Goal: Communication & Community: Answer question/provide support

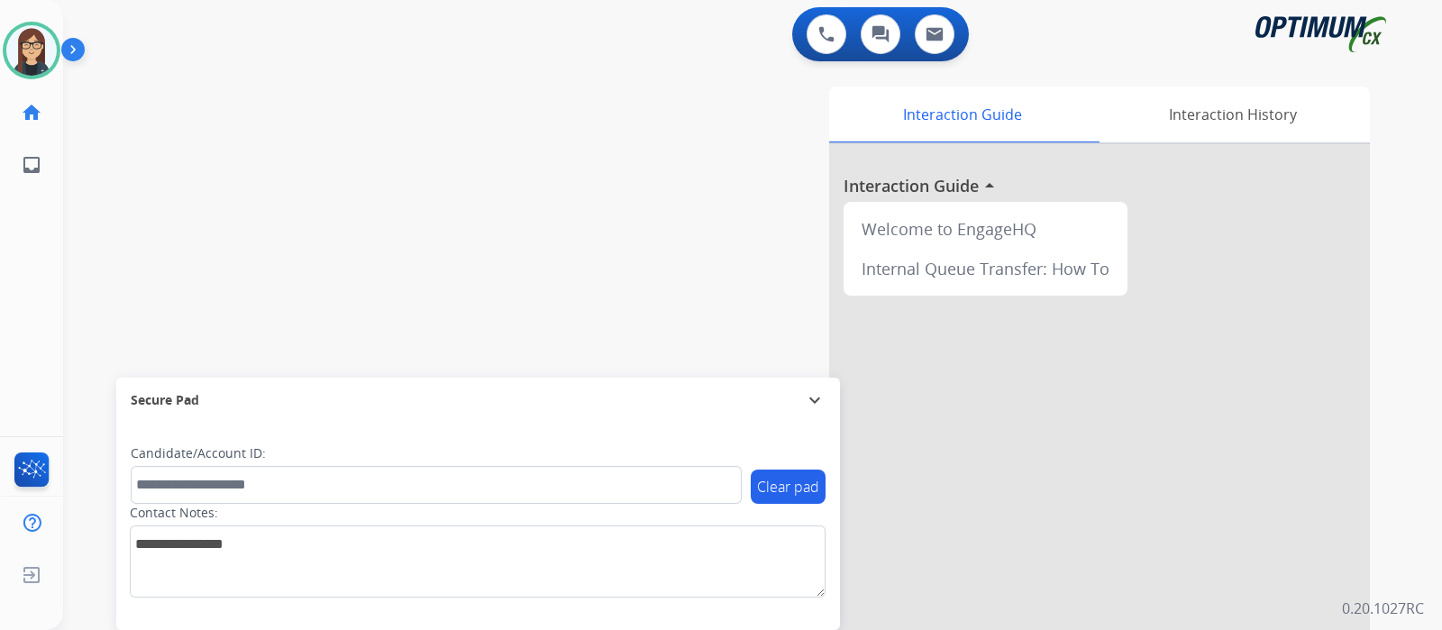
click at [123, 224] on div "swap_horiz Break voice bridge close_fullscreen Connect 3-Way Call merge_type Se…" at bounding box center [731, 441] width 1336 height 752
click at [67, 53] on img at bounding box center [76, 53] width 31 height 34
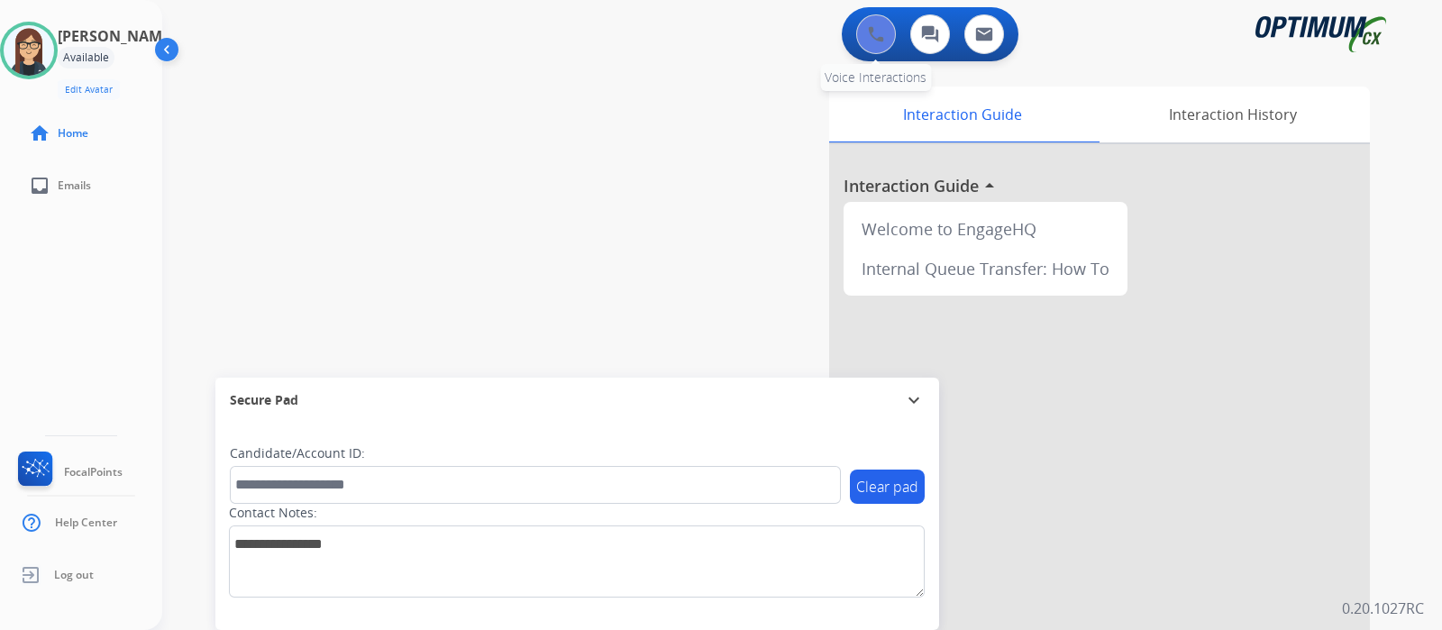
click at [880, 15] on button at bounding box center [876, 34] width 40 height 40
click at [874, 18] on button at bounding box center [876, 34] width 40 height 40
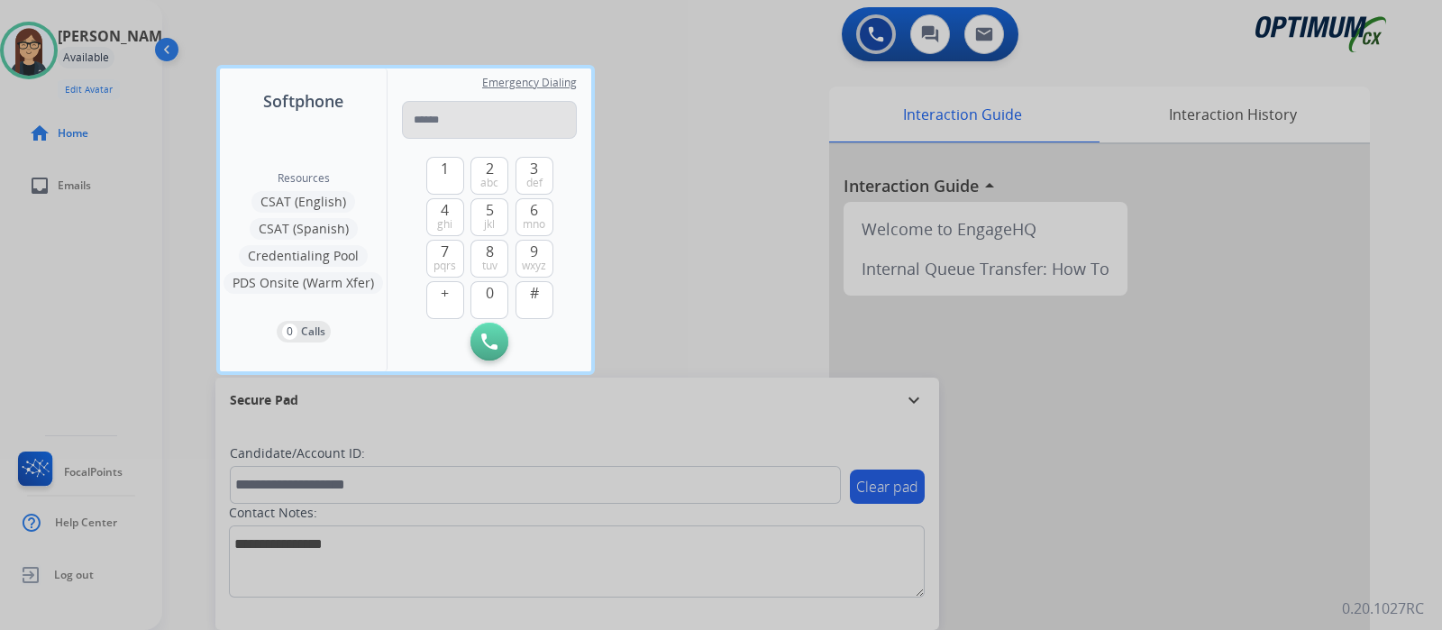
click at [472, 117] on input "tel" at bounding box center [489, 120] width 175 height 38
type input "**********"
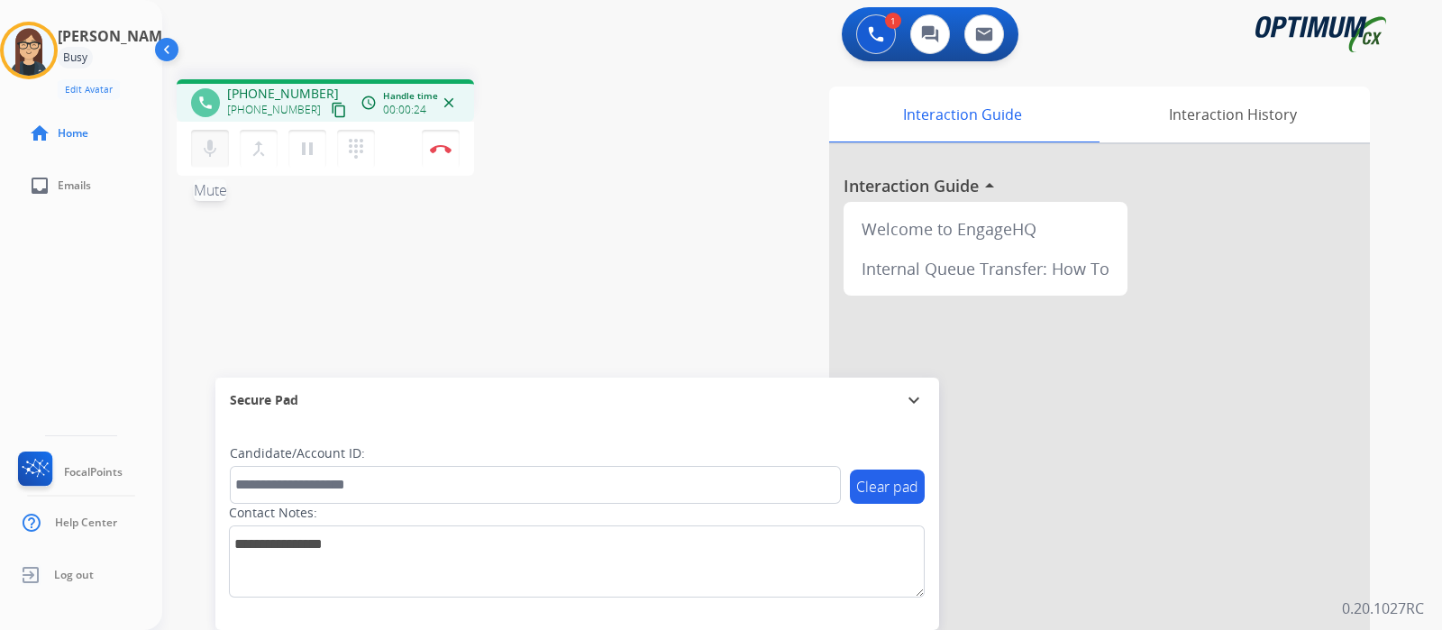
click at [203, 153] on mat-icon "mic" at bounding box center [210, 149] width 22 height 22
click at [441, 147] on img at bounding box center [441, 148] width 22 height 9
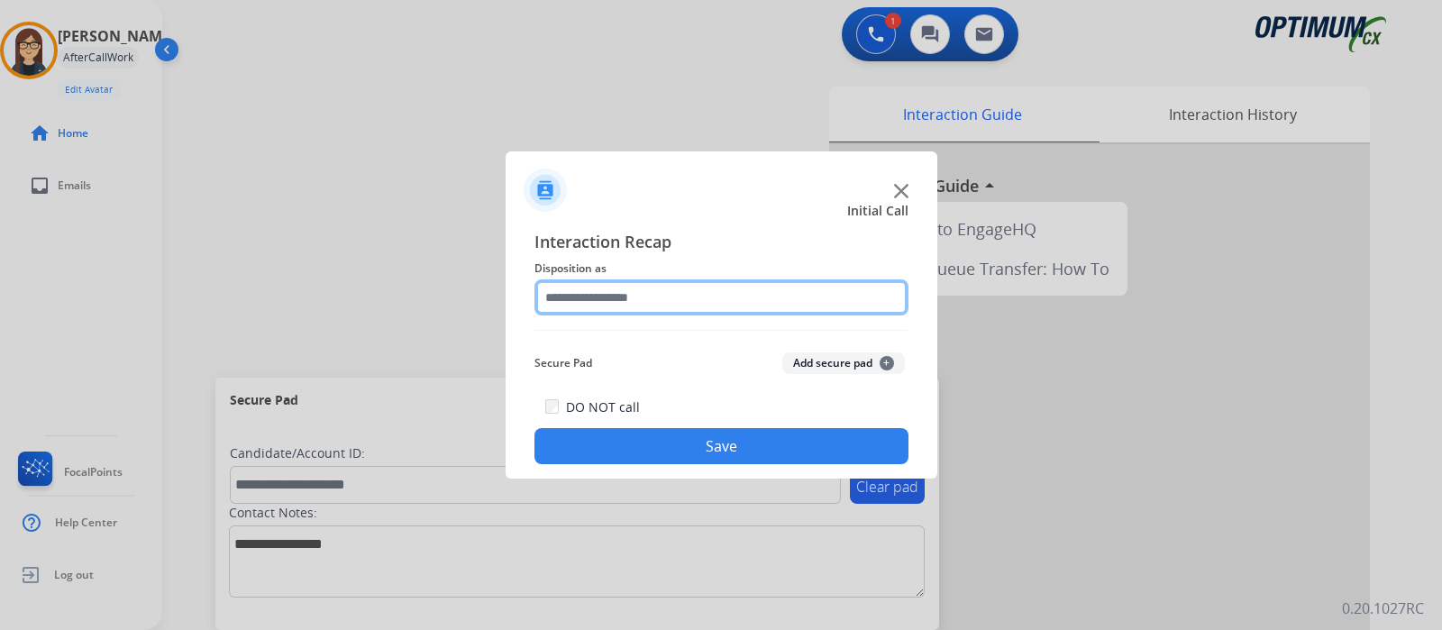
click at [738, 292] on input "text" at bounding box center [721, 297] width 374 height 36
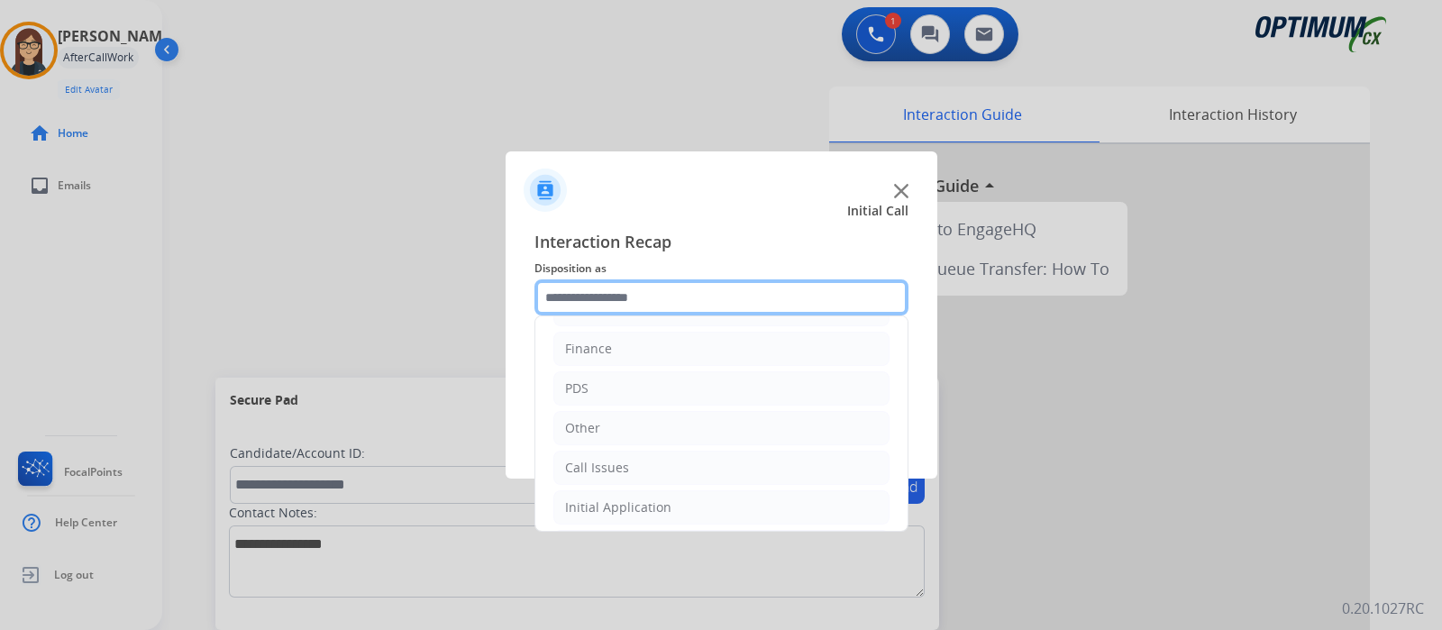
scroll to position [119, 0]
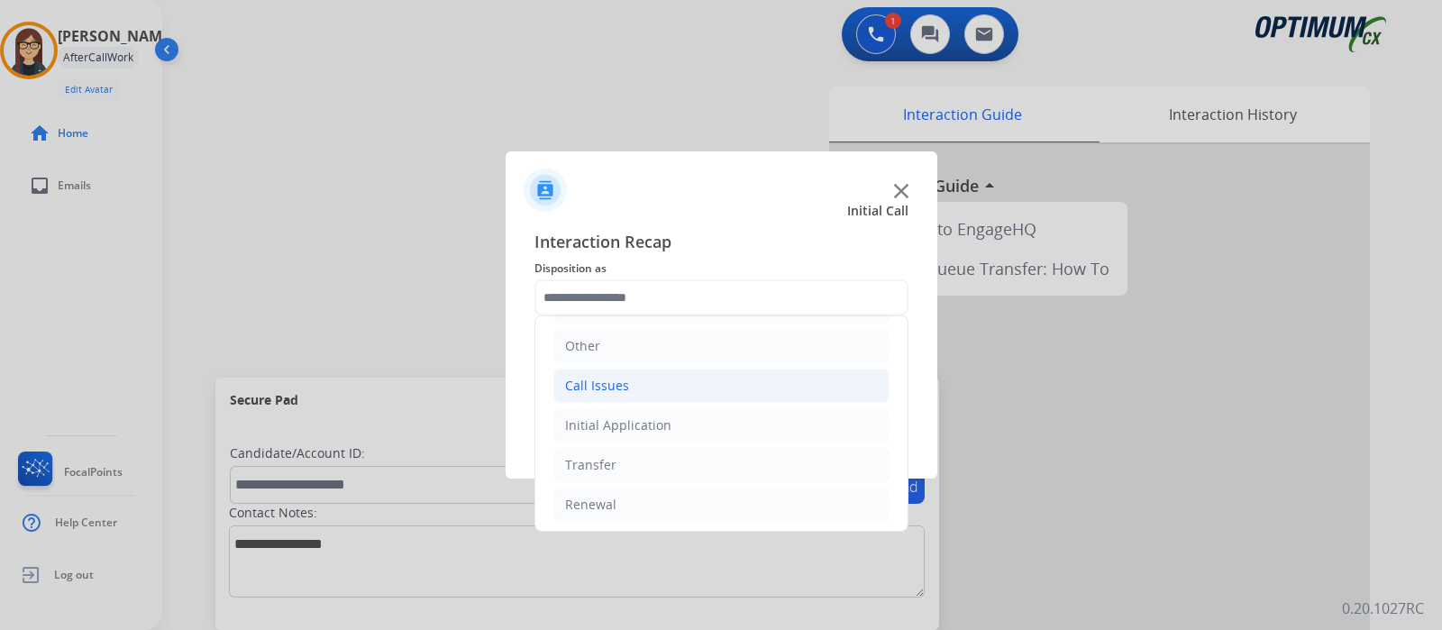
click at [738, 378] on li "Call Issues" at bounding box center [721, 386] width 336 height 34
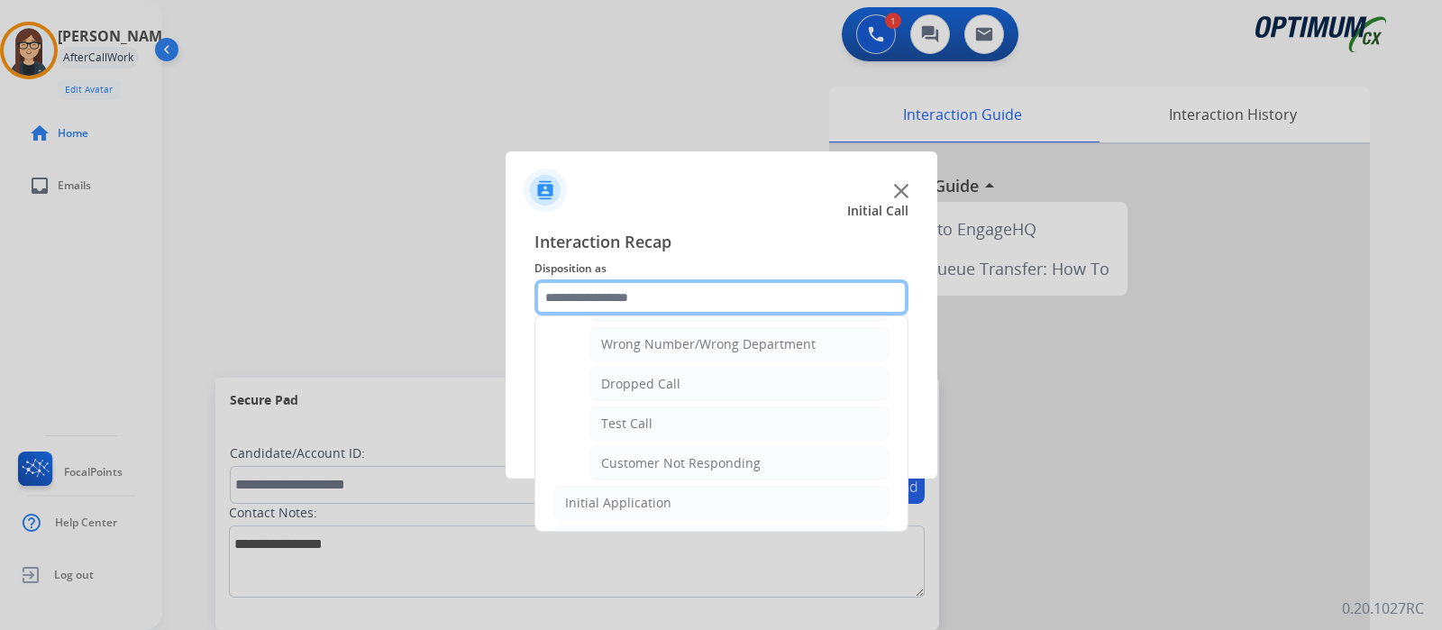
scroll to position [235, 0]
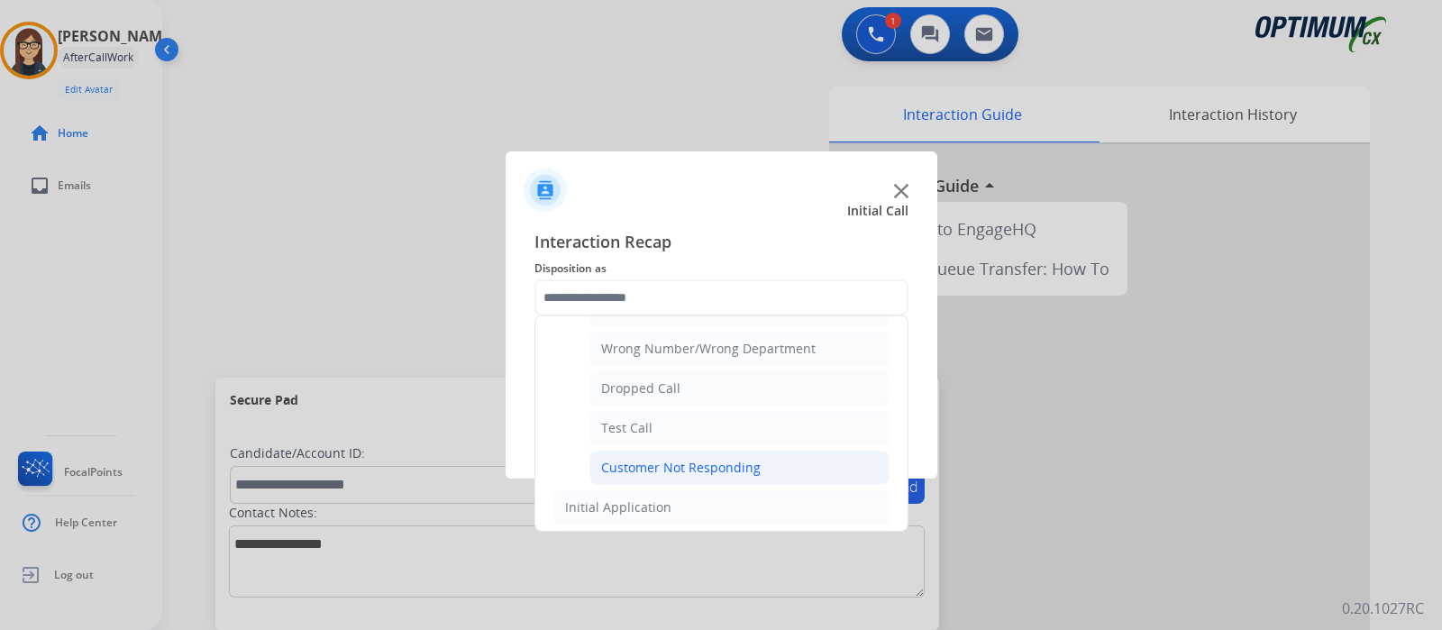
click at [753, 468] on div "Customer Not Responding" at bounding box center [681, 468] width 160 height 18
type input "**********"
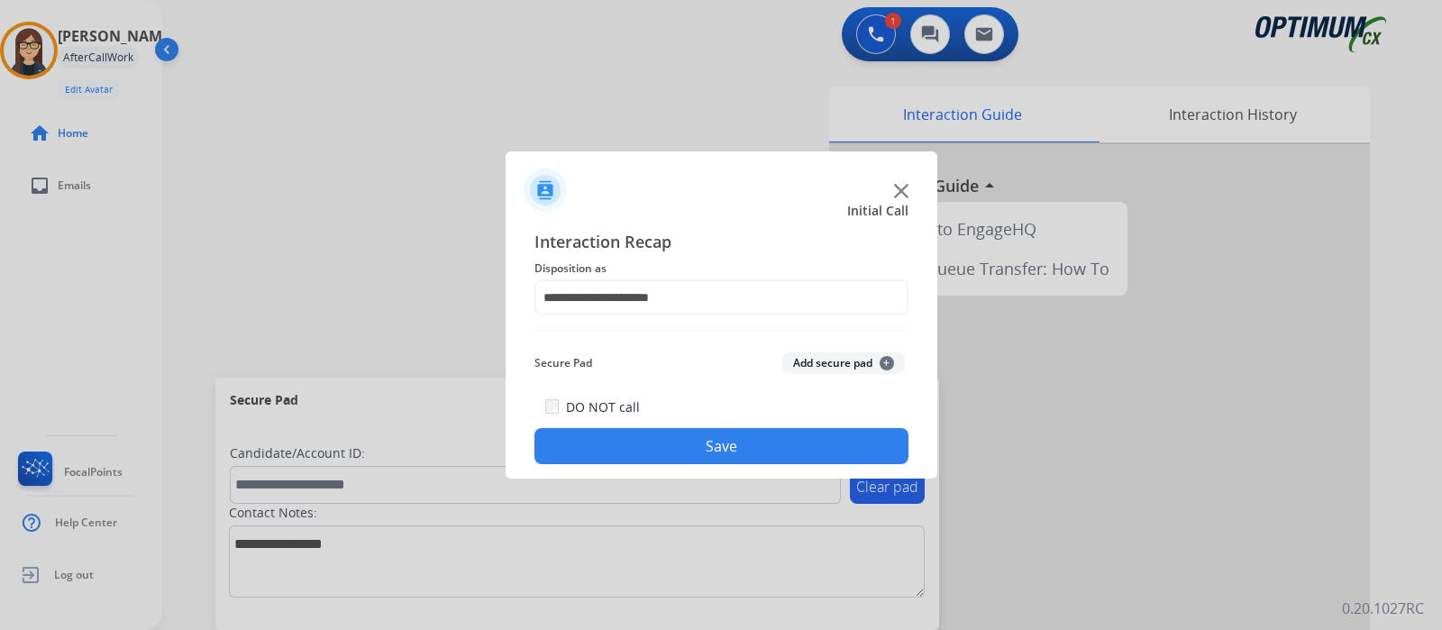
click at [748, 442] on button "Save" at bounding box center [721, 446] width 374 height 36
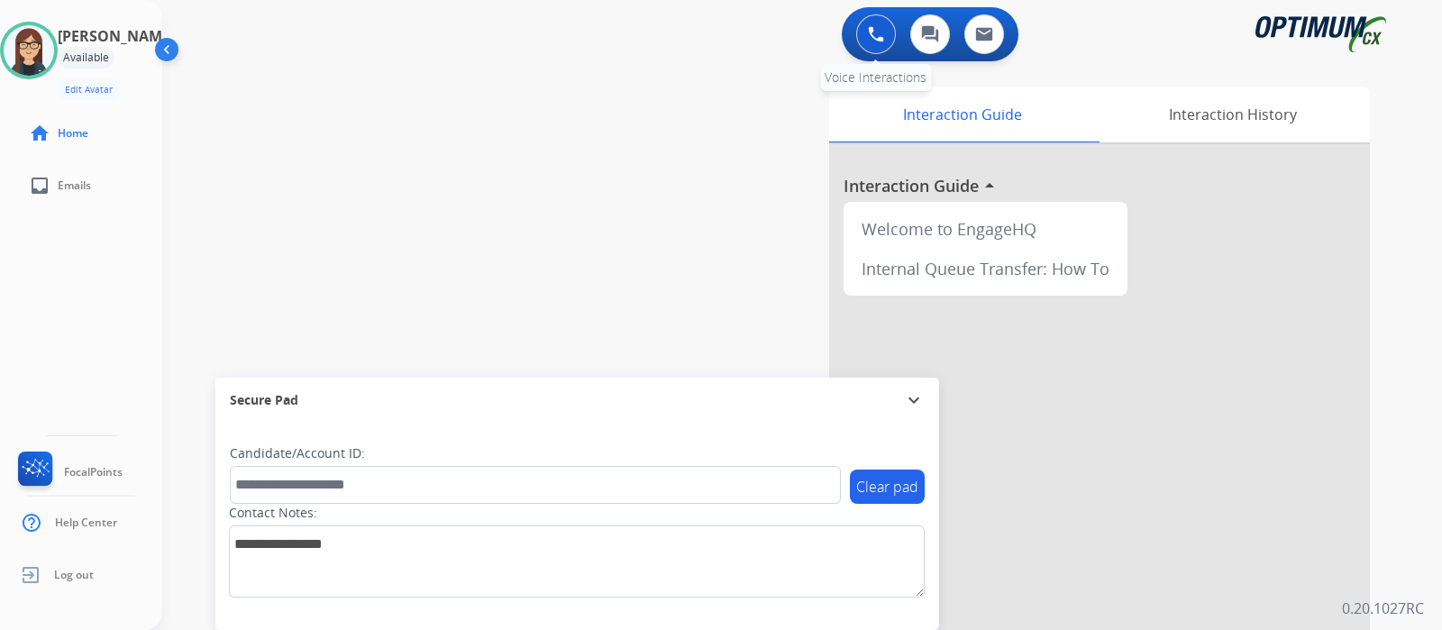
click at [883, 23] on button at bounding box center [876, 34] width 40 height 40
click at [874, 33] on img at bounding box center [876, 34] width 16 height 16
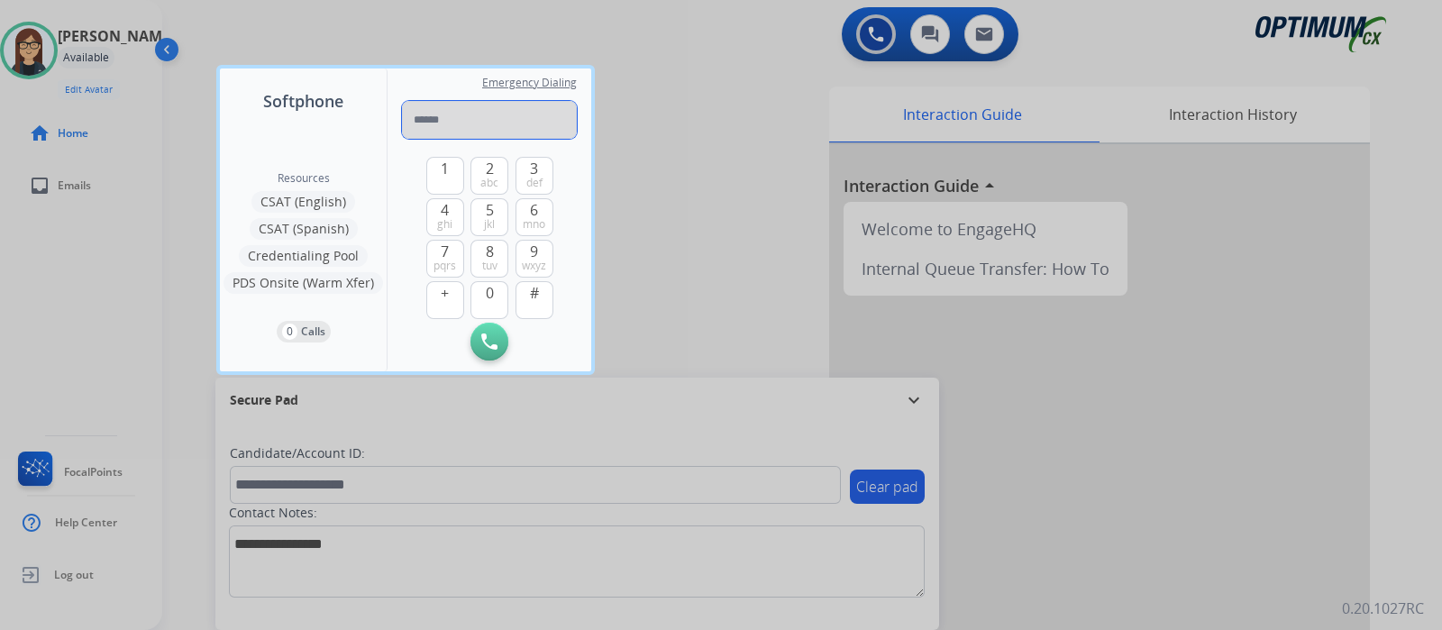
click at [476, 122] on input "tel" at bounding box center [489, 120] width 175 height 38
click at [474, 113] on input "tel" at bounding box center [489, 120] width 175 height 38
type input "**********"
click at [333, 129] on div "Resources CSAT (English) CSAT (Spanish) Credentialing Pool PDS Onsite (Warm Xfe…" at bounding box center [303, 243] width 167 height 258
click at [486, 359] on div "Initiate Call Remove Number" at bounding box center [489, 342] width 175 height 38
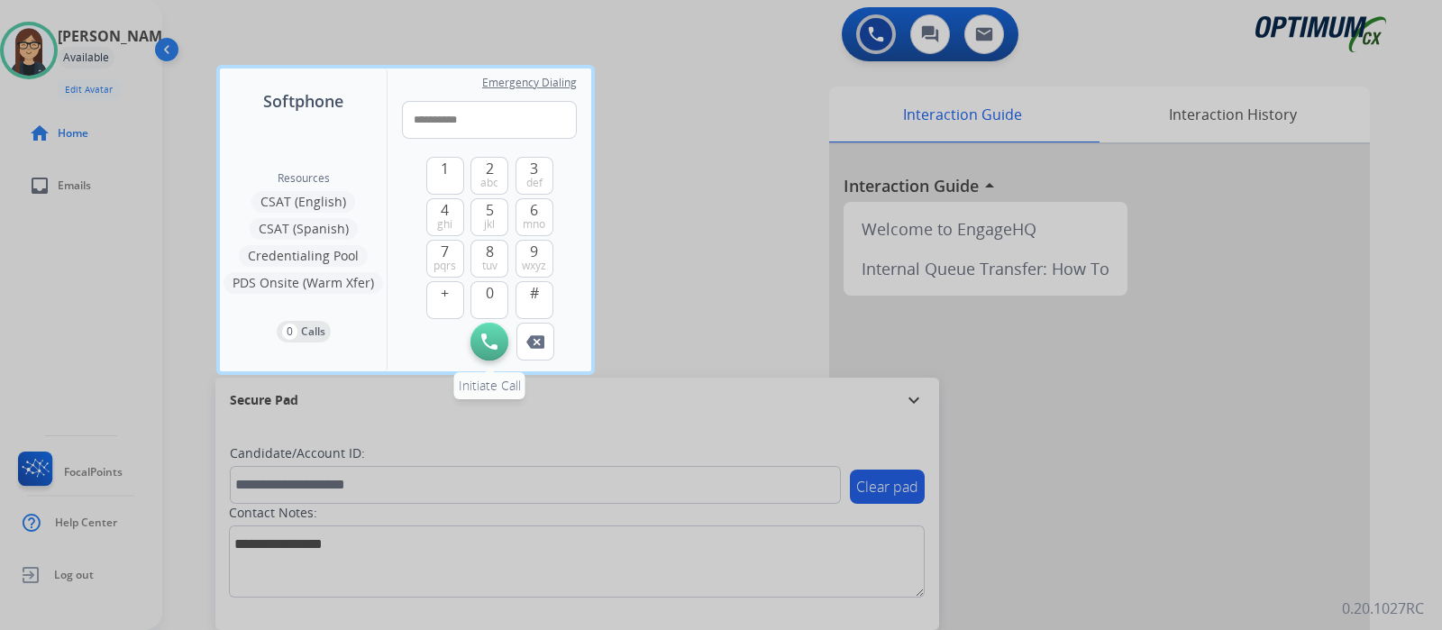
click at [484, 335] on img at bounding box center [489, 341] width 16 height 16
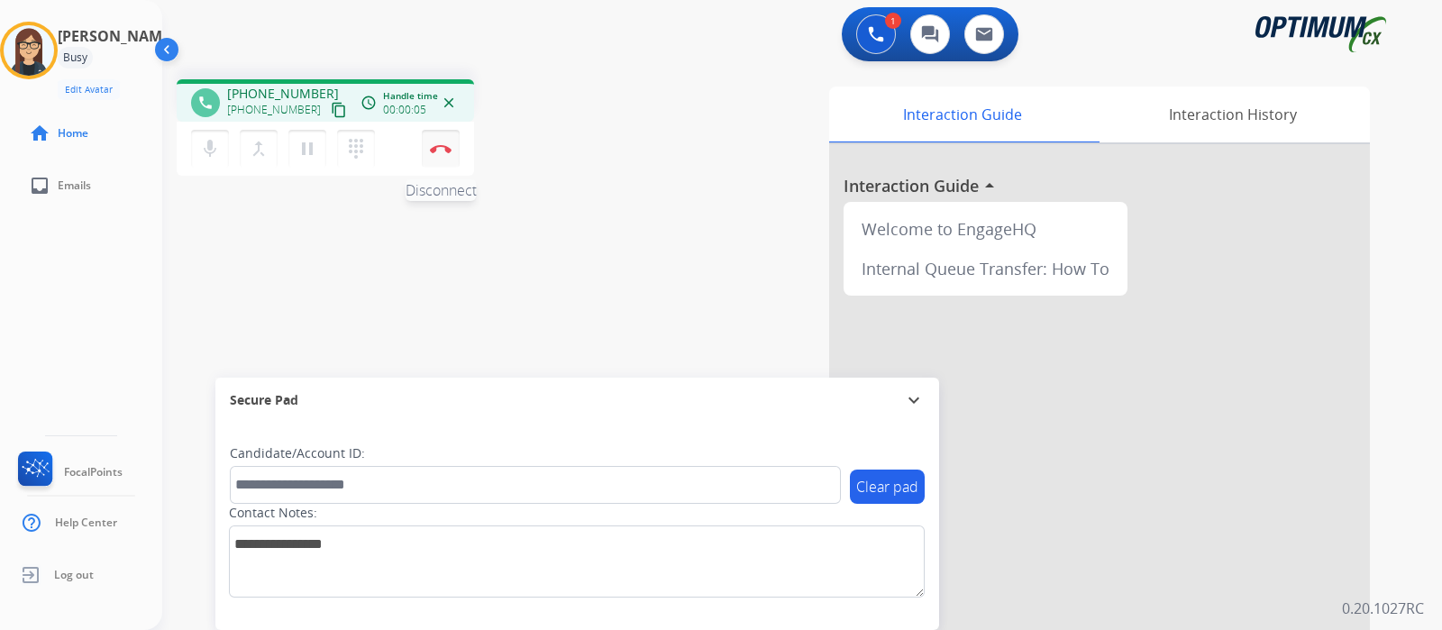
click at [441, 148] on img at bounding box center [441, 148] width 22 height 9
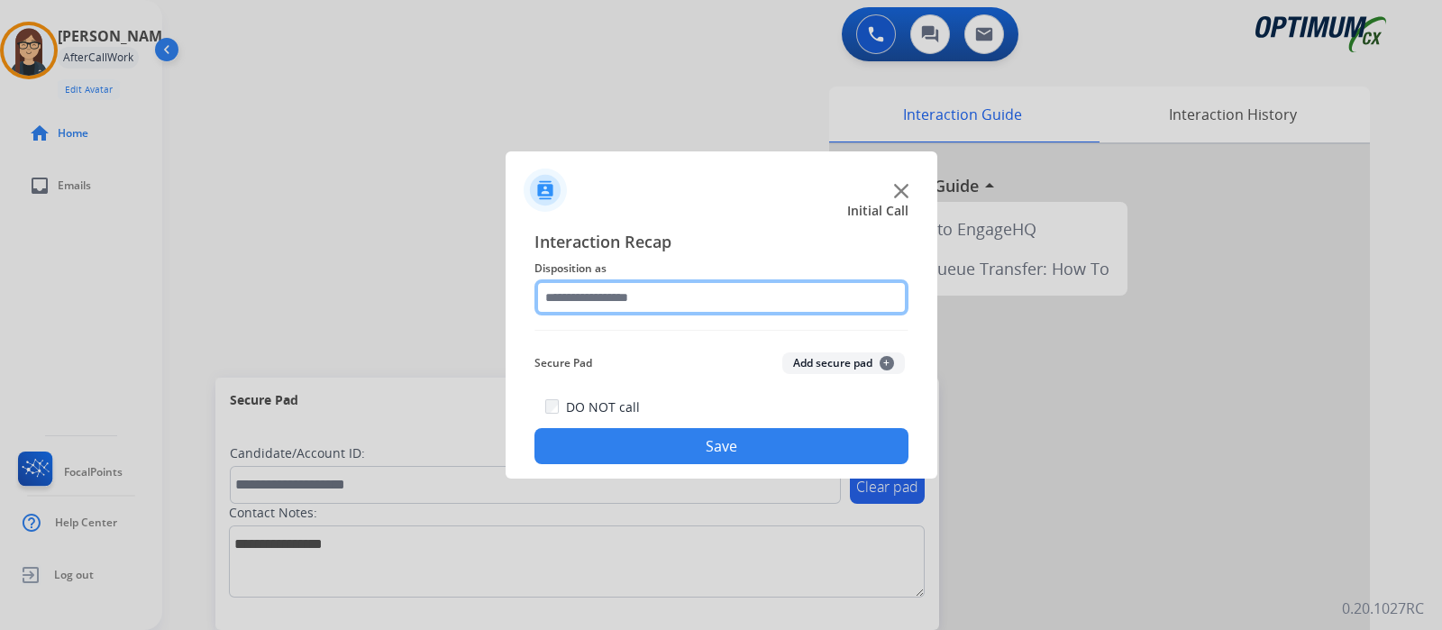
click at [692, 290] on input "text" at bounding box center [721, 297] width 374 height 36
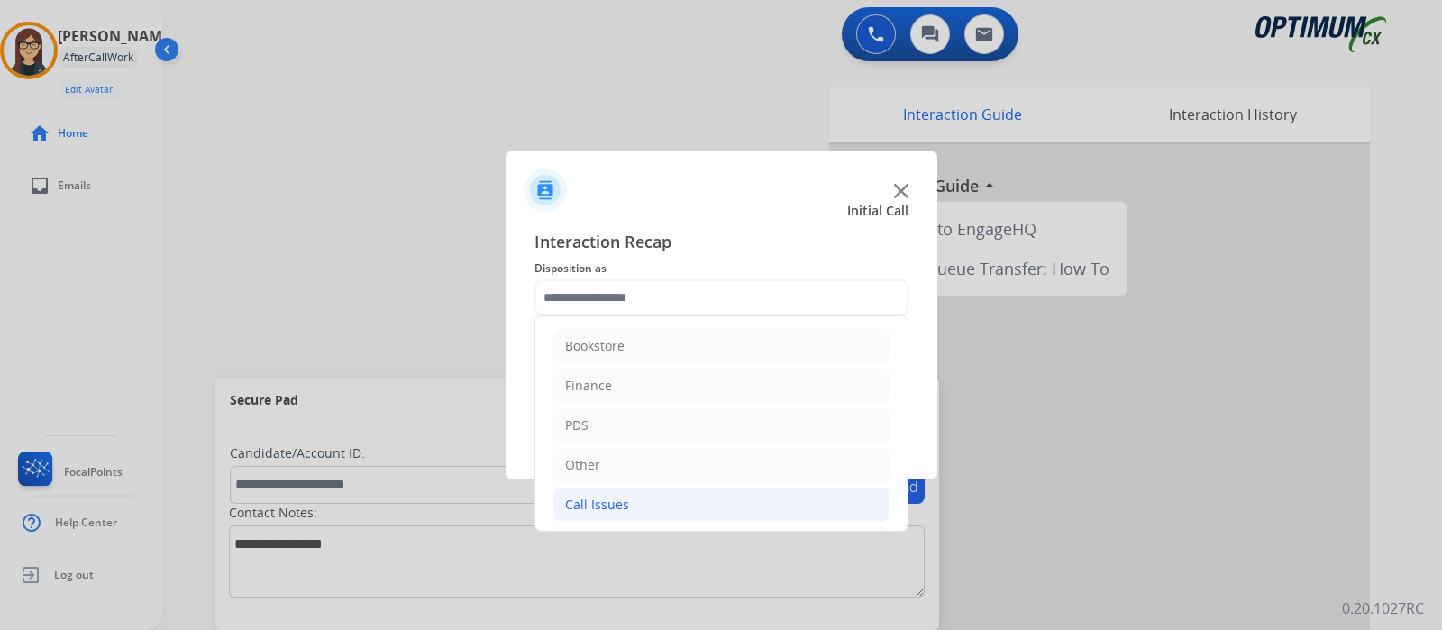
click at [693, 505] on li "Call Issues" at bounding box center [721, 505] width 336 height 34
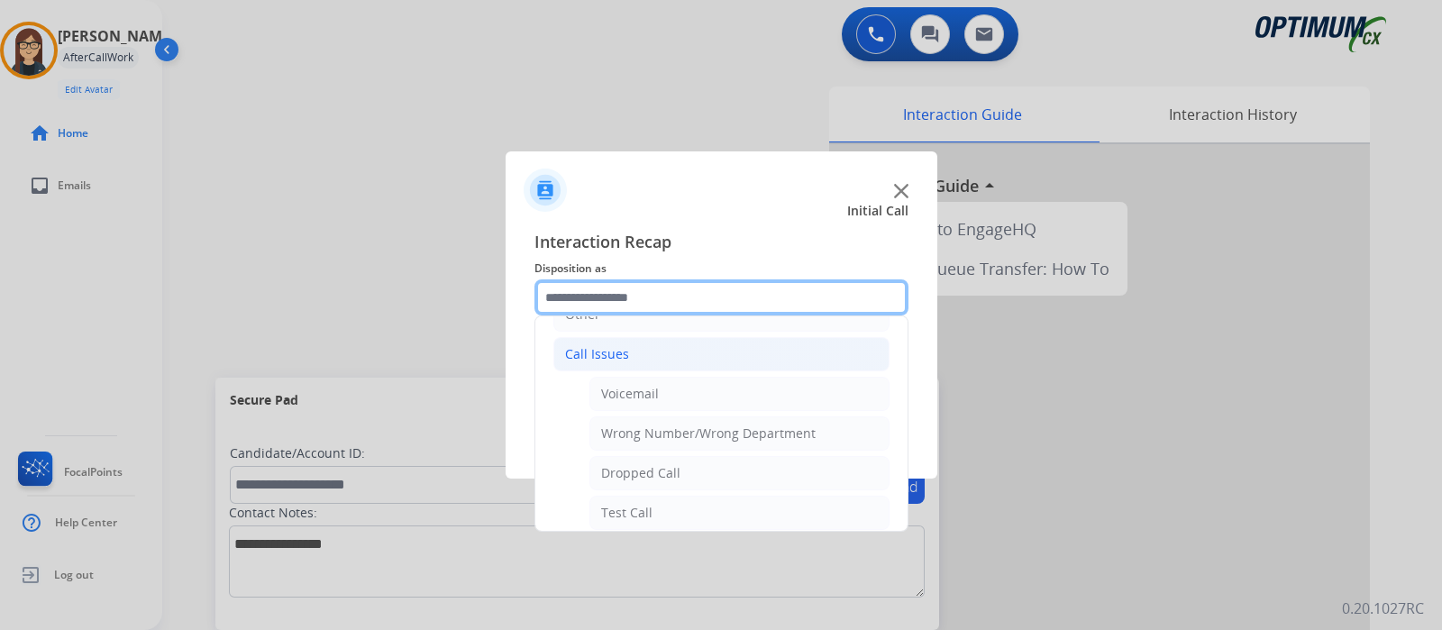
scroll to position [207, 0]
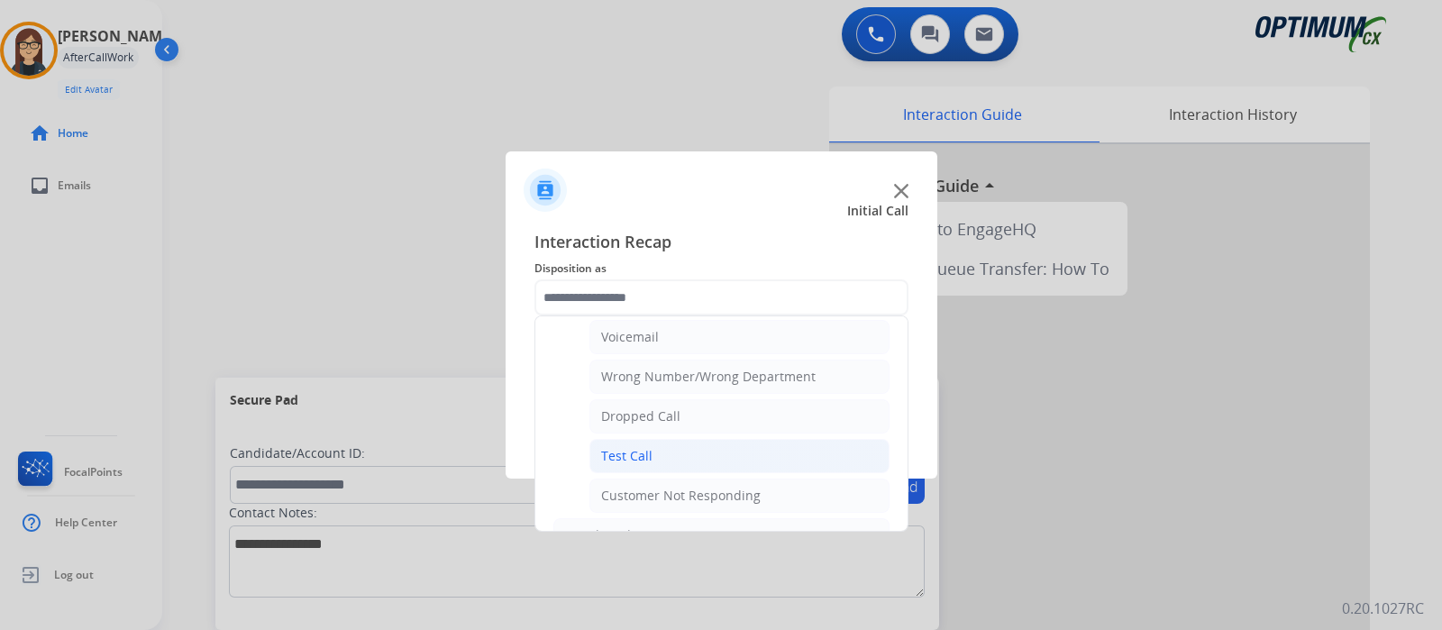
click at [718, 450] on li "Test Call" at bounding box center [739, 456] width 300 height 34
type input "*********"
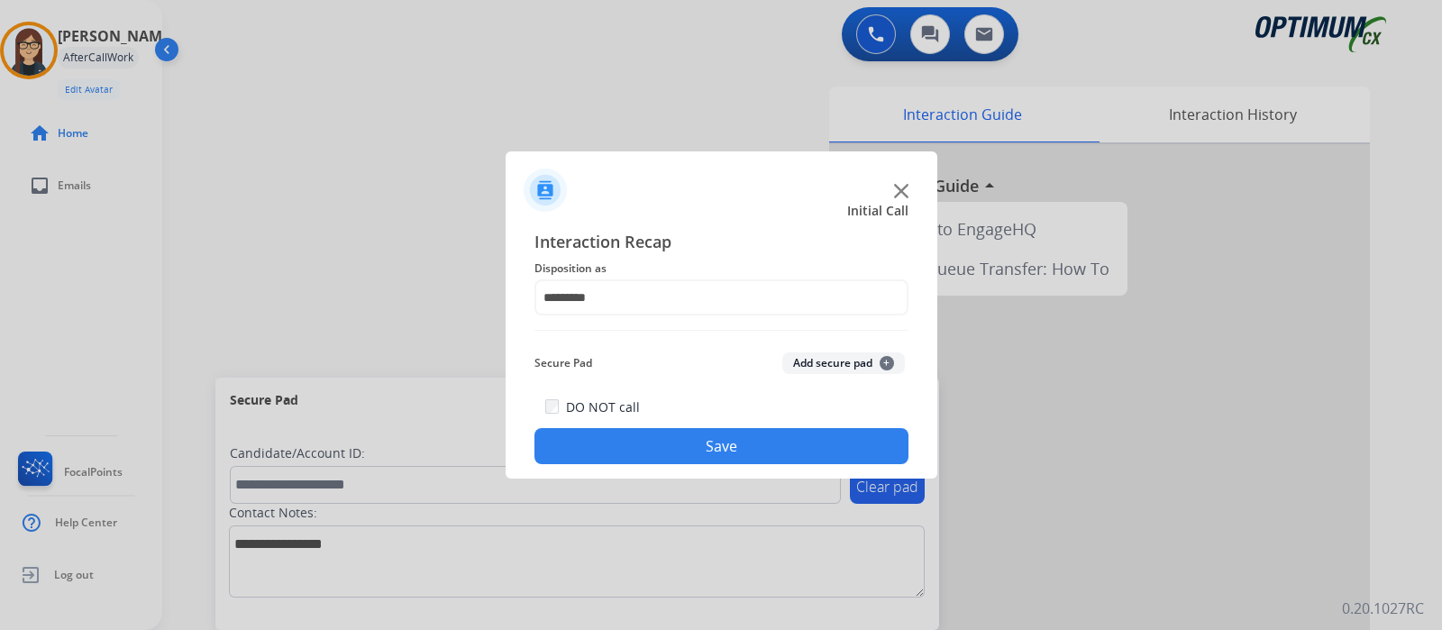
click at [780, 439] on button "Save" at bounding box center [721, 446] width 374 height 36
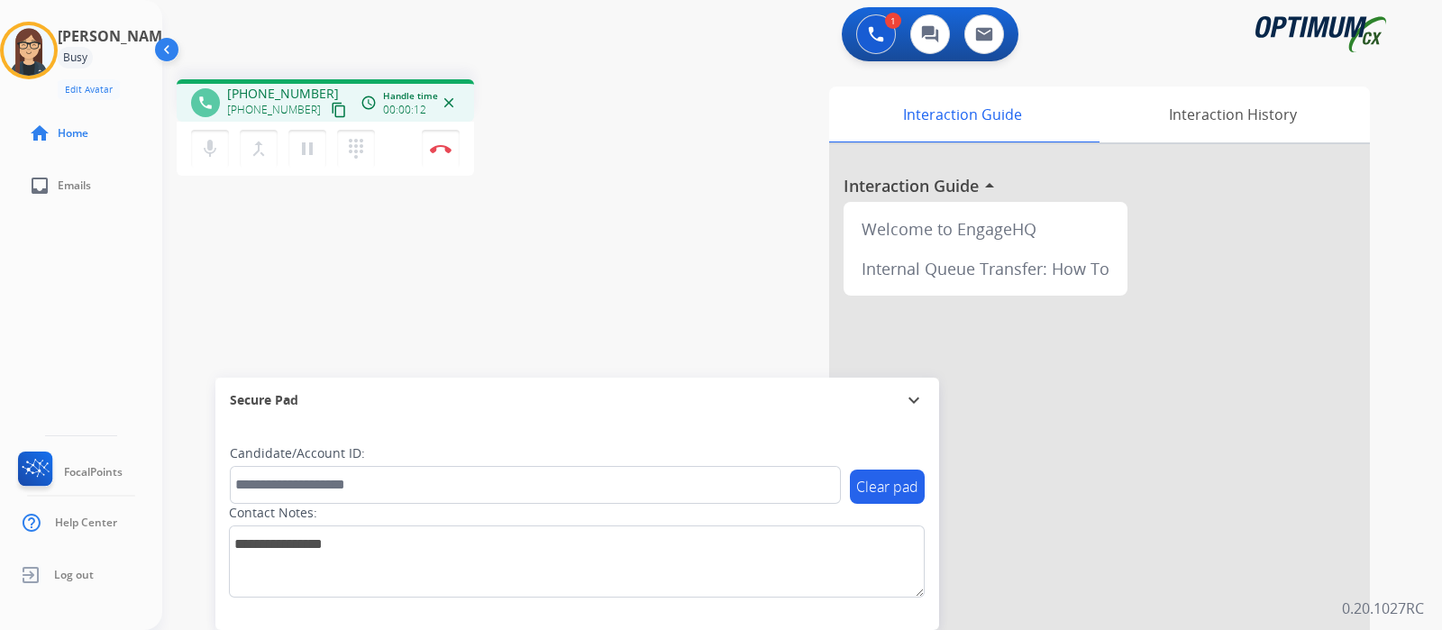
click at [171, 259] on div "phone [PHONE_NUMBER] [PHONE_NUMBER] content_copy access_time Call metrics Queue…" at bounding box center [780, 441] width 1236 height 752
click at [331, 114] on mat-icon "content_copy" at bounding box center [339, 110] width 16 height 16
click at [444, 158] on button "Disconnect" at bounding box center [441, 149] width 38 height 38
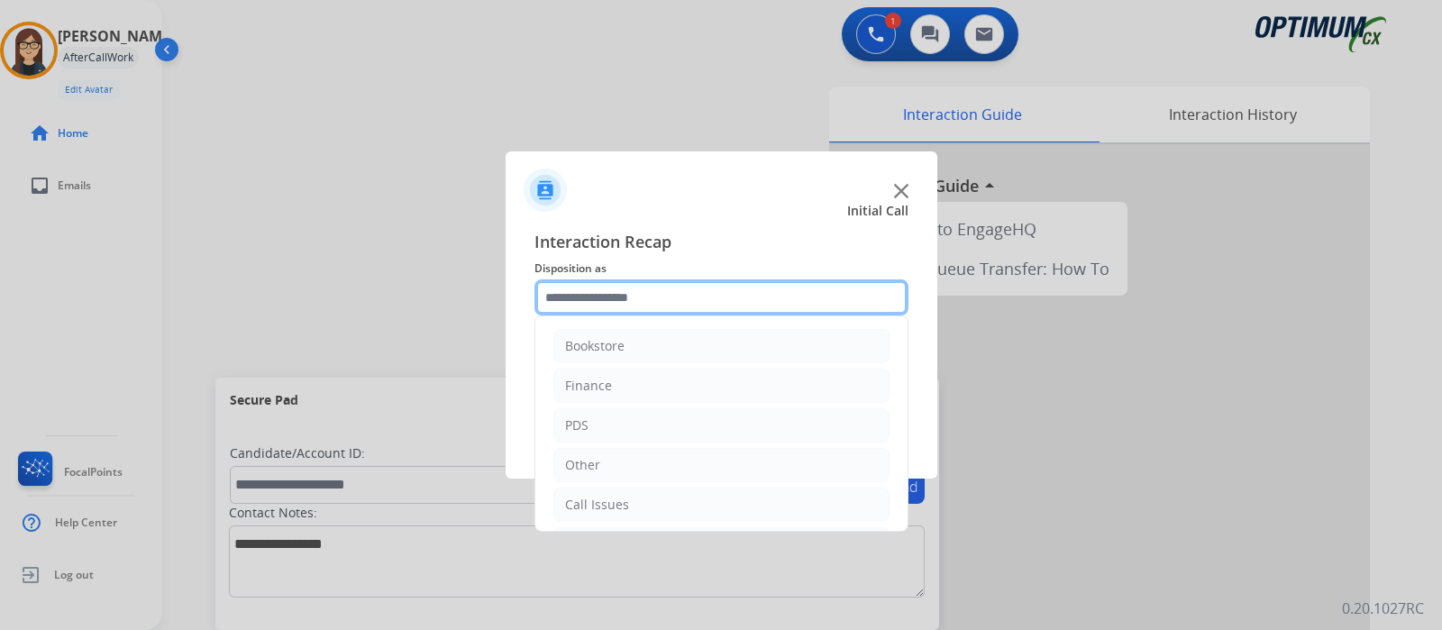
click at [596, 302] on input "text" at bounding box center [721, 297] width 374 height 36
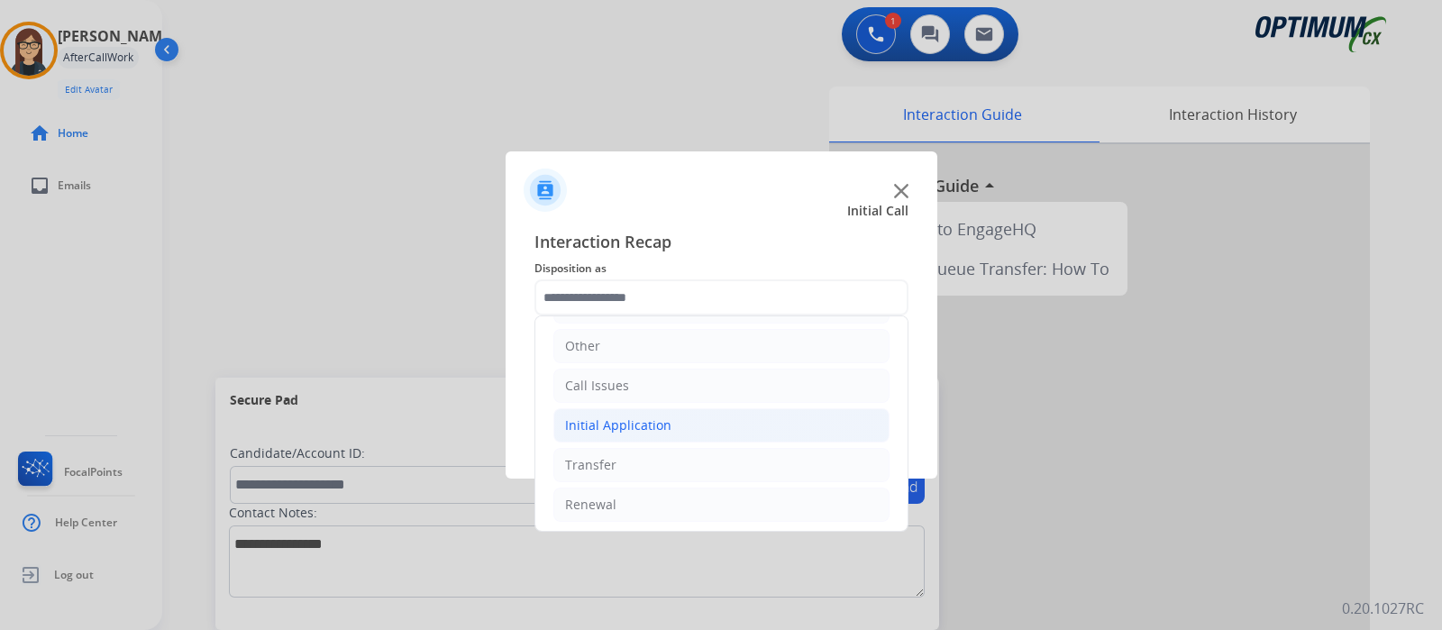
click at [697, 425] on li "Initial Application" at bounding box center [721, 425] width 336 height 34
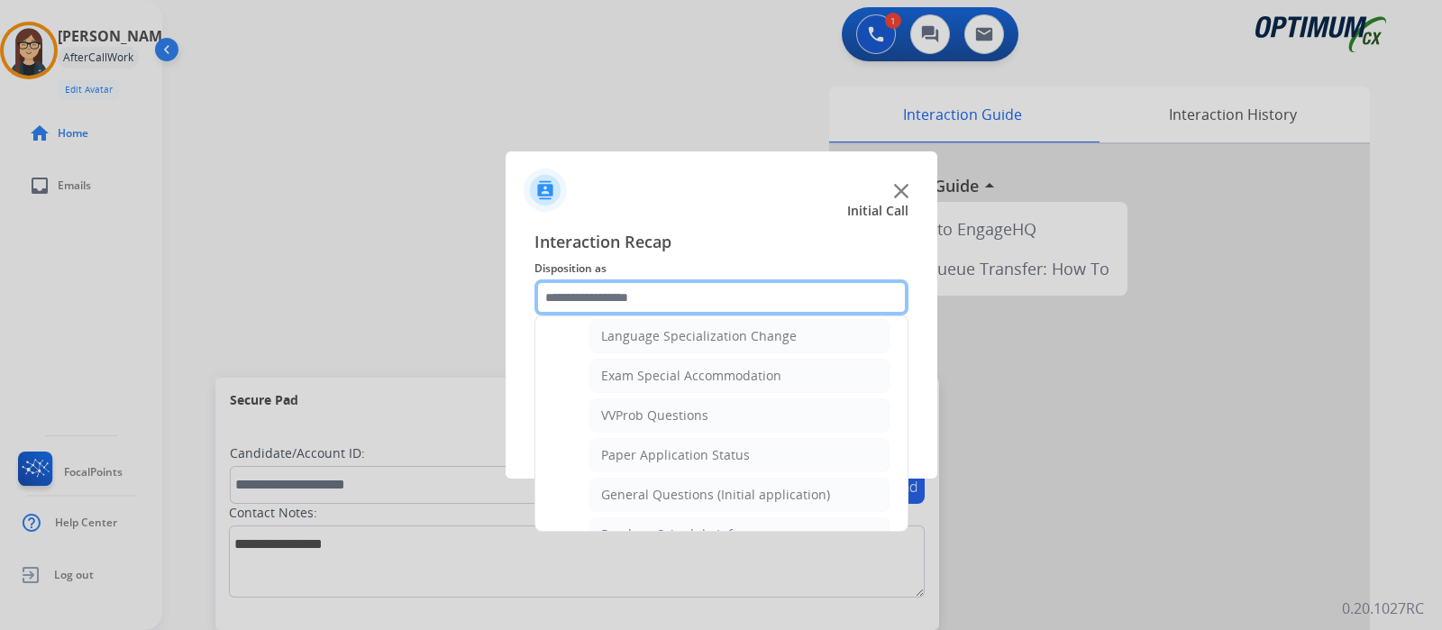
scroll to position [905, 0]
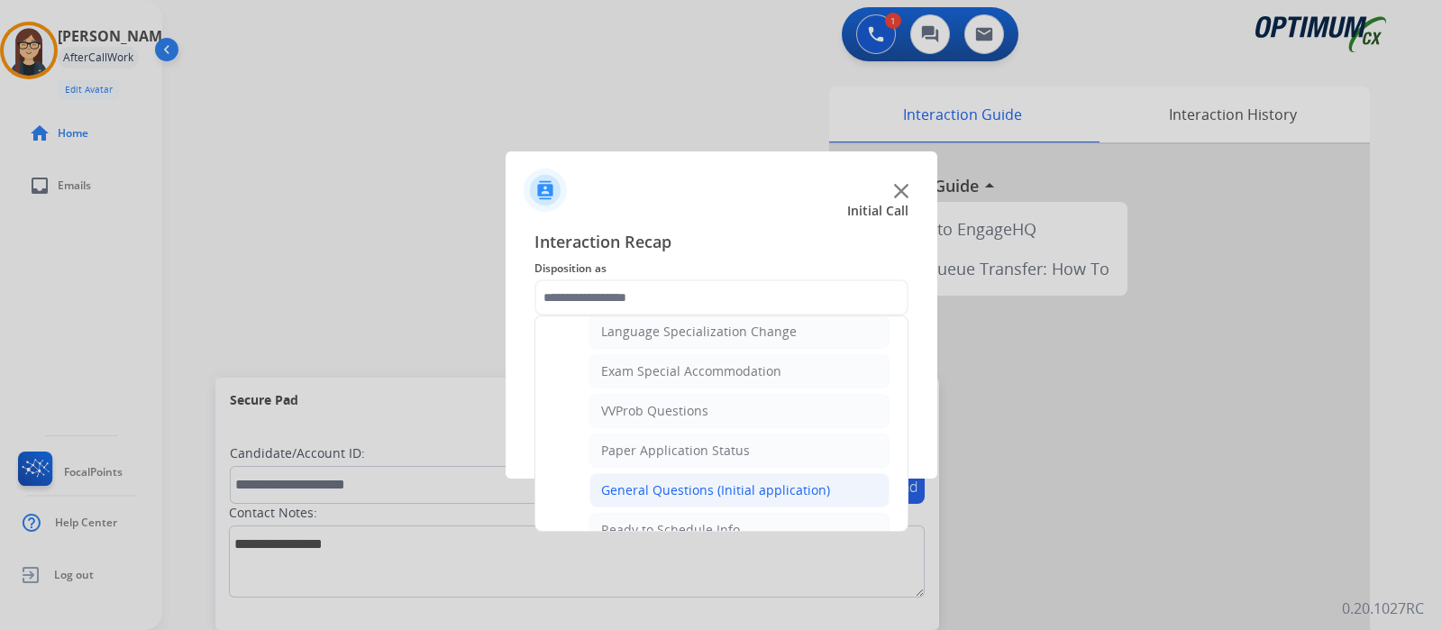
click at [752, 481] on div "General Questions (Initial application)" at bounding box center [715, 490] width 229 height 18
type input "**********"
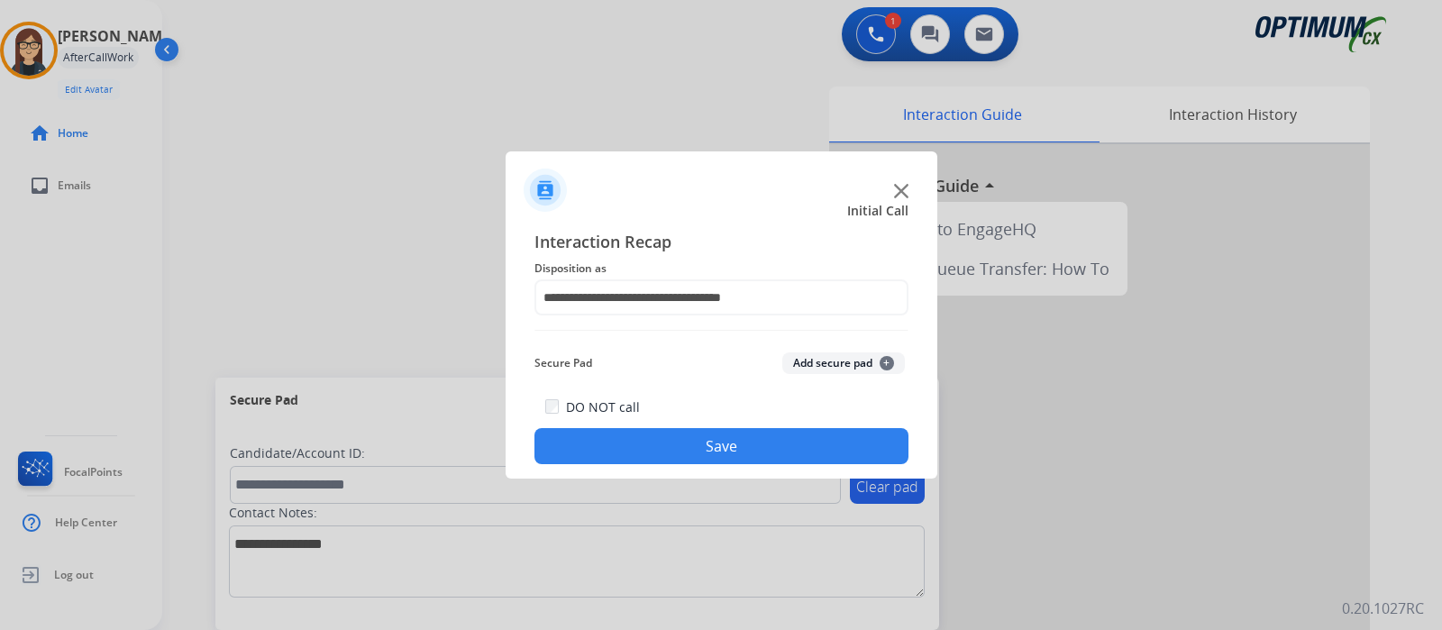
click at [731, 456] on button "Save" at bounding box center [721, 446] width 374 height 36
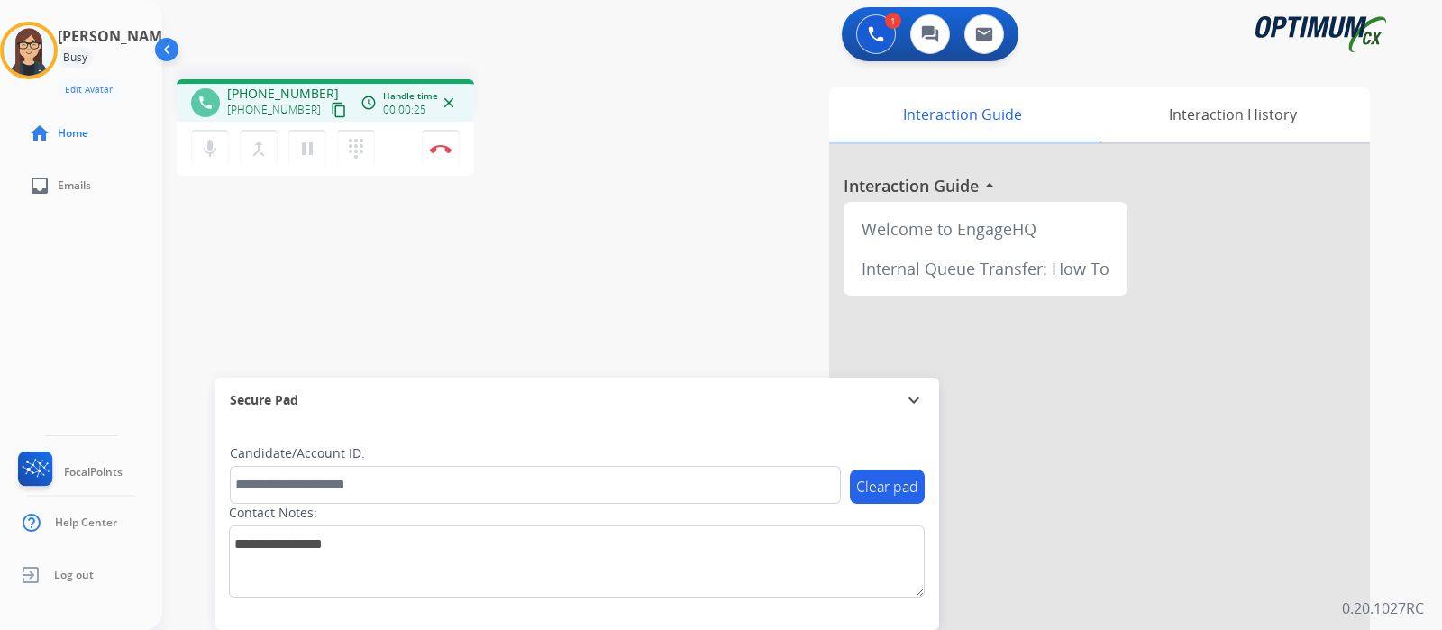
click at [660, 220] on div "Interaction Guide Interaction History Interaction Guide arrow_drop_up Welcome t…" at bounding box center [1008, 452] width 723 height 730
click at [331, 114] on mat-icon "content_copy" at bounding box center [339, 110] width 16 height 16
click at [446, 160] on button "Disconnect" at bounding box center [441, 149] width 38 height 38
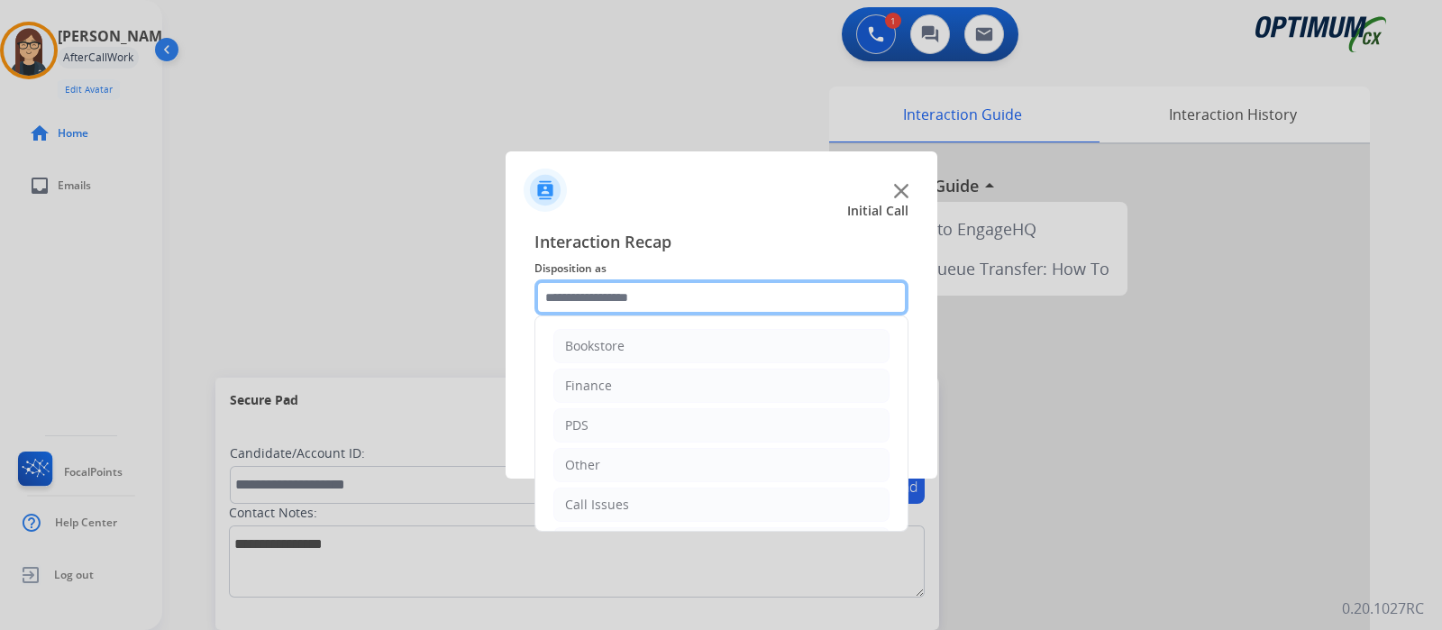
click at [659, 314] on input "text" at bounding box center [721, 297] width 374 height 36
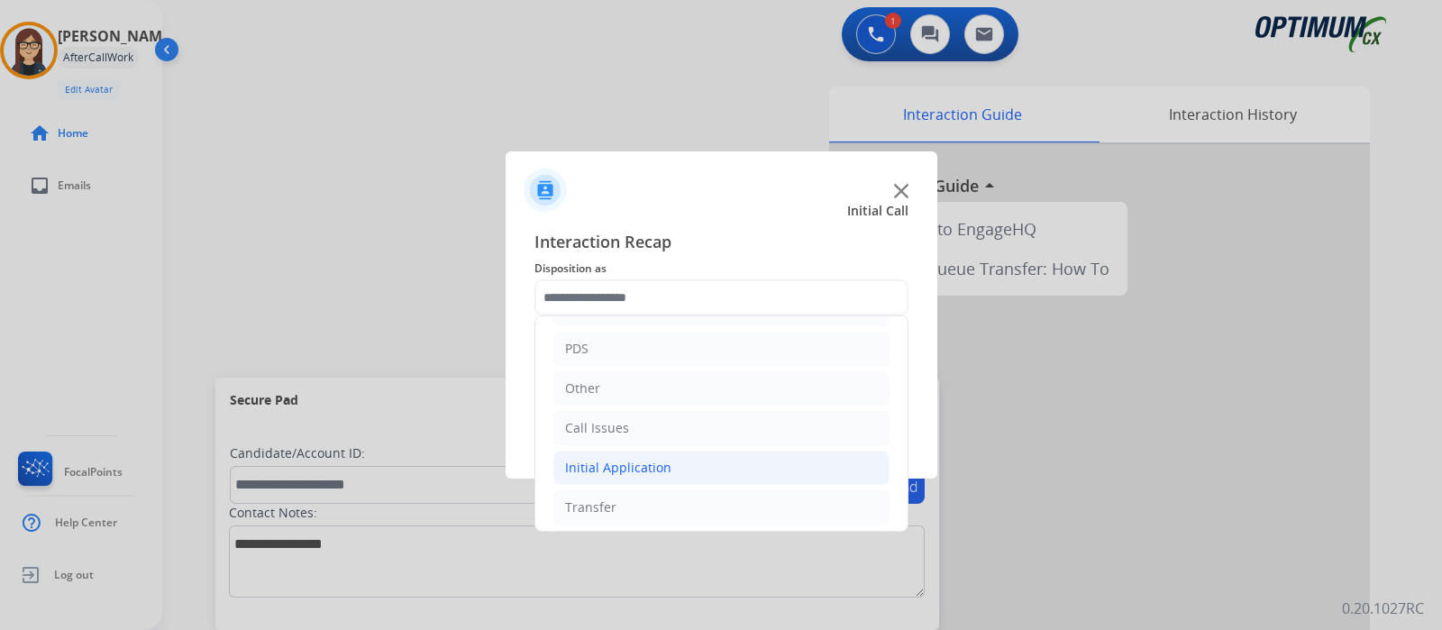
click at [776, 460] on li "Initial Application" at bounding box center [721, 468] width 336 height 34
click at [798, 342] on li "PDS" at bounding box center [721, 349] width 336 height 34
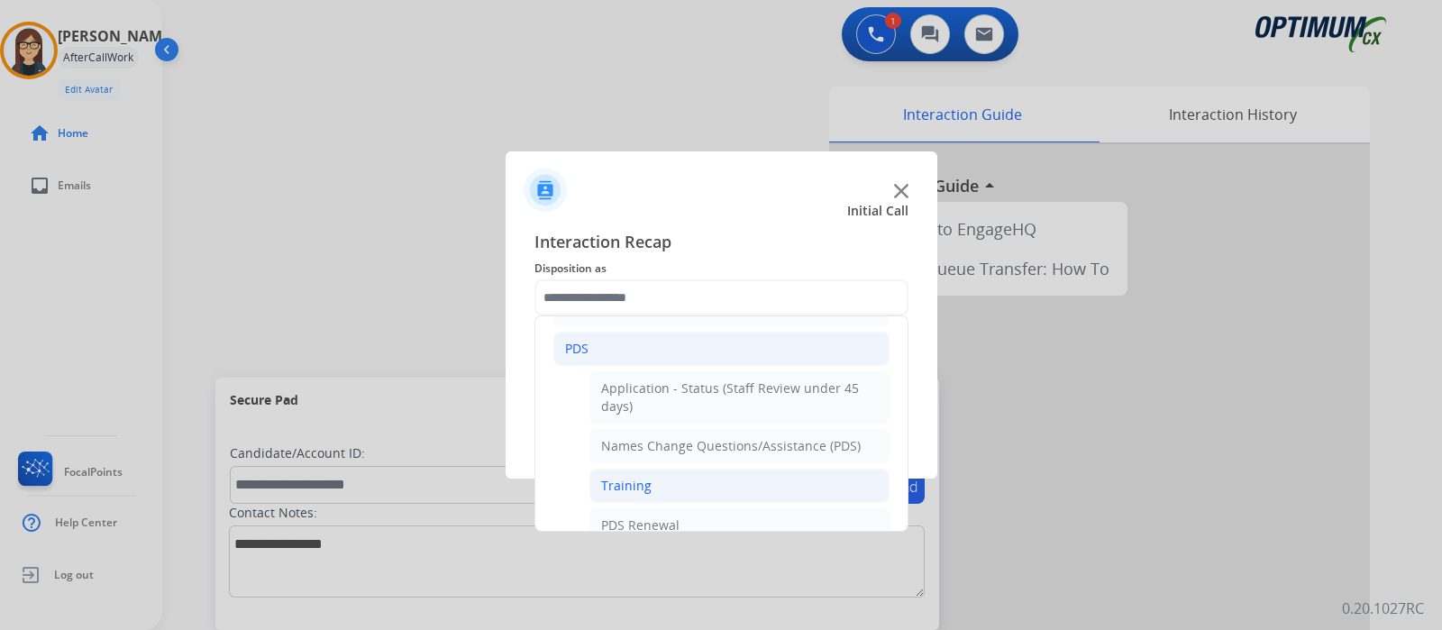
click at [721, 469] on li "Training" at bounding box center [739, 486] width 300 height 34
type input "********"
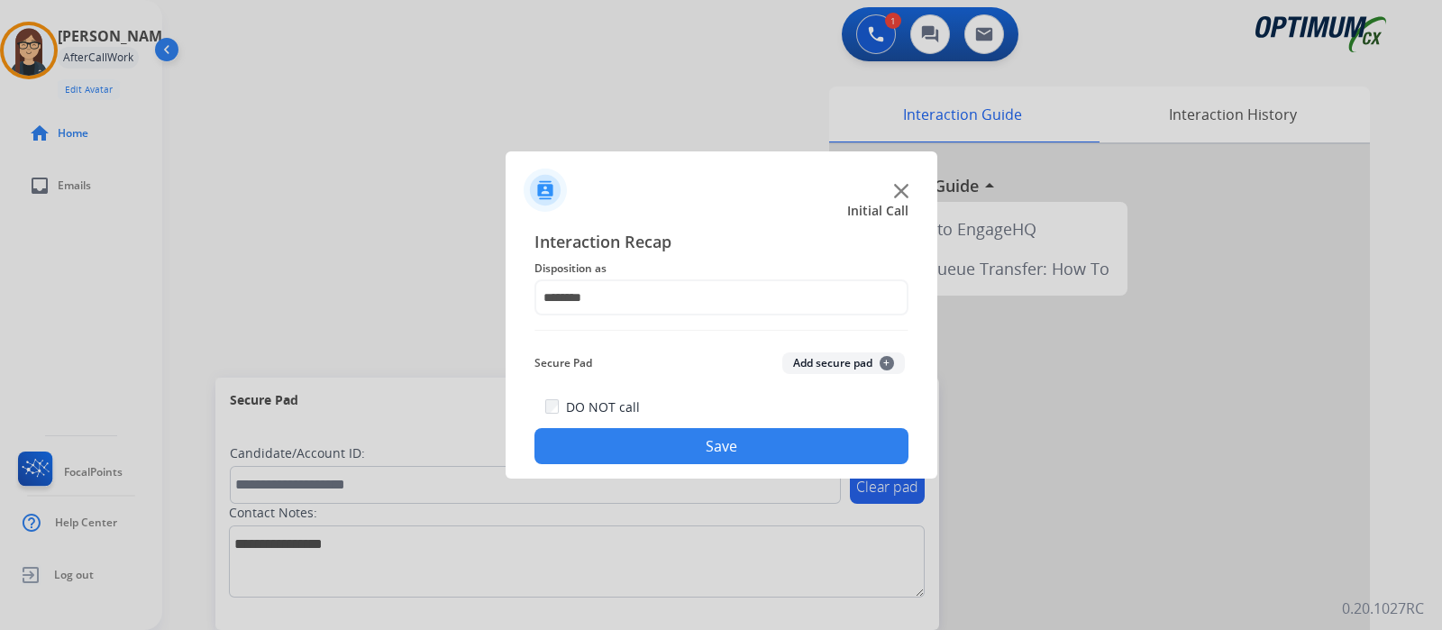
click at [752, 433] on button "Save" at bounding box center [721, 446] width 374 height 36
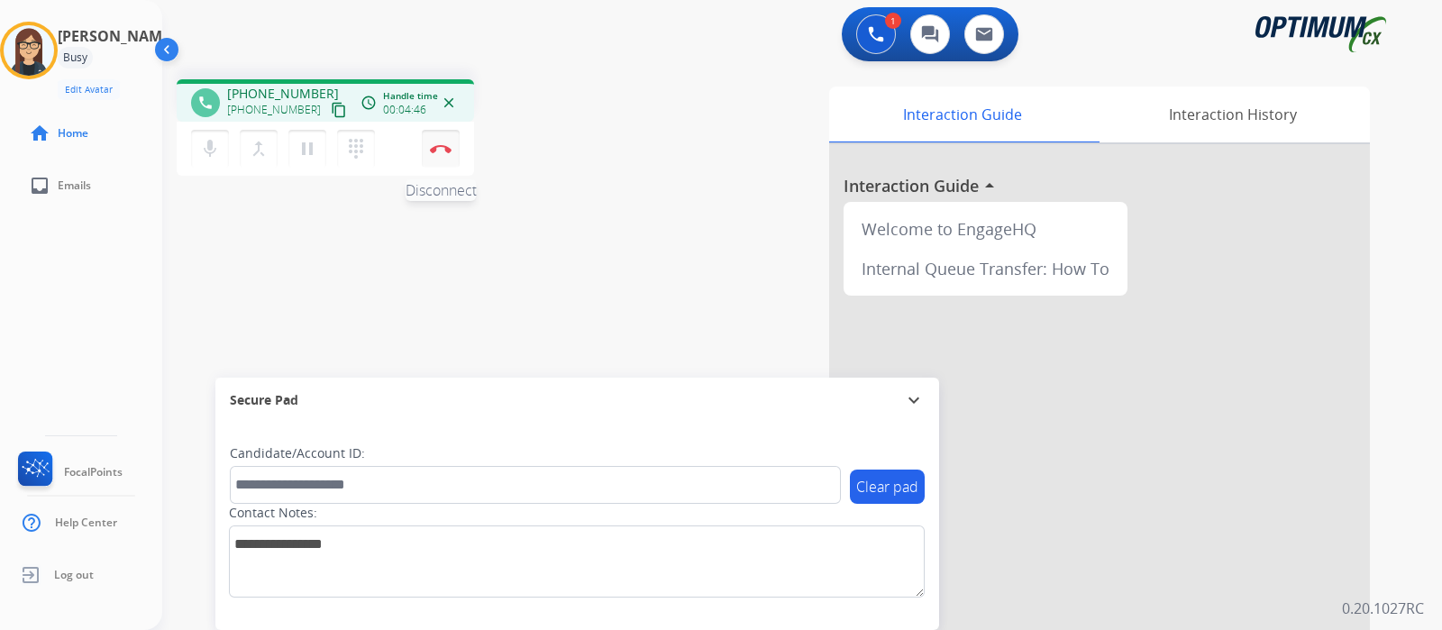
click at [445, 139] on button "Disconnect" at bounding box center [441, 149] width 38 height 38
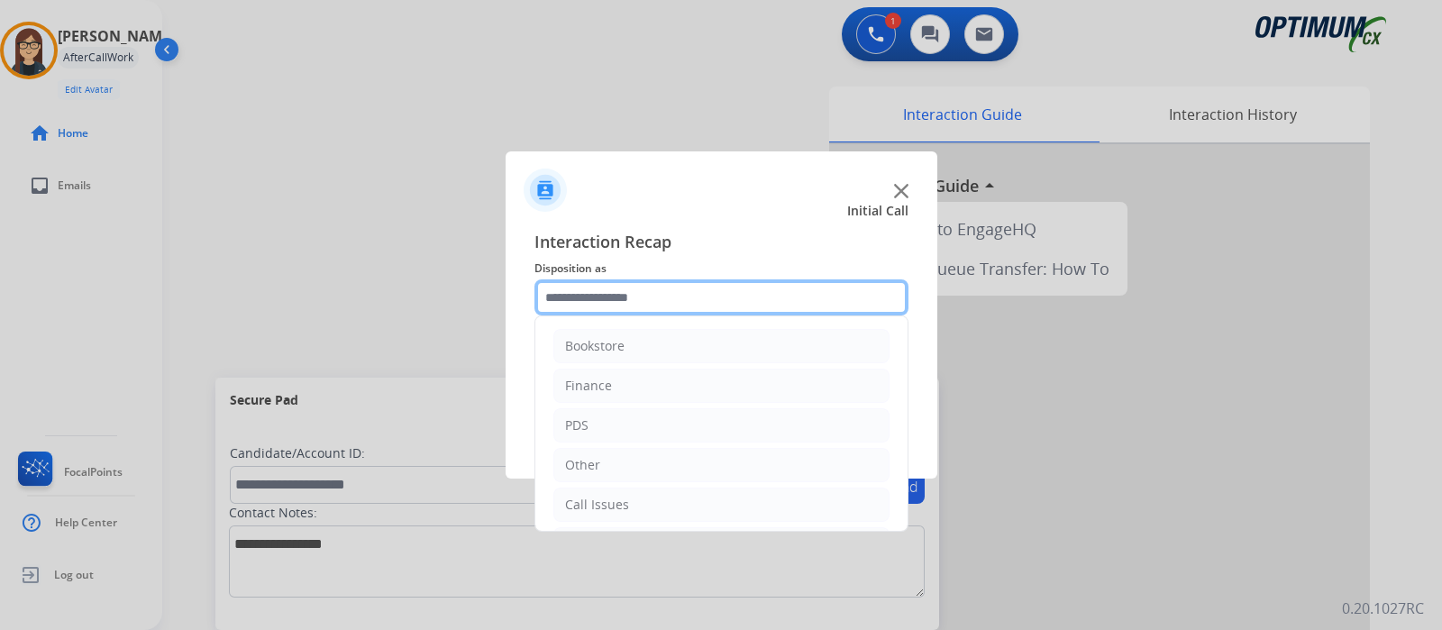
click at [598, 302] on input "text" at bounding box center [721, 297] width 374 height 36
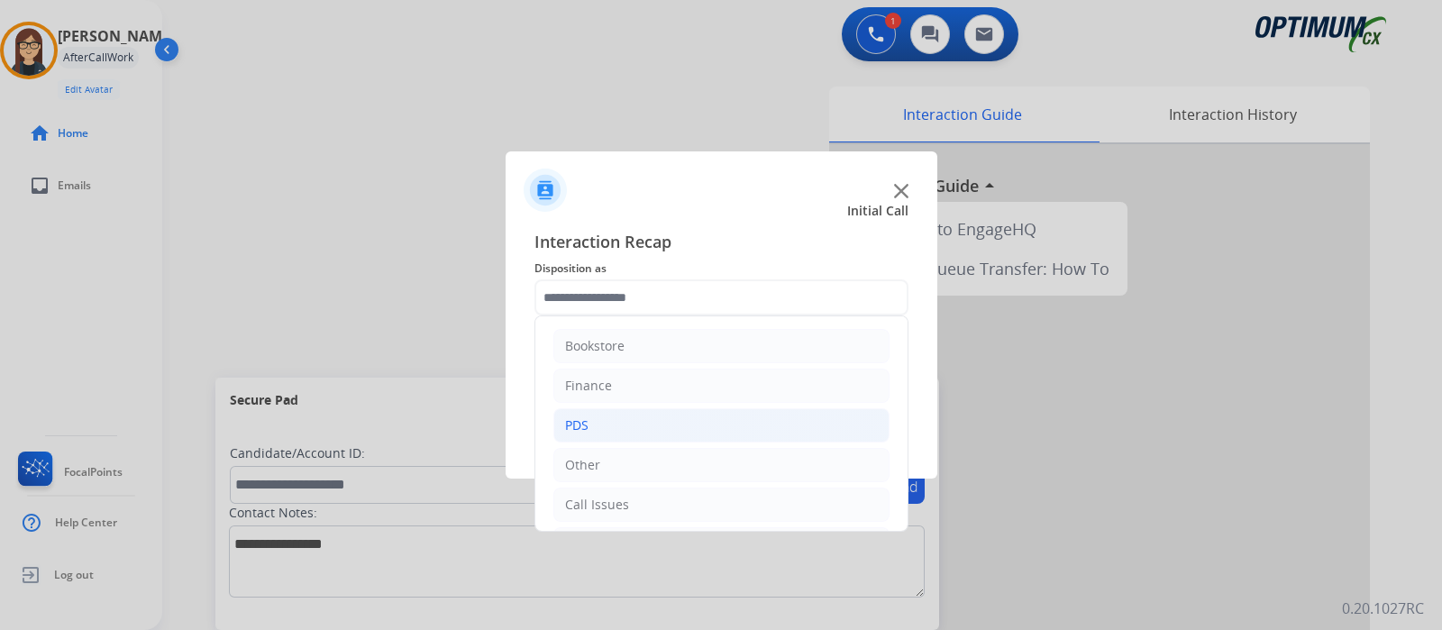
click at [649, 416] on li "PDS" at bounding box center [721, 425] width 336 height 34
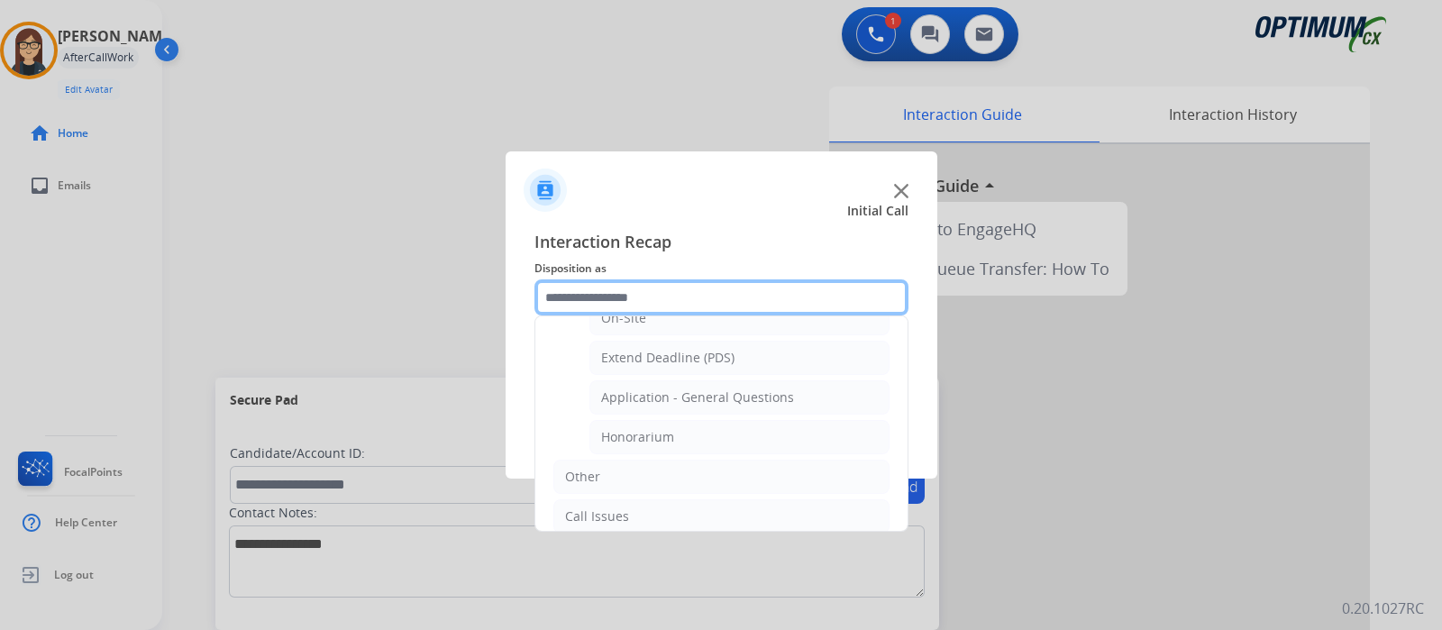
scroll to position [513, 0]
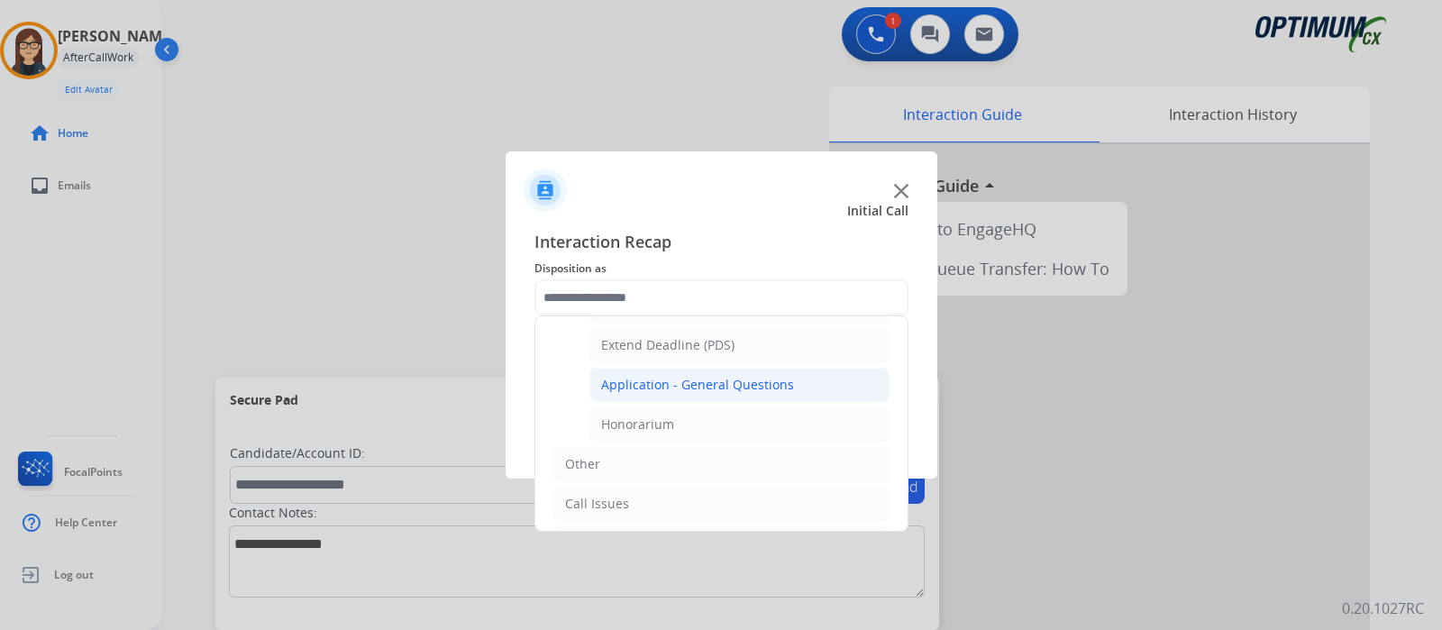
click at [798, 378] on li "Application - General Questions" at bounding box center [739, 385] width 300 height 34
type input "**********"
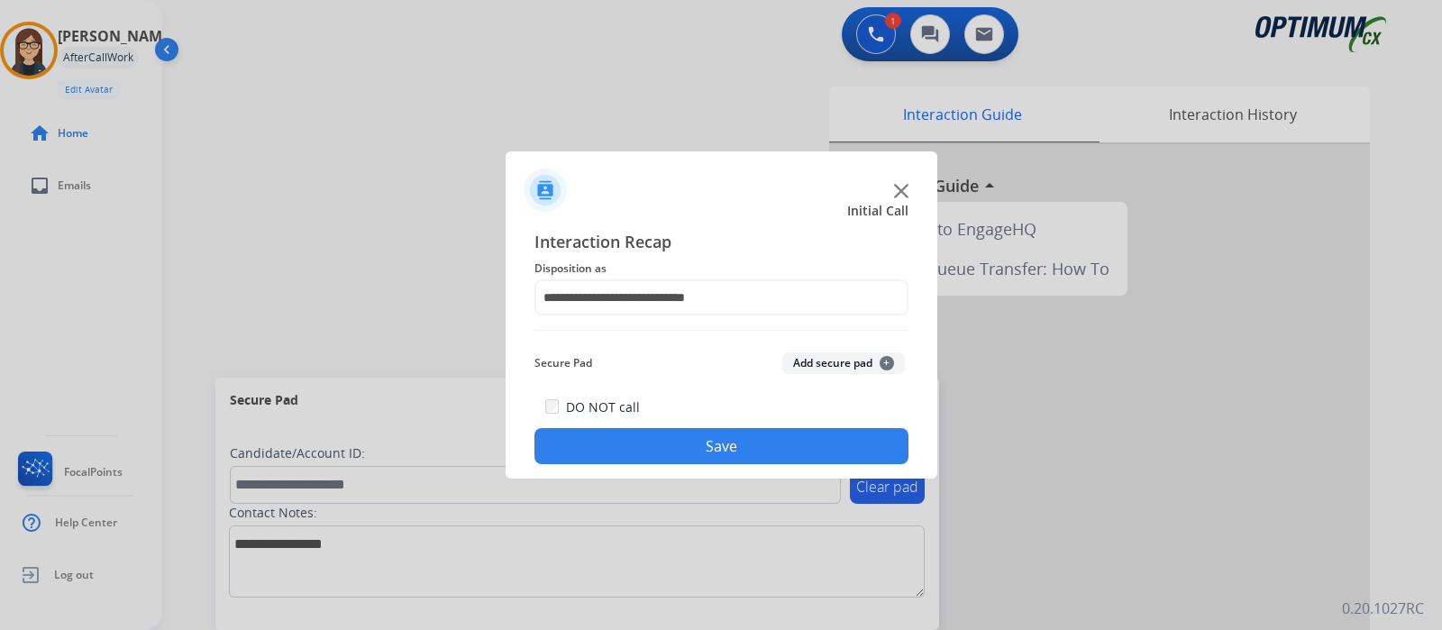
click at [744, 436] on button "Save" at bounding box center [721, 446] width 374 height 36
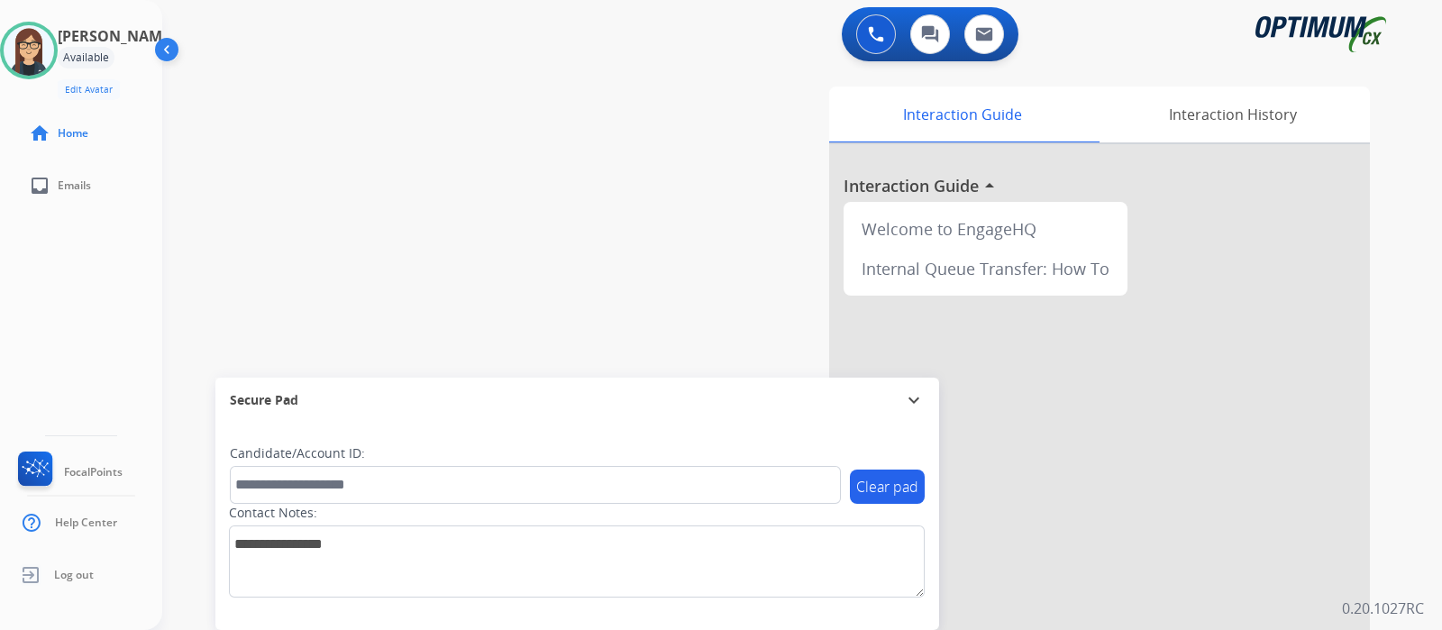
click at [455, 242] on div "swap_horiz Break voice bridge close_fullscreen Connect 3-Way Call merge_type Se…" at bounding box center [780, 441] width 1236 height 752
click at [879, 26] on img at bounding box center [876, 34] width 16 height 16
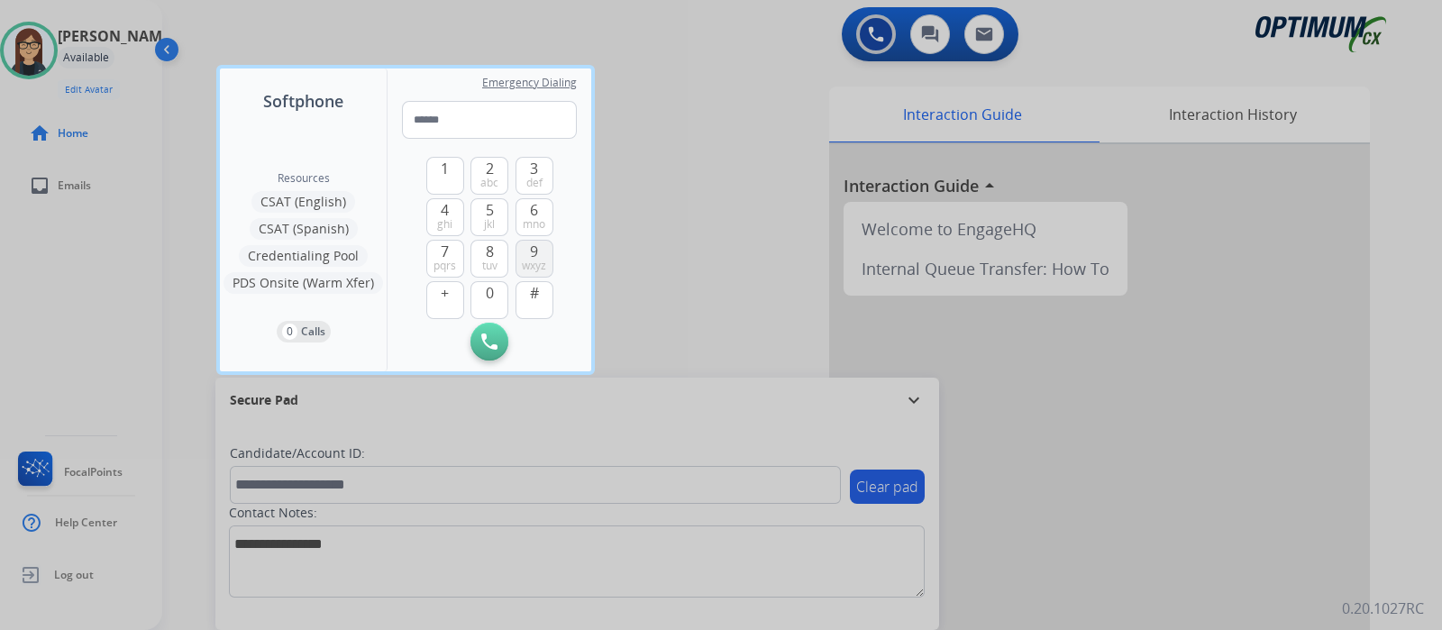
click at [537, 254] on span "9" at bounding box center [534, 252] width 8 height 22
click at [494, 213] on button "5 jkl" at bounding box center [489, 217] width 38 height 38
click at [444, 213] on span "4" at bounding box center [445, 210] width 8 height 22
click at [487, 215] on button "5 jkl" at bounding box center [489, 217] width 38 height 38
click at [446, 215] on button "4 ghi" at bounding box center [445, 217] width 38 height 38
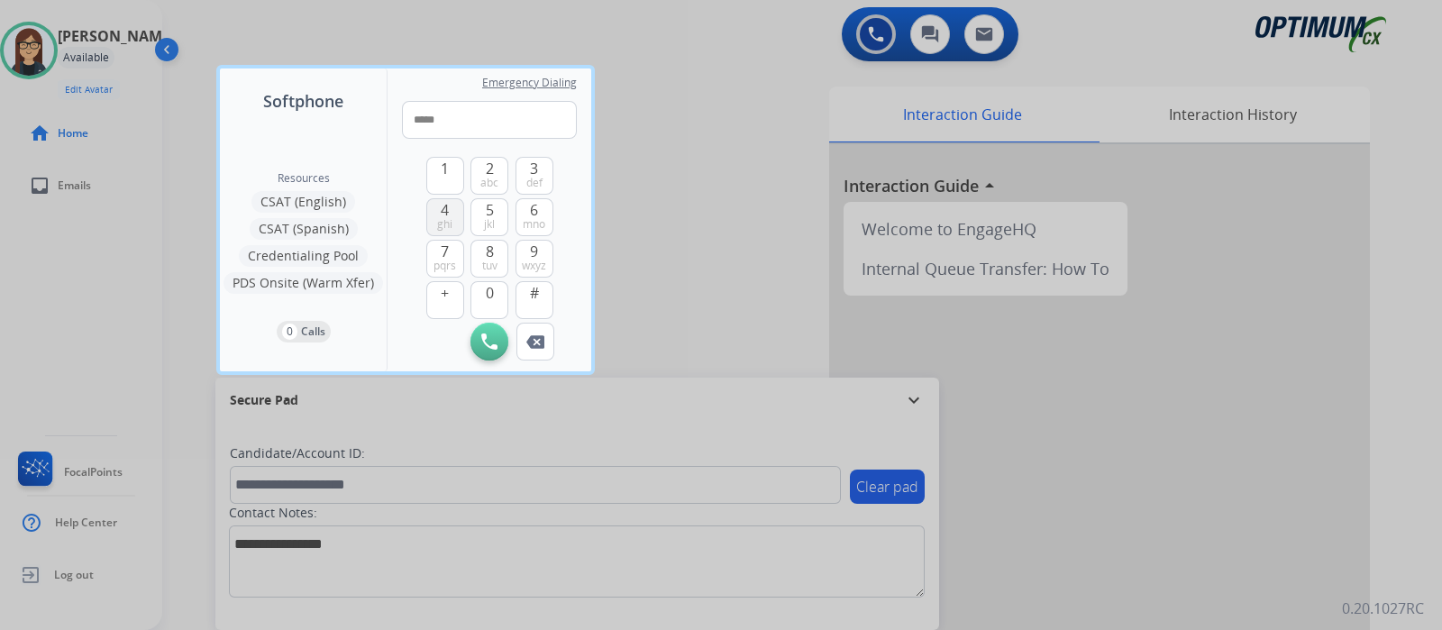
click at [446, 215] on button "4 ghi" at bounding box center [445, 217] width 38 height 38
click at [534, 218] on span "mno" at bounding box center [534, 224] width 23 height 14
click at [492, 262] on span "tuv" at bounding box center [489, 266] width 15 height 14
click at [531, 214] on span "6" at bounding box center [534, 210] width 8 height 22
click at [454, 171] on button "1" at bounding box center [445, 176] width 38 height 38
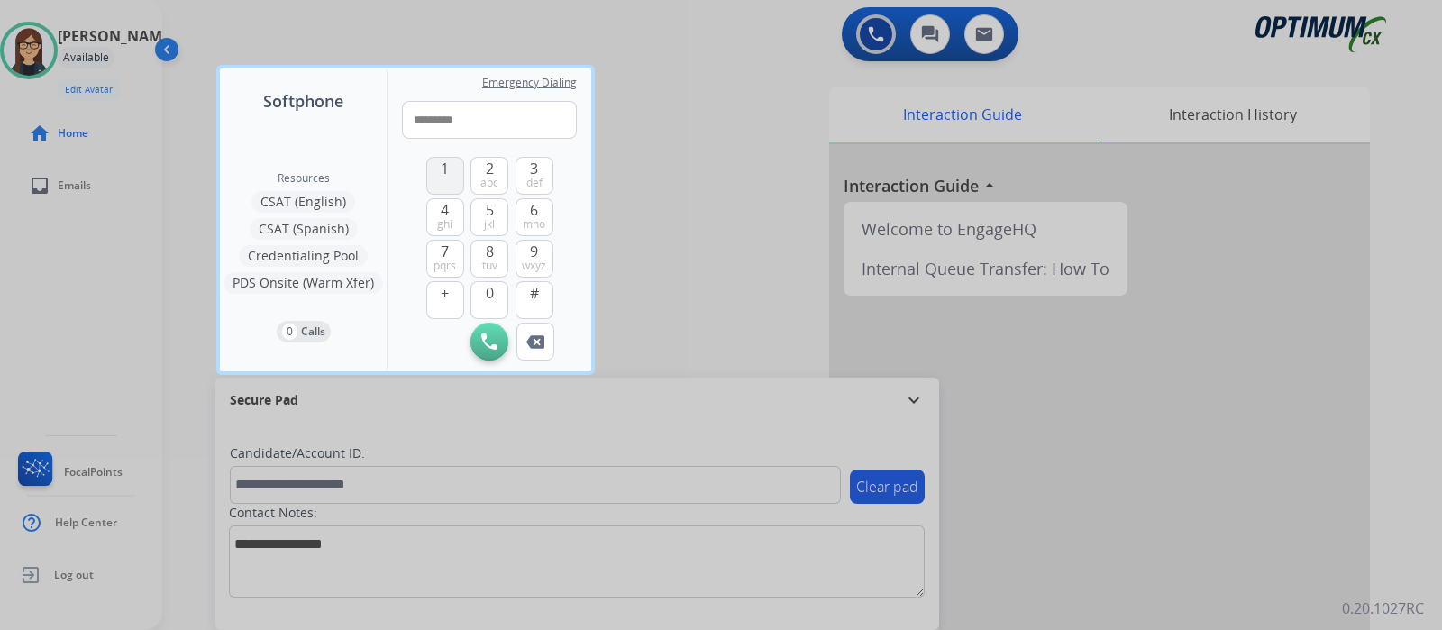
type input "**********"
click at [490, 337] on img at bounding box center [489, 341] width 16 height 16
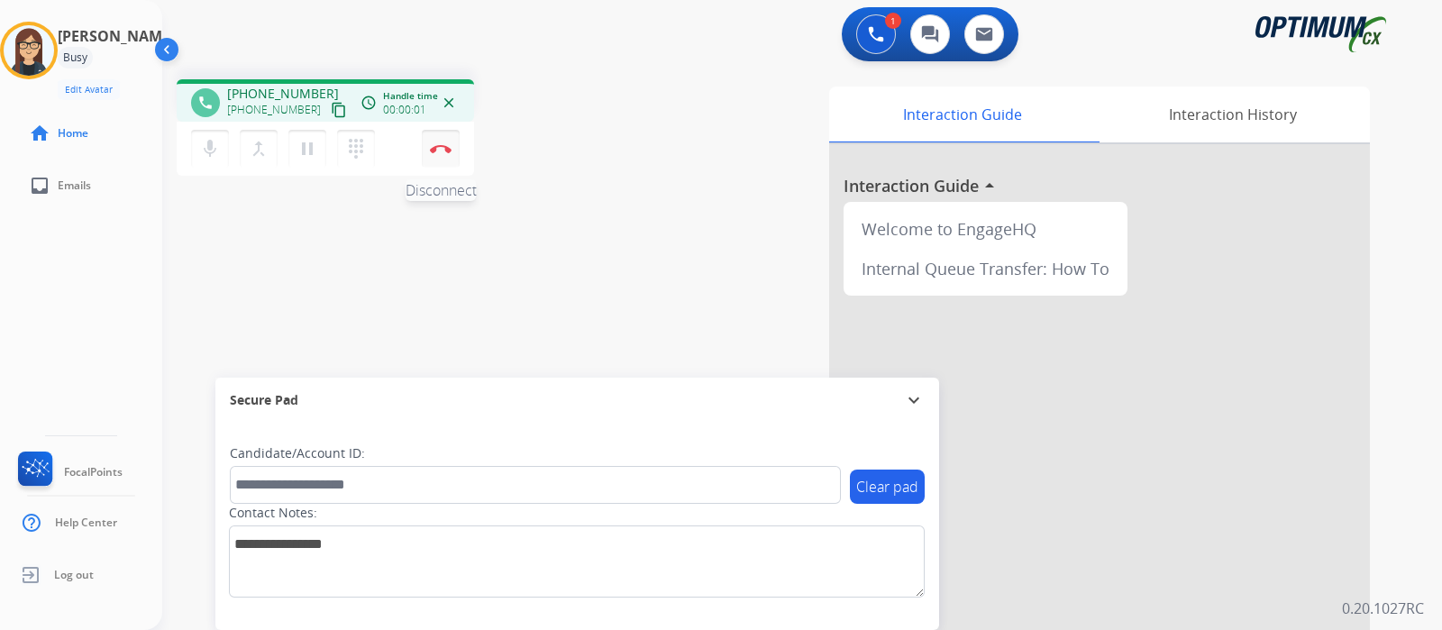
click at [449, 156] on button "Disconnect" at bounding box center [441, 149] width 38 height 38
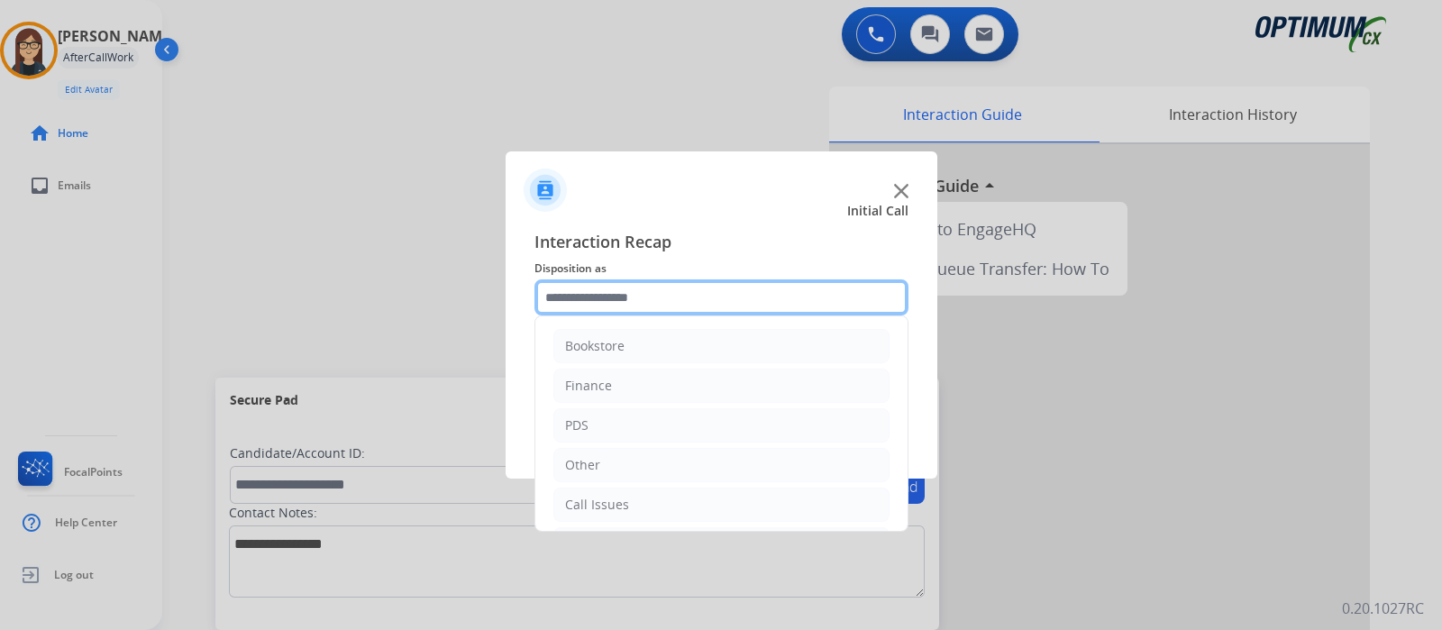
click at [619, 296] on input "text" at bounding box center [721, 297] width 374 height 36
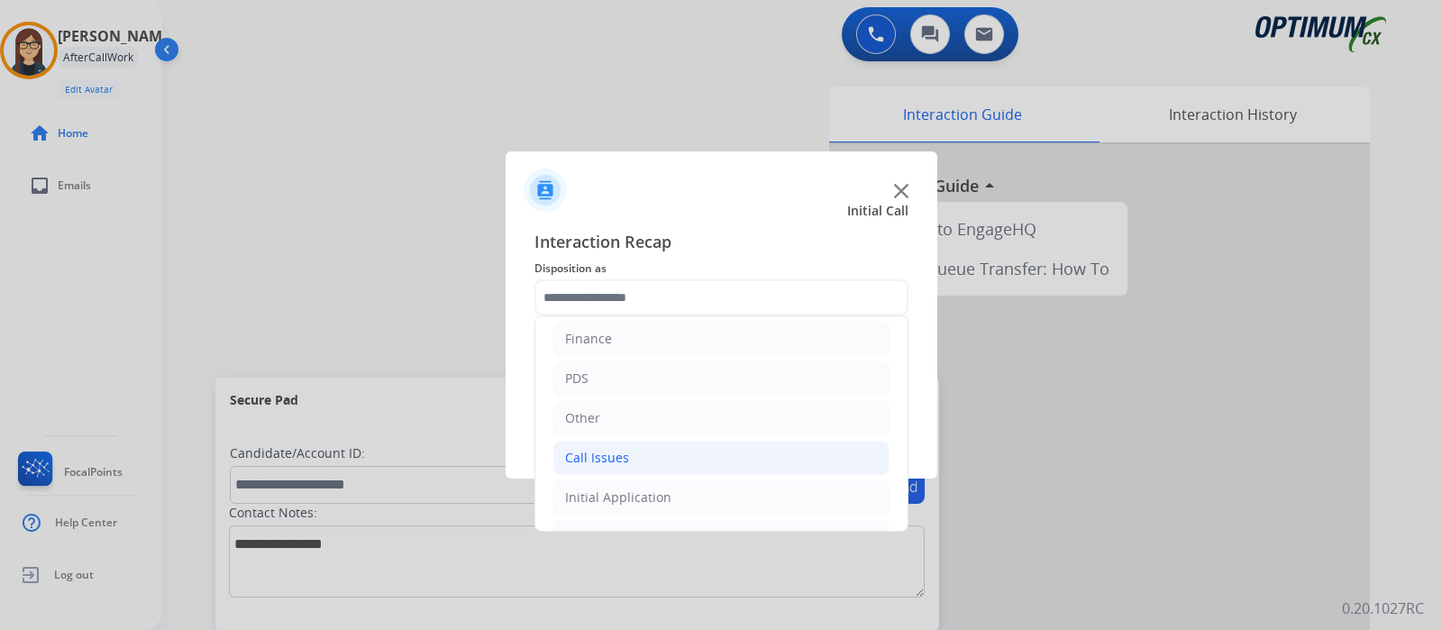
click at [678, 449] on li "Call Issues" at bounding box center [721, 458] width 336 height 34
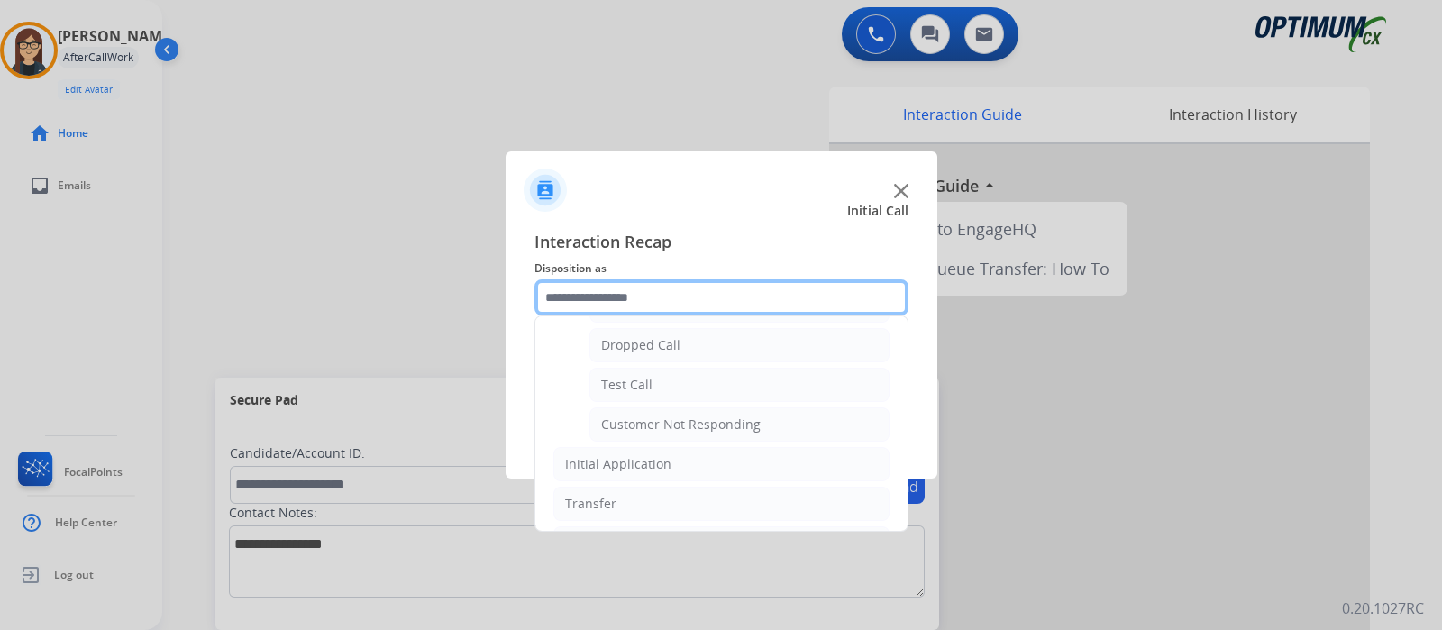
scroll to position [297, 0]
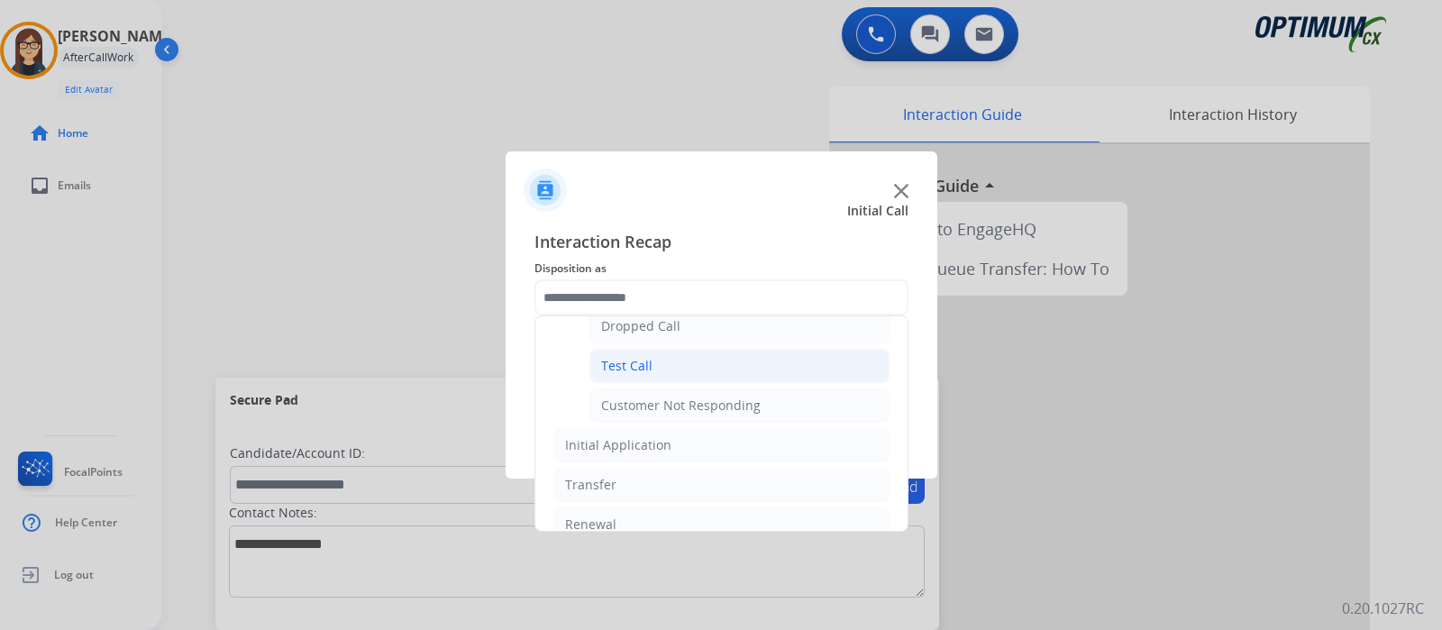
click at [782, 367] on li "Test Call" at bounding box center [739, 366] width 300 height 34
type input "*********"
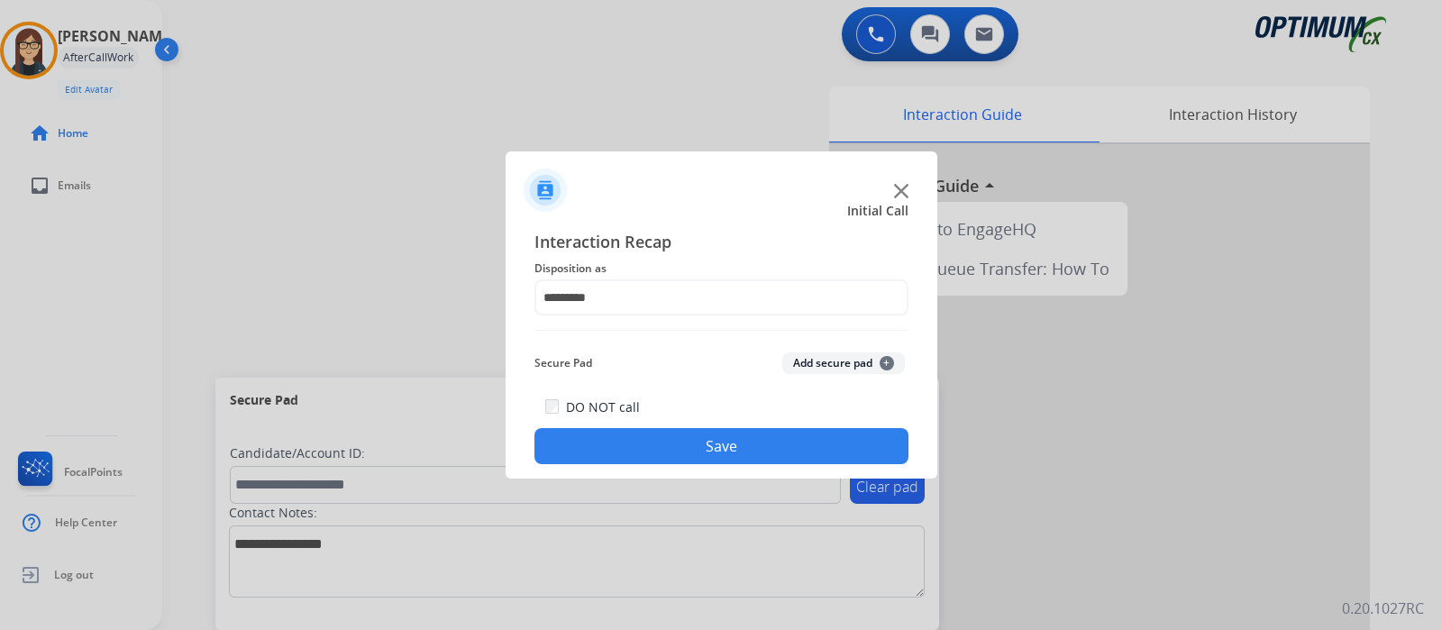
click at [775, 457] on button "Save" at bounding box center [721, 446] width 374 height 36
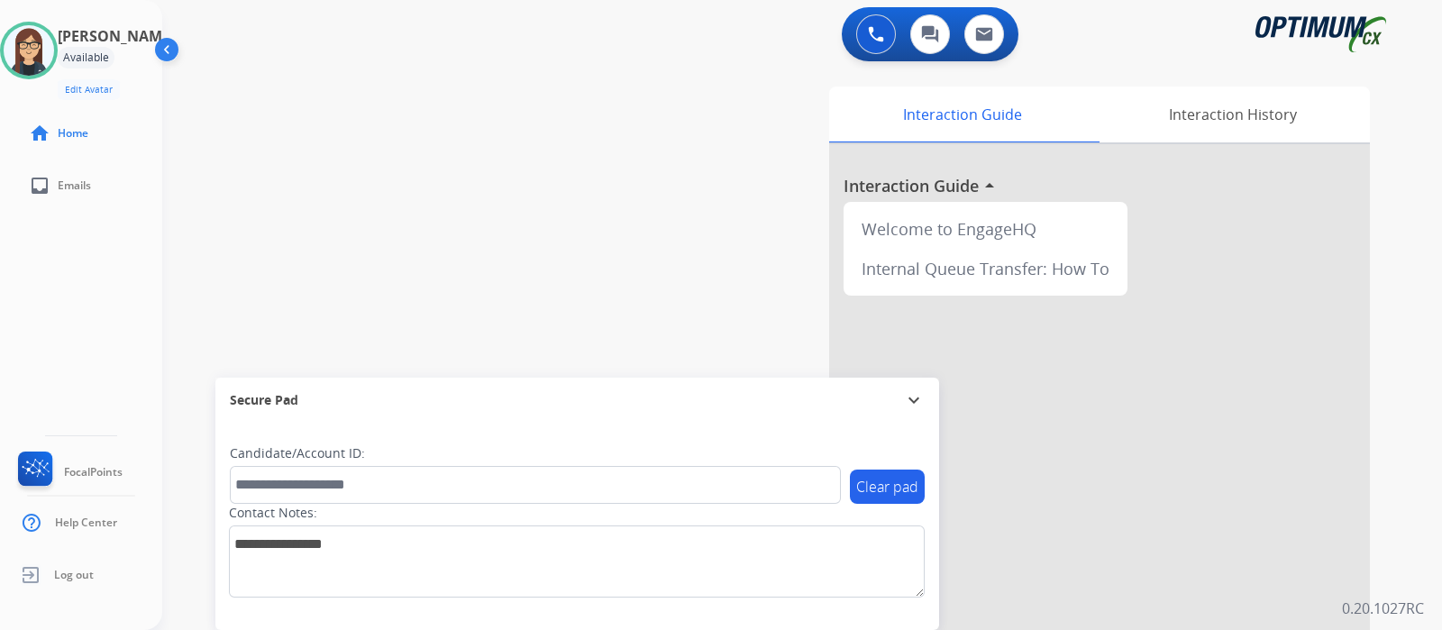
click at [549, 223] on div "swap_horiz Break voice bridge close_fullscreen Connect 3-Way Call merge_type Se…" at bounding box center [780, 441] width 1236 height 752
click at [527, 164] on div "swap_horiz Break voice bridge close_fullscreen Connect 3-Way Call merge_type Se…" at bounding box center [780, 441] width 1236 height 752
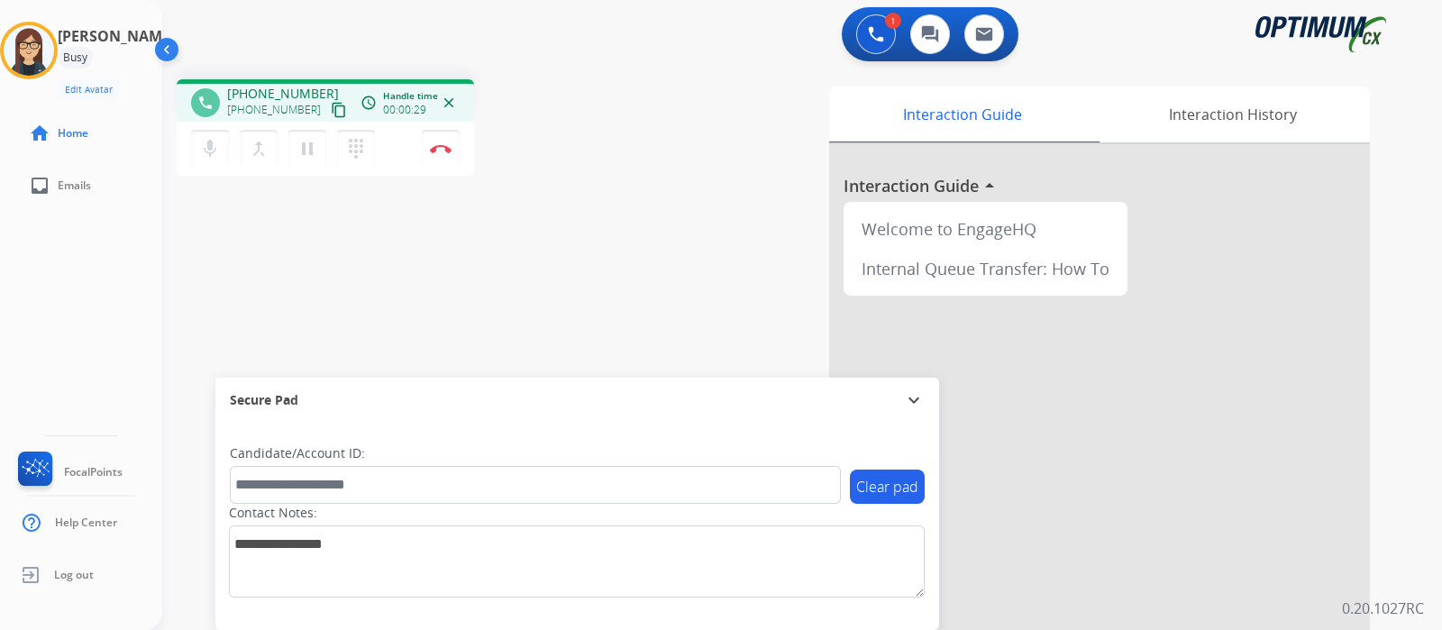
click at [331, 113] on mat-icon "content_copy" at bounding box center [339, 110] width 16 height 16
click at [495, 240] on div "phone [PHONE_NUMBER] [PHONE_NUMBER] content_copy access_time Call metrics Queue…" at bounding box center [780, 441] width 1236 height 752
click at [452, 154] on button "Disconnect" at bounding box center [441, 149] width 38 height 38
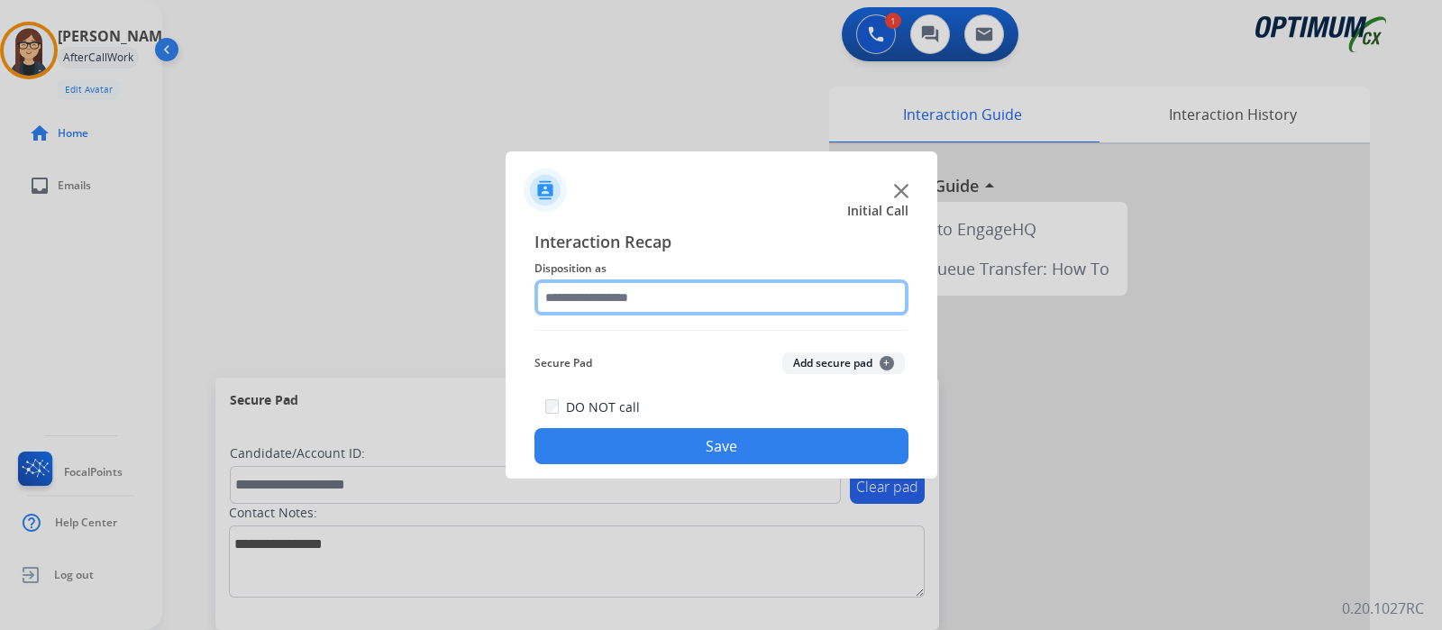
click at [577, 293] on input "text" at bounding box center [721, 297] width 374 height 36
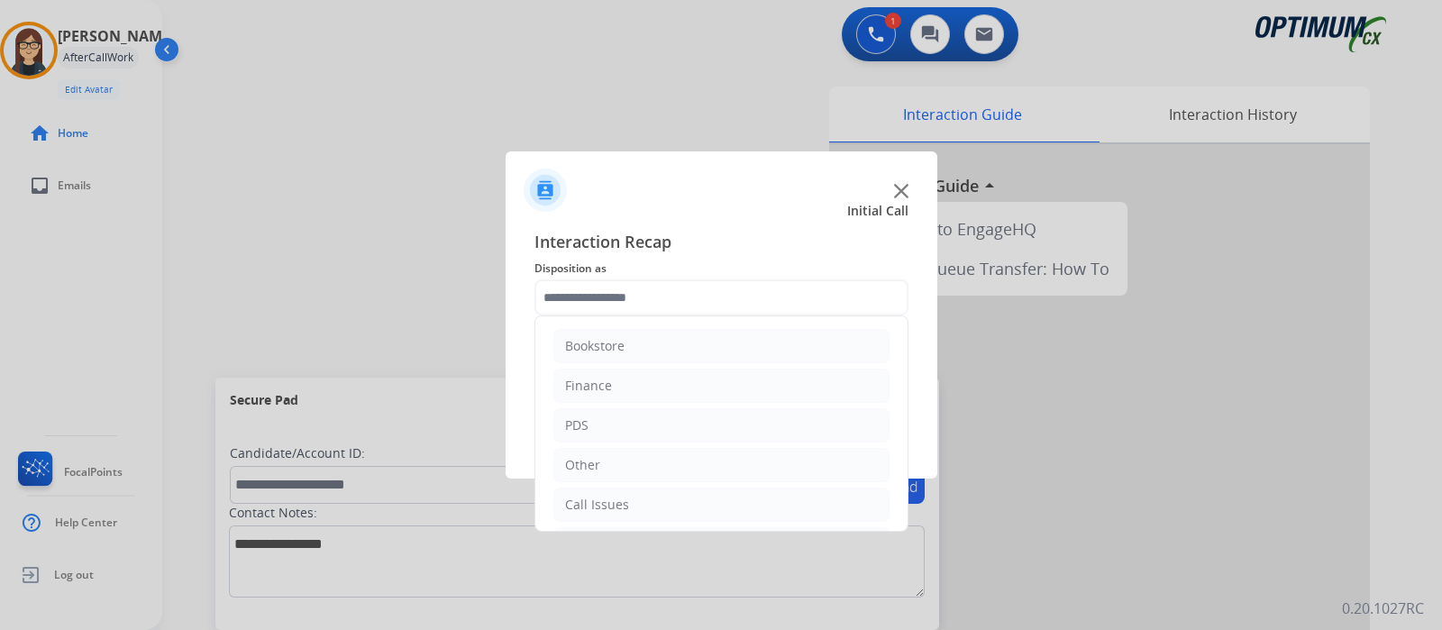
drag, startPoint x: 907, startPoint y: 399, endPoint x: 906, endPoint y: 461, distance: 62.2
click at [906, 461] on div "Bookstore Finance PDS Other Call Issues Initial Application Transfer Renewal" at bounding box center [721, 423] width 374 height 216
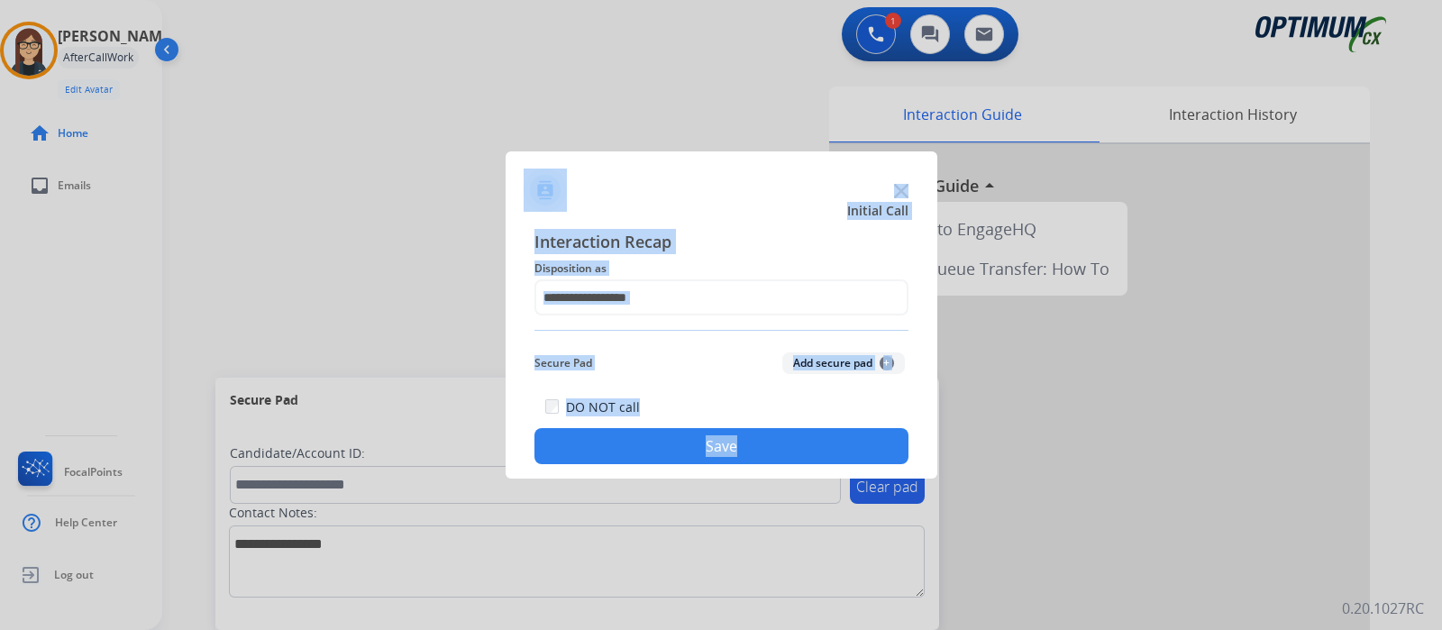
drag, startPoint x: 901, startPoint y: 421, endPoint x: 907, endPoint y: 505, distance: 84.0
click at [0, 505] on app-contact-recap-modal "Initial Call Interaction Recap Disposition as Secure Pad Add secure pad + DO NO…" at bounding box center [0, 315] width 0 height 630
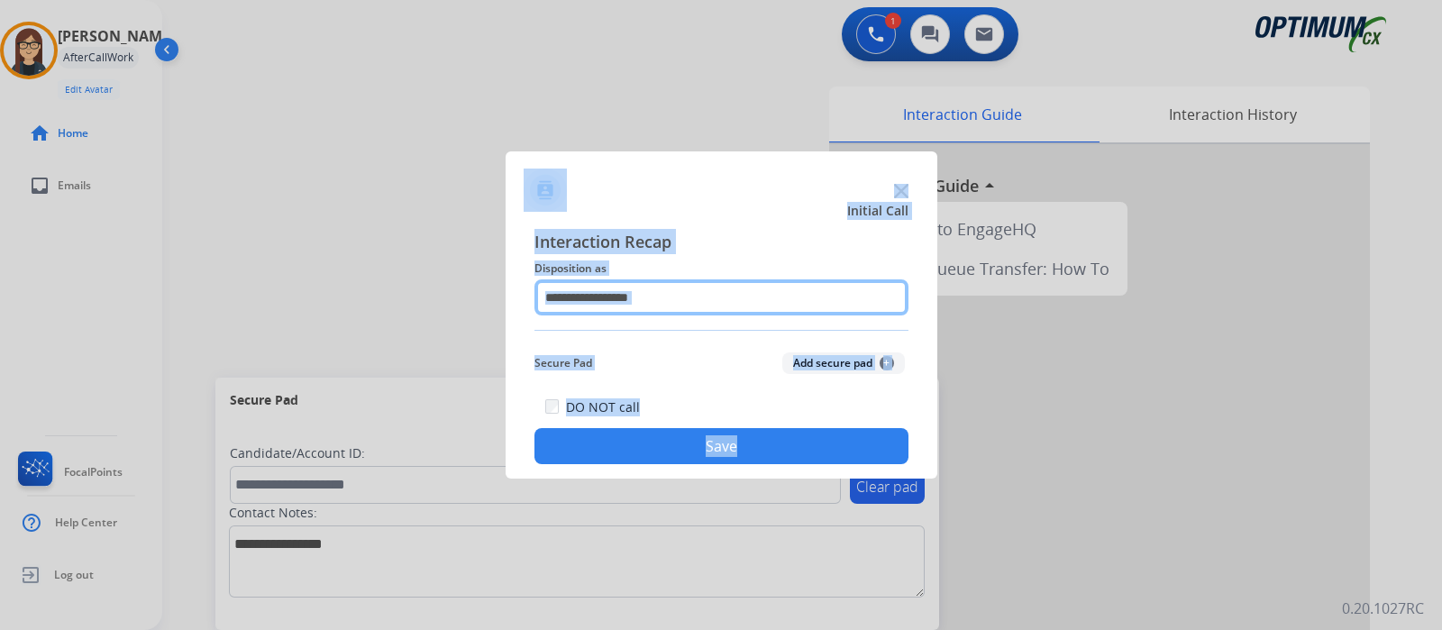
click at [694, 299] on input "text" at bounding box center [721, 297] width 374 height 36
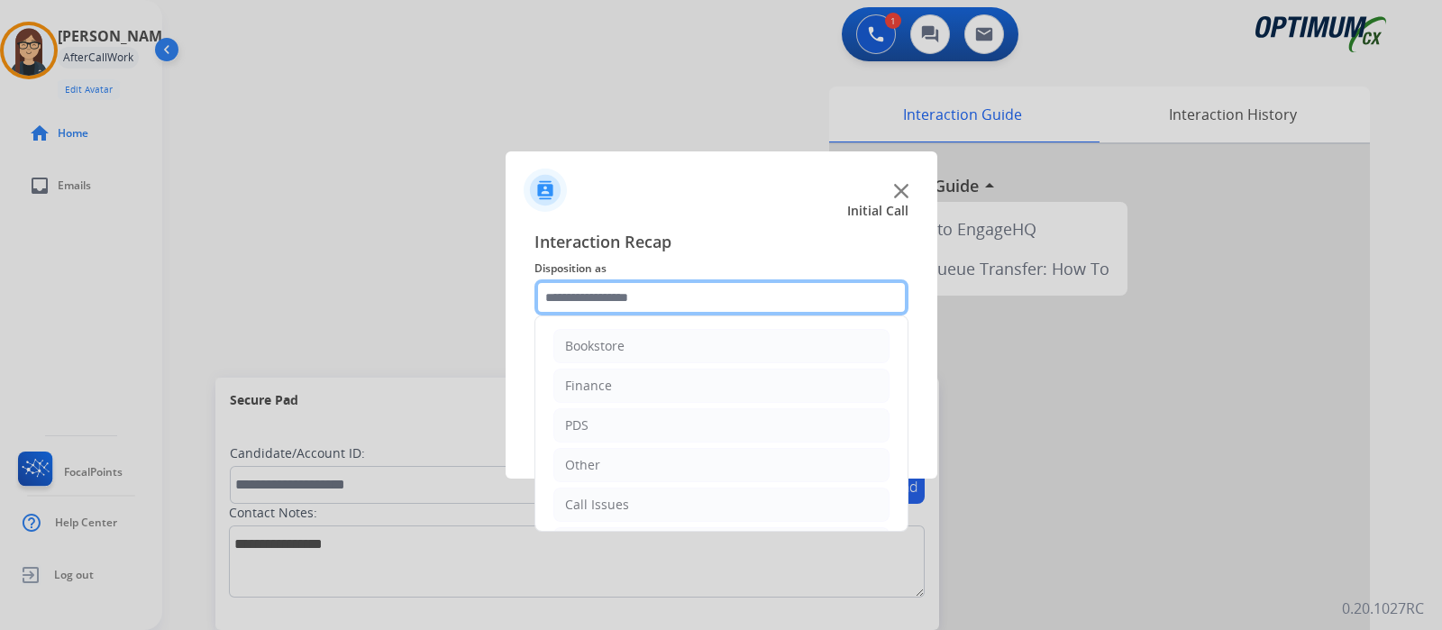
click at [694, 299] on input "text" at bounding box center [721, 297] width 374 height 36
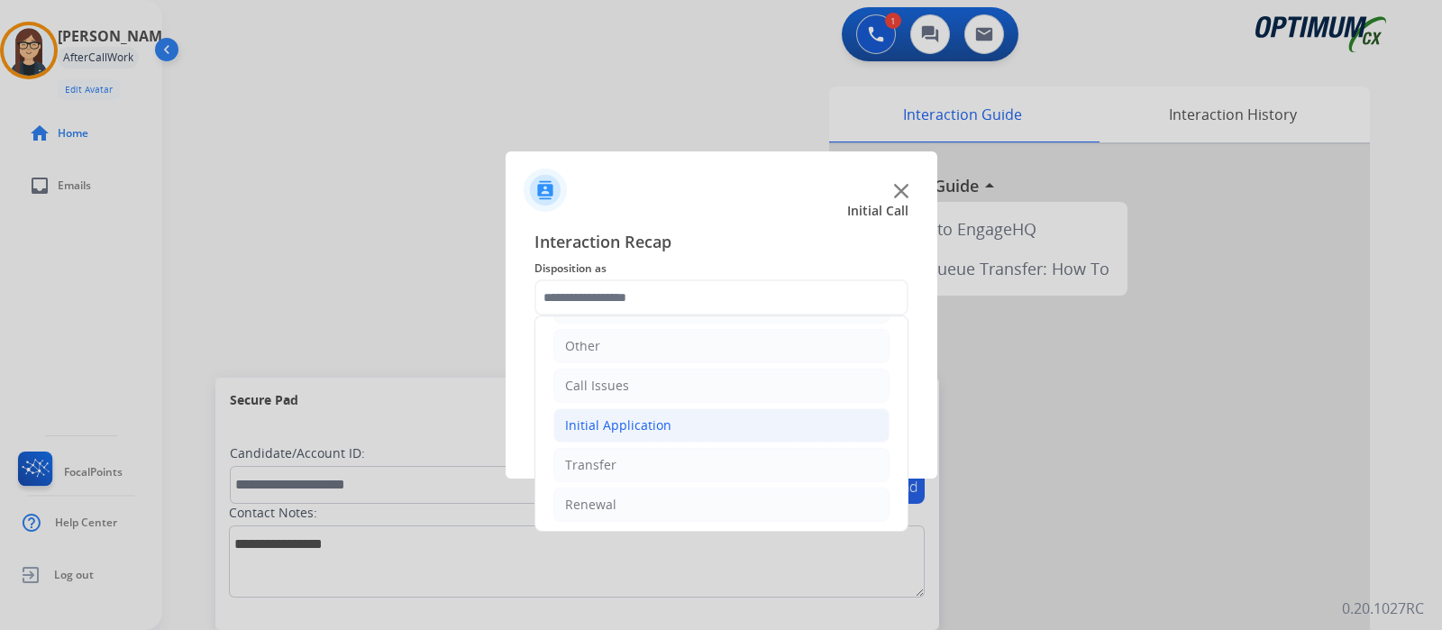
click at [626, 423] on div "Initial Application" at bounding box center [618, 425] width 106 height 18
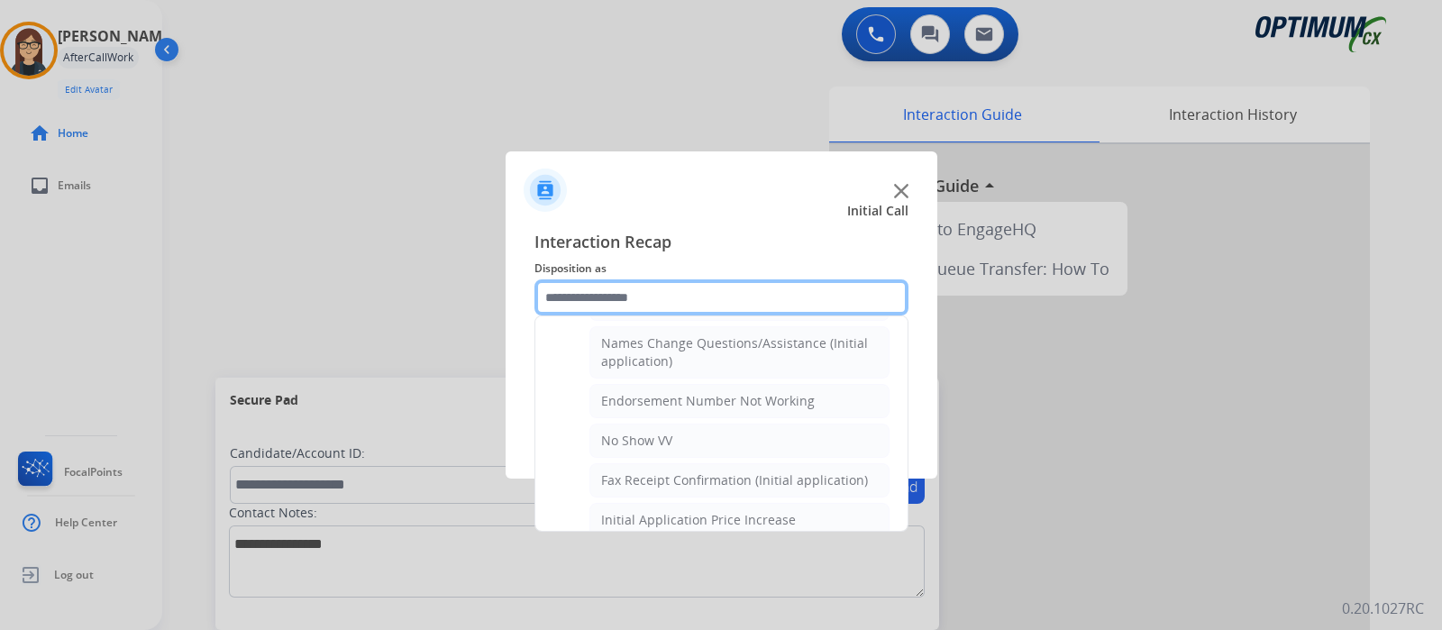
scroll to position [452, 0]
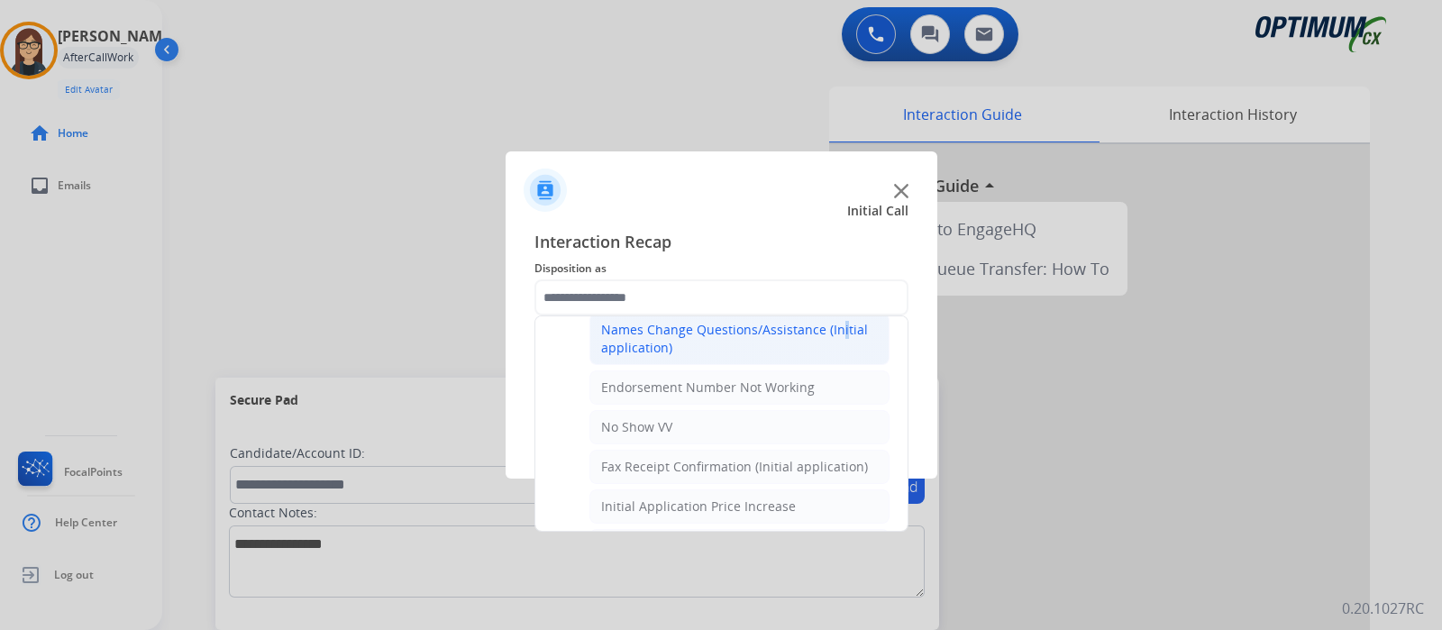
click at [833, 331] on div "Names Change Questions/Assistance (Initial application)" at bounding box center [739, 339] width 277 height 36
type input "**********"
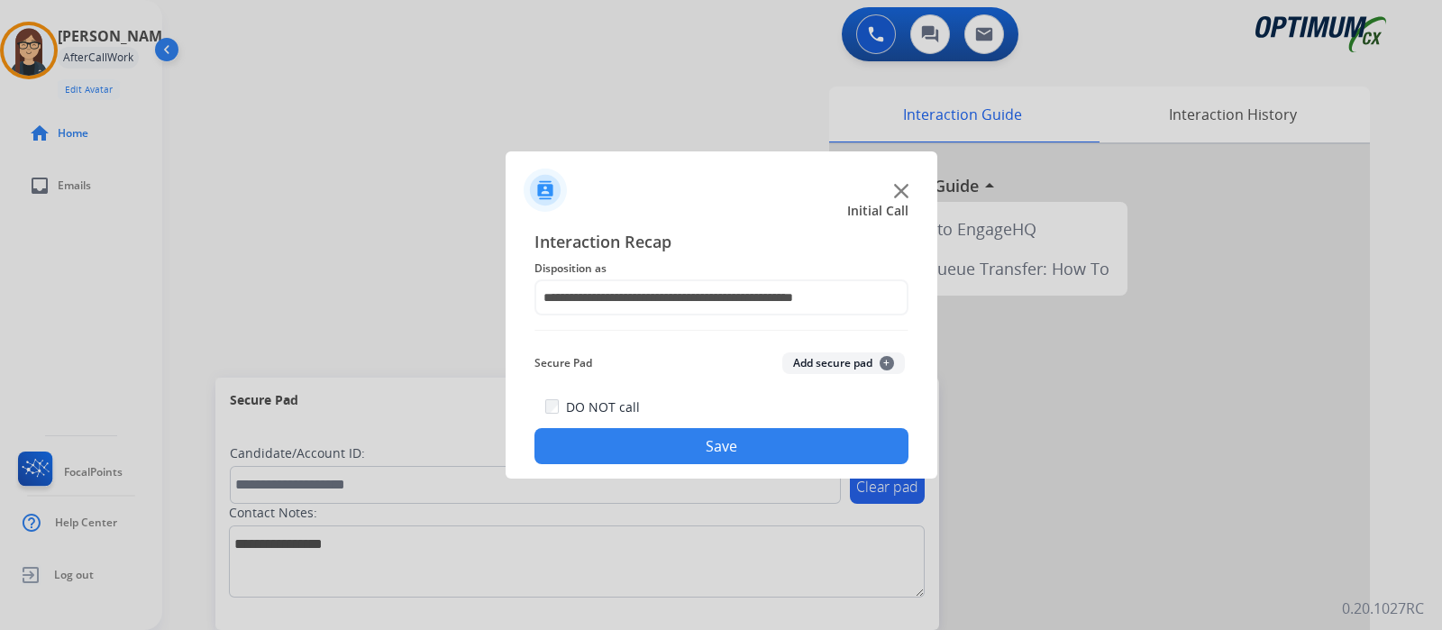
click at [760, 438] on button "Save" at bounding box center [721, 446] width 374 height 36
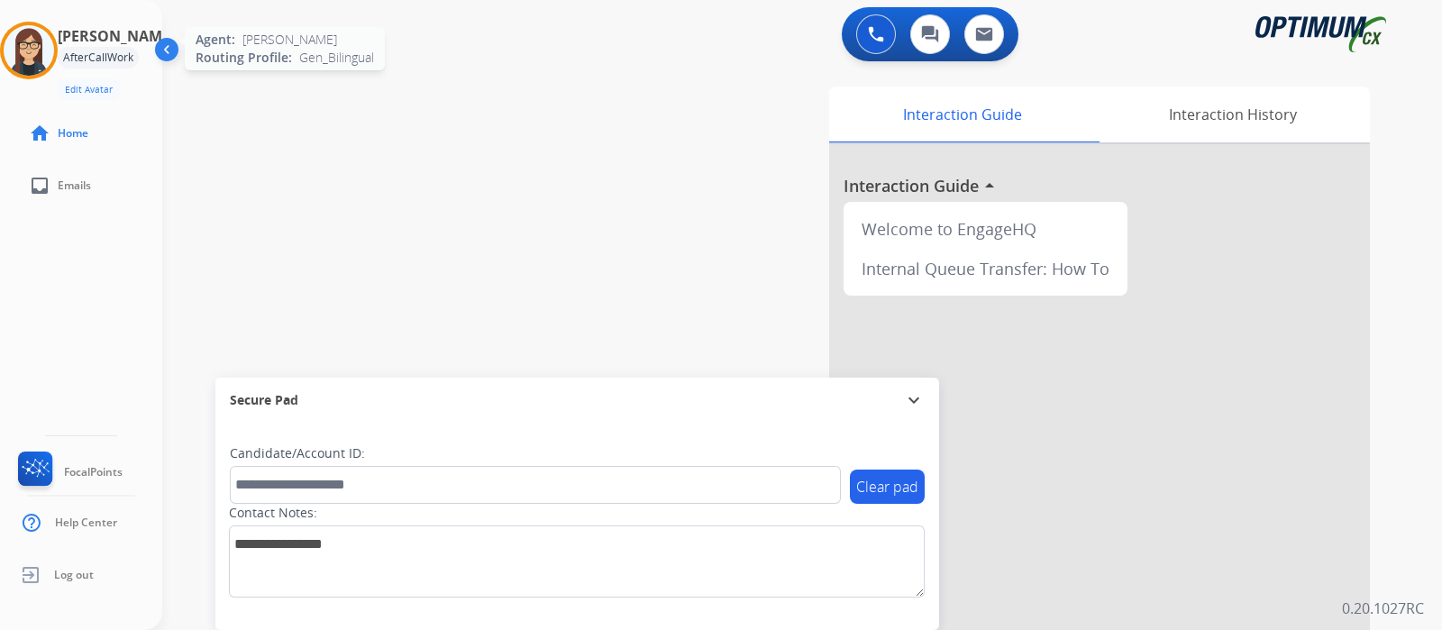
click at [34, 41] on img at bounding box center [29, 50] width 50 height 50
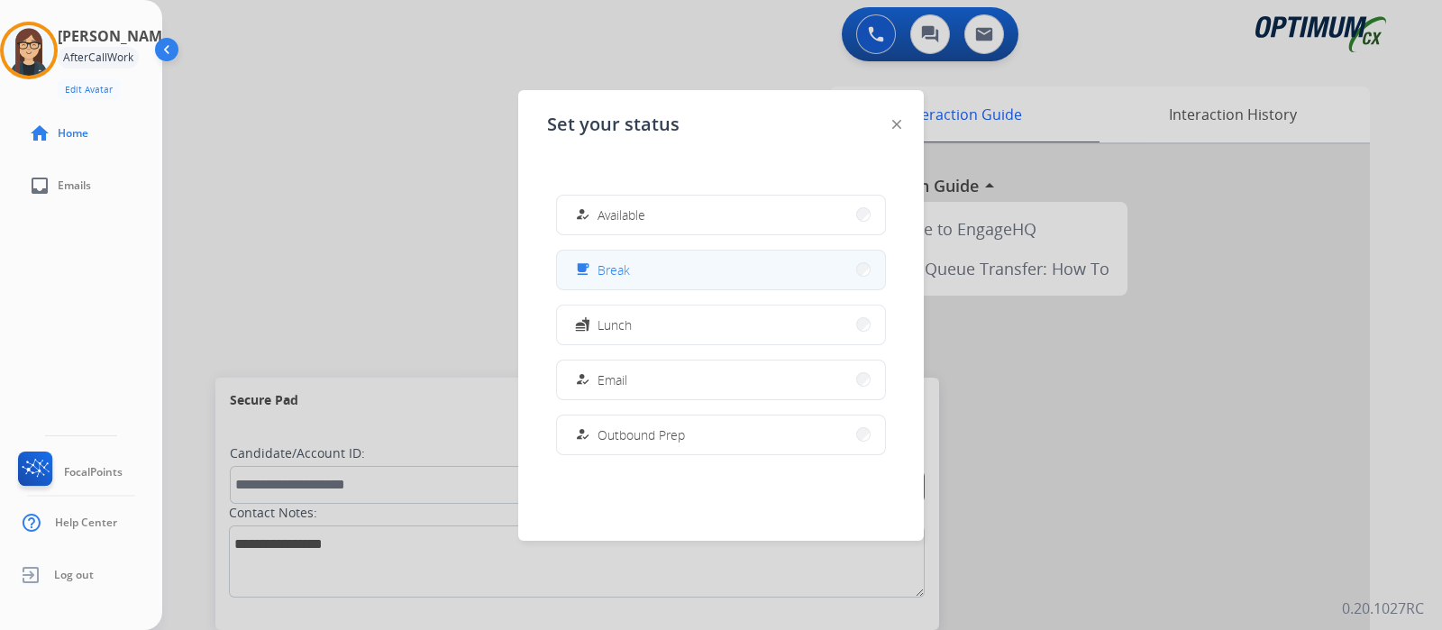
click at [619, 279] on div "free_breakfast Break" at bounding box center [600, 270] width 59 height 22
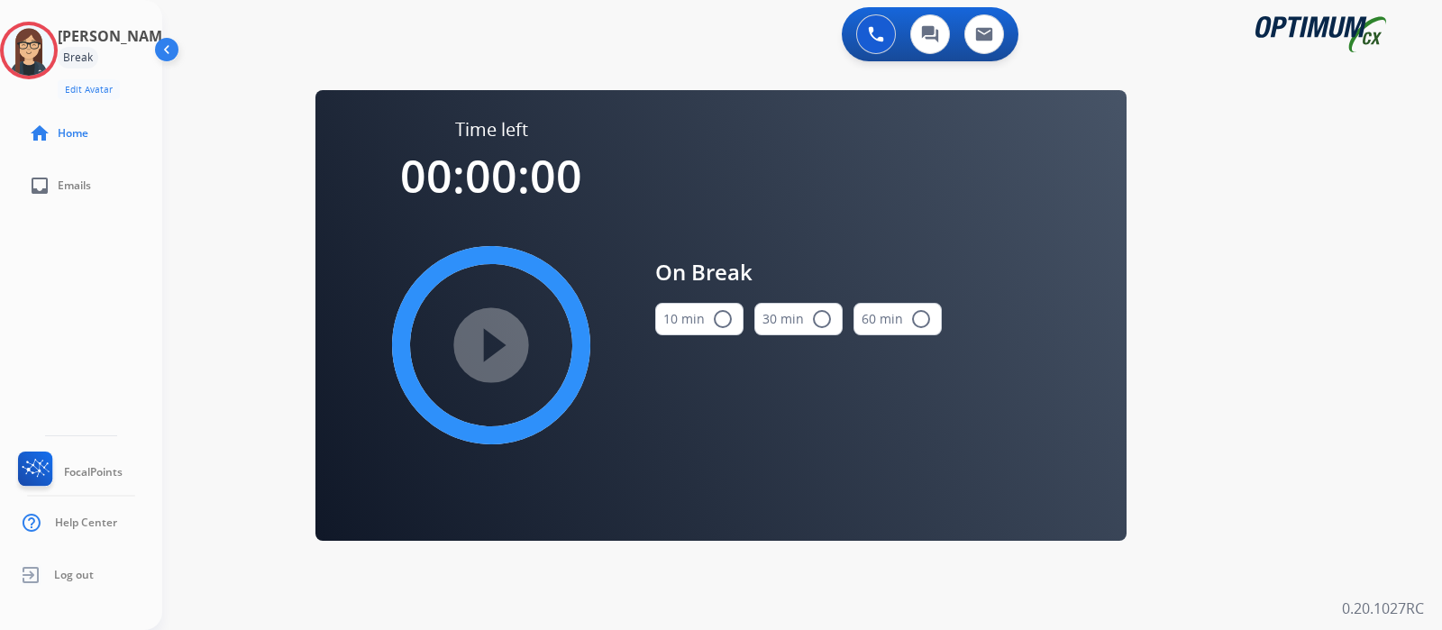
click at [725, 317] on mat-icon "radio_button_unchecked" at bounding box center [723, 319] width 22 height 22
click at [488, 352] on mat-icon "play_circle_filled" at bounding box center [491, 345] width 22 height 22
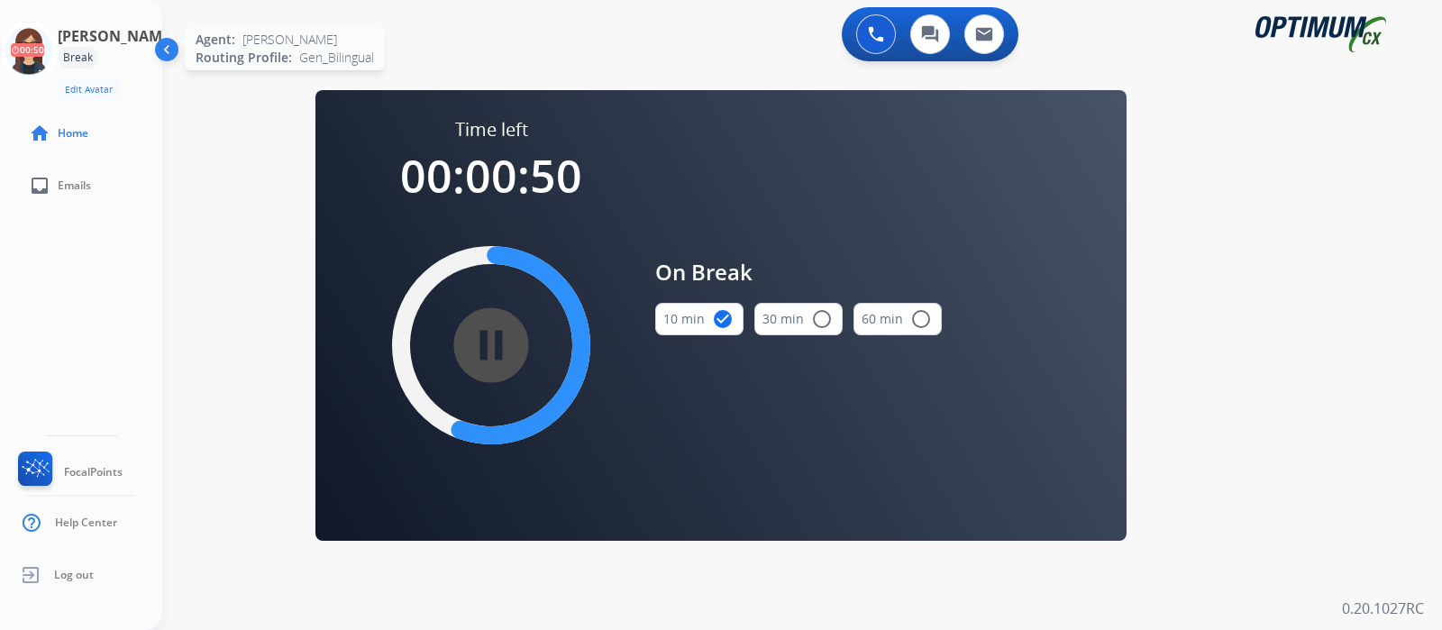
click at [38, 68] on icon at bounding box center [29, 51] width 59 height 59
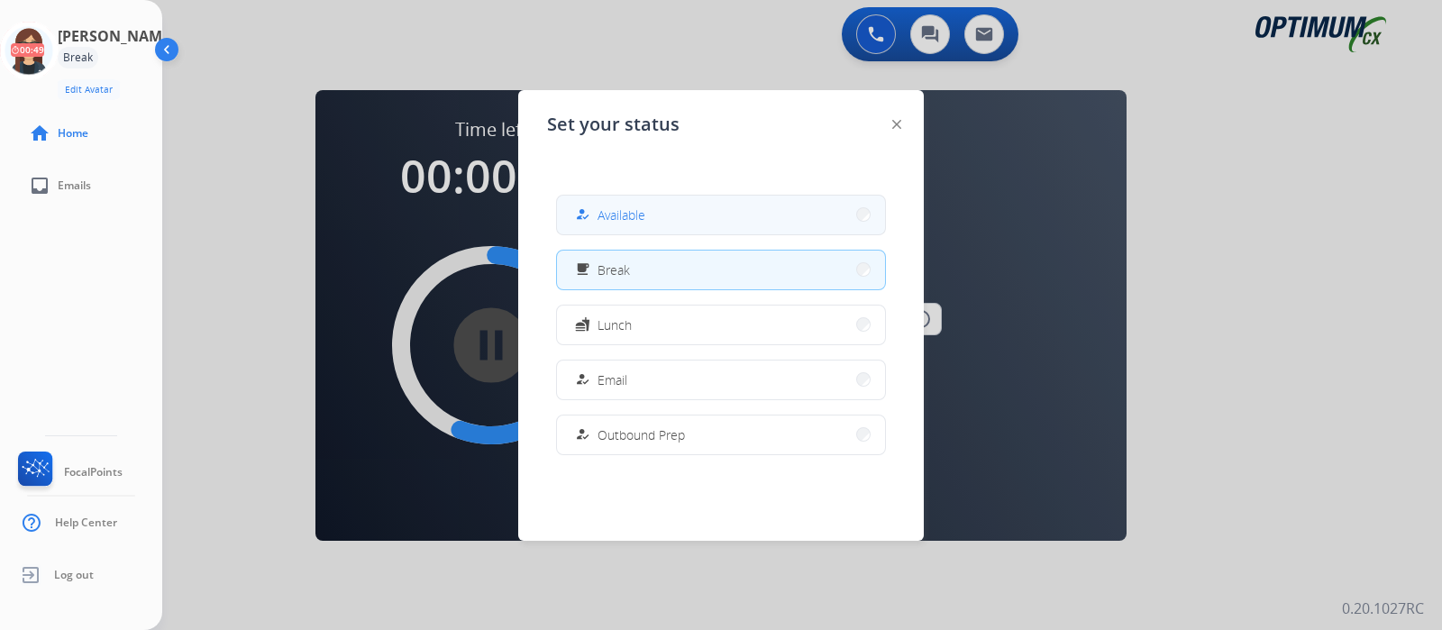
click at [602, 209] on span "Available" at bounding box center [621, 214] width 48 height 19
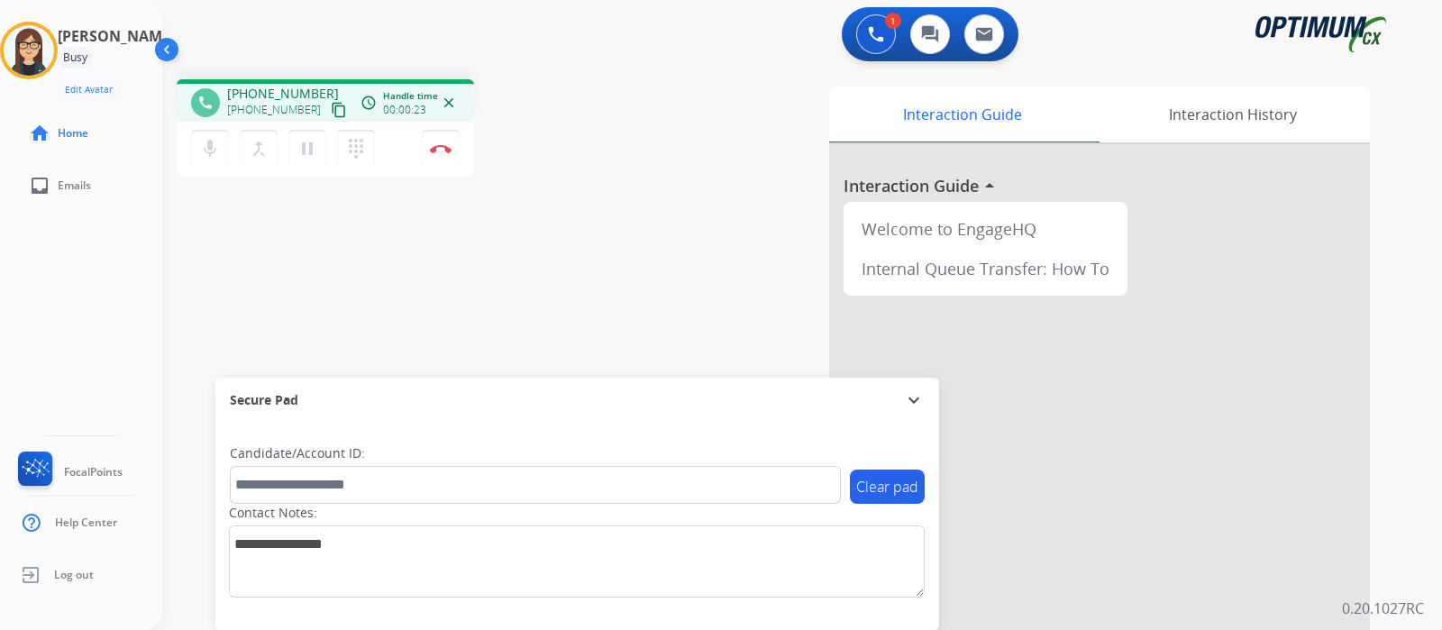
click at [331, 111] on mat-icon "content_copy" at bounding box center [339, 110] width 16 height 16
click at [439, 158] on button "Disconnect" at bounding box center [441, 149] width 38 height 38
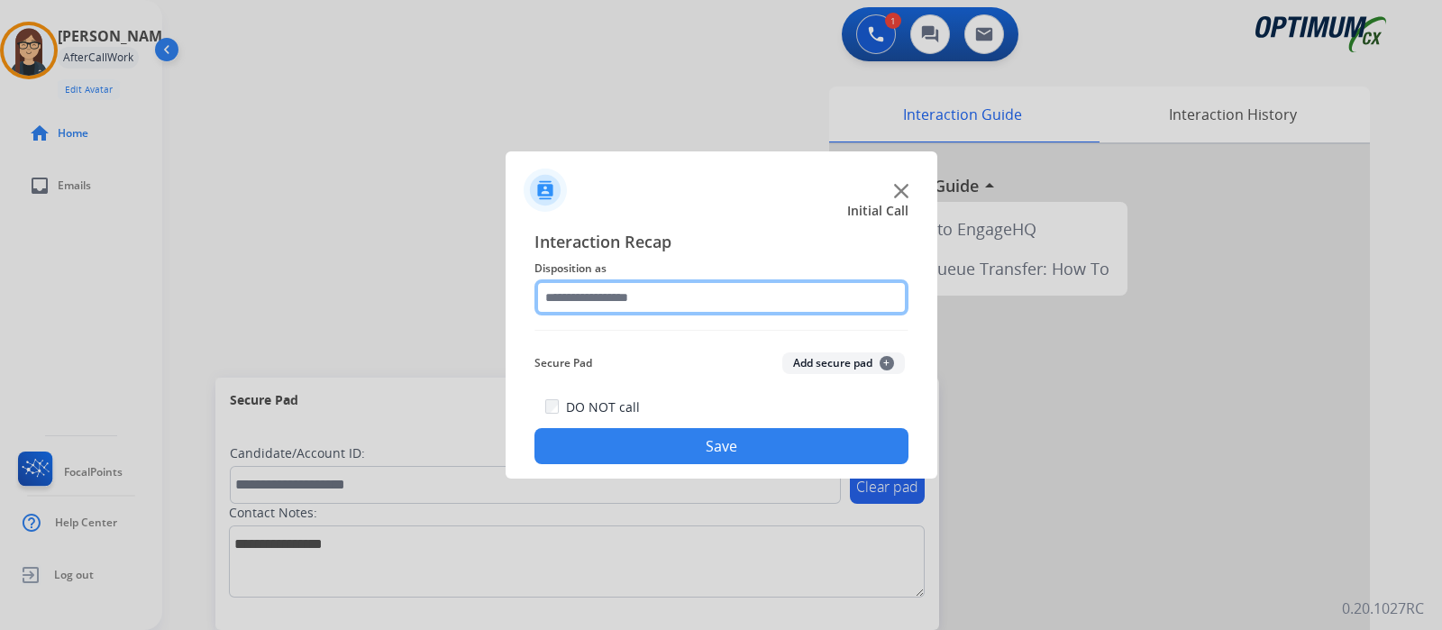
click at [599, 315] on div at bounding box center [721, 297] width 374 height 36
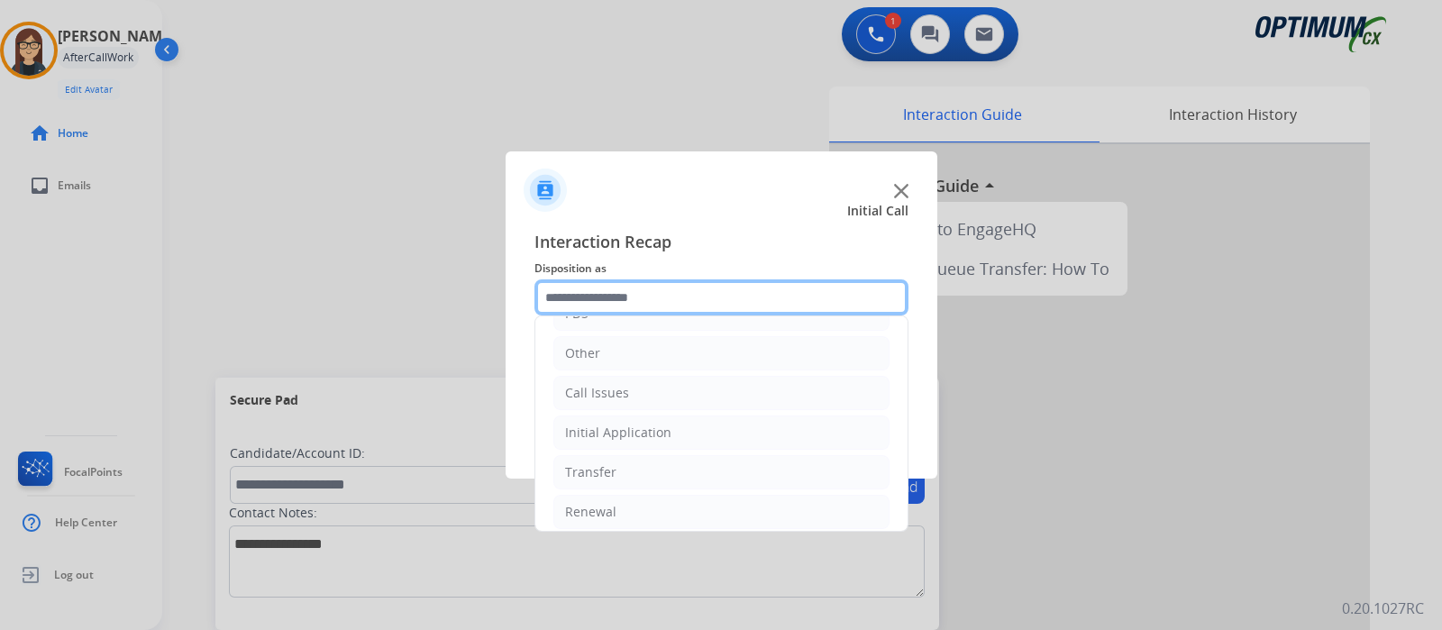
scroll to position [119, 0]
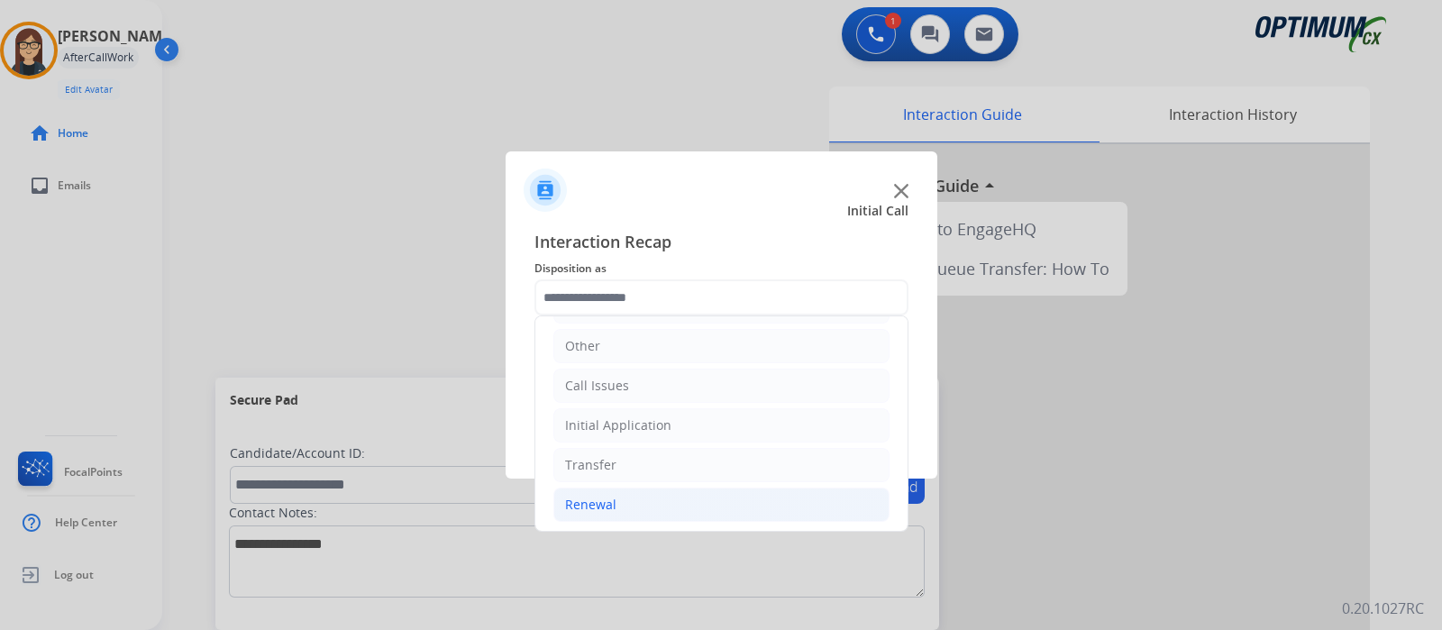
click at [689, 488] on li "Renewal" at bounding box center [721, 505] width 336 height 34
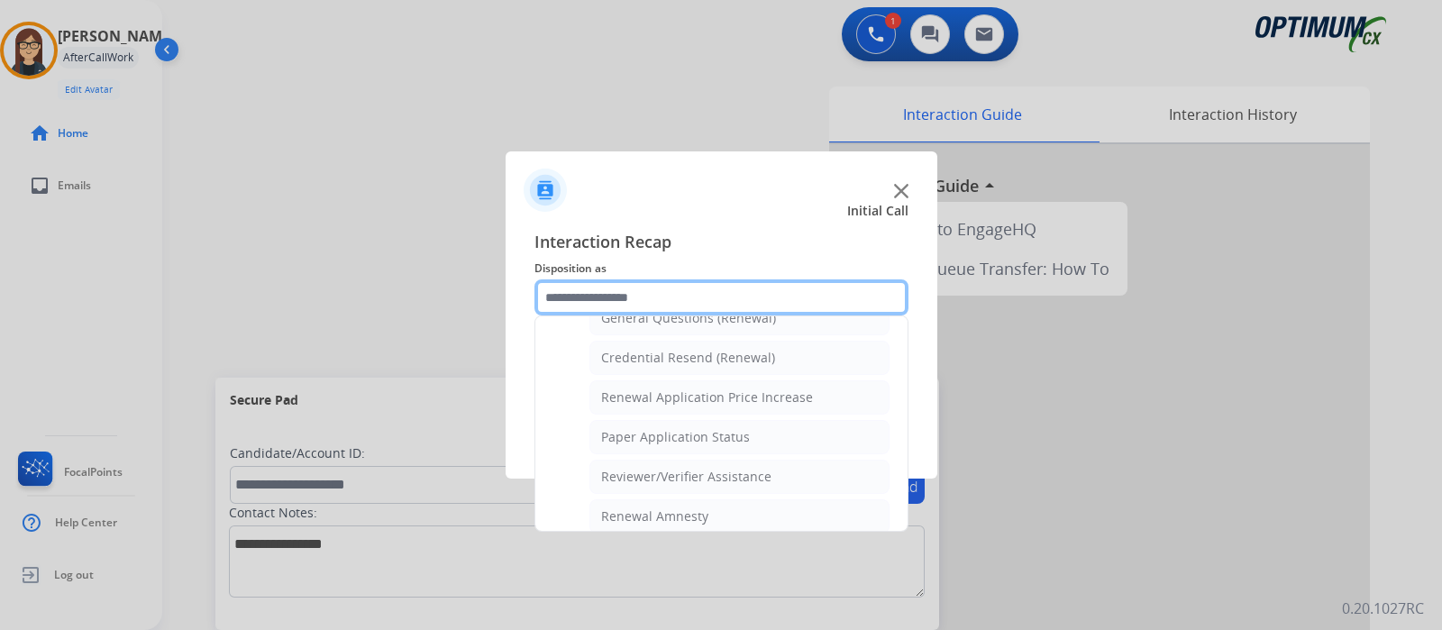
scroll to position [542, 0]
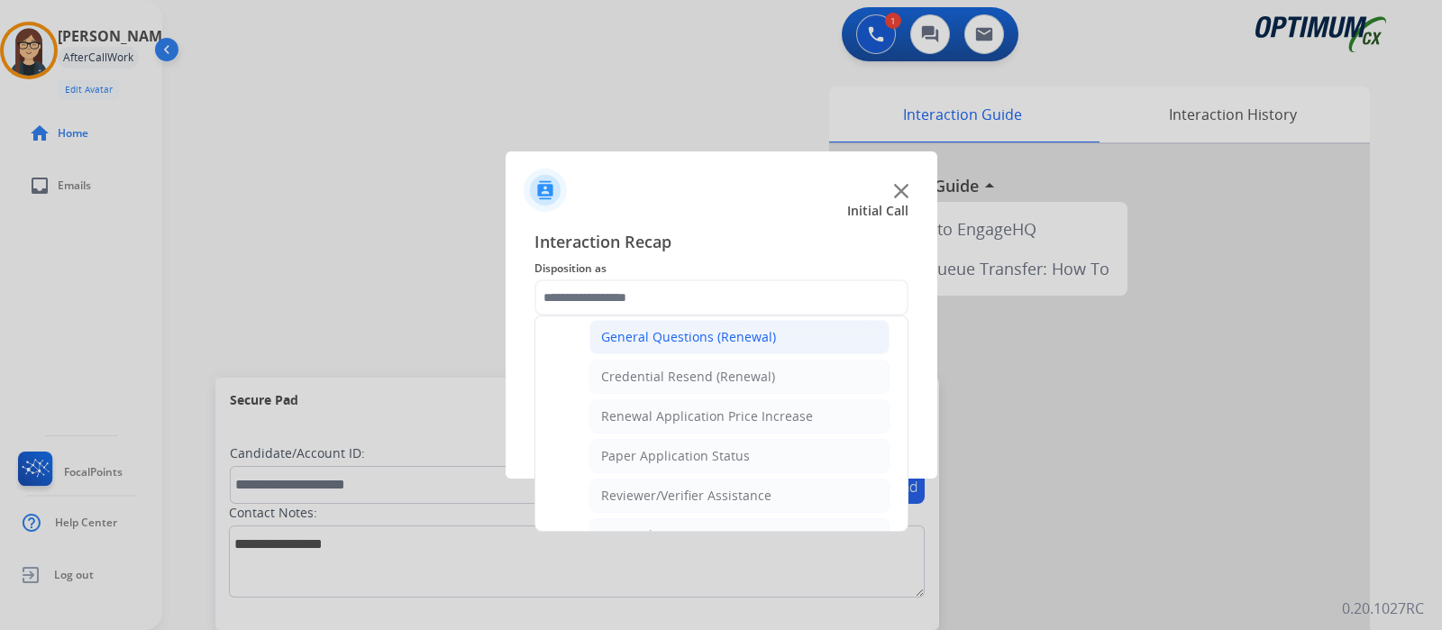
click at [798, 342] on li "General Questions (Renewal)" at bounding box center [739, 337] width 300 height 34
type input "**********"
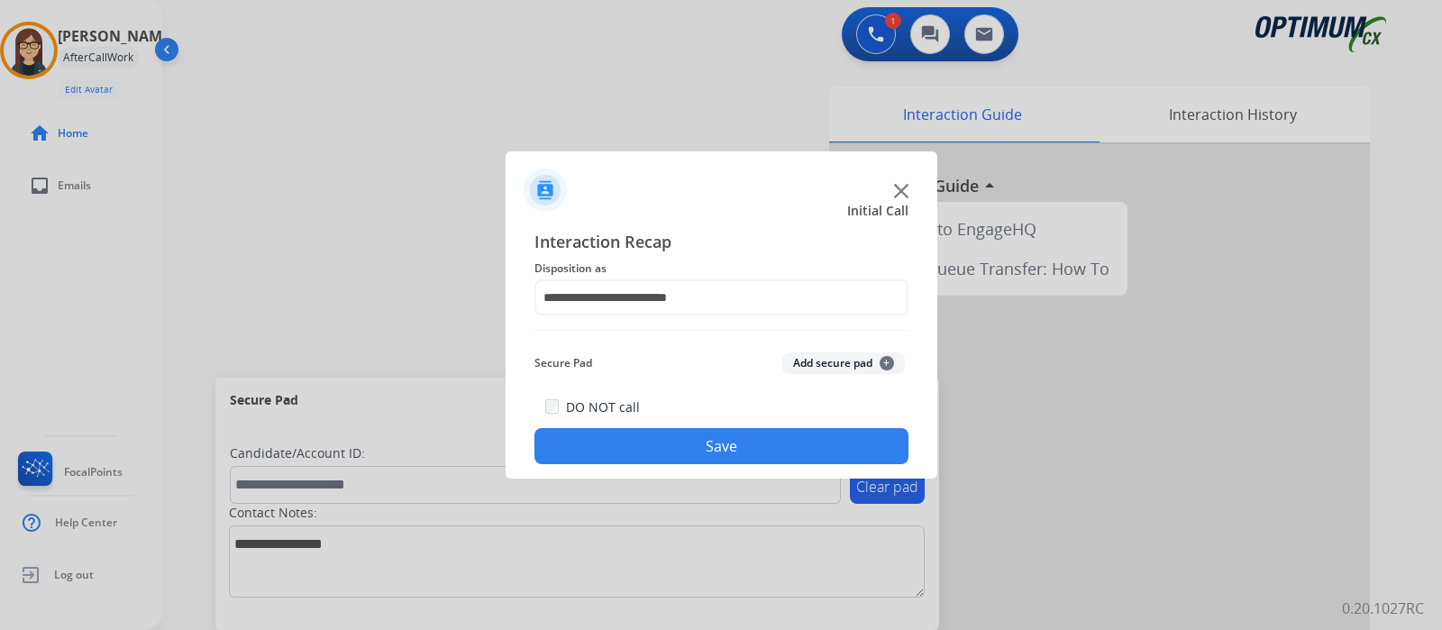
click at [688, 448] on button "Save" at bounding box center [721, 446] width 374 height 36
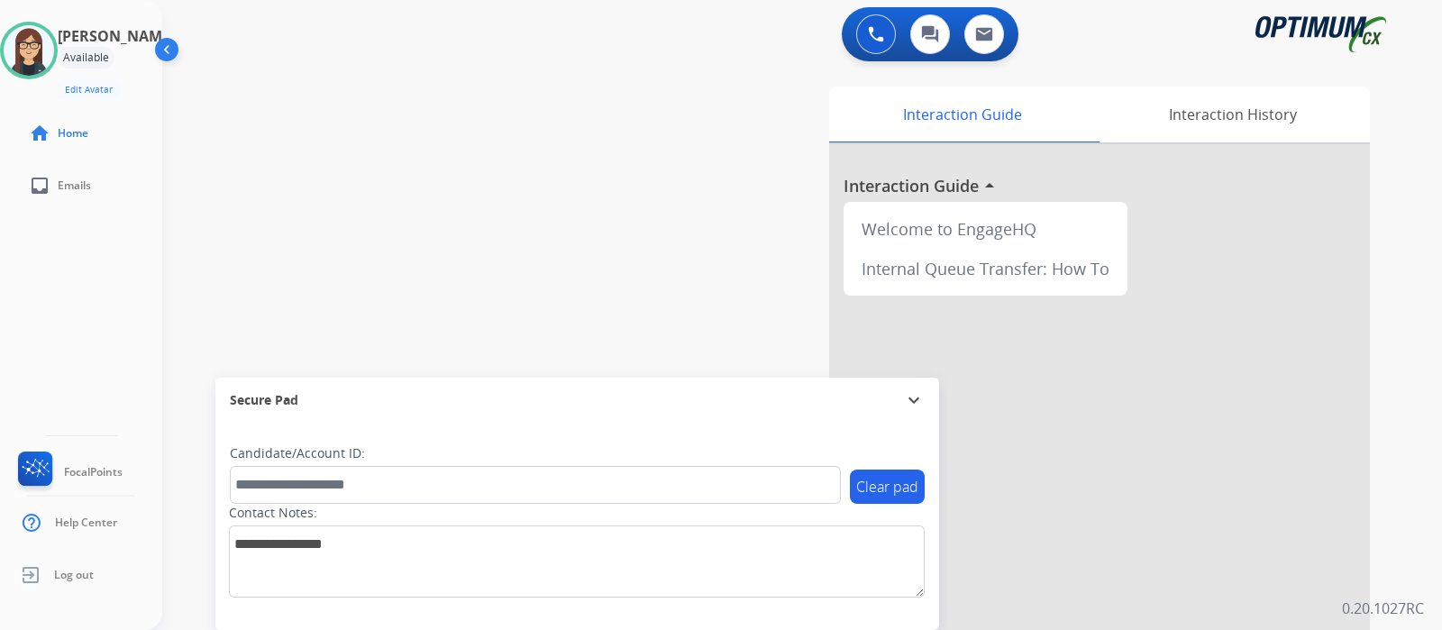
click at [489, 171] on div "swap_horiz Break voice bridge close_fullscreen Connect 3-Way Call merge_type Se…" at bounding box center [780, 441] width 1236 height 752
click at [488, 316] on div "swap_horiz Break voice bridge close_fullscreen Connect 3-Way Call merge_type Se…" at bounding box center [780, 441] width 1236 height 752
click at [556, 191] on div "swap_horiz Break voice bridge close_fullscreen Connect 3-Way Call merge_type Se…" at bounding box center [780, 441] width 1236 height 752
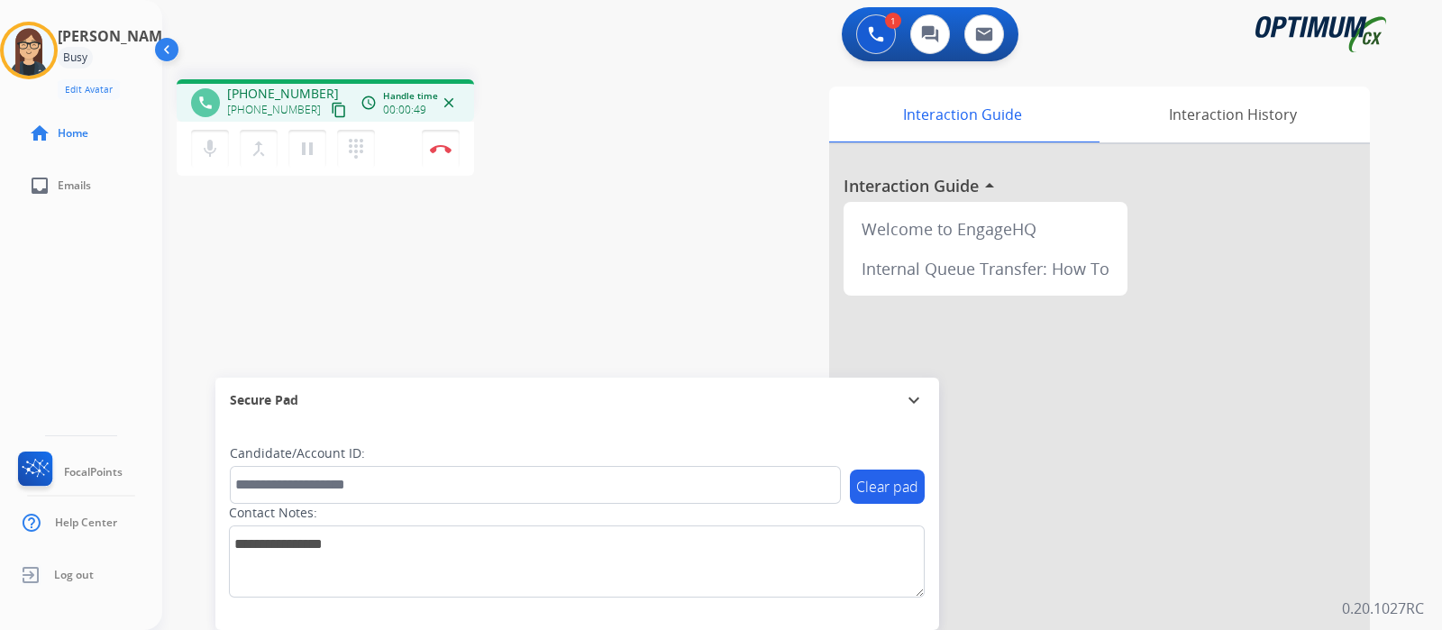
click at [331, 108] on mat-icon "content_copy" at bounding box center [339, 110] width 16 height 16
click at [448, 152] on img at bounding box center [441, 148] width 22 height 9
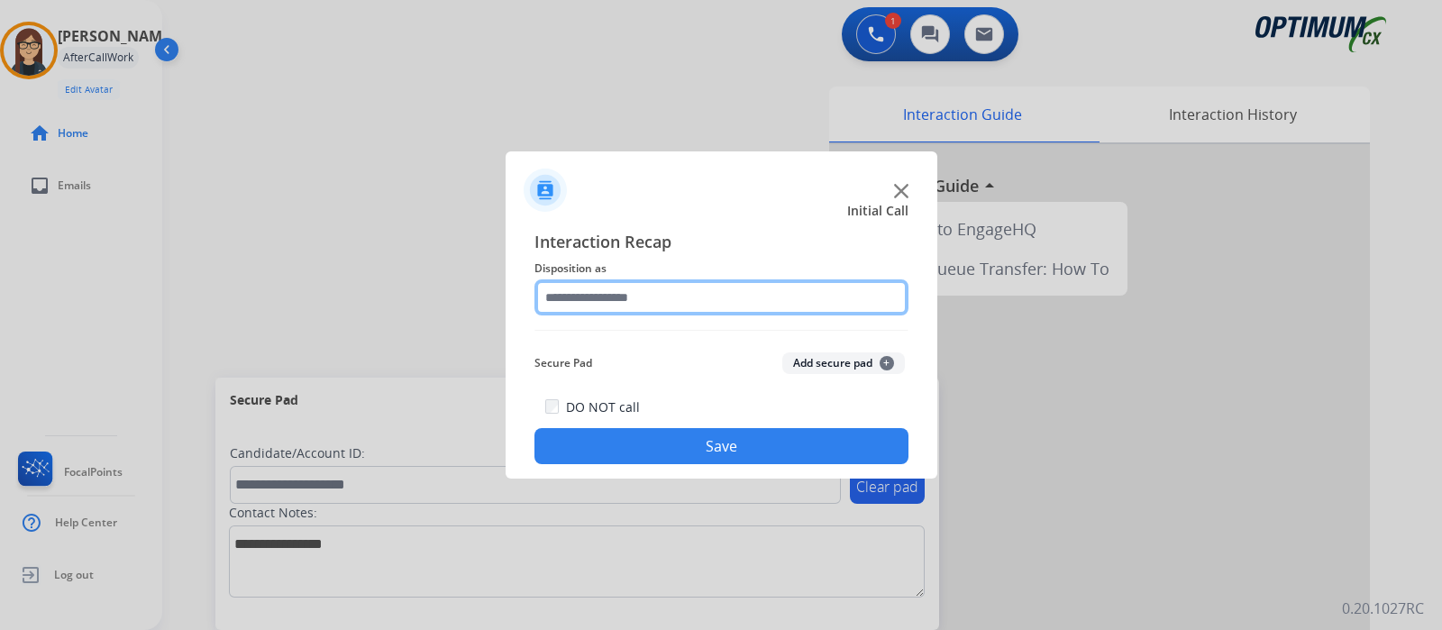
click at [630, 297] on input "text" at bounding box center [721, 297] width 374 height 36
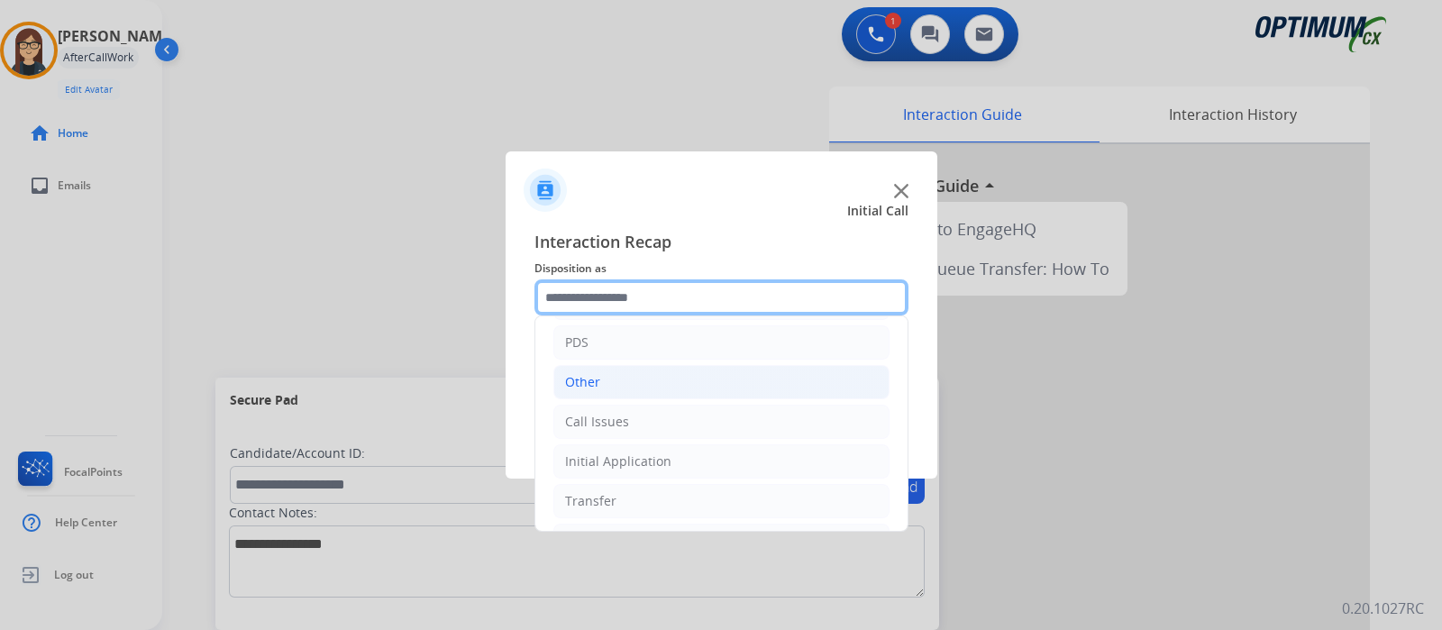
scroll to position [119, 0]
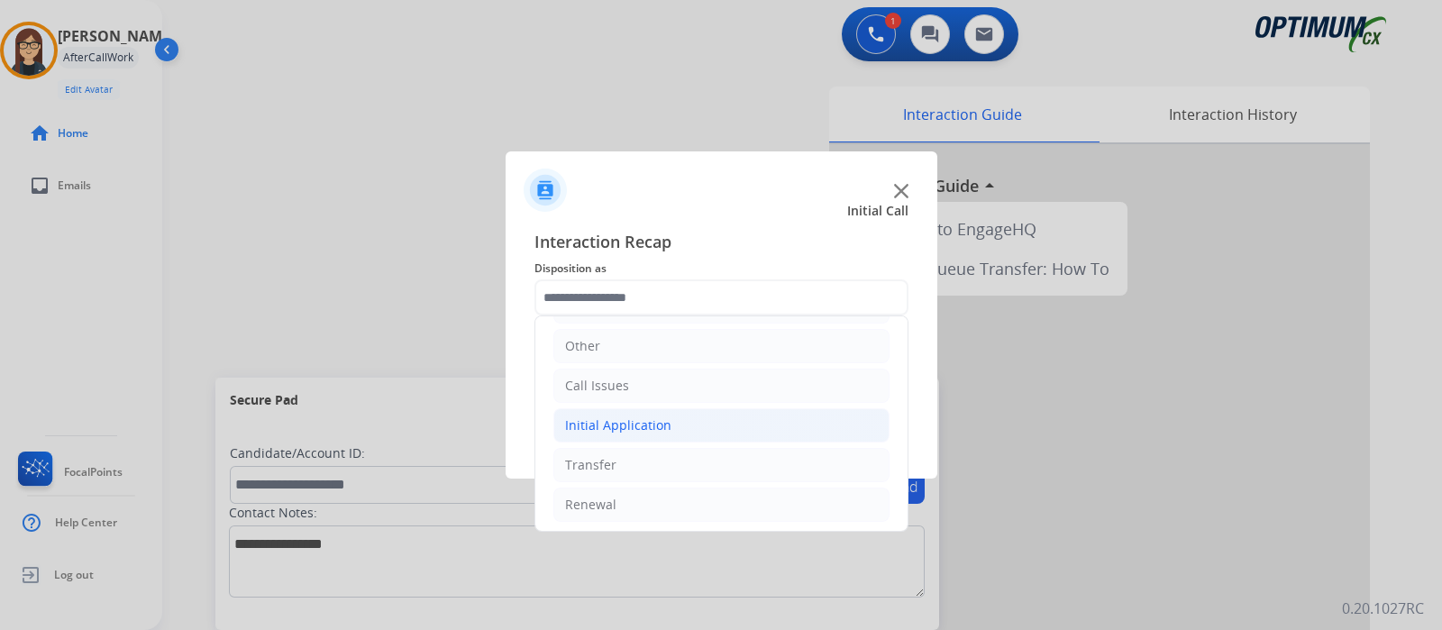
click at [667, 426] on li "Initial Application" at bounding box center [721, 425] width 336 height 34
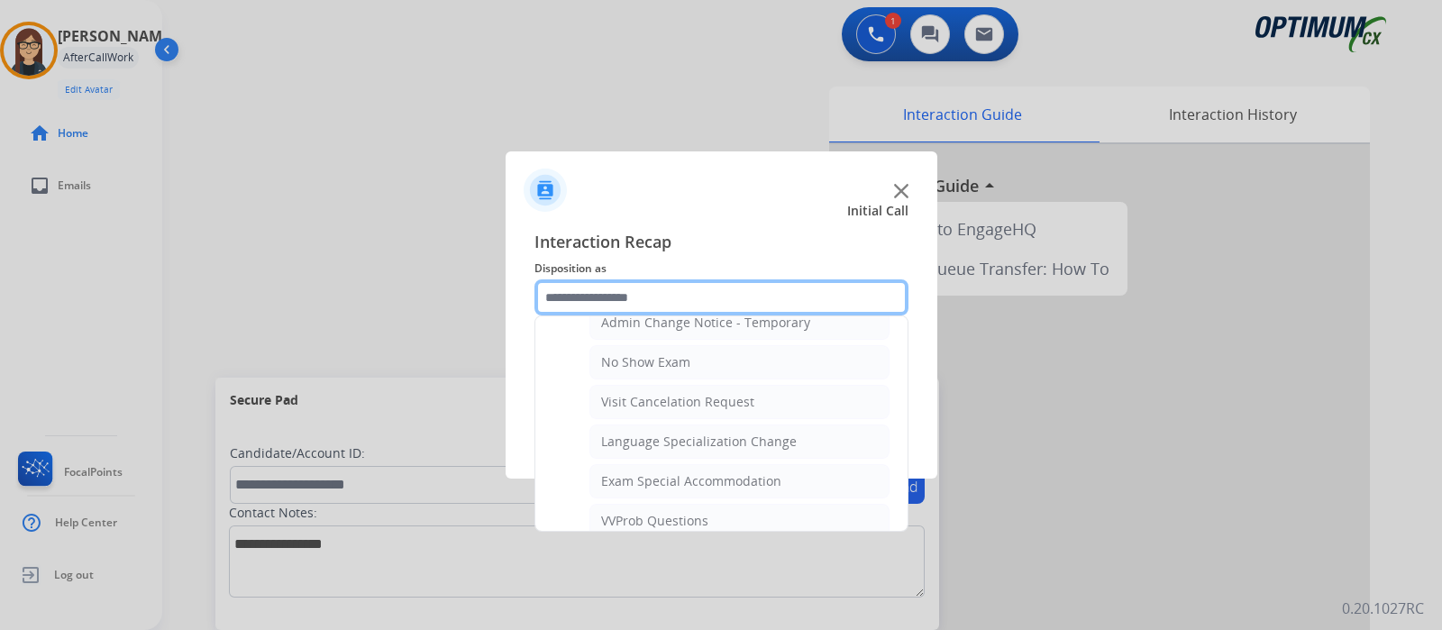
scroll to position [1020, 0]
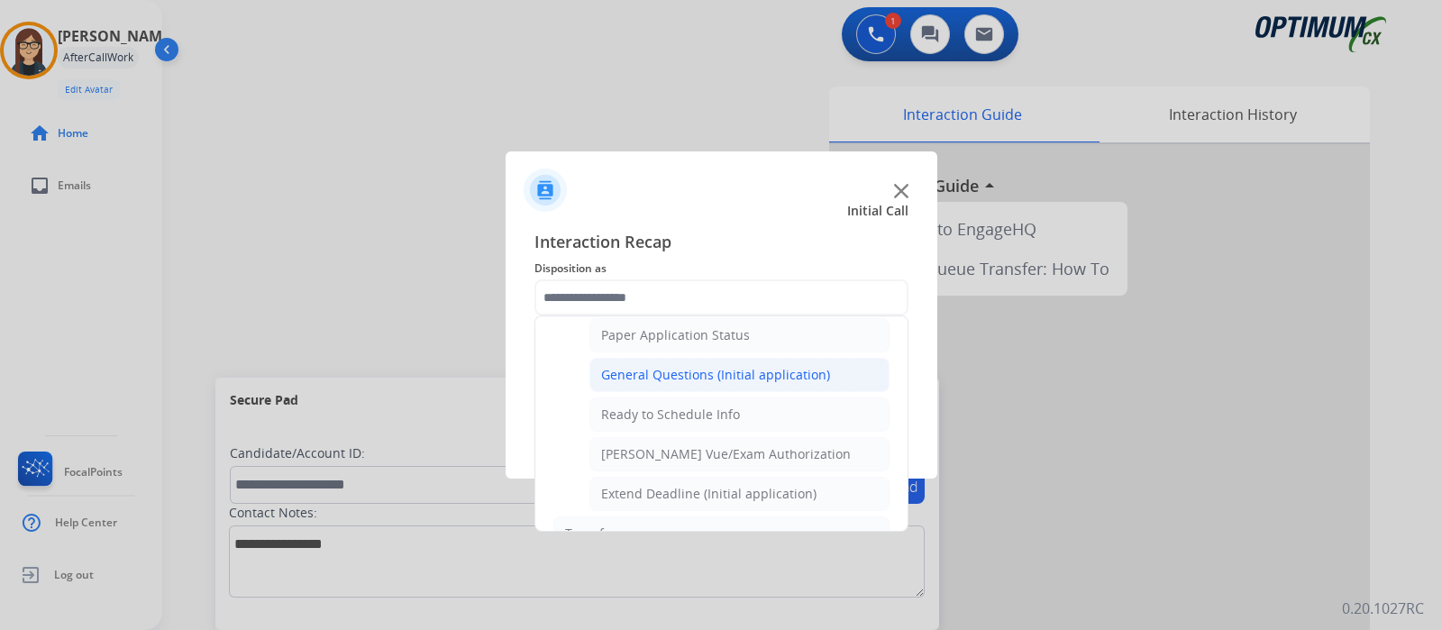
click at [681, 370] on div "General Questions (Initial application)" at bounding box center [715, 375] width 229 height 18
type input "**********"
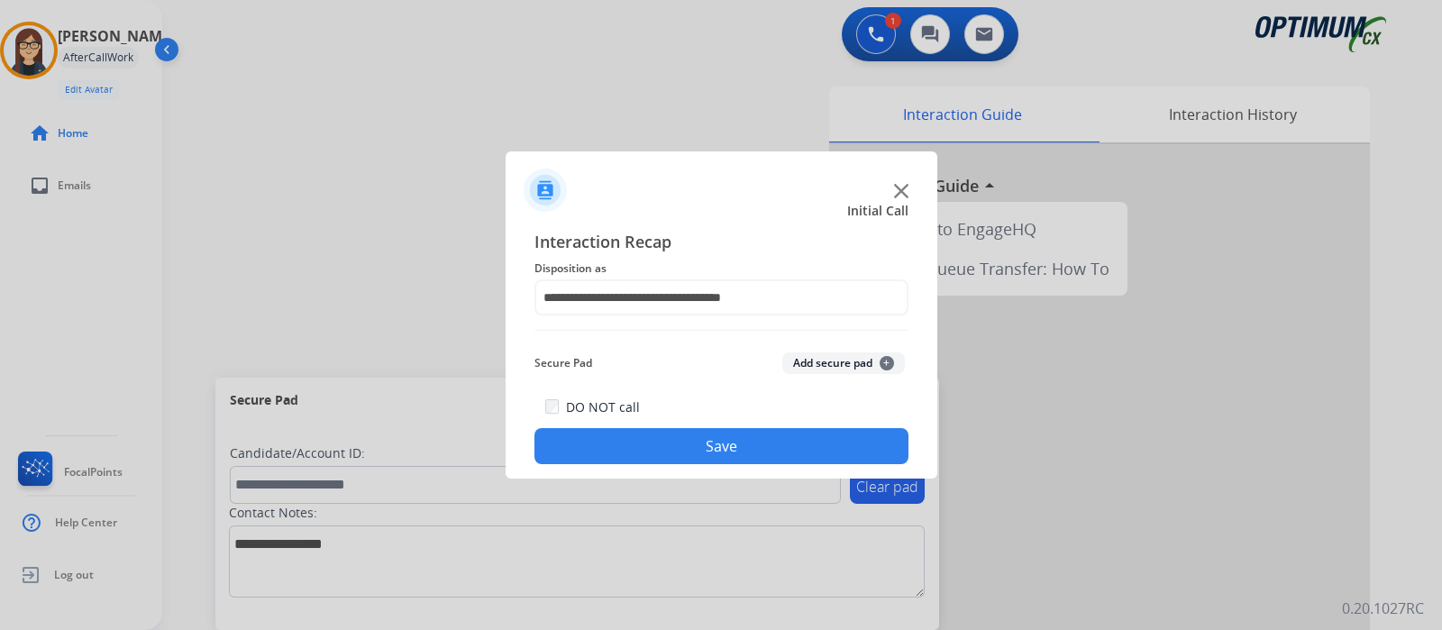
click at [685, 445] on button "Save" at bounding box center [721, 446] width 374 height 36
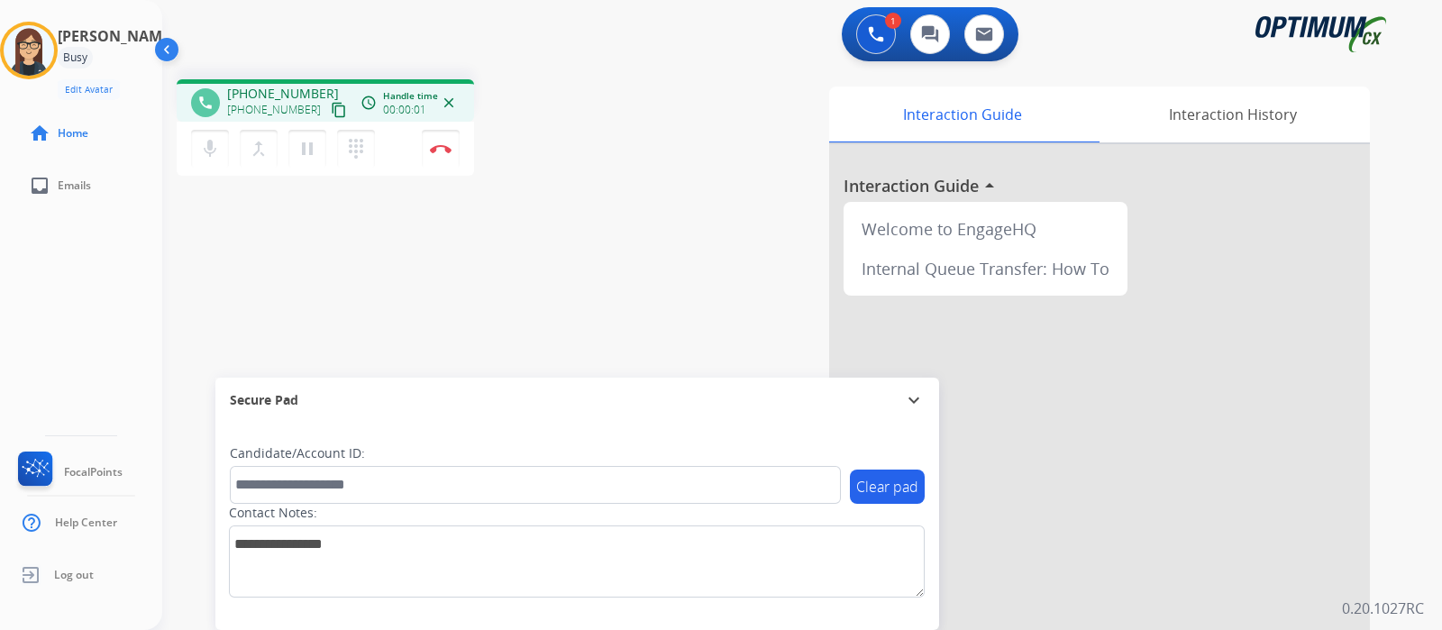
click at [331, 102] on mat-icon "content_copy" at bounding box center [339, 110] width 16 height 16
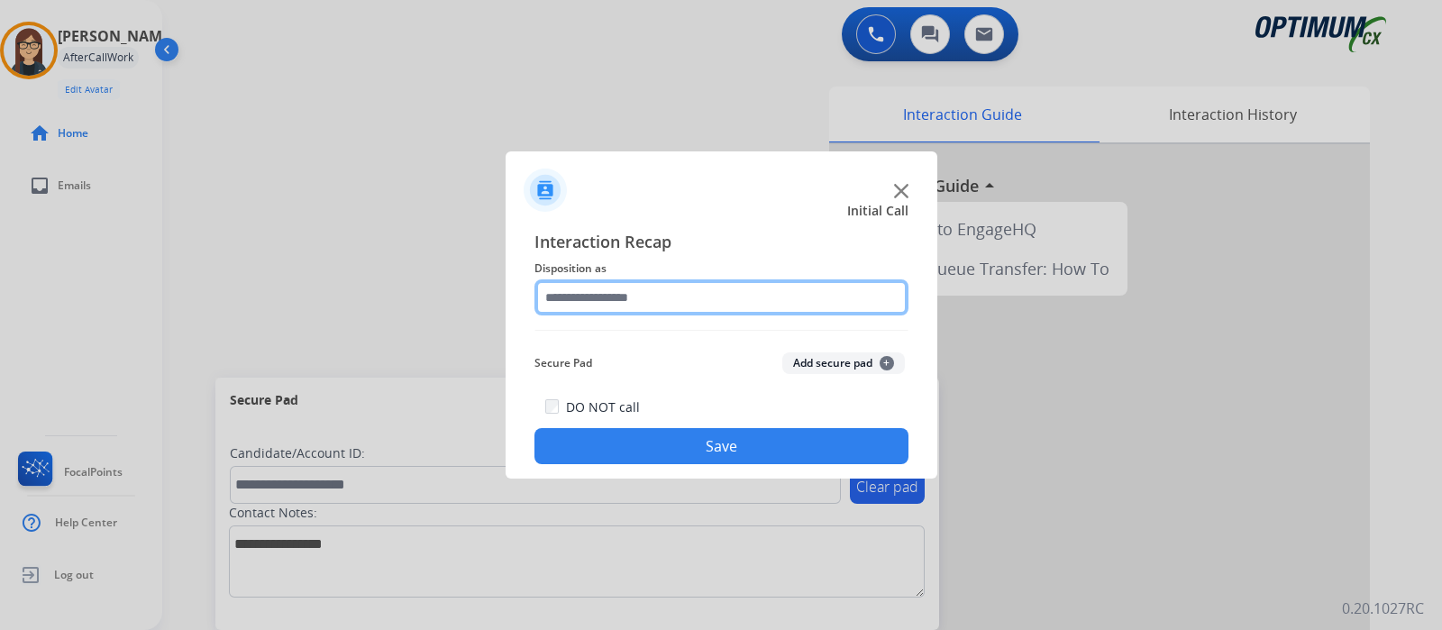
click at [575, 305] on input "text" at bounding box center [721, 297] width 374 height 36
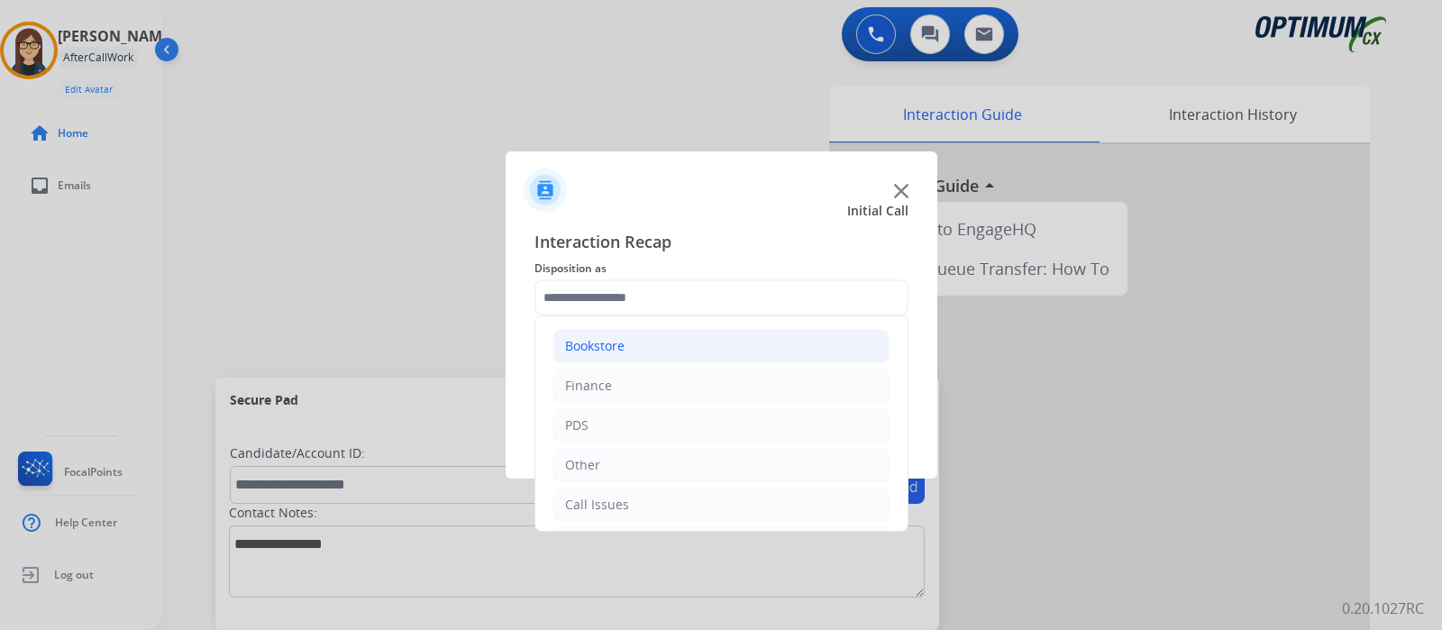
click at [599, 334] on li "Bookstore" at bounding box center [721, 346] width 336 height 34
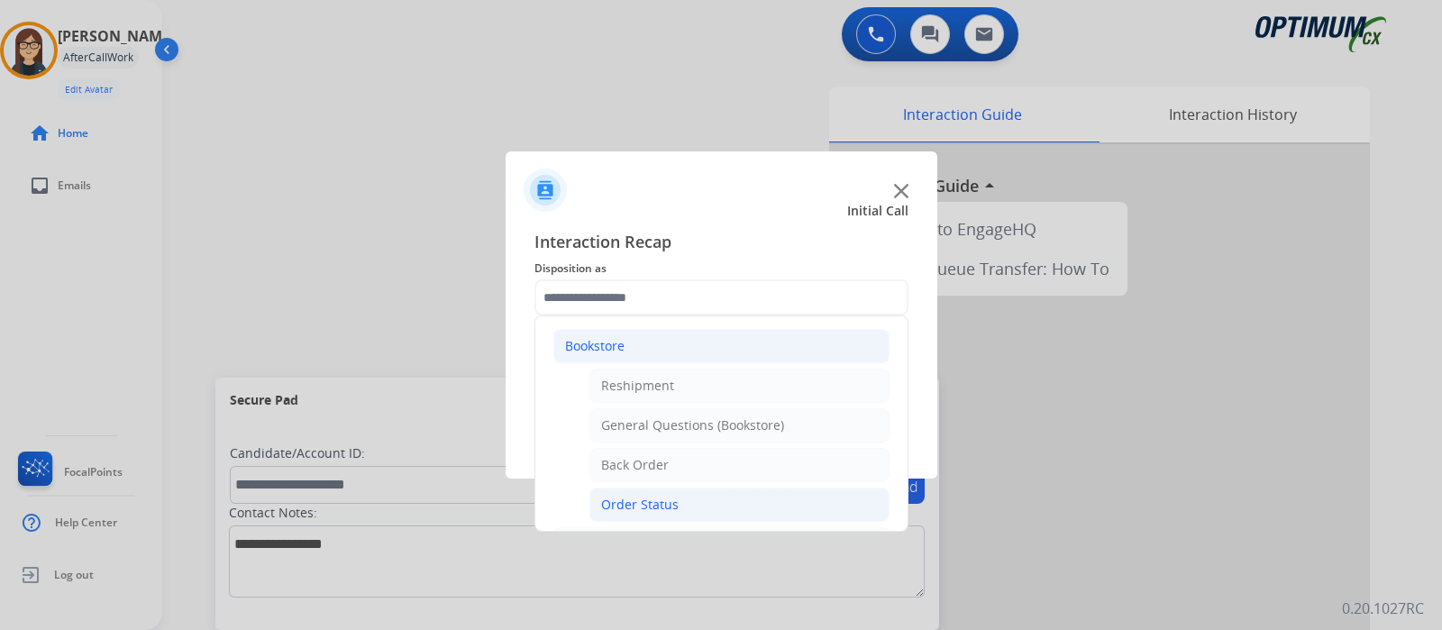
click at [678, 506] on li "Order Status" at bounding box center [739, 505] width 300 height 34
type input "**********"
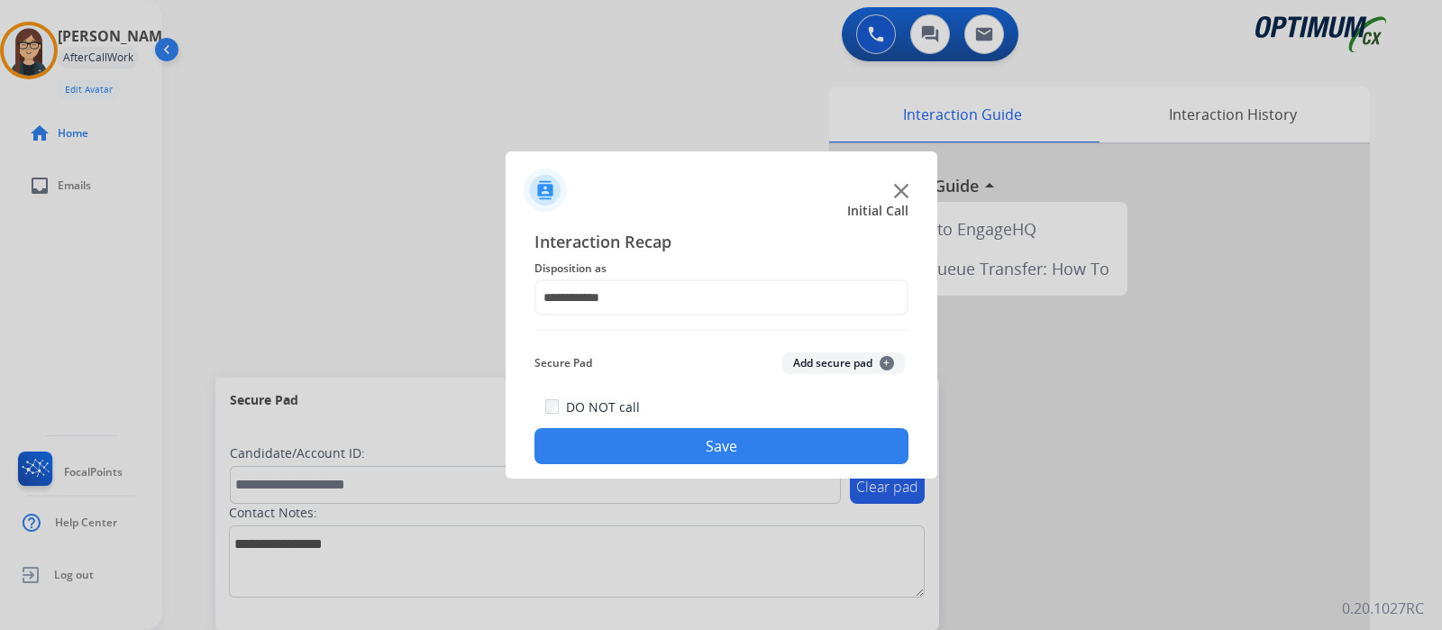
click at [639, 442] on button "Save" at bounding box center [721, 446] width 374 height 36
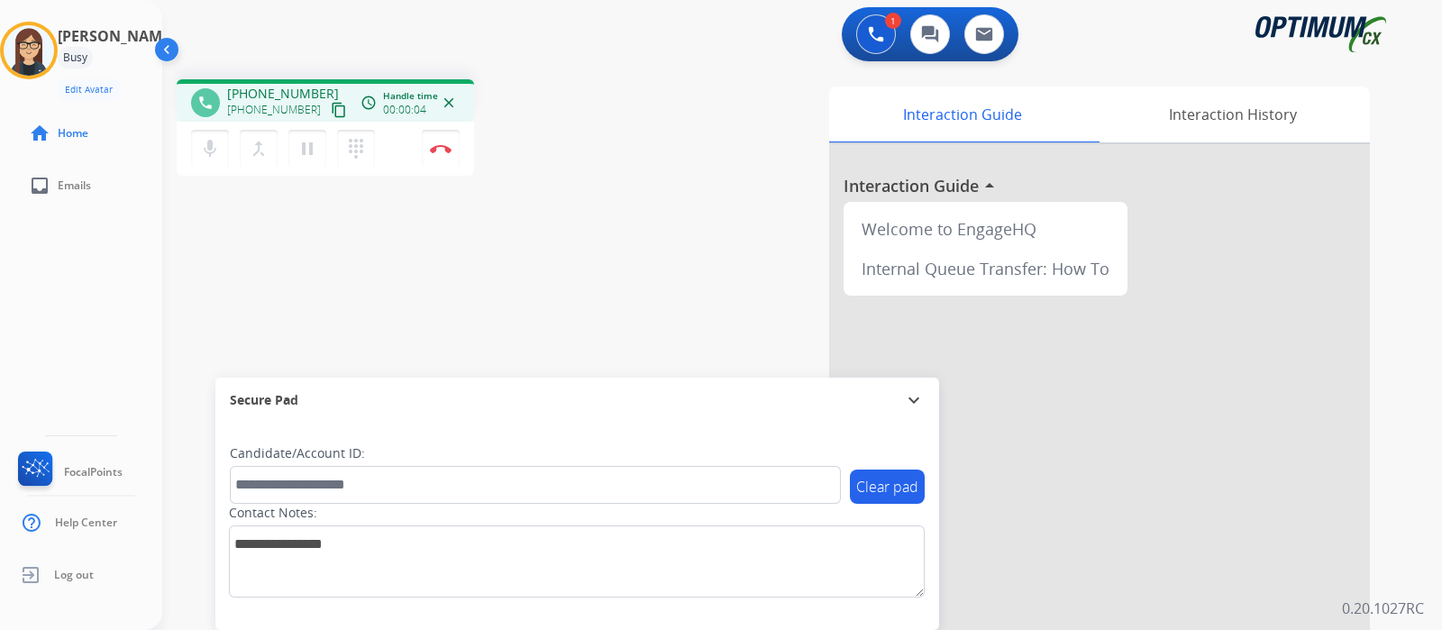
click at [331, 106] on mat-icon "content_copy" at bounding box center [339, 110] width 16 height 16
click at [694, 205] on div "Interaction Guide Interaction History Interaction Guide arrow_drop_up Welcome t…" at bounding box center [1008, 452] width 723 height 730
click at [542, 213] on div "phone [PHONE_NUMBER] [PHONE_NUMBER] content_copy access_time Call metrics Queue…" at bounding box center [780, 441] width 1236 height 752
click at [450, 153] on button "Disconnect" at bounding box center [441, 149] width 38 height 38
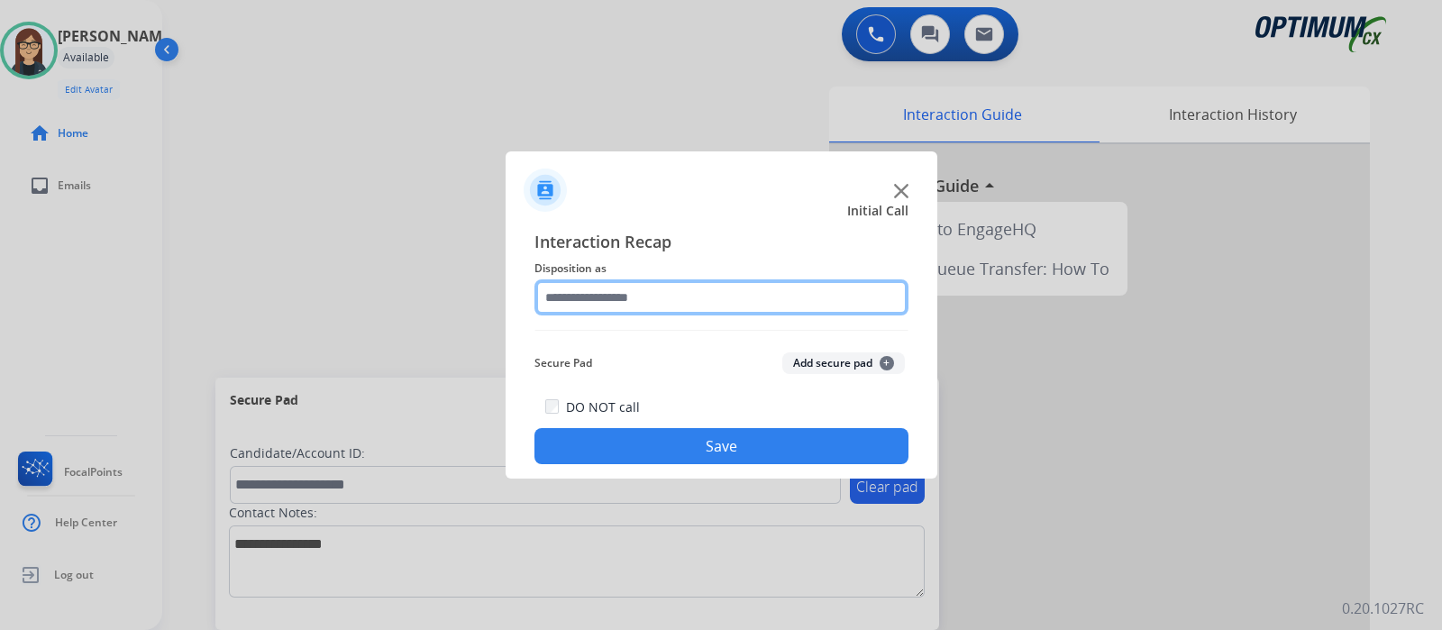
click at [653, 303] on input "text" at bounding box center [721, 297] width 374 height 36
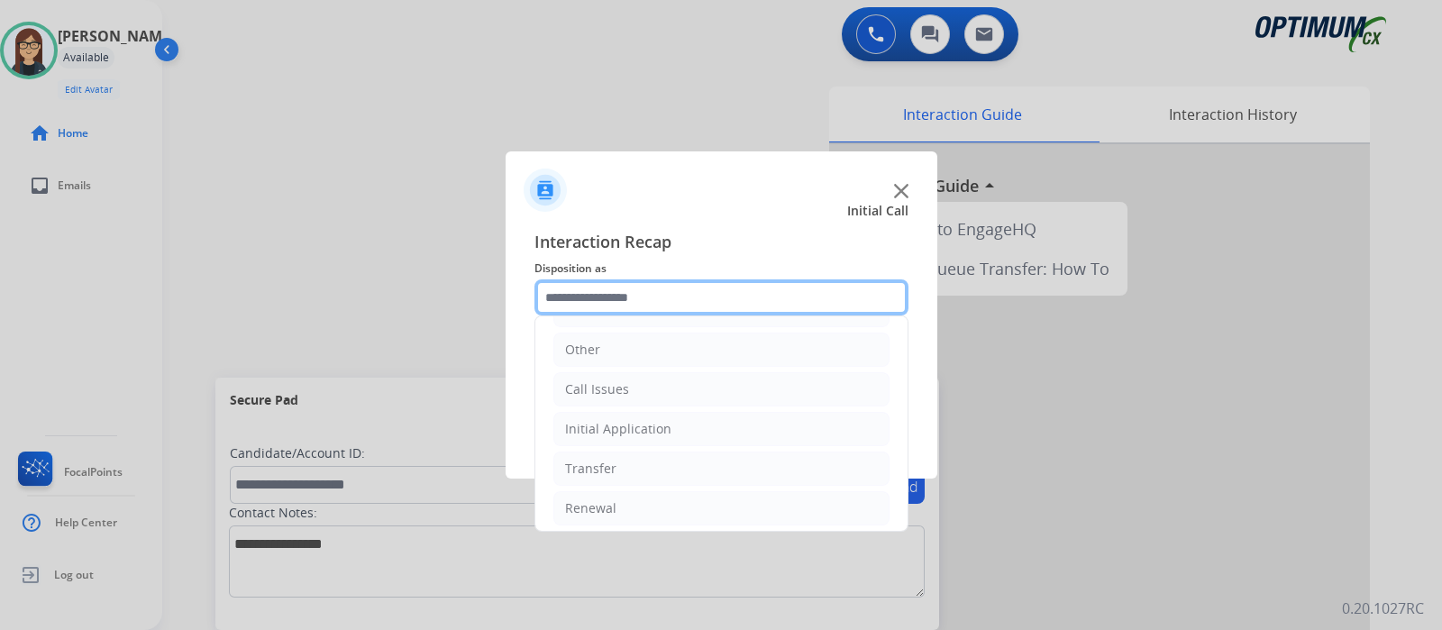
scroll to position [119, 0]
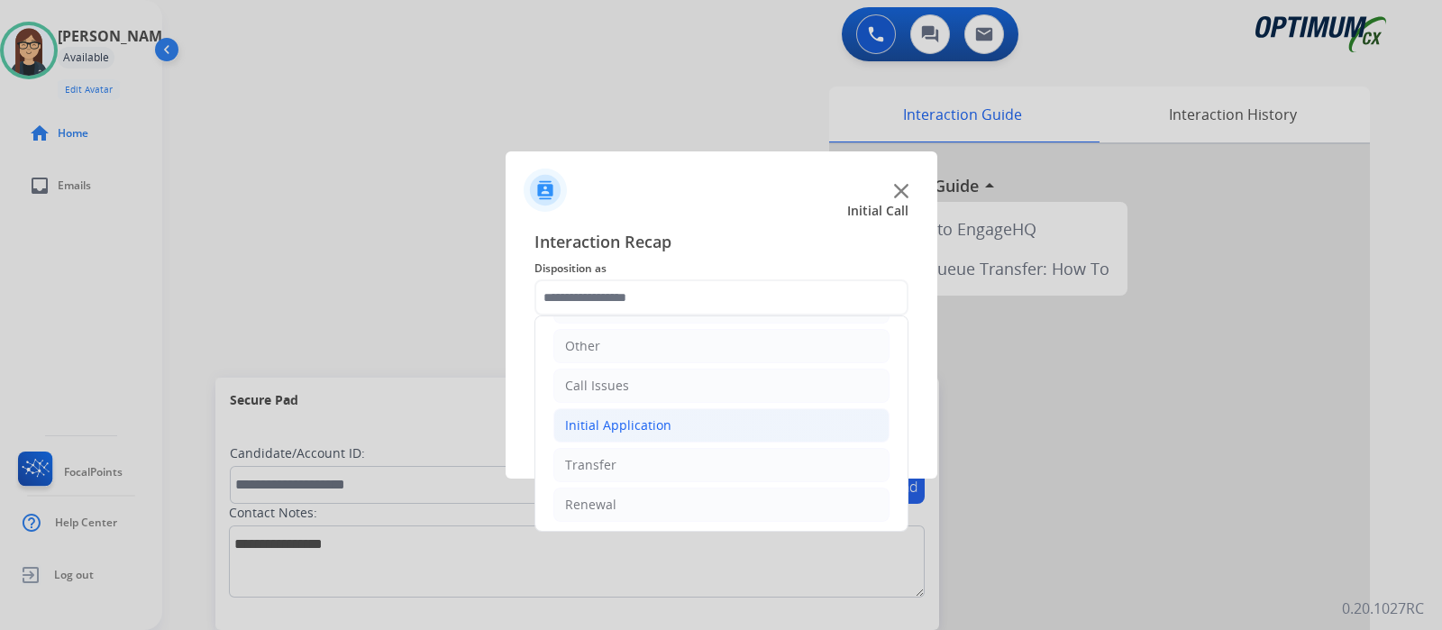
click at [626, 422] on div "Initial Application" at bounding box center [618, 425] width 106 height 18
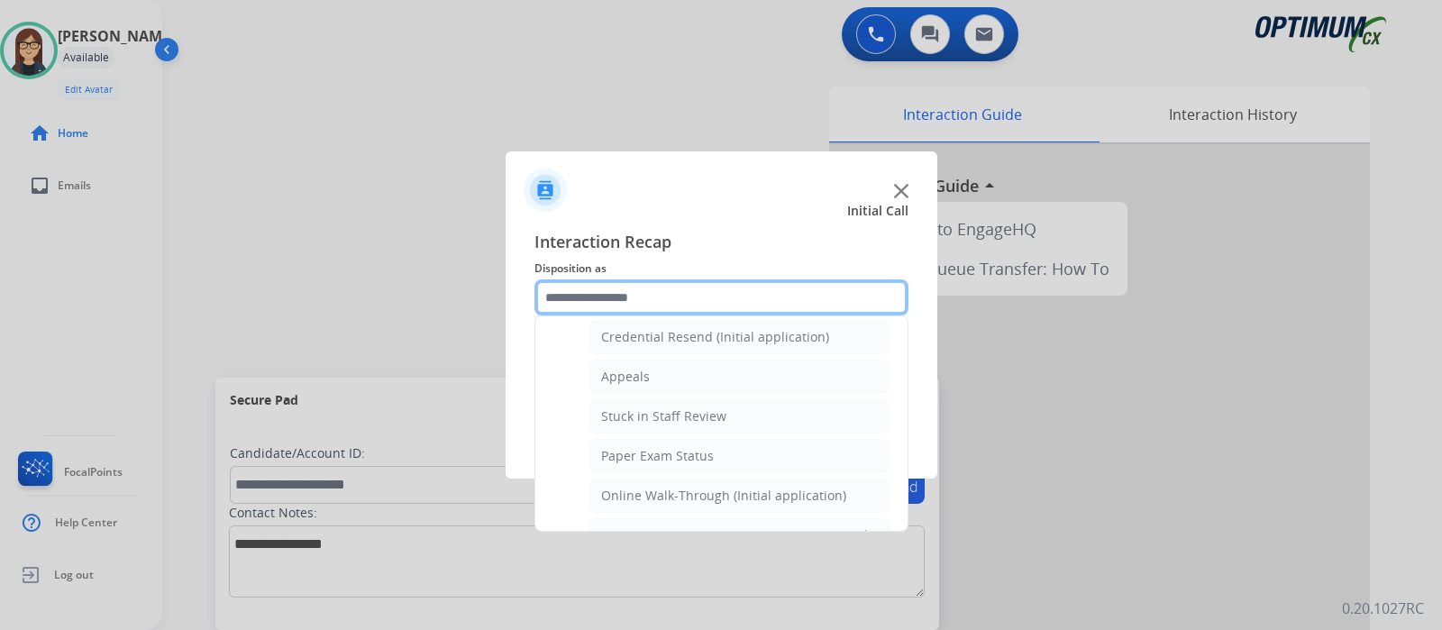
scroll to position [232, 0]
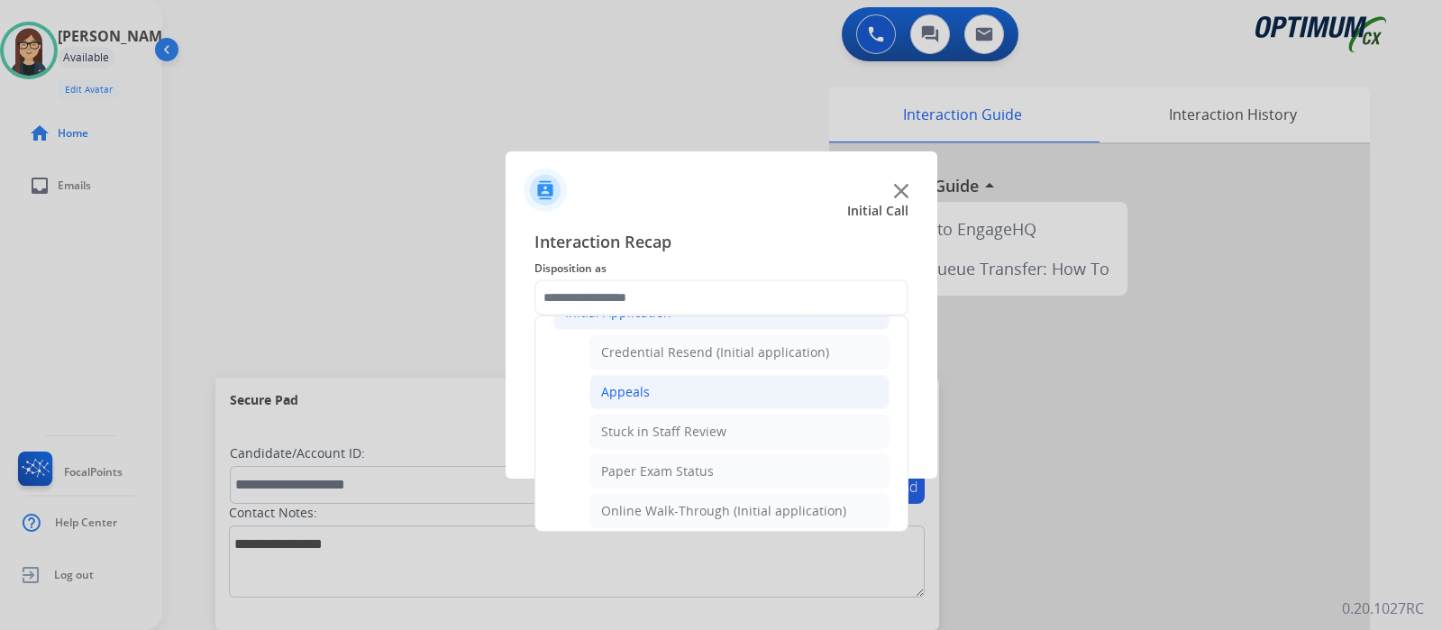
click at [658, 392] on li "Appeals" at bounding box center [739, 392] width 300 height 34
type input "*******"
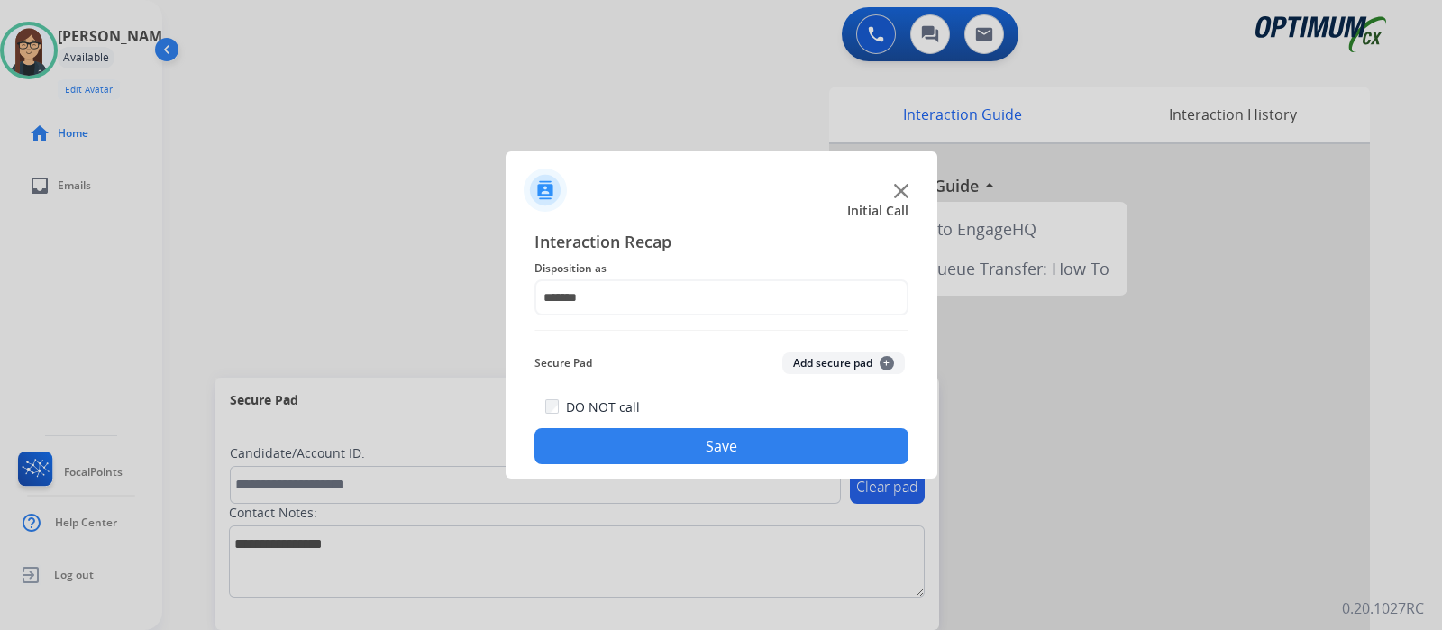
click at [640, 448] on button "Save" at bounding box center [721, 446] width 374 height 36
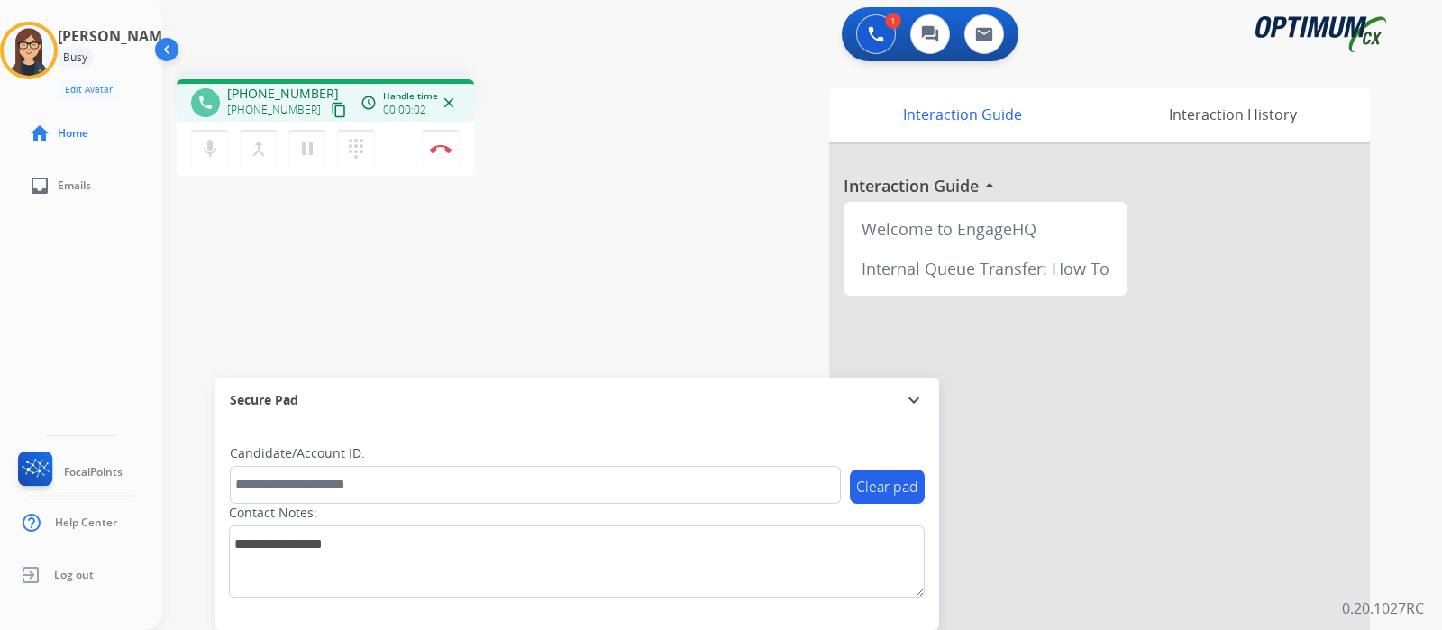
click at [331, 113] on mat-icon "content_copy" at bounding box center [339, 110] width 16 height 16
click at [206, 159] on mat-icon "mic" at bounding box center [210, 149] width 22 height 22
click at [208, 155] on mat-icon "mic_off" at bounding box center [210, 149] width 22 height 22
click at [569, 260] on div "phone [PHONE_NUMBER] [PHONE_NUMBER] content_copy access_time Call metrics Queue…" at bounding box center [780, 441] width 1236 height 752
click at [606, 182] on div "phone [PHONE_NUMBER] [PHONE_NUMBER] content_copy access_time Call metrics Queue…" at bounding box center [780, 441] width 1236 height 752
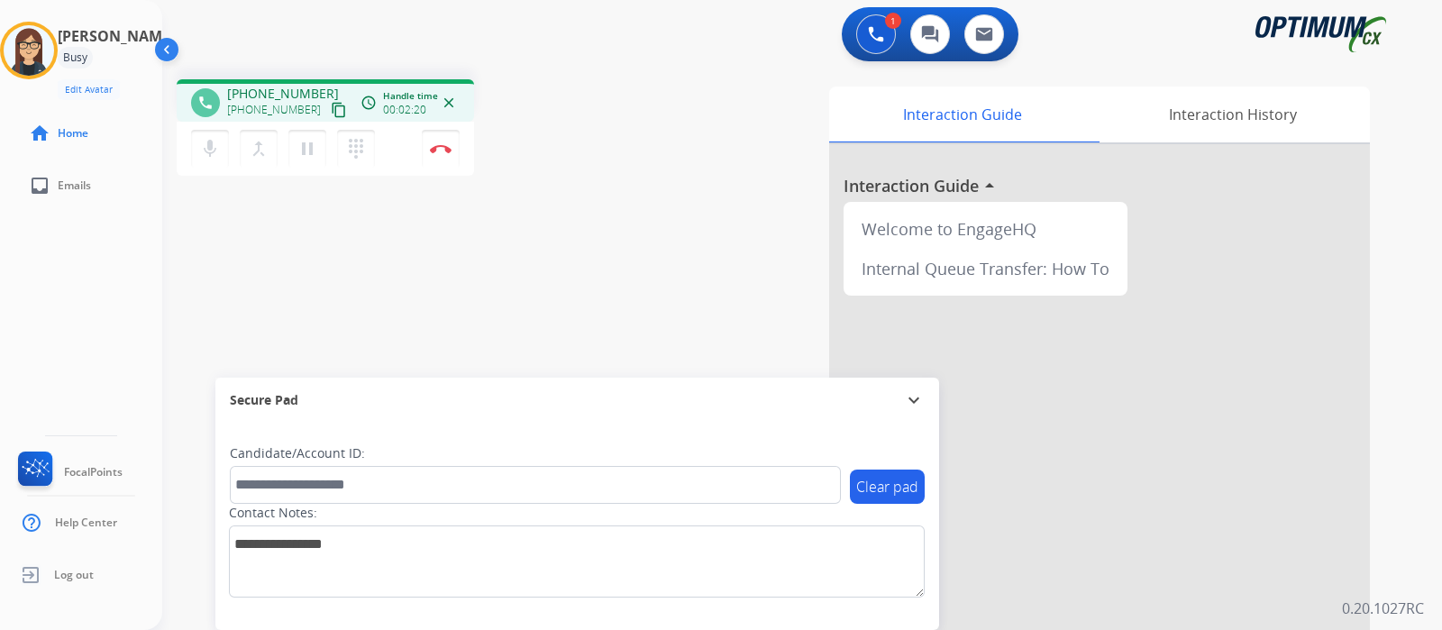
click at [465, 220] on div "phone [PHONE_NUMBER] [PHONE_NUMBER] content_copy access_time Call metrics Queue…" at bounding box center [780, 441] width 1236 height 752
click at [207, 160] on button "mic Mute" at bounding box center [210, 149] width 38 height 38
click at [219, 156] on mat-icon "mic_off" at bounding box center [210, 149] width 22 height 22
click at [219, 156] on mat-icon "mic" at bounding box center [210, 149] width 22 height 22
click at [208, 160] on button "mic_off Mute" at bounding box center [210, 149] width 38 height 38
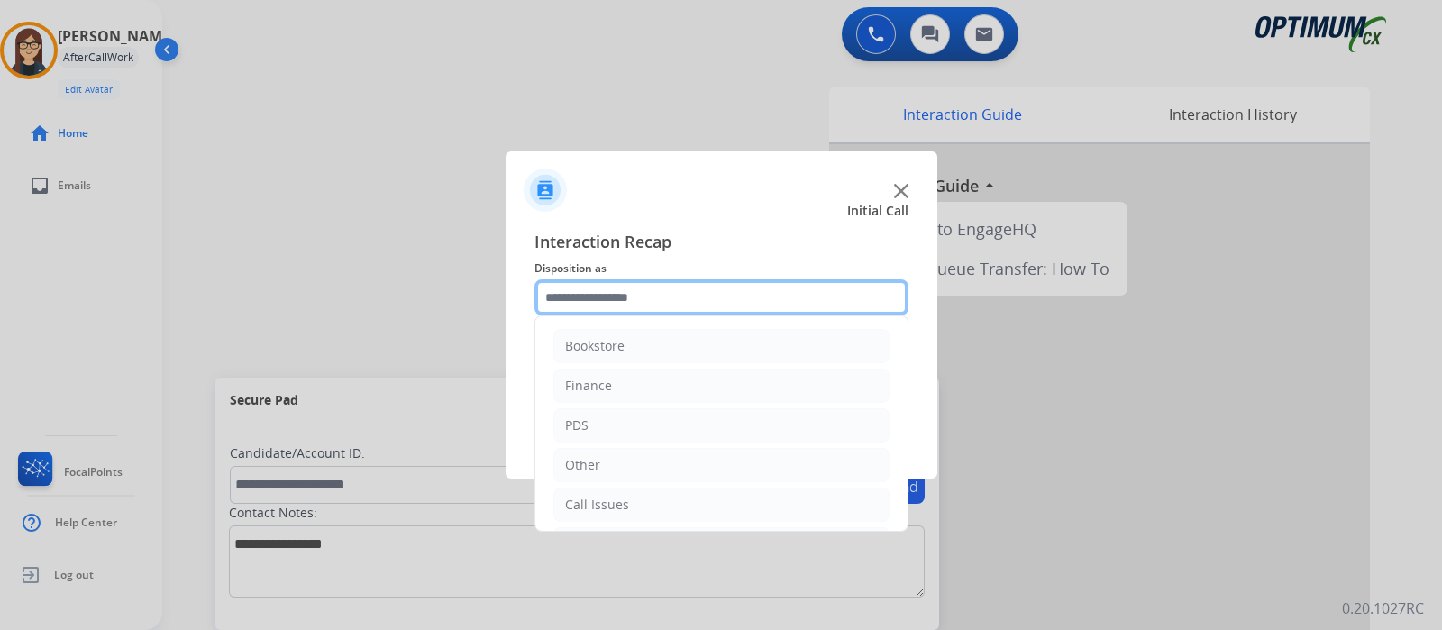
click at [624, 287] on input "text" at bounding box center [721, 297] width 374 height 36
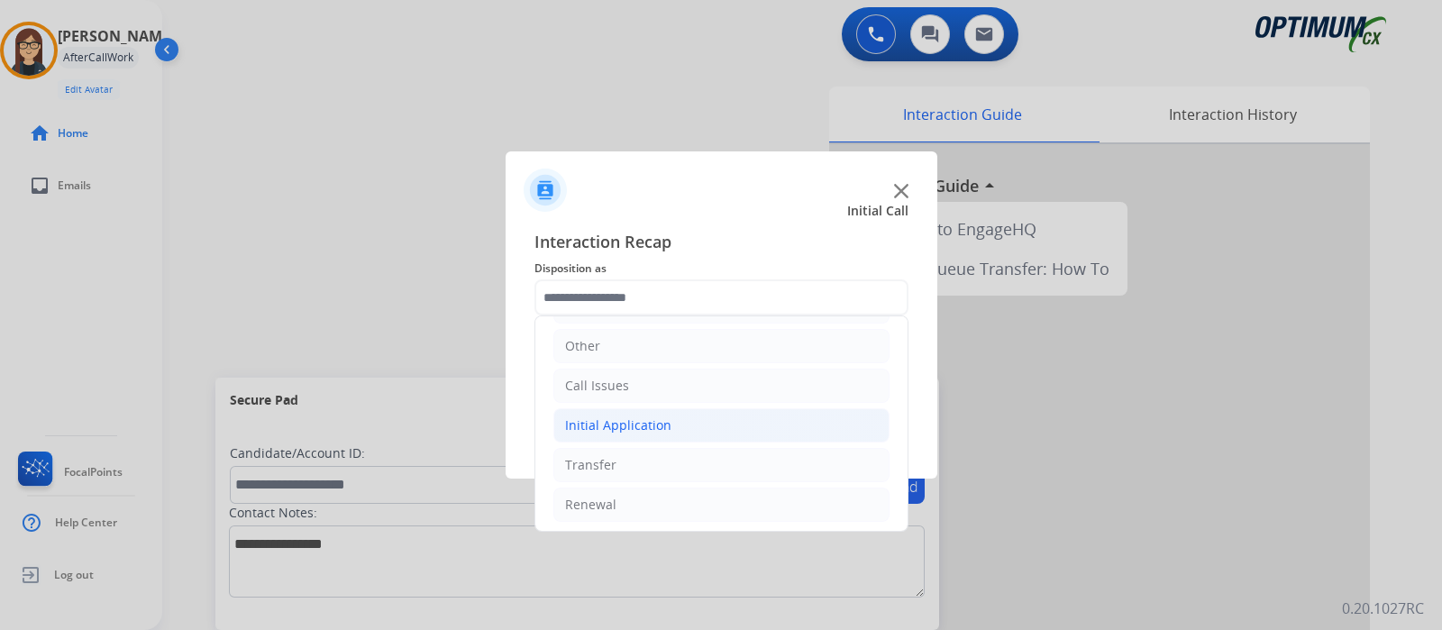
click at [615, 419] on div "Initial Application" at bounding box center [618, 425] width 106 height 18
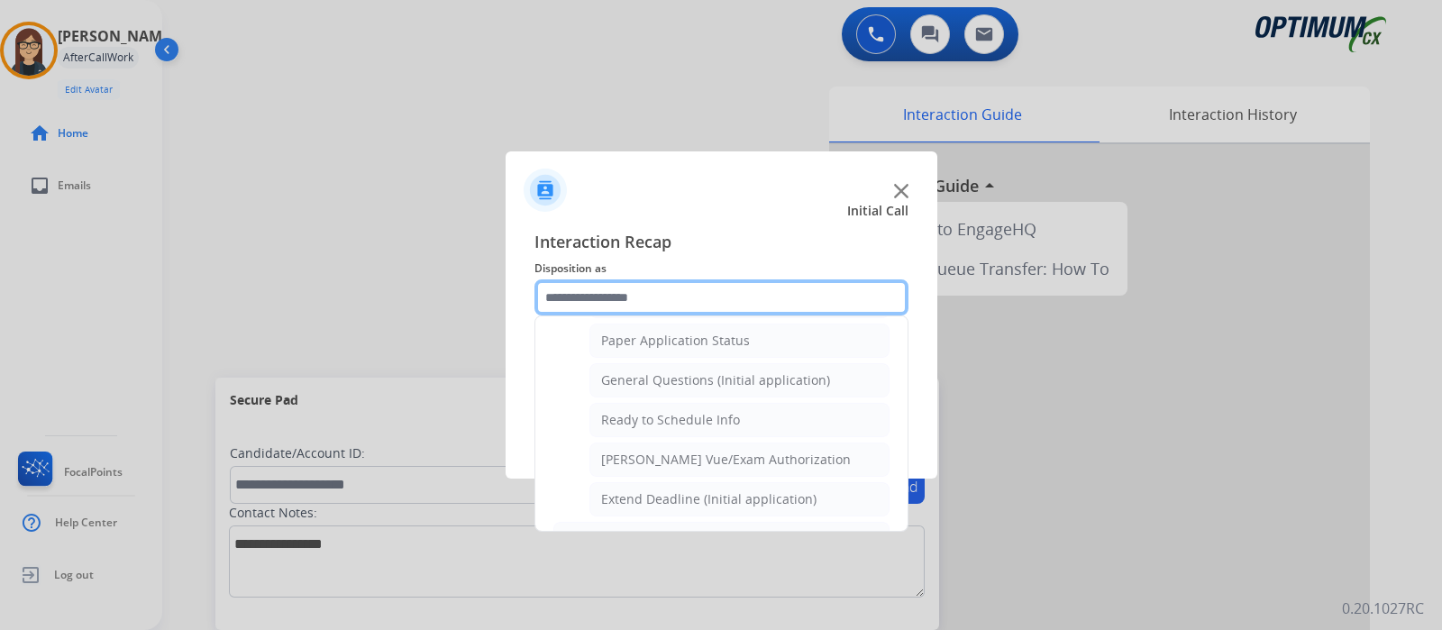
scroll to position [1020, 0]
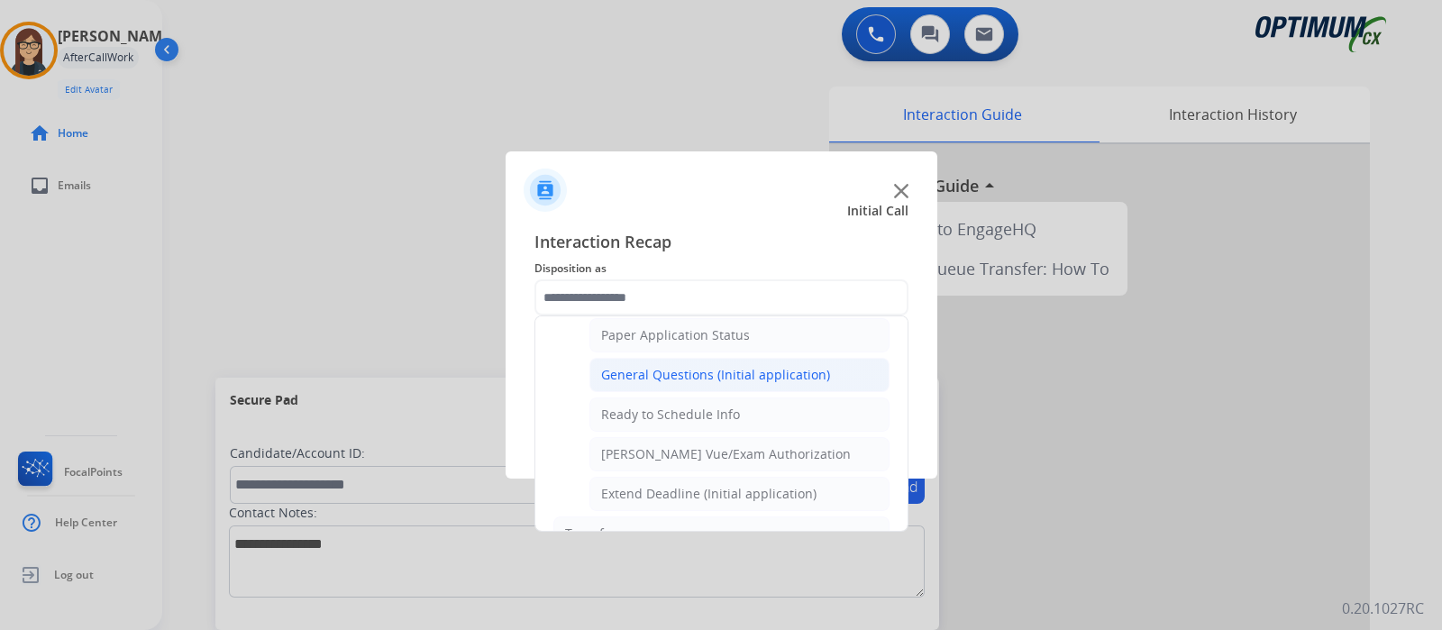
click at [717, 366] on div "General Questions (Initial application)" at bounding box center [715, 375] width 229 height 18
type input "**********"
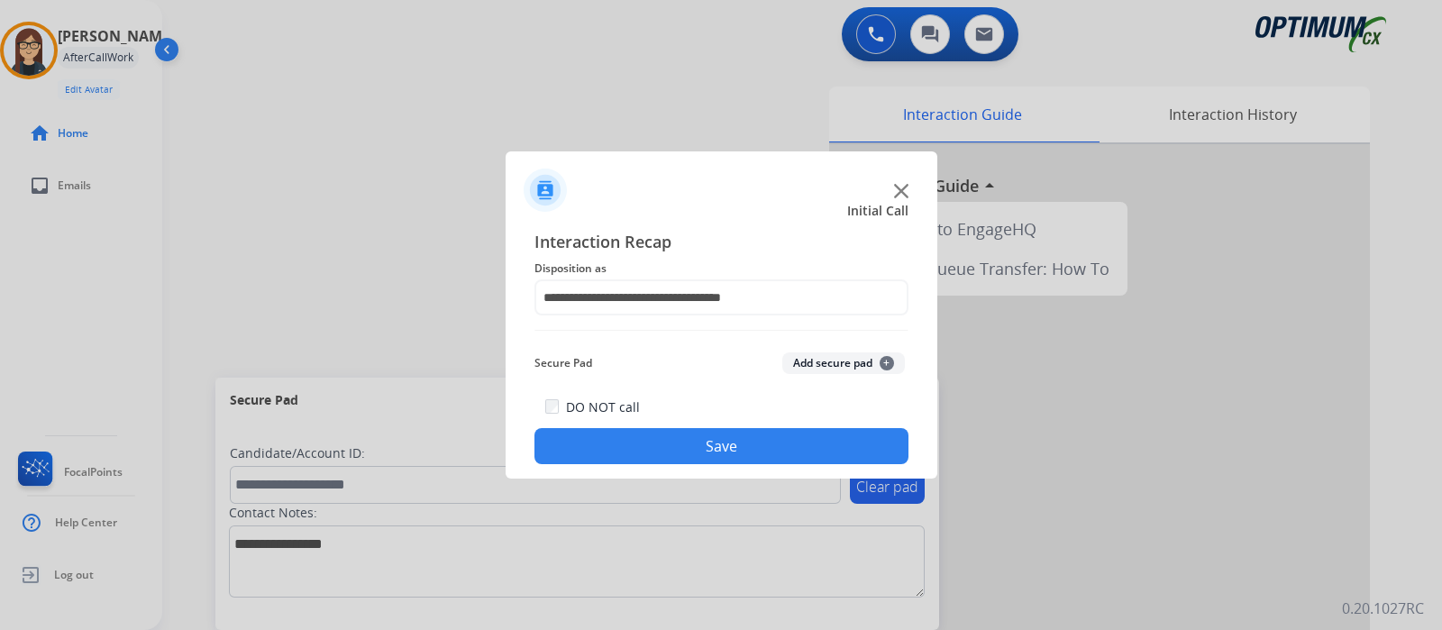
click at [601, 451] on button "Save" at bounding box center [721, 446] width 374 height 36
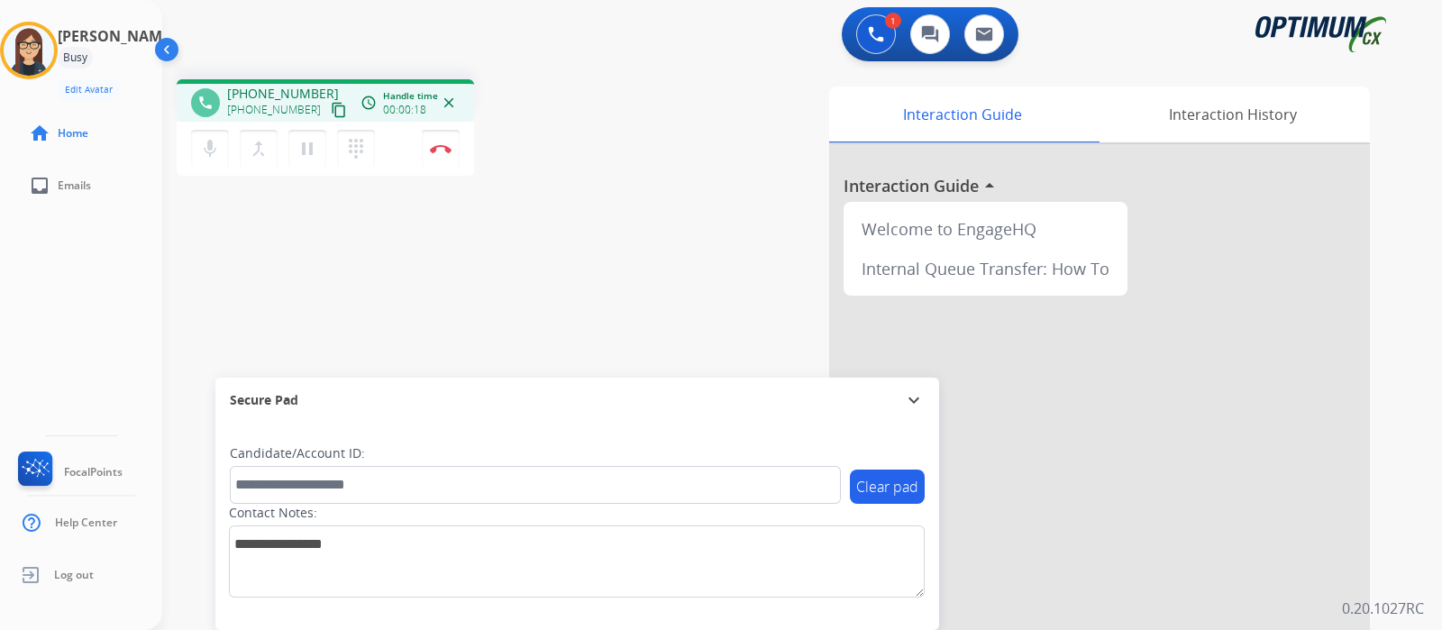
click at [328, 99] on button "content_copy" at bounding box center [339, 110] width 22 height 22
click at [207, 153] on mat-icon "mic" at bounding box center [210, 149] width 22 height 22
click at [205, 147] on mat-icon "mic_off" at bounding box center [210, 149] width 22 height 22
click at [443, 156] on button "Disconnect" at bounding box center [441, 149] width 38 height 38
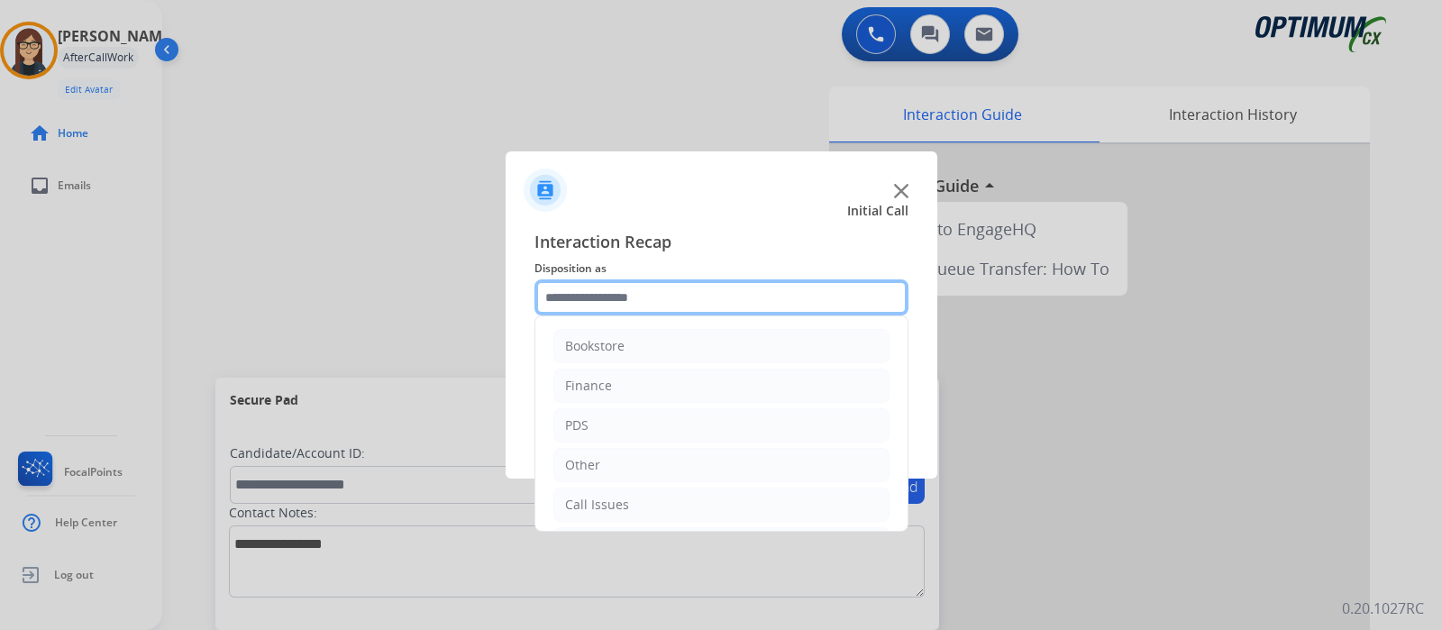
click at [672, 299] on input "text" at bounding box center [721, 297] width 374 height 36
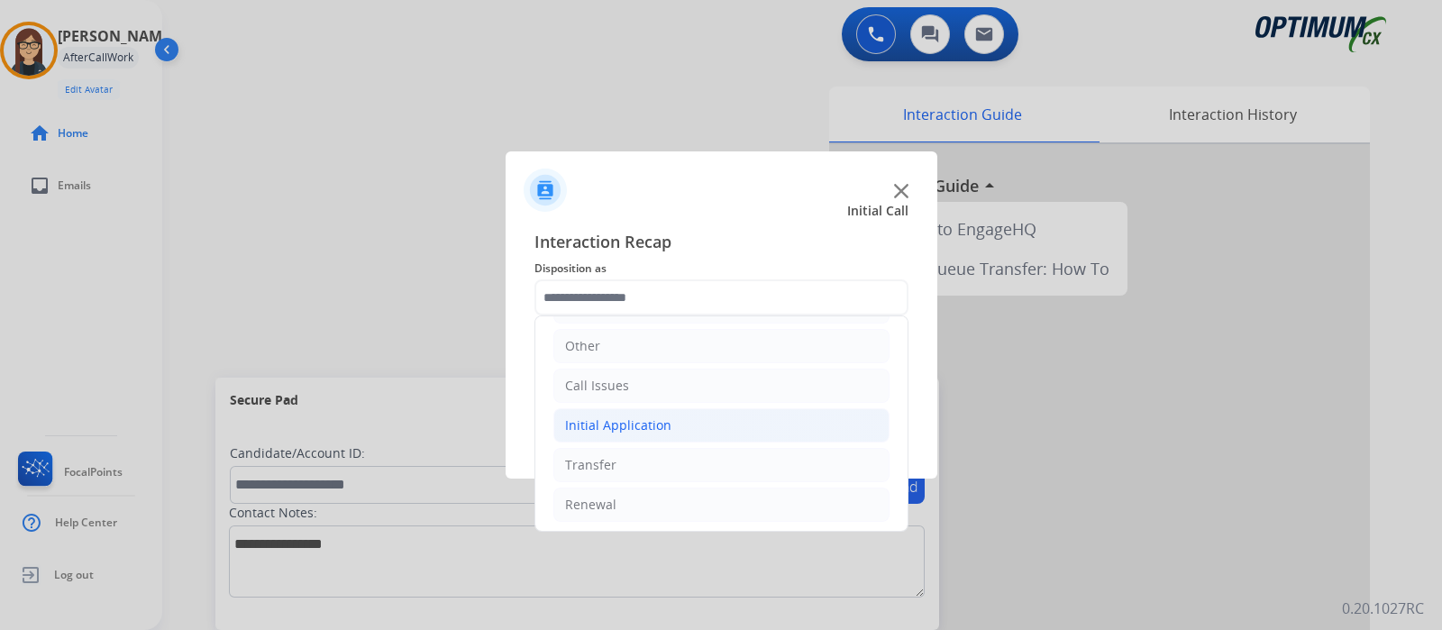
click at [617, 423] on div "Initial Application" at bounding box center [618, 425] width 106 height 18
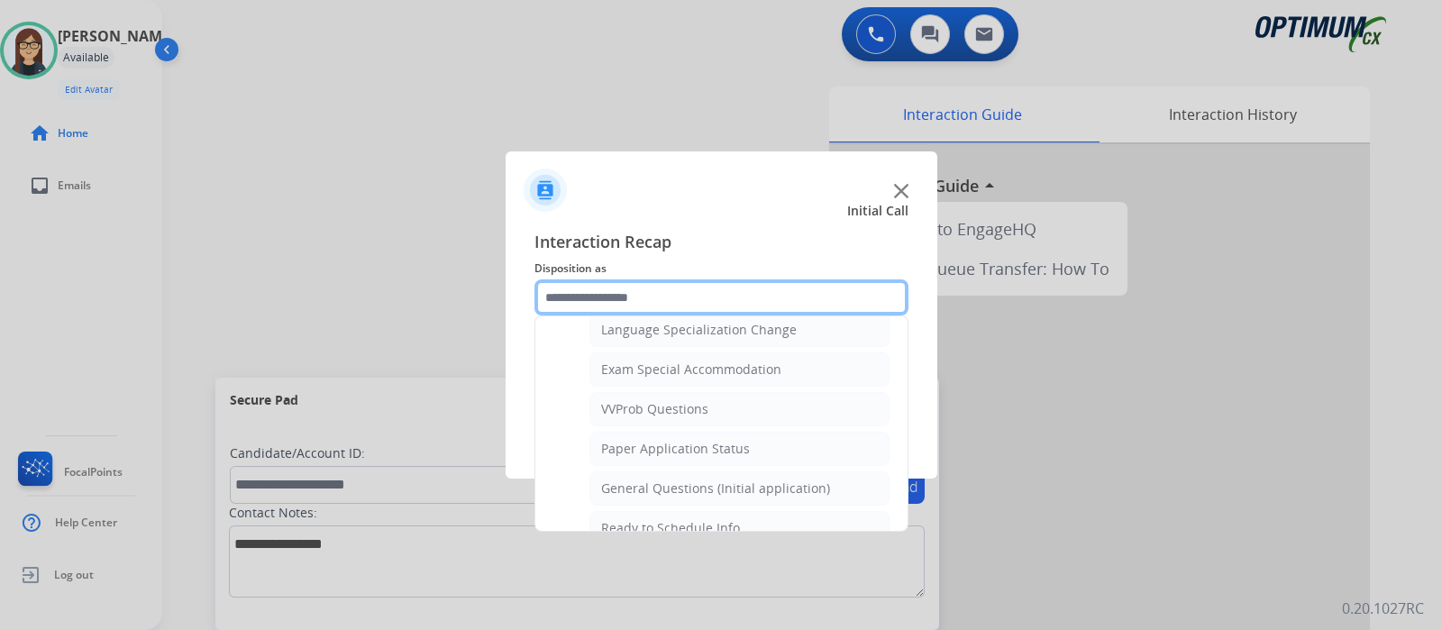
scroll to position [907, 0]
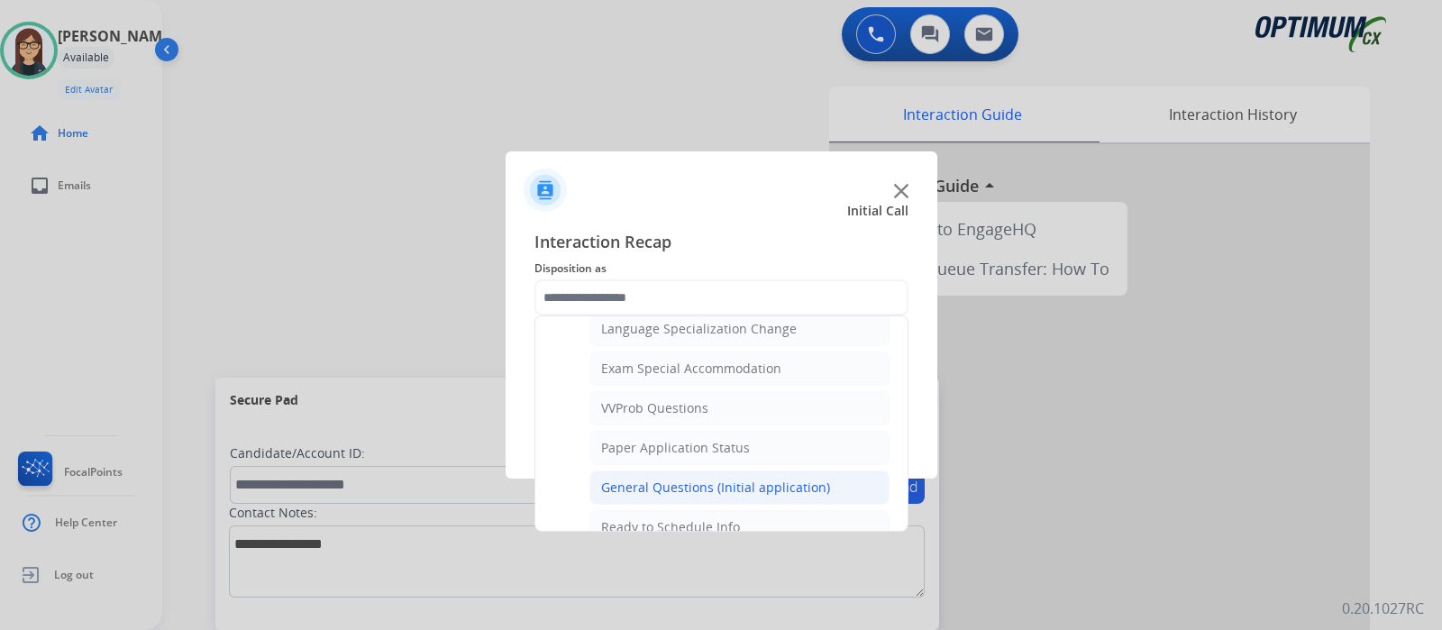
click at [676, 479] on div "General Questions (Initial application)" at bounding box center [715, 488] width 229 height 18
type input "**********"
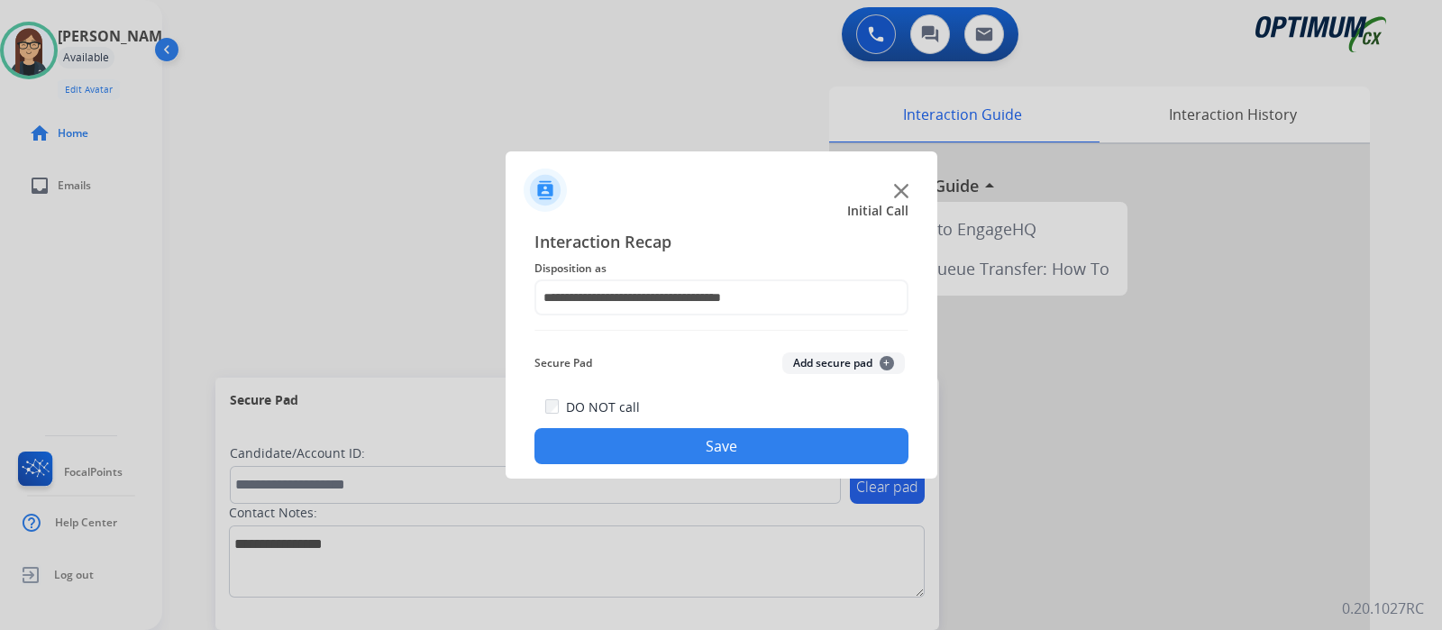
click at [661, 442] on button "Save" at bounding box center [721, 446] width 374 height 36
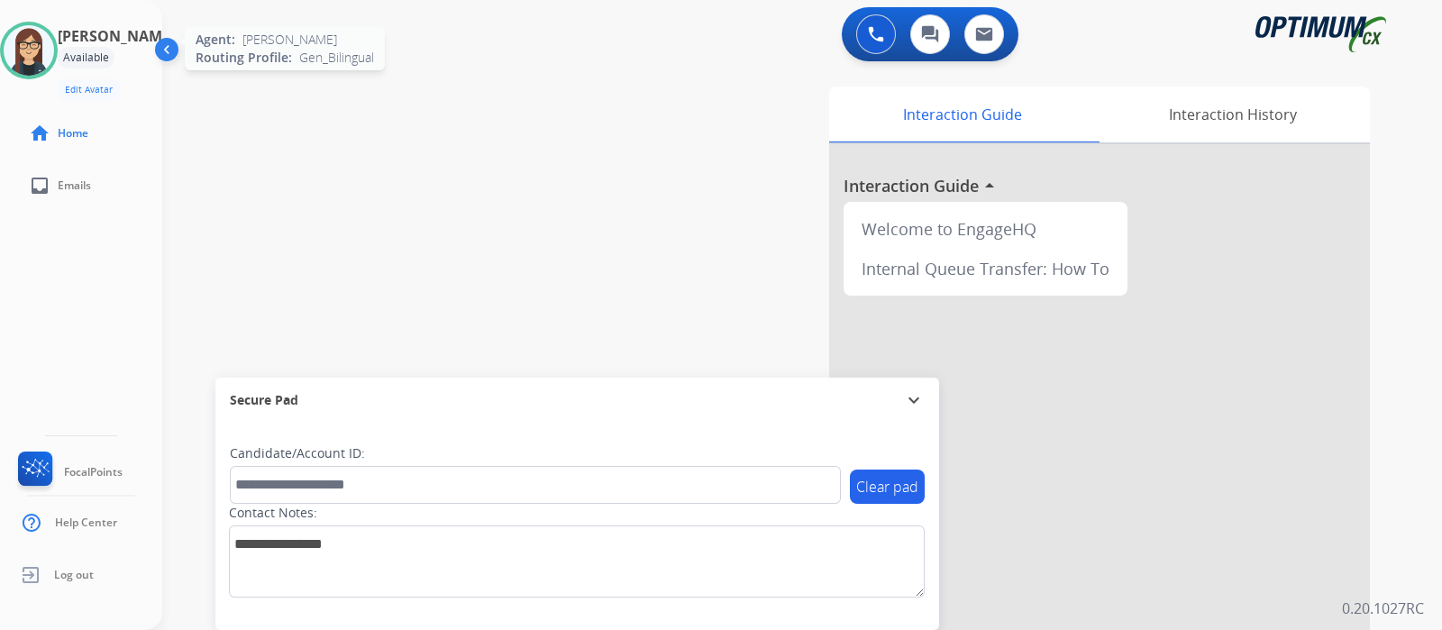
click at [40, 23] on div at bounding box center [29, 51] width 58 height 58
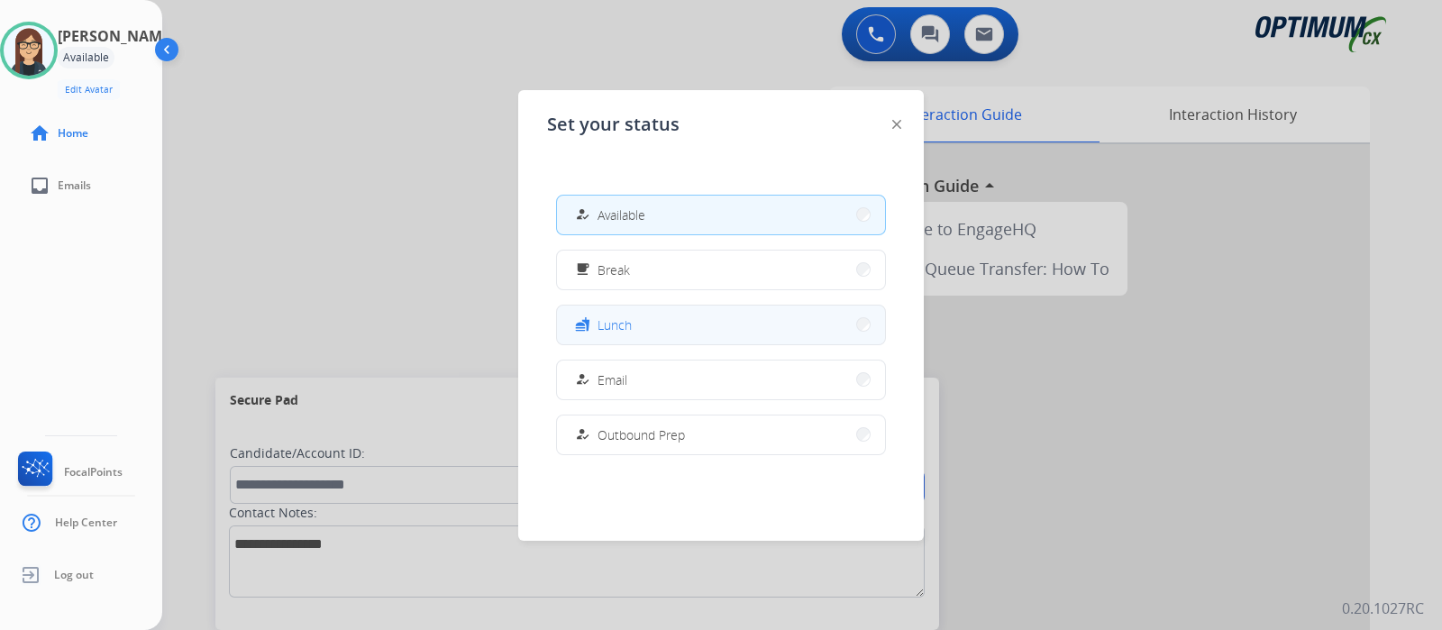
click at [637, 315] on button "fastfood Lunch" at bounding box center [721, 324] width 328 height 39
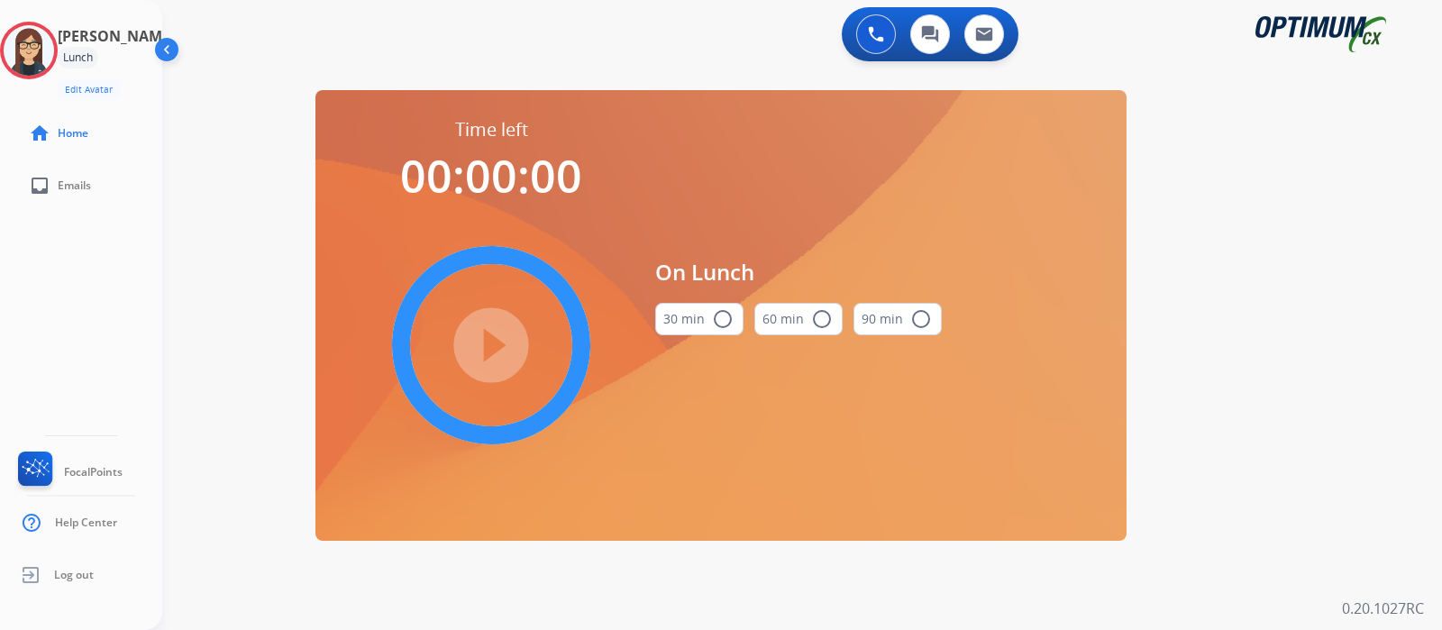
click at [721, 314] on mat-icon "radio_button_unchecked" at bounding box center [723, 319] width 22 height 22
click at [502, 336] on mat-icon "play_circle_filled" at bounding box center [491, 345] width 22 height 22
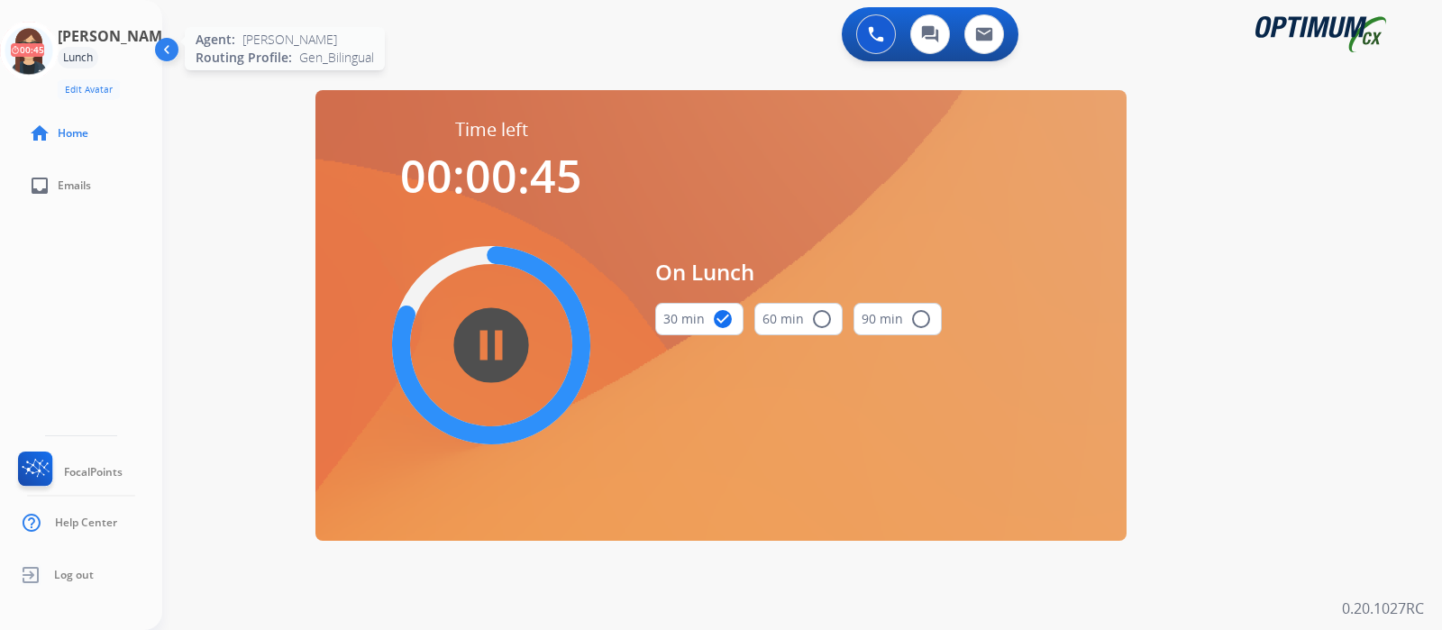
click at [54, 61] on icon at bounding box center [29, 51] width 59 height 59
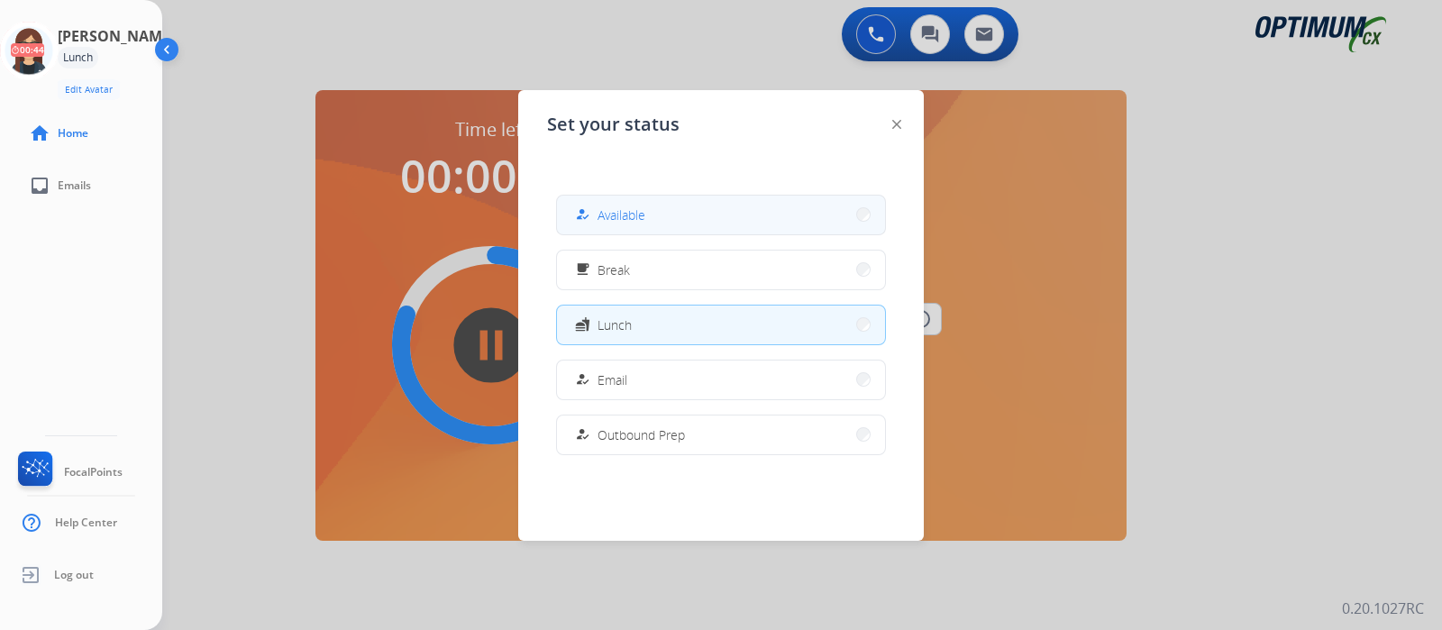
click at [633, 205] on div "how_to_reg Available" at bounding box center [608, 215] width 74 height 22
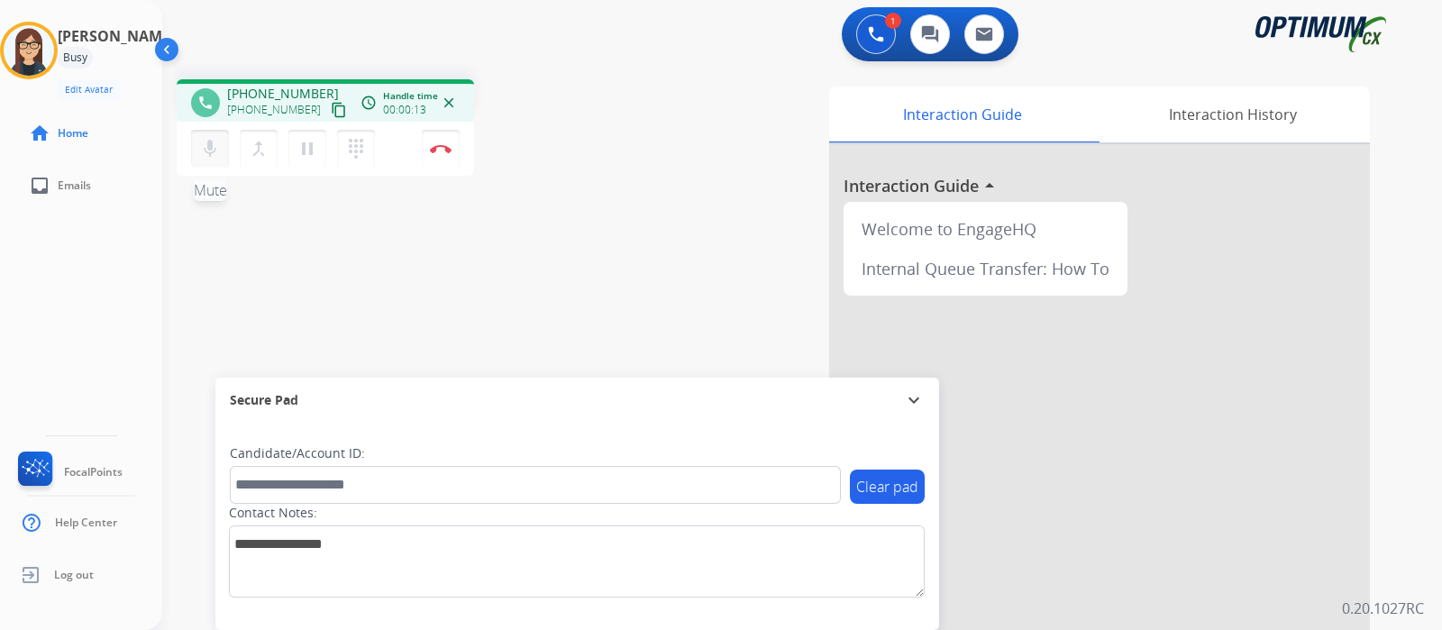
click at [209, 151] on mat-icon "mic" at bounding box center [210, 149] width 22 height 22
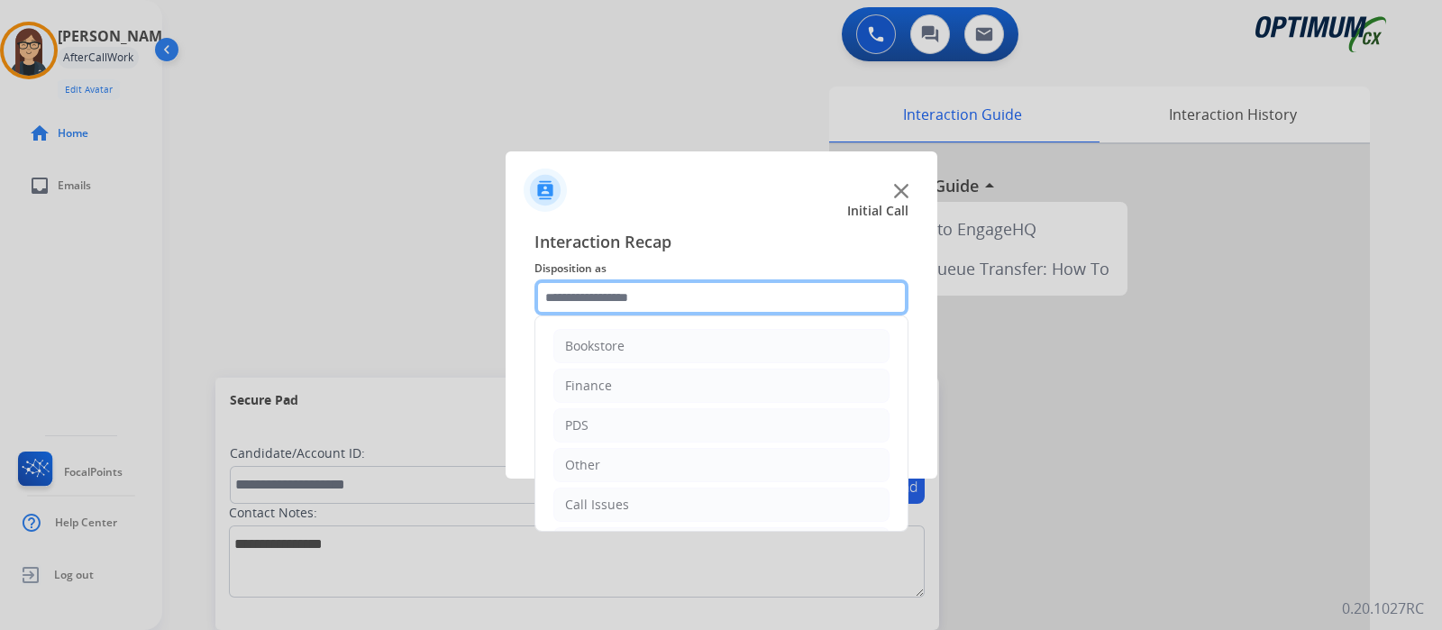
click at [647, 305] on input "text" at bounding box center [721, 297] width 374 height 36
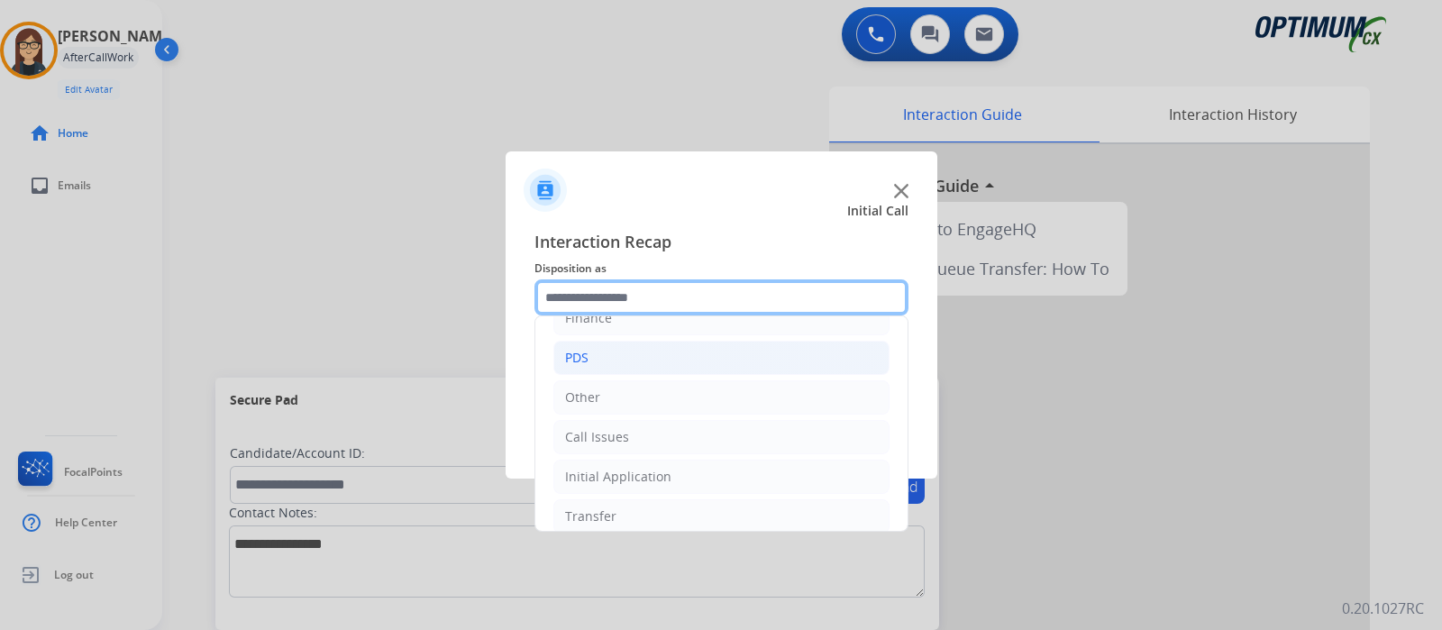
scroll to position [119, 0]
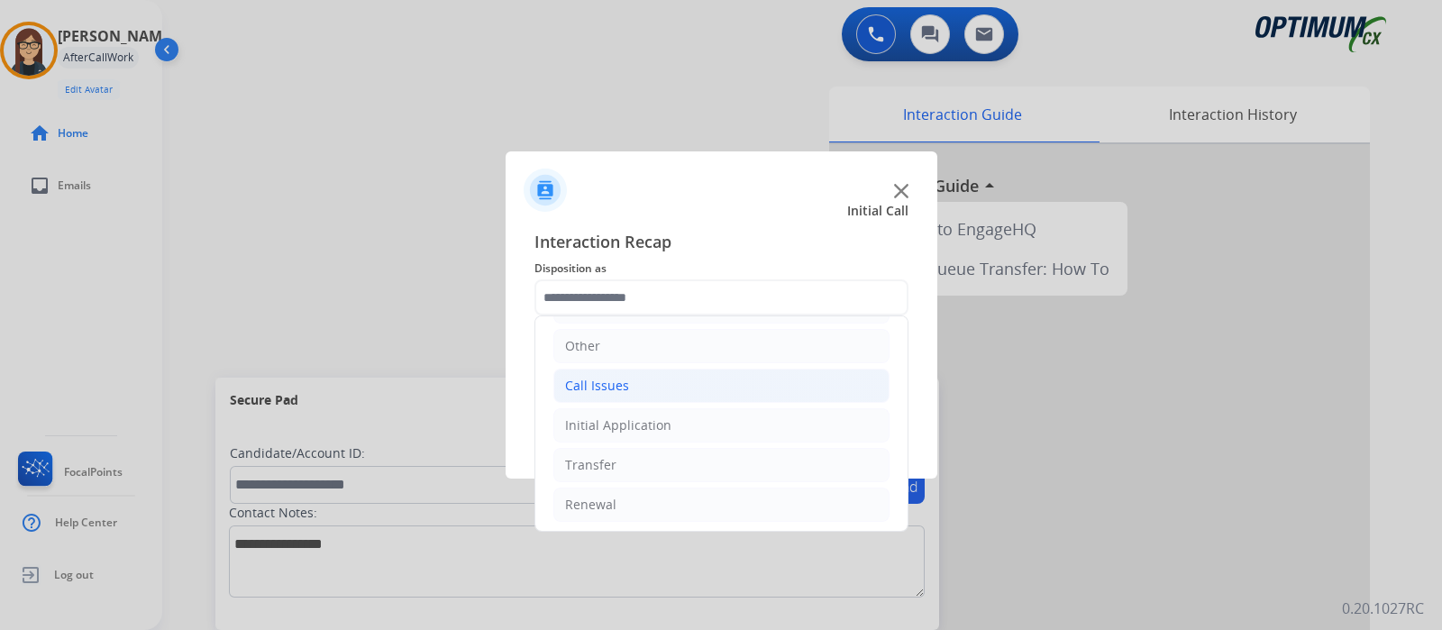
click at [595, 380] on div "Call Issues" at bounding box center [597, 386] width 64 height 18
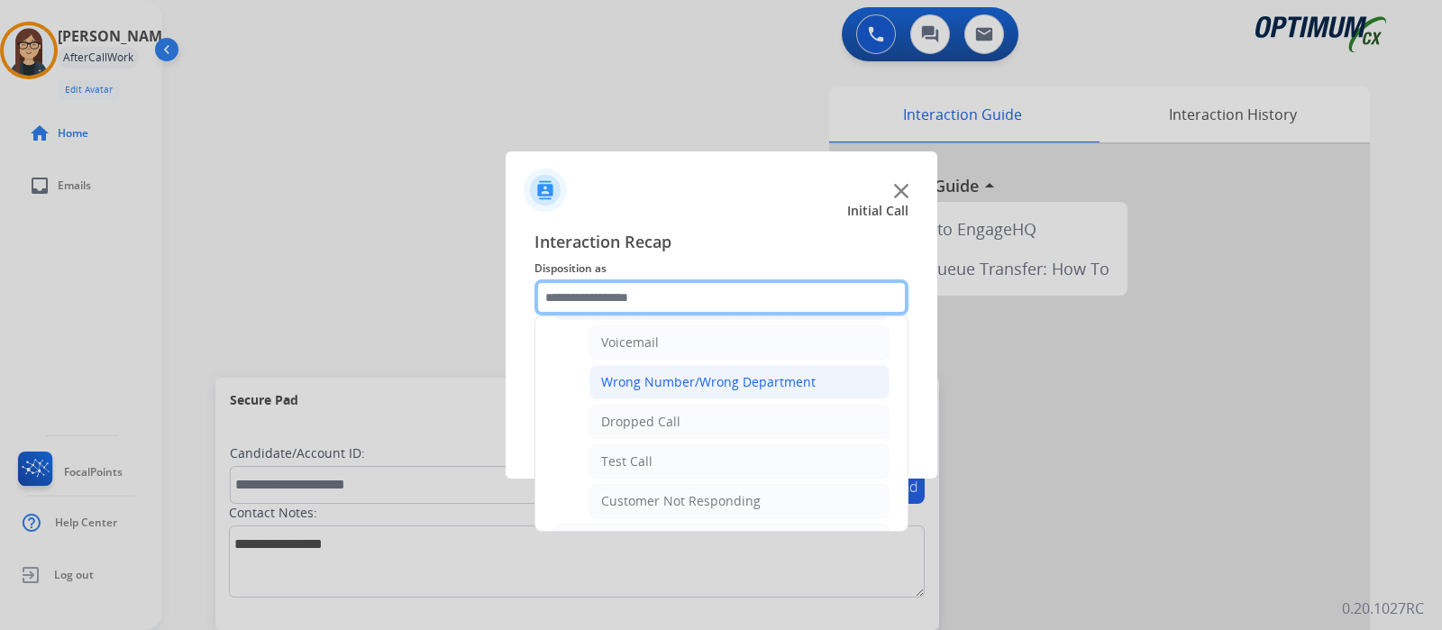
scroll to position [232, 0]
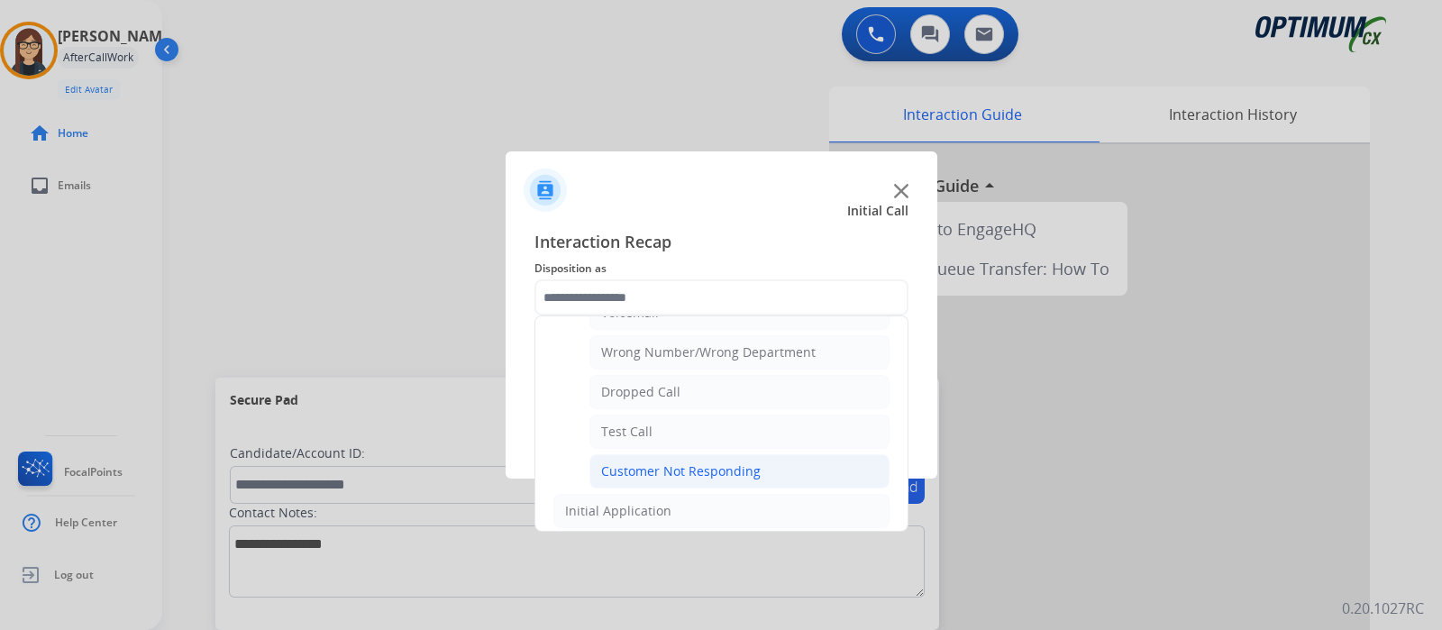
click at [642, 476] on div "Customer Not Responding" at bounding box center [681, 471] width 160 height 18
type input "**********"
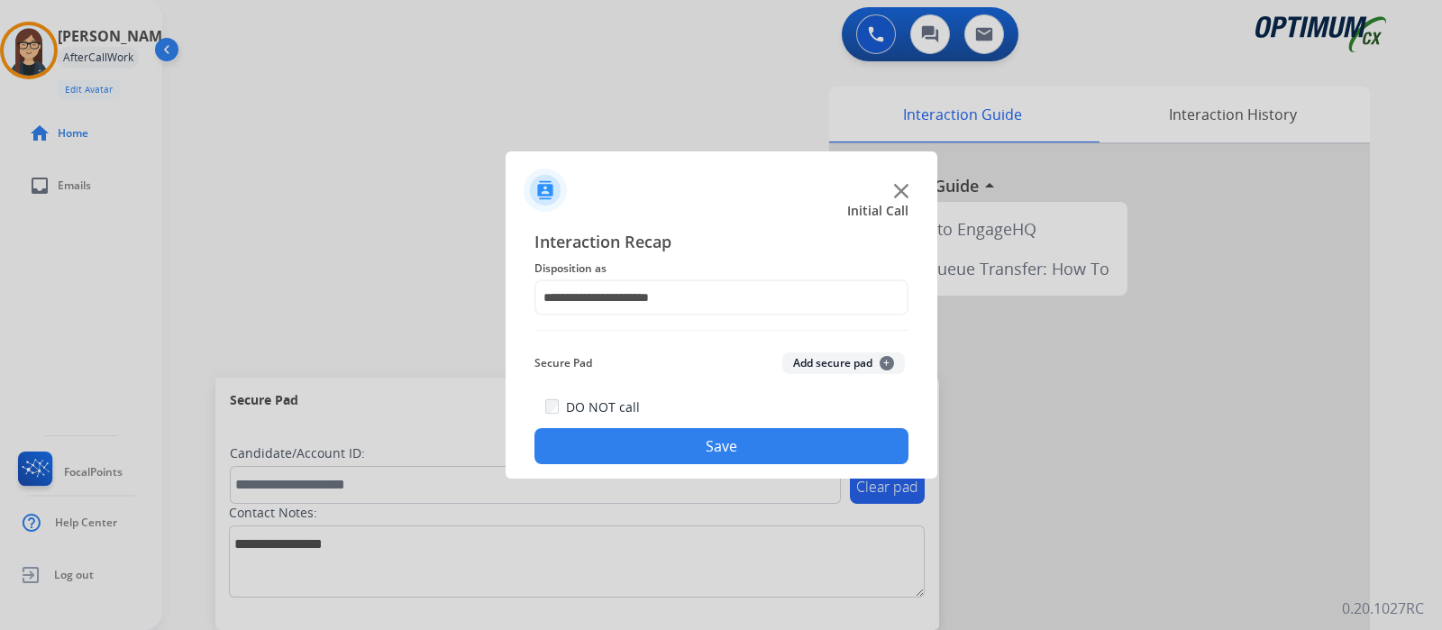
click at [637, 448] on button "Save" at bounding box center [721, 446] width 374 height 36
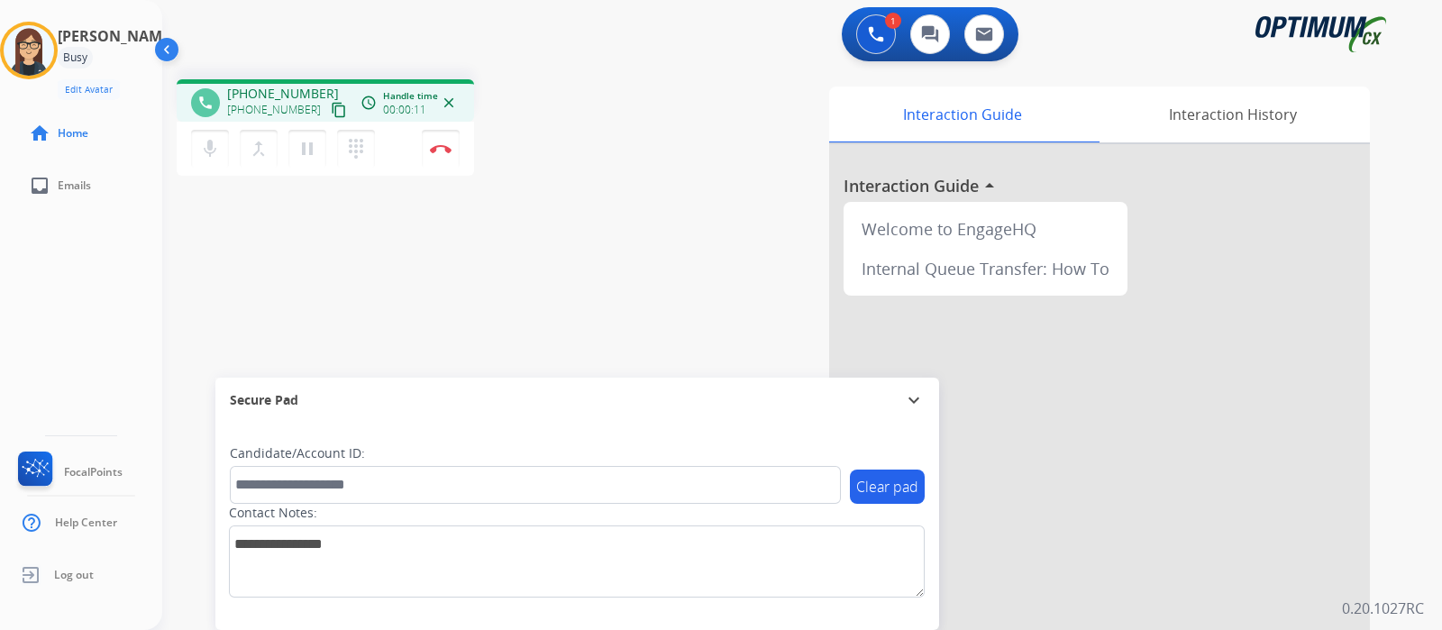
click at [331, 114] on mat-icon "content_copy" at bounding box center [339, 110] width 16 height 16
click at [306, 42] on div "1 Voice Interactions 0 Chat Interactions 0 Email Interactions" at bounding box center [791, 36] width 1215 height 58
click at [220, 145] on button "mic Mute" at bounding box center [210, 149] width 38 height 38
click at [342, 272] on div "phone [PHONE_NUMBER] [PHONE_NUMBER] content_copy access_time Call metrics Queue…" at bounding box center [780, 441] width 1236 height 752
click at [217, 160] on button "mic_off Mute" at bounding box center [210, 149] width 38 height 38
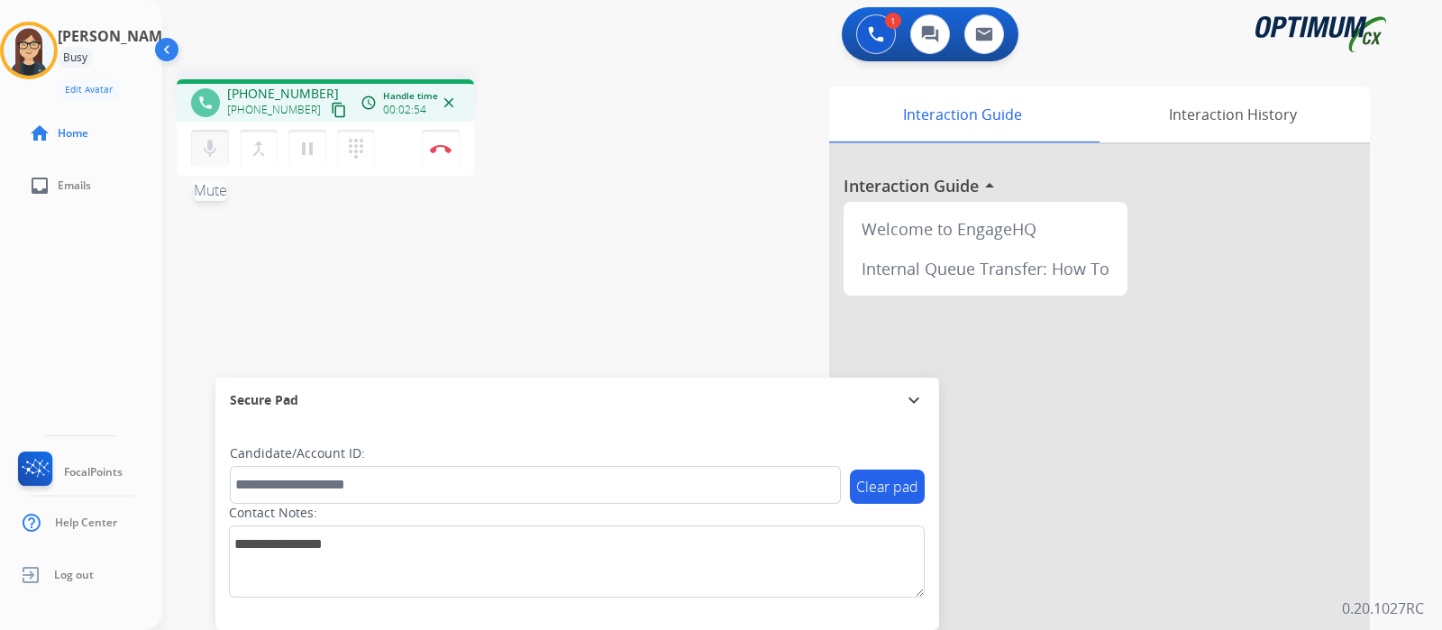
click at [205, 153] on mat-icon "mic" at bounding box center [210, 149] width 22 height 22
click at [225, 143] on button "mic_off Mute" at bounding box center [210, 149] width 38 height 38
click at [476, 253] on div "phone [PHONE_NUMBER] [PHONE_NUMBER] content_copy access_time Call metrics Queue…" at bounding box center [780, 441] width 1236 height 752
click at [469, 260] on div "phone [PHONE_NUMBER] [PHONE_NUMBER] content_copy access_time Call metrics Queue…" at bounding box center [780, 441] width 1236 height 752
click at [627, 187] on div "phone [PHONE_NUMBER] [PHONE_NUMBER] content_copy access_time Call metrics Queue…" at bounding box center [780, 441] width 1236 height 752
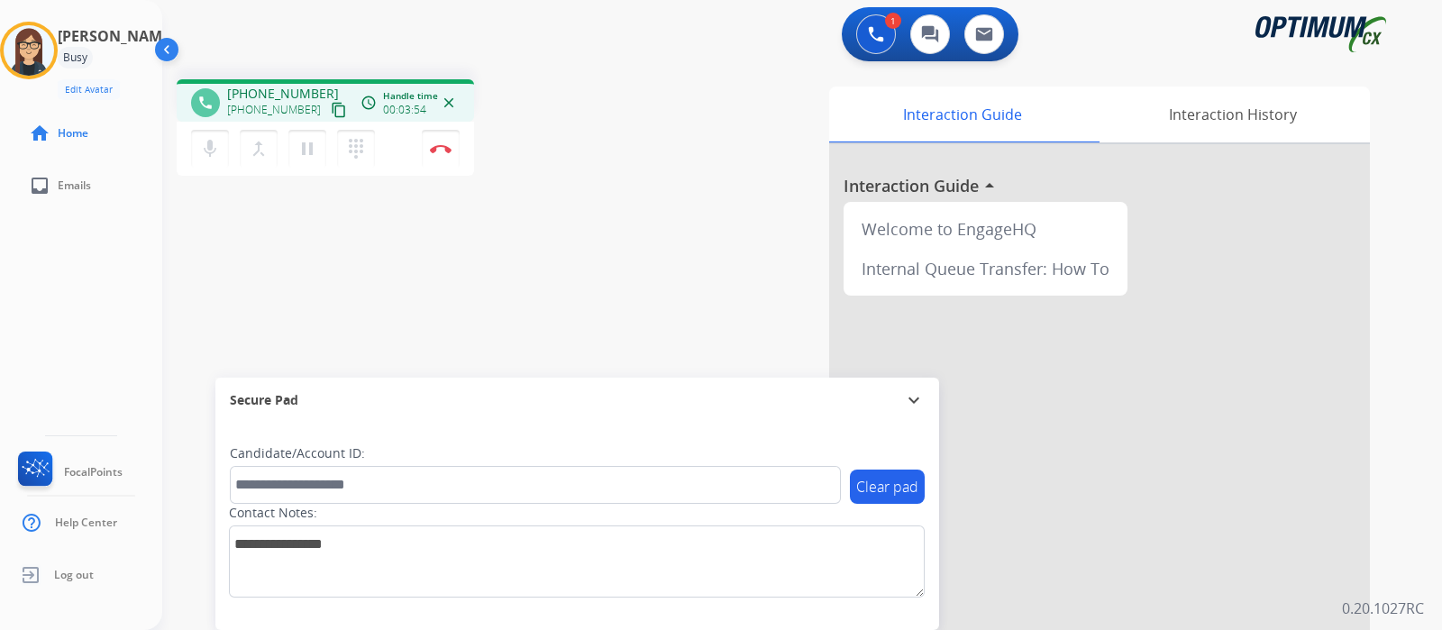
click at [534, 180] on div "phone [PHONE_NUMBER] [PHONE_NUMBER] content_copy access_time Call metrics Queue…" at bounding box center [408, 130] width 463 height 102
click at [210, 158] on mat-icon "mic" at bounding box center [210, 149] width 22 height 22
click at [214, 157] on mat-icon "mic_off" at bounding box center [210, 149] width 22 height 22
click at [639, 152] on div "phone [PHONE_NUMBER] [PHONE_NUMBER] content_copy access_time Call metrics Queue…" at bounding box center [408, 130] width 463 height 102
click at [212, 147] on mat-icon "mic" at bounding box center [210, 149] width 22 height 22
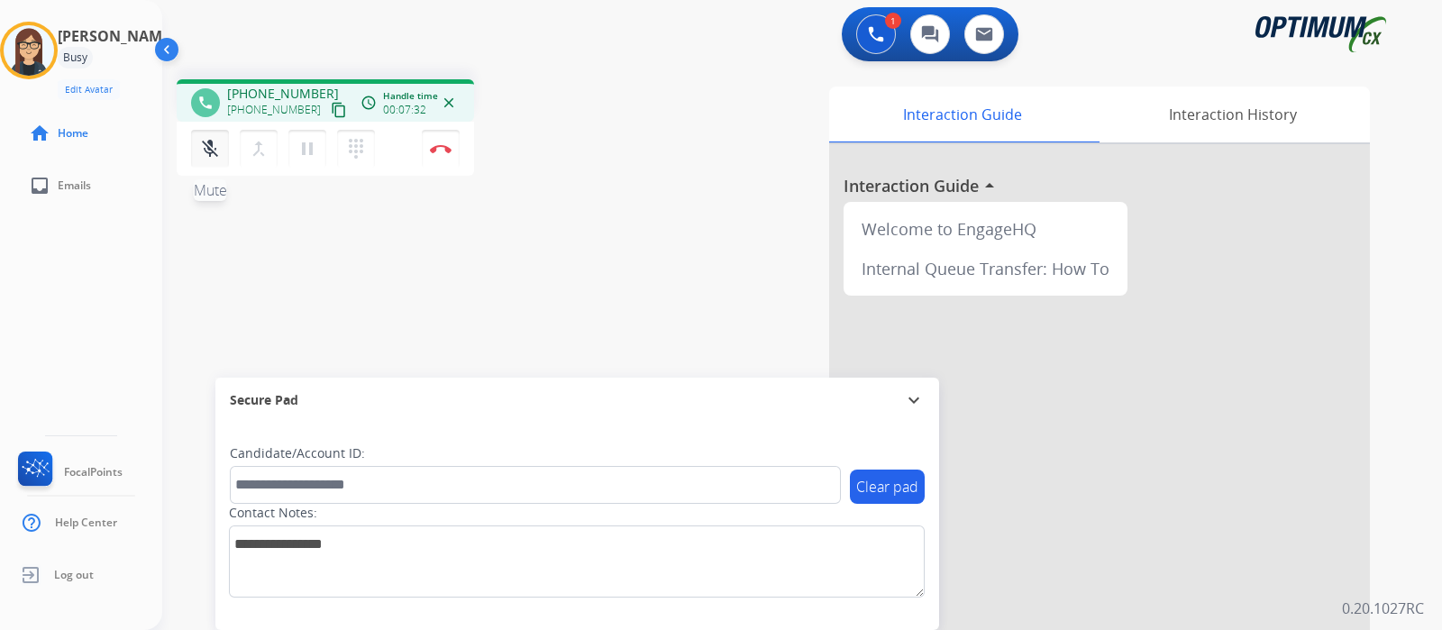
click at [216, 150] on mat-icon "mic_off" at bounding box center [210, 149] width 22 height 22
click at [667, 160] on div "Interaction Guide Interaction History Interaction Guide arrow_drop_up Welcome t…" at bounding box center [1008, 452] width 723 height 730
click at [630, 261] on div "phone [PHONE_NUMBER] [PHONE_NUMBER] content_copy access_time Call metrics Queue…" at bounding box center [780, 441] width 1236 height 752
click at [441, 160] on button "Disconnect" at bounding box center [441, 149] width 38 height 38
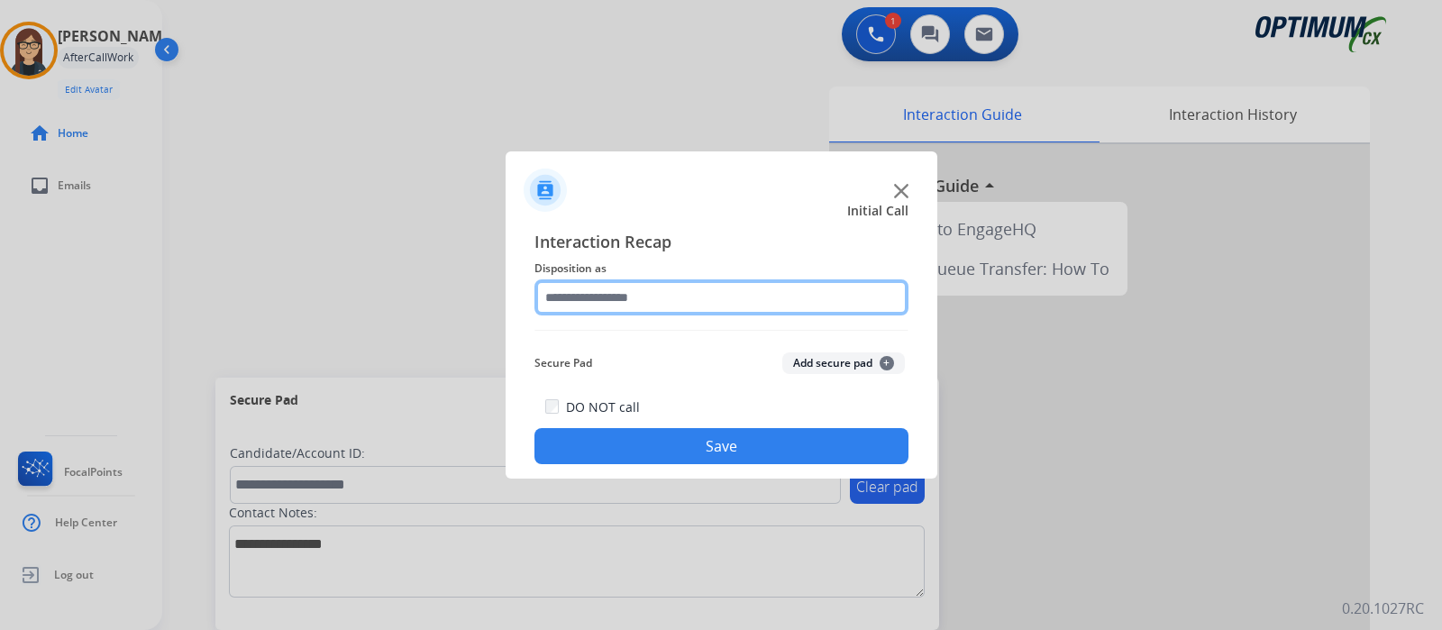
click at [622, 309] on input "text" at bounding box center [721, 297] width 374 height 36
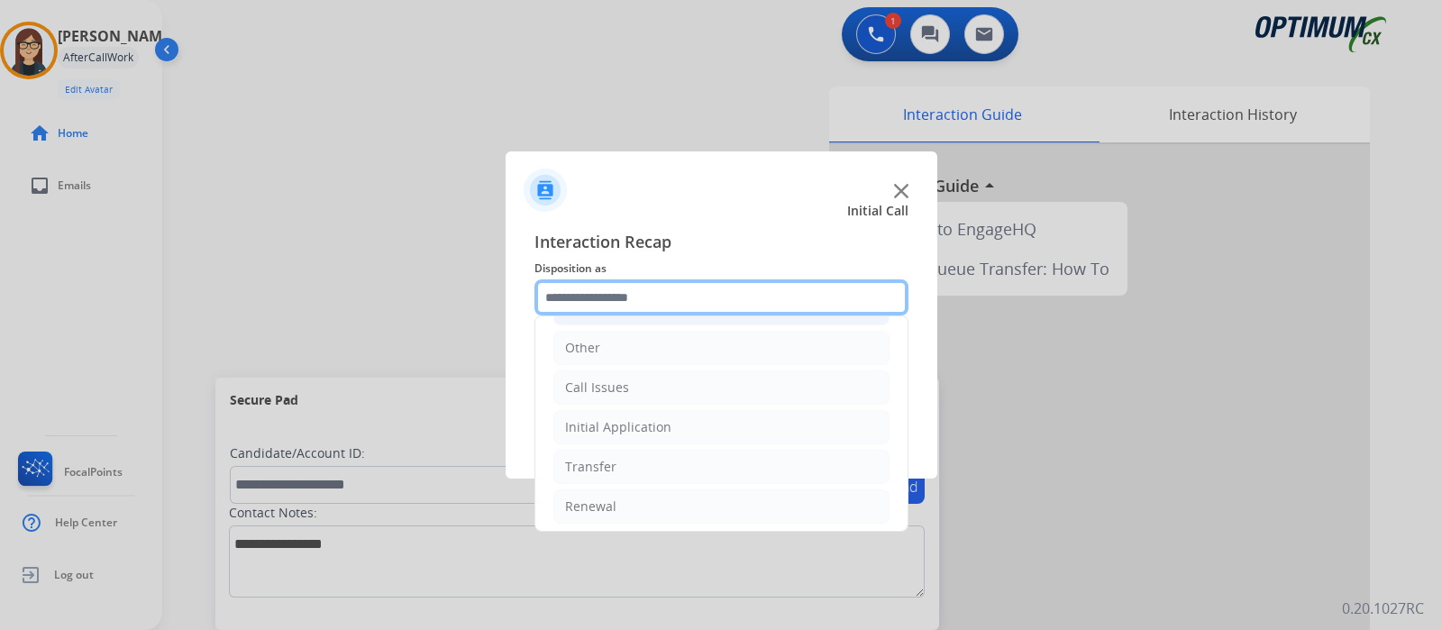
scroll to position [119, 0]
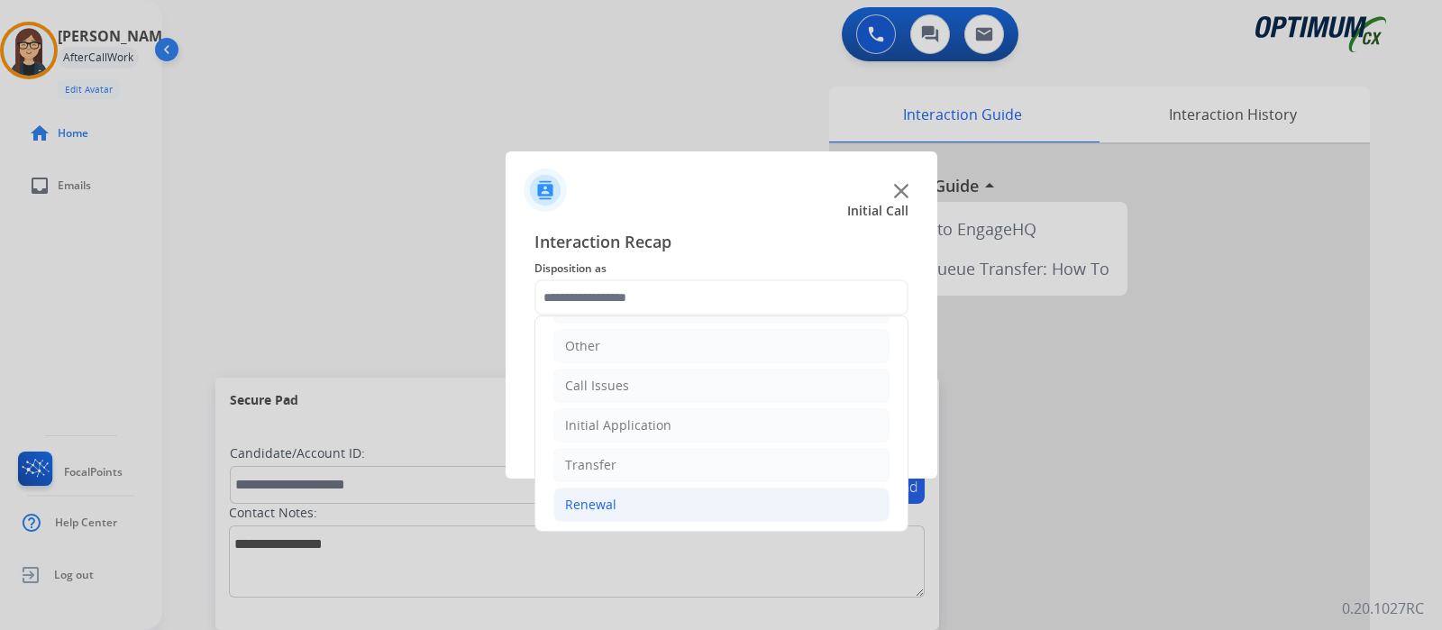
click at [588, 505] on div "Renewal" at bounding box center [590, 505] width 51 height 18
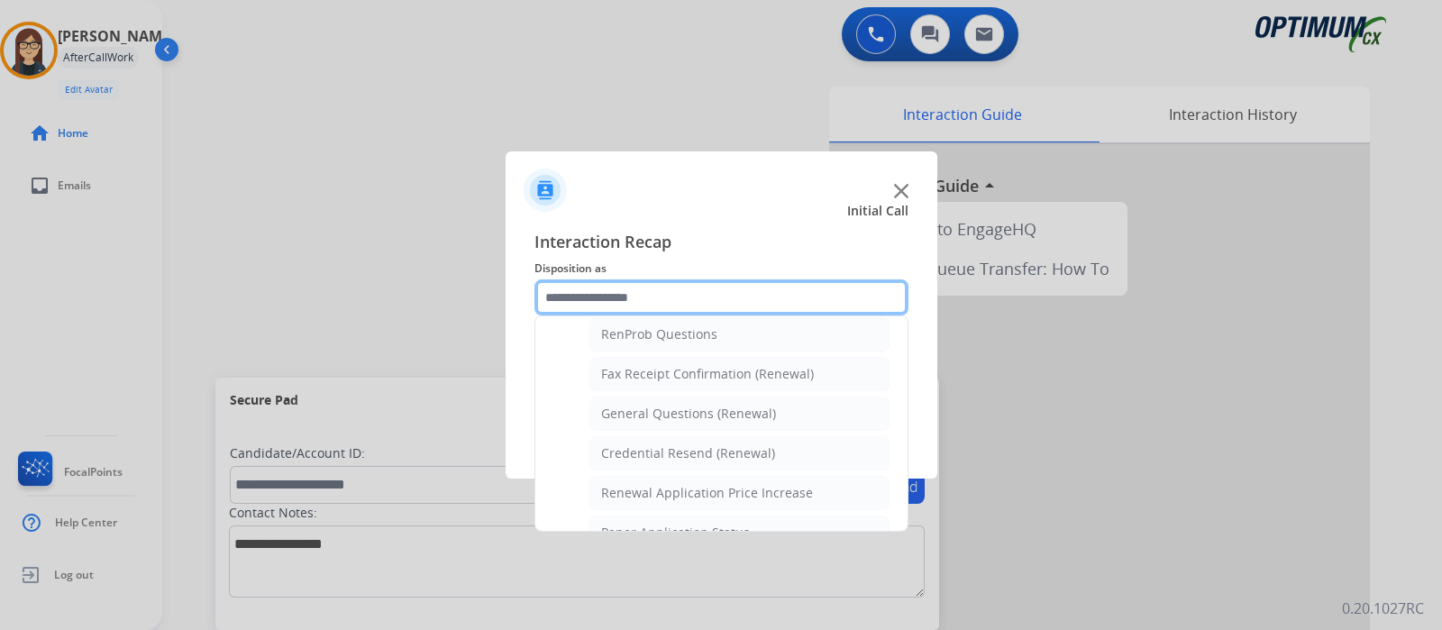
scroll to position [463, 0]
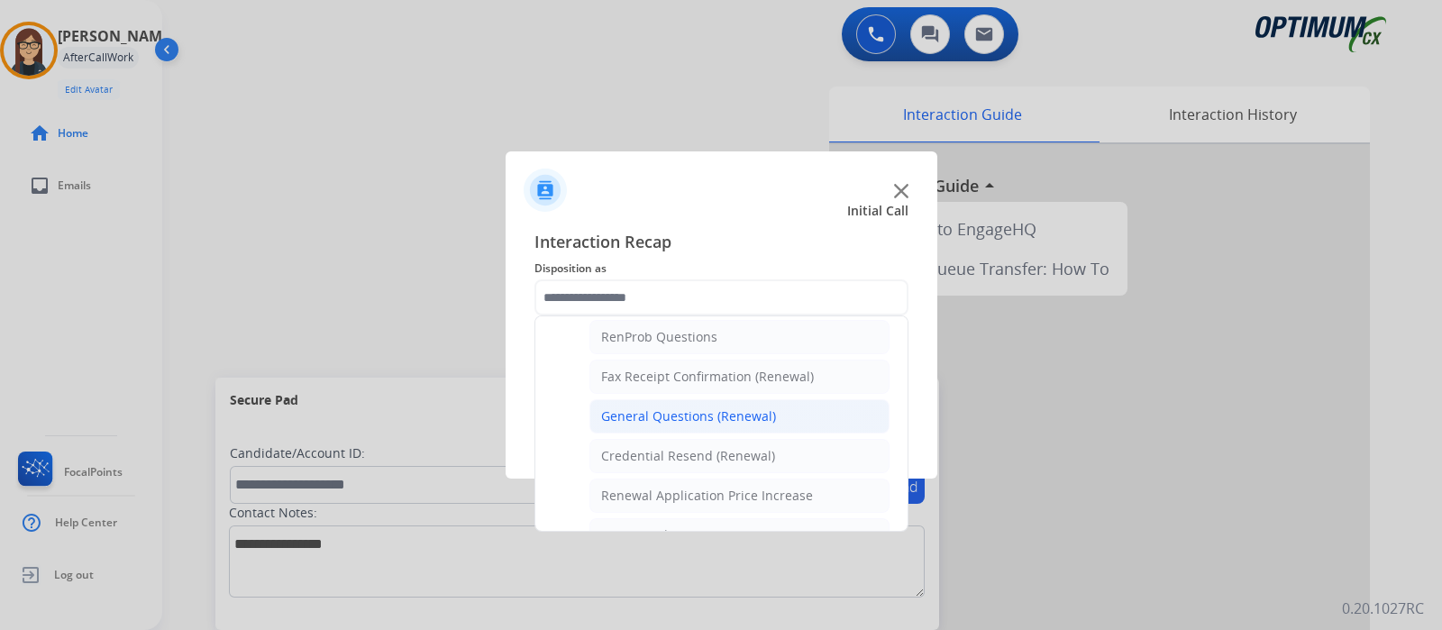
click at [657, 418] on div "General Questions (Renewal)" at bounding box center [688, 416] width 175 height 18
type input "**********"
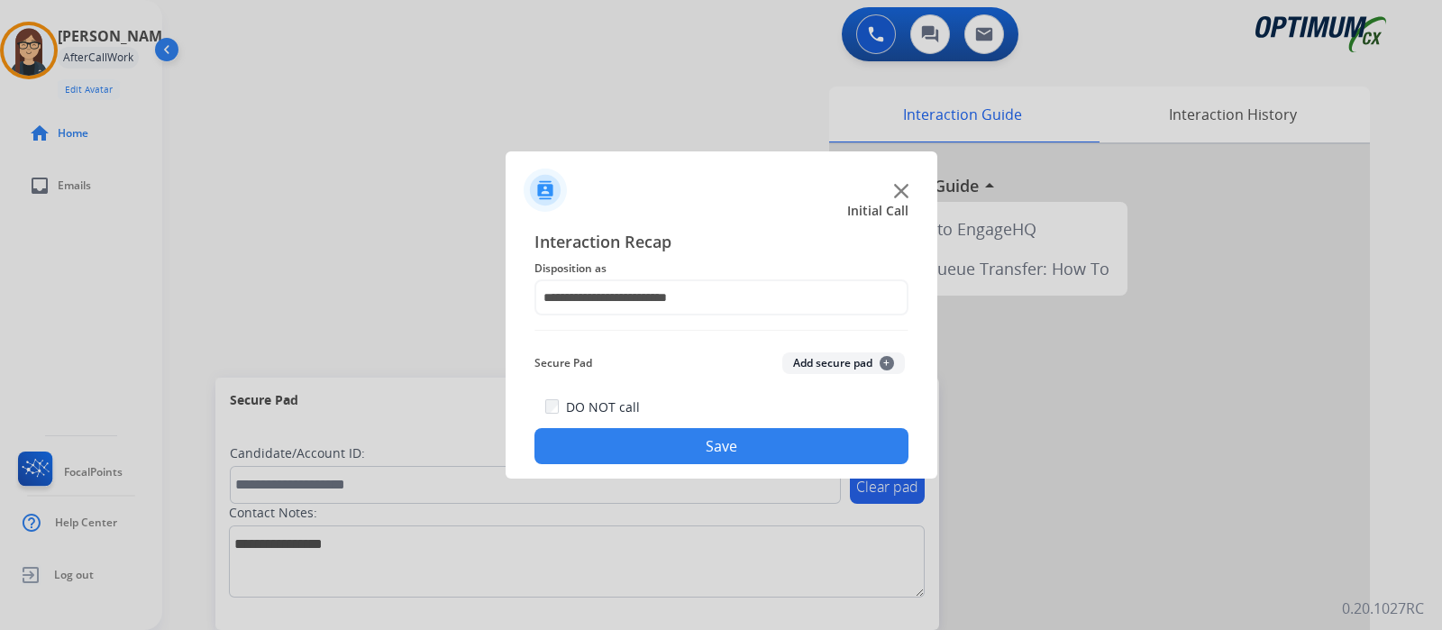
click at [661, 438] on button "Save" at bounding box center [721, 446] width 374 height 36
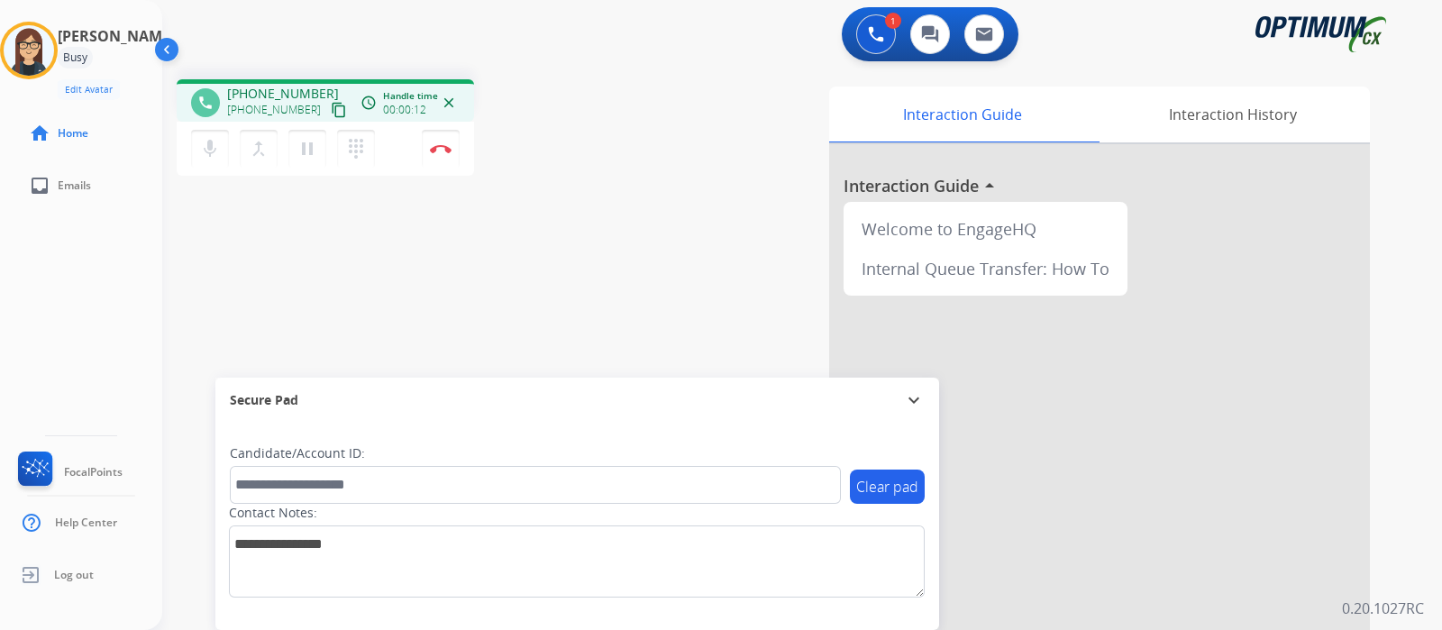
click at [331, 107] on mat-icon "content_copy" at bounding box center [339, 110] width 16 height 16
click at [571, 260] on div "phone [PHONE_NUMBER] [PHONE_NUMBER] content_copy access_time Call metrics Queue…" at bounding box center [780, 441] width 1236 height 752
click at [660, 191] on div "Interaction Guide Interaction History Interaction Guide arrow_drop_up Welcome t…" at bounding box center [1008, 452] width 723 height 730
click at [458, 228] on div "phone [PHONE_NUMBER] [PHONE_NUMBER] content_copy access_time Call metrics Queue…" at bounding box center [780, 441] width 1236 height 752
click at [444, 151] on img at bounding box center [441, 148] width 22 height 9
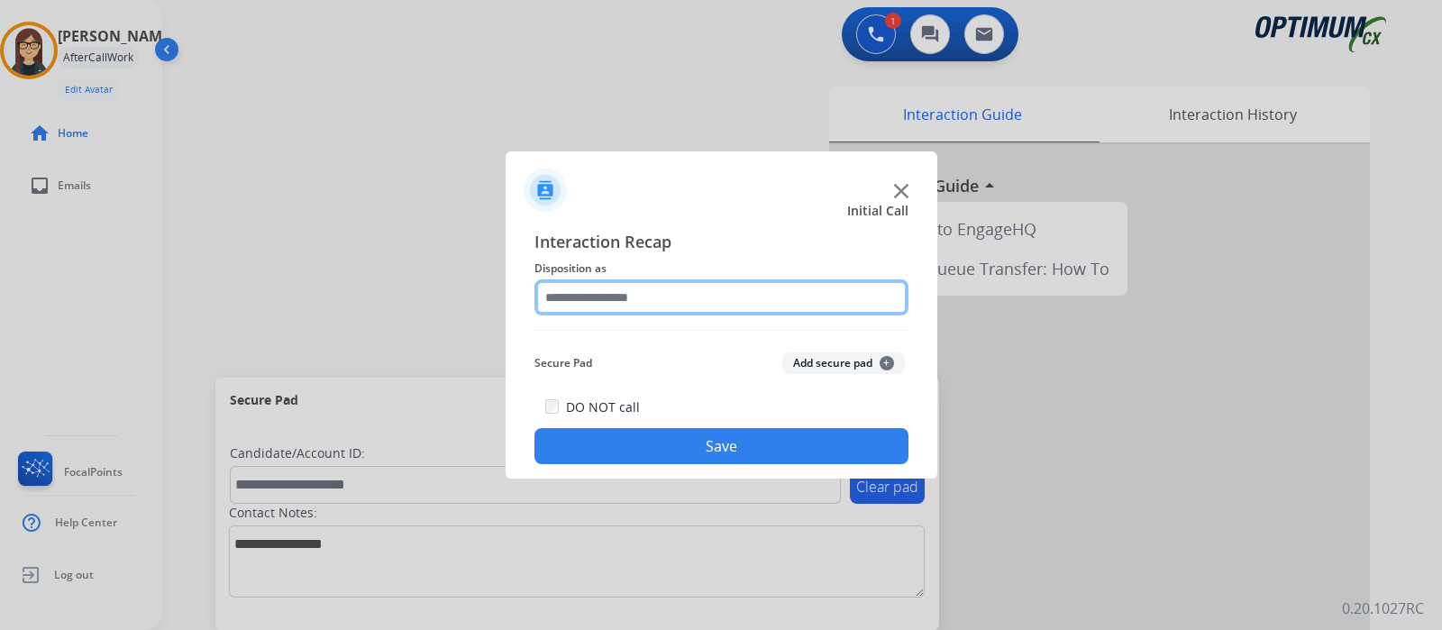
click at [708, 309] on input "text" at bounding box center [721, 297] width 374 height 36
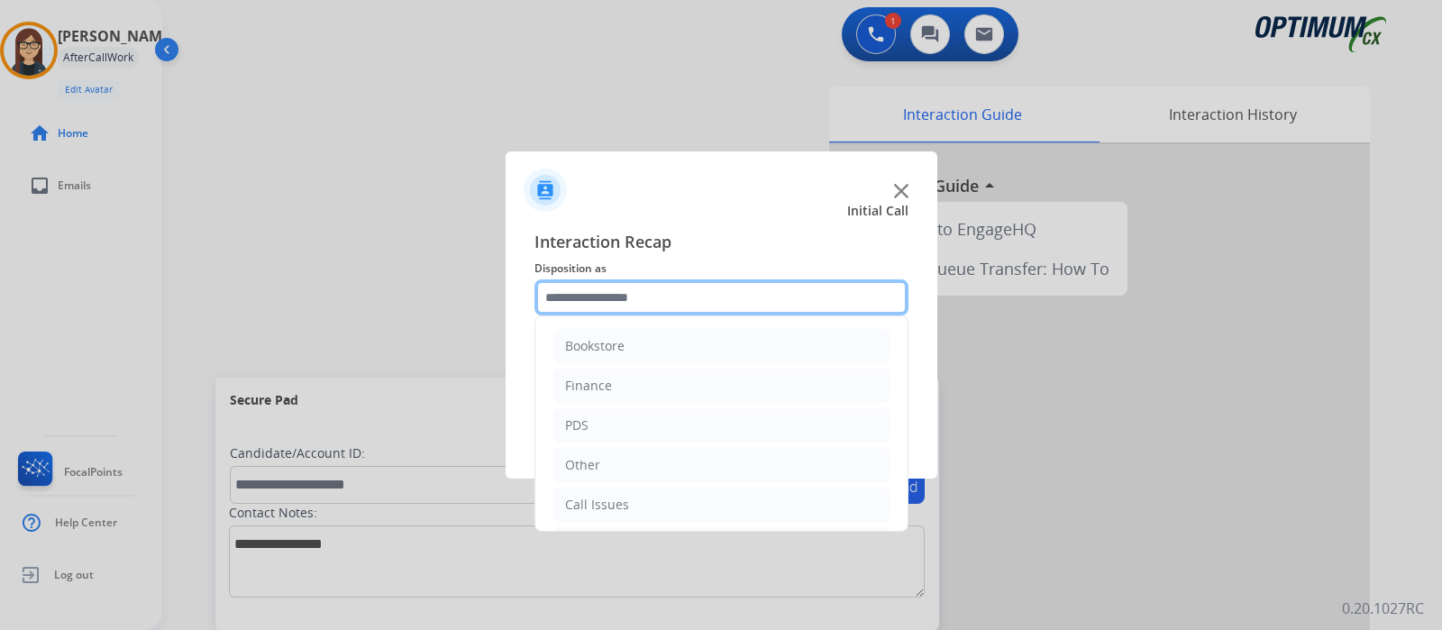
scroll to position [119, 0]
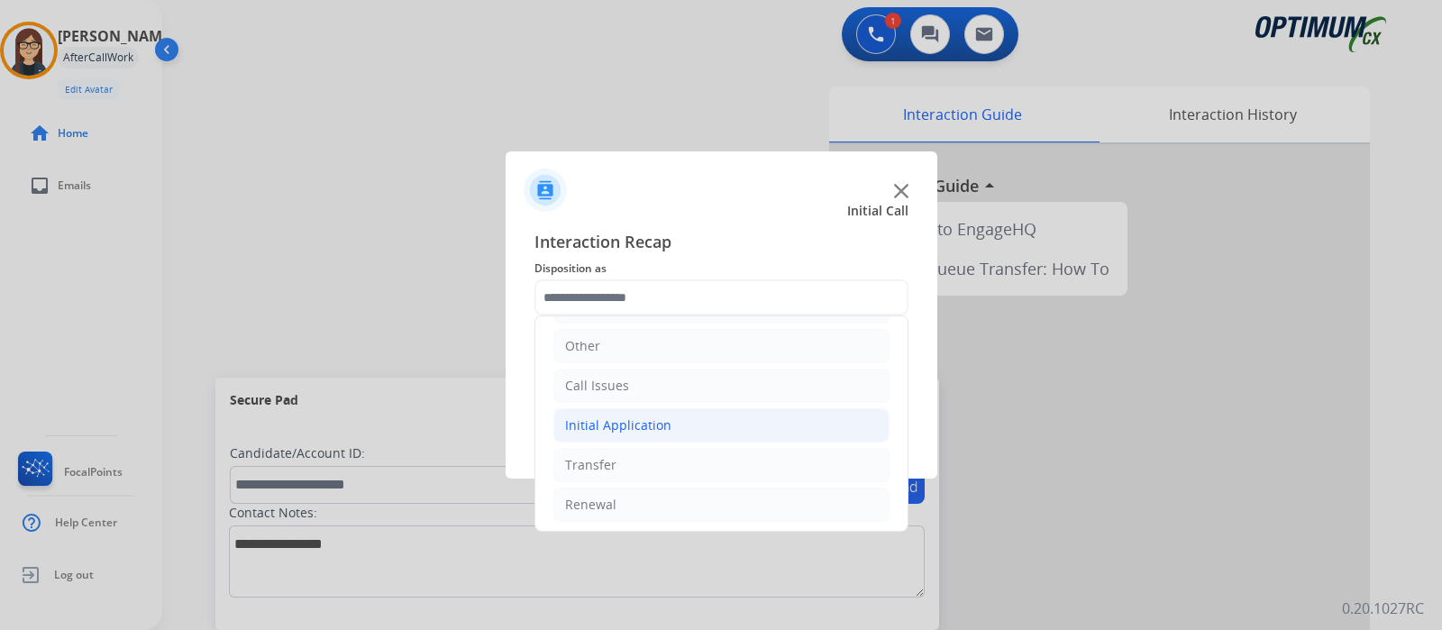
click at [650, 428] on div "Initial Application" at bounding box center [618, 425] width 106 height 18
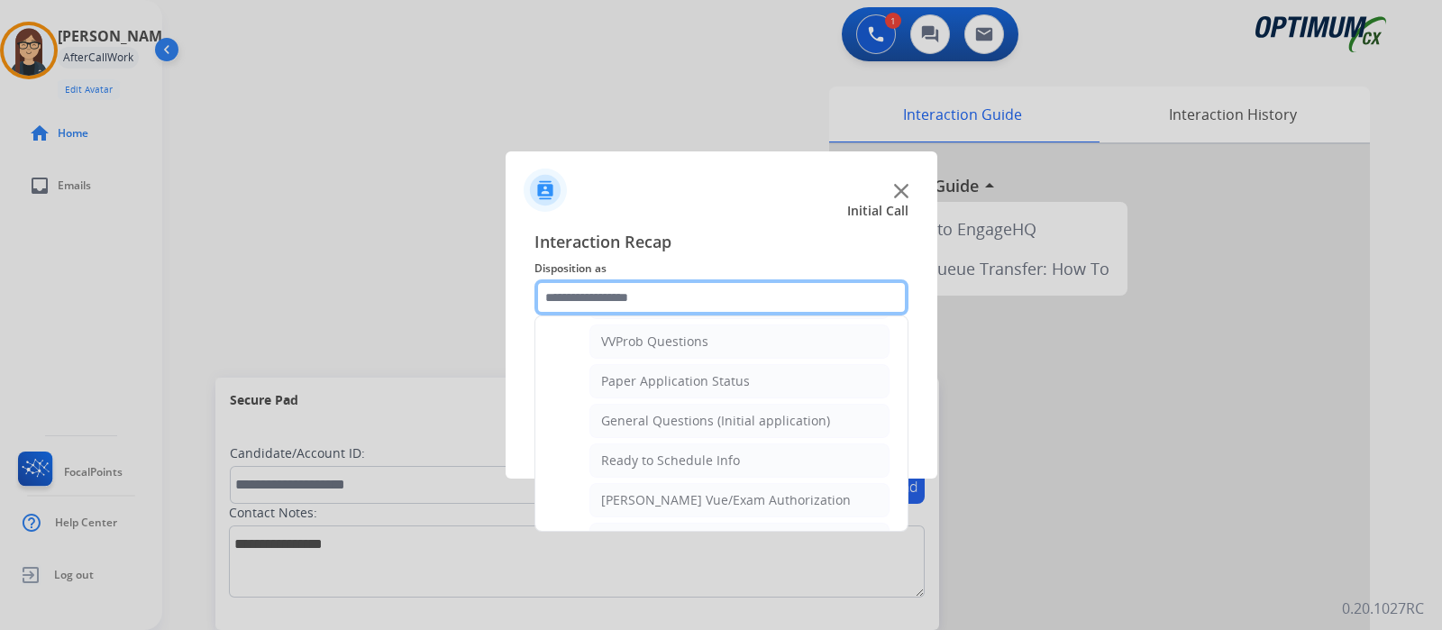
scroll to position [1020, 0]
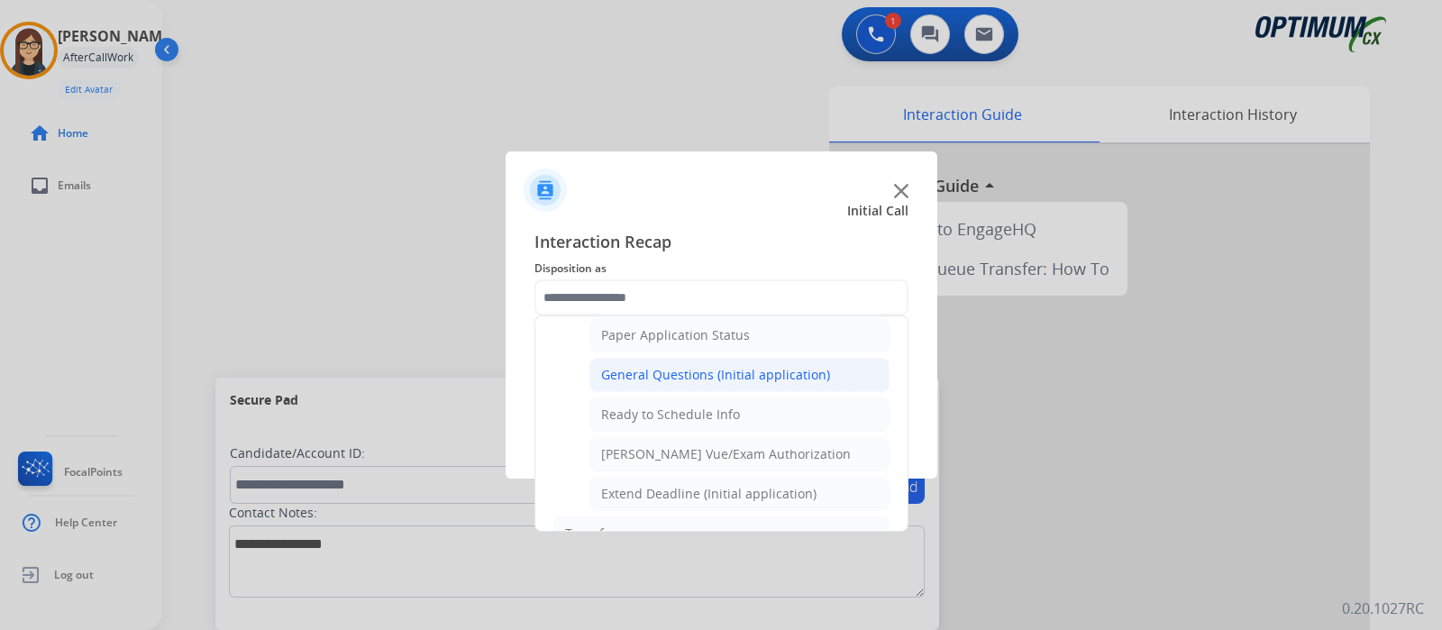
click at [675, 372] on div "General Questions (Initial application)" at bounding box center [715, 375] width 229 height 18
type input "**********"
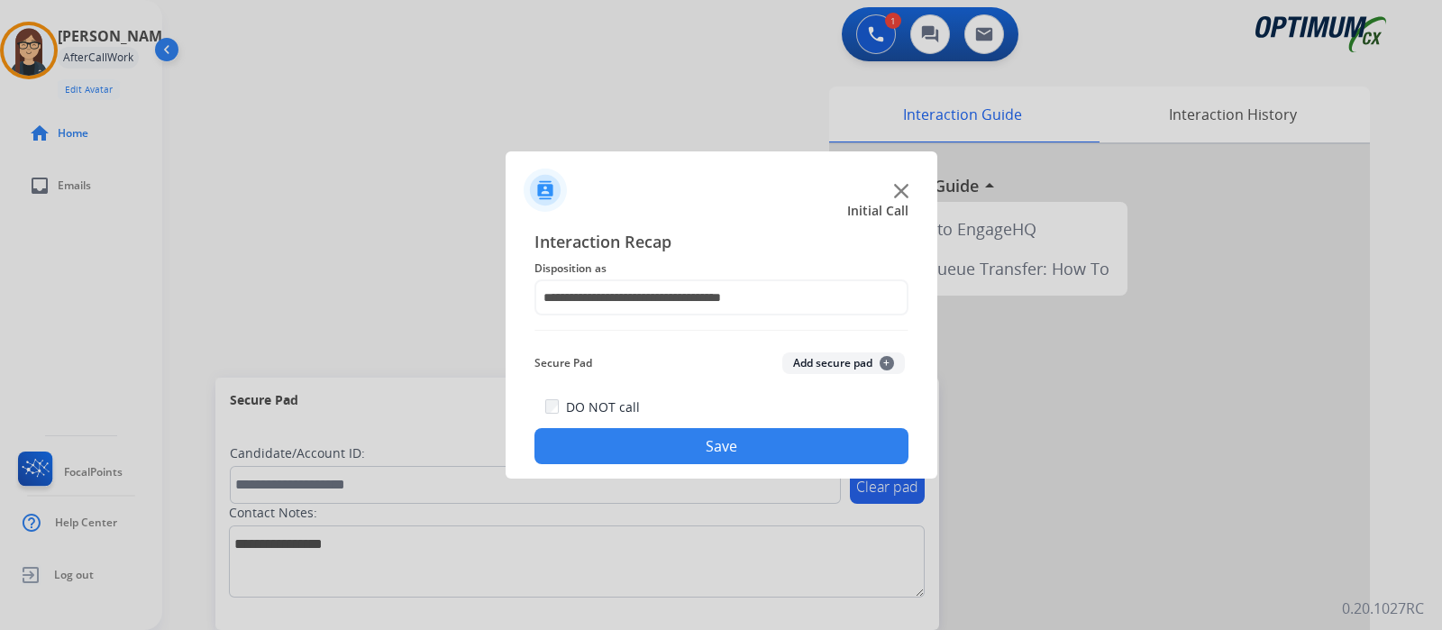
click at [649, 430] on button "Save" at bounding box center [721, 446] width 374 height 36
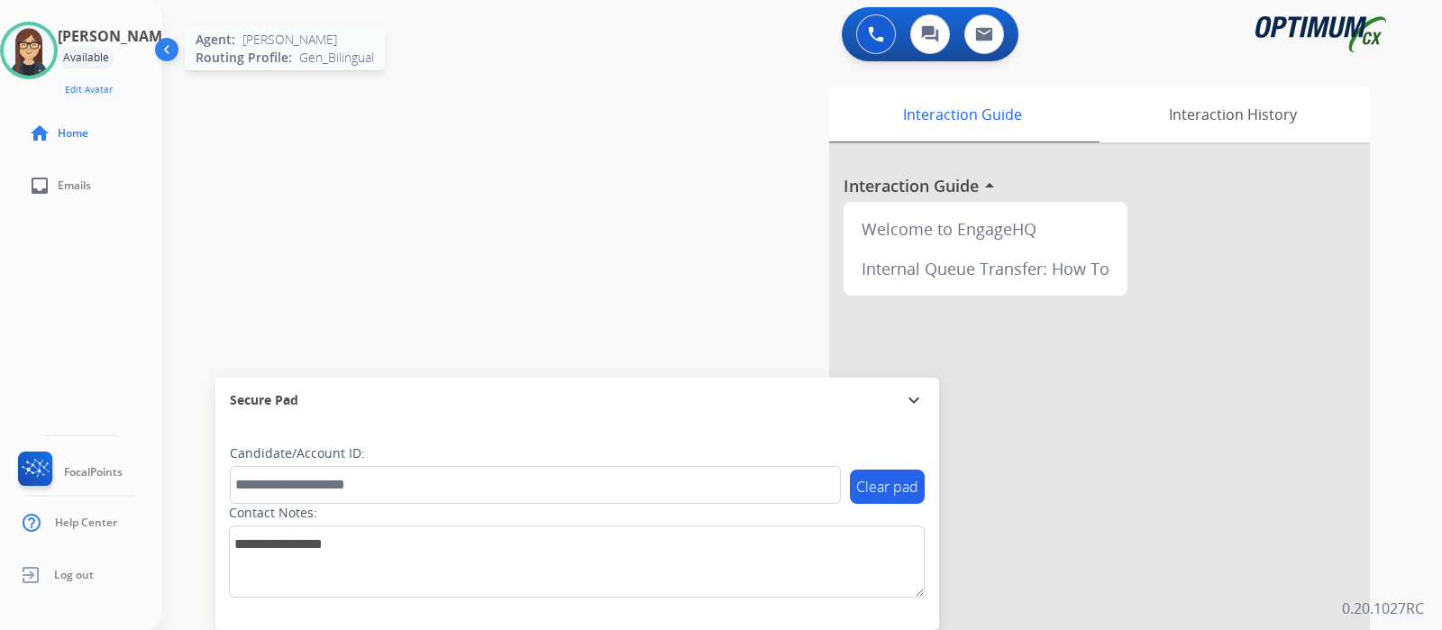
click at [50, 47] on img at bounding box center [29, 50] width 50 height 50
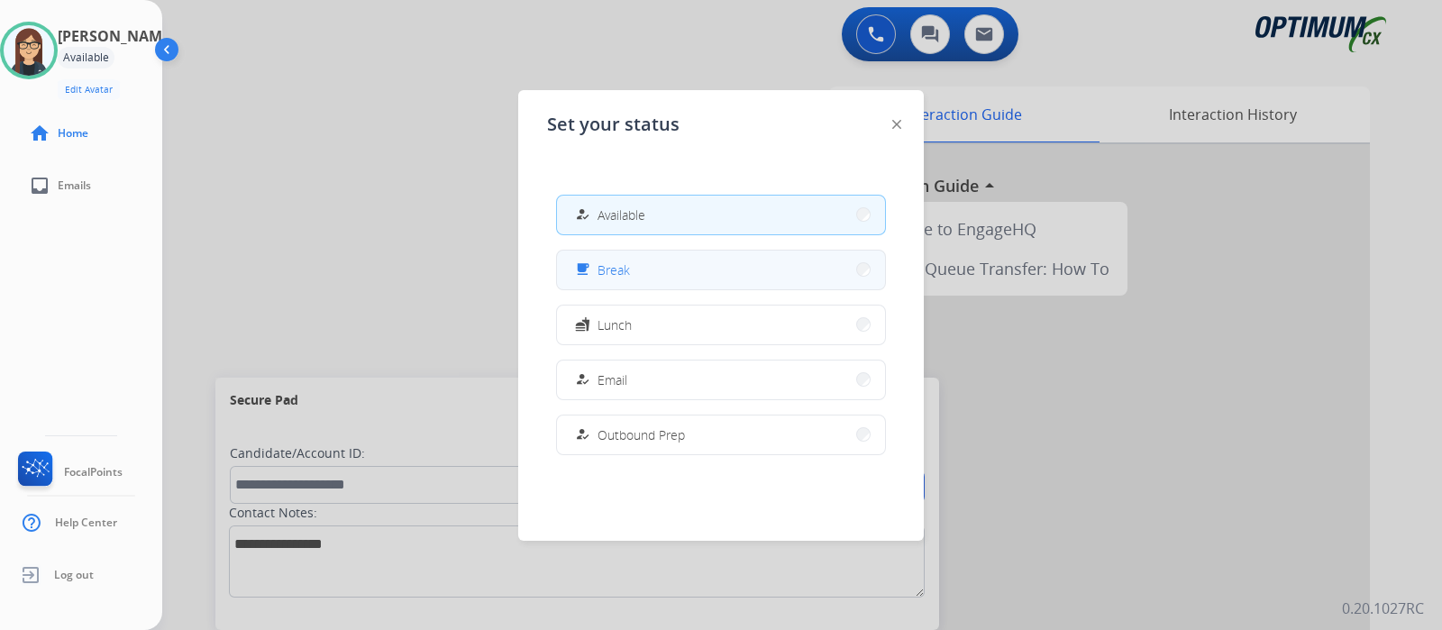
click at [671, 276] on button "free_breakfast Break" at bounding box center [721, 270] width 328 height 39
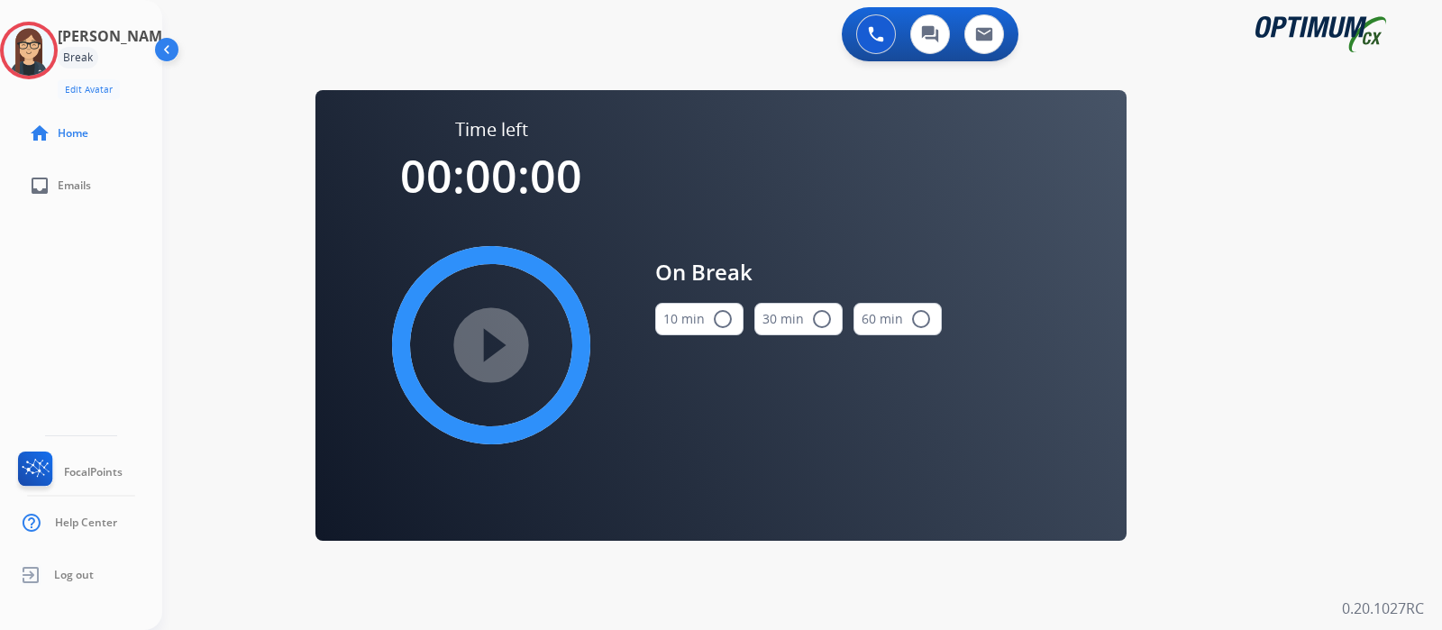
click at [724, 318] on mat-icon "radio_button_unchecked" at bounding box center [723, 319] width 22 height 22
click at [494, 356] on mat-icon "play_circle_filled" at bounding box center [491, 345] width 22 height 22
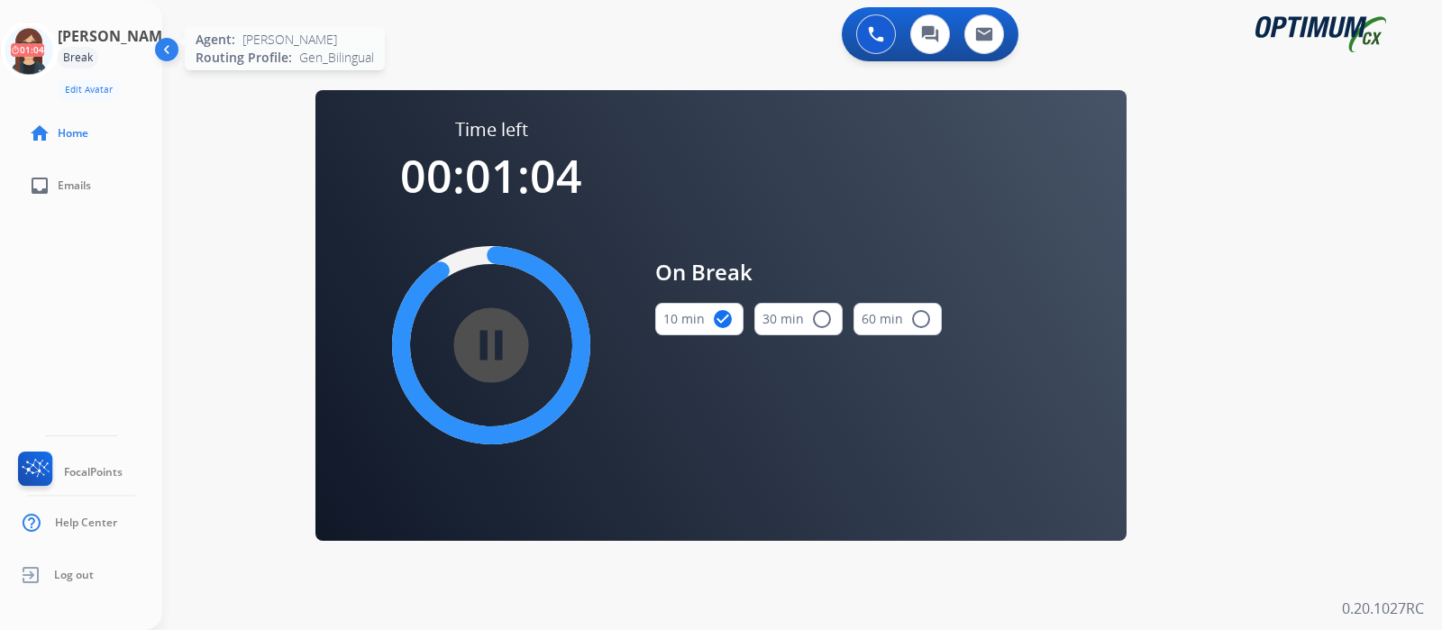
click at [41, 62] on icon at bounding box center [29, 51] width 59 height 59
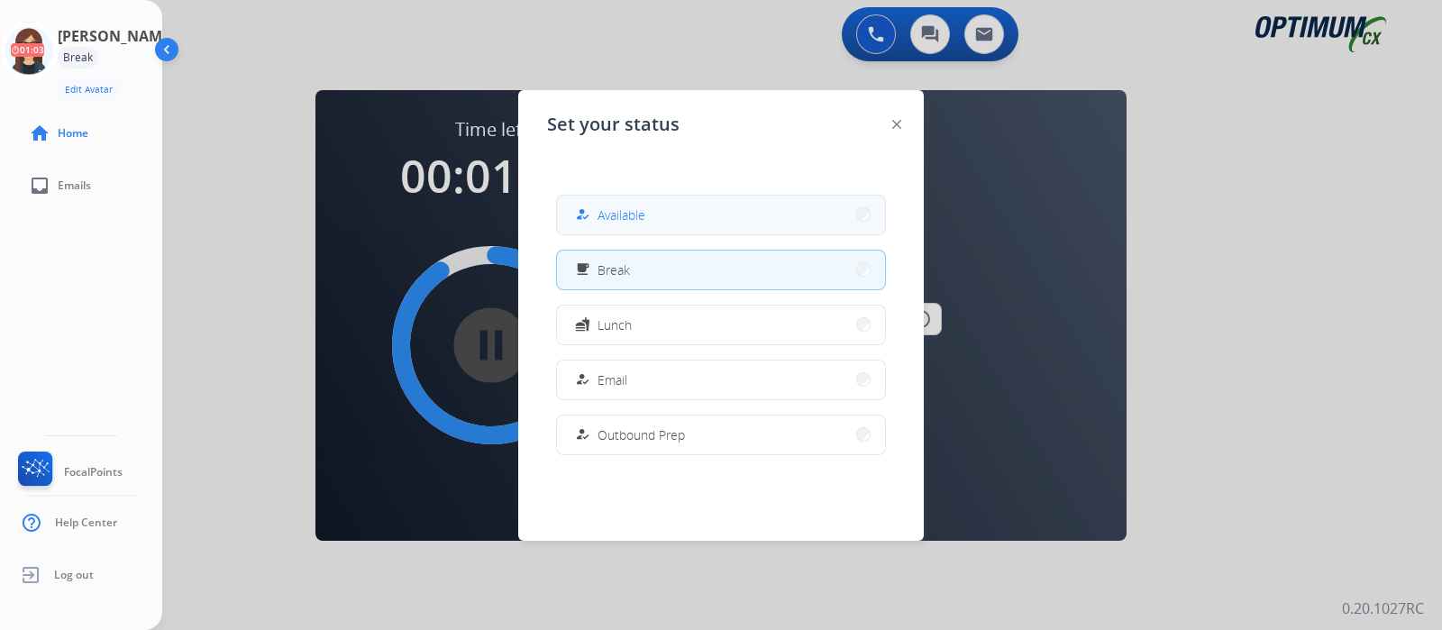
click at [658, 210] on button "how_to_reg Available" at bounding box center [721, 215] width 328 height 39
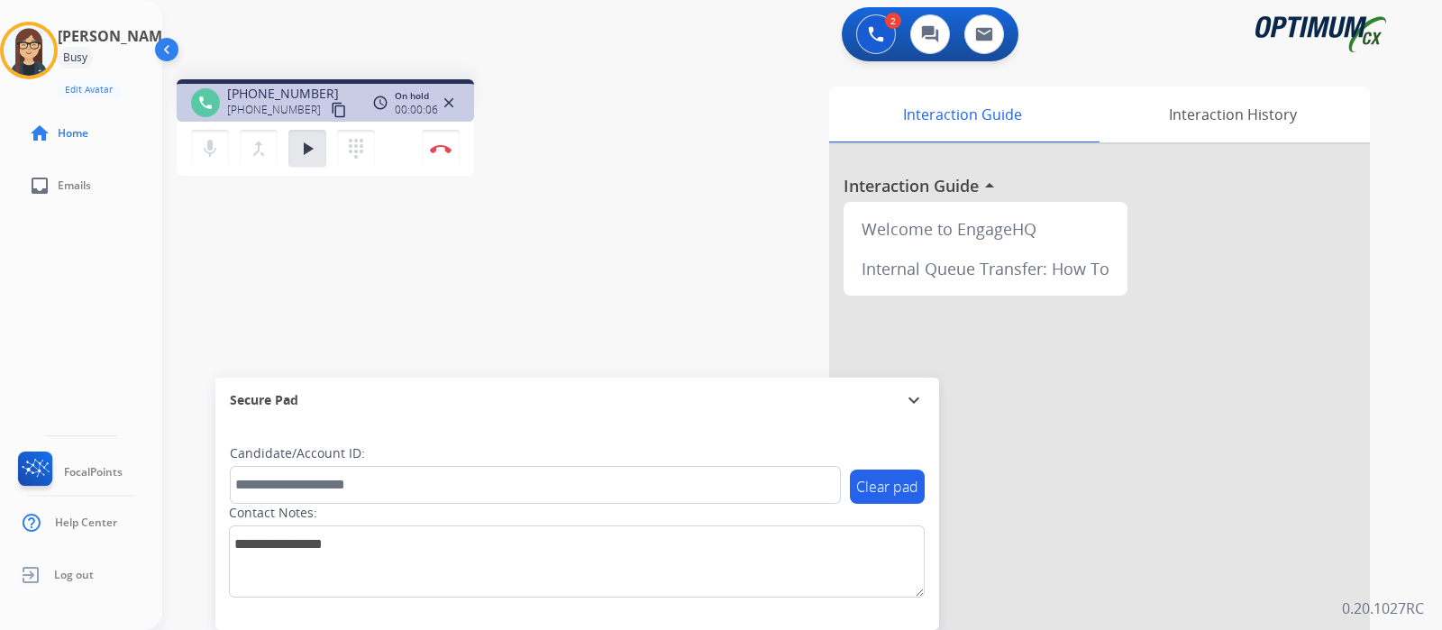
click at [331, 112] on mat-icon "content_copy" at bounding box center [339, 110] width 16 height 16
click at [542, 259] on div "phone [PHONE_NUMBER] [PHONE_NUMBER] content_copy access_time Call metrics Queue…" at bounding box center [780, 441] width 1236 height 752
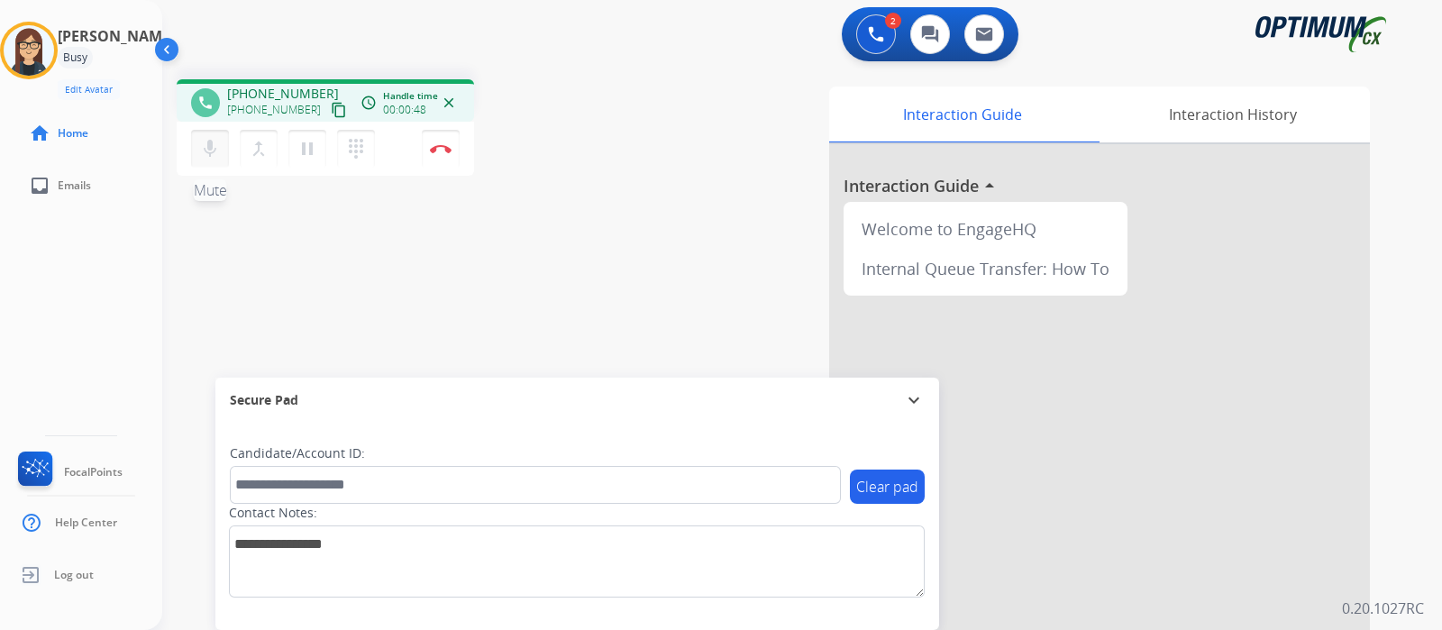
click at [210, 156] on mat-icon "mic" at bounding box center [210, 149] width 22 height 22
click at [210, 156] on mat-icon "mic_off" at bounding box center [210, 149] width 22 height 22
click at [331, 105] on mat-icon "content_copy" at bounding box center [339, 110] width 16 height 16
click at [204, 168] on div "mic Mute merge_type Bridge pause Hold dialpad Dialpad Disconnect" at bounding box center [325, 149] width 297 height 54
click at [208, 153] on mat-icon "mic" at bounding box center [210, 149] width 22 height 22
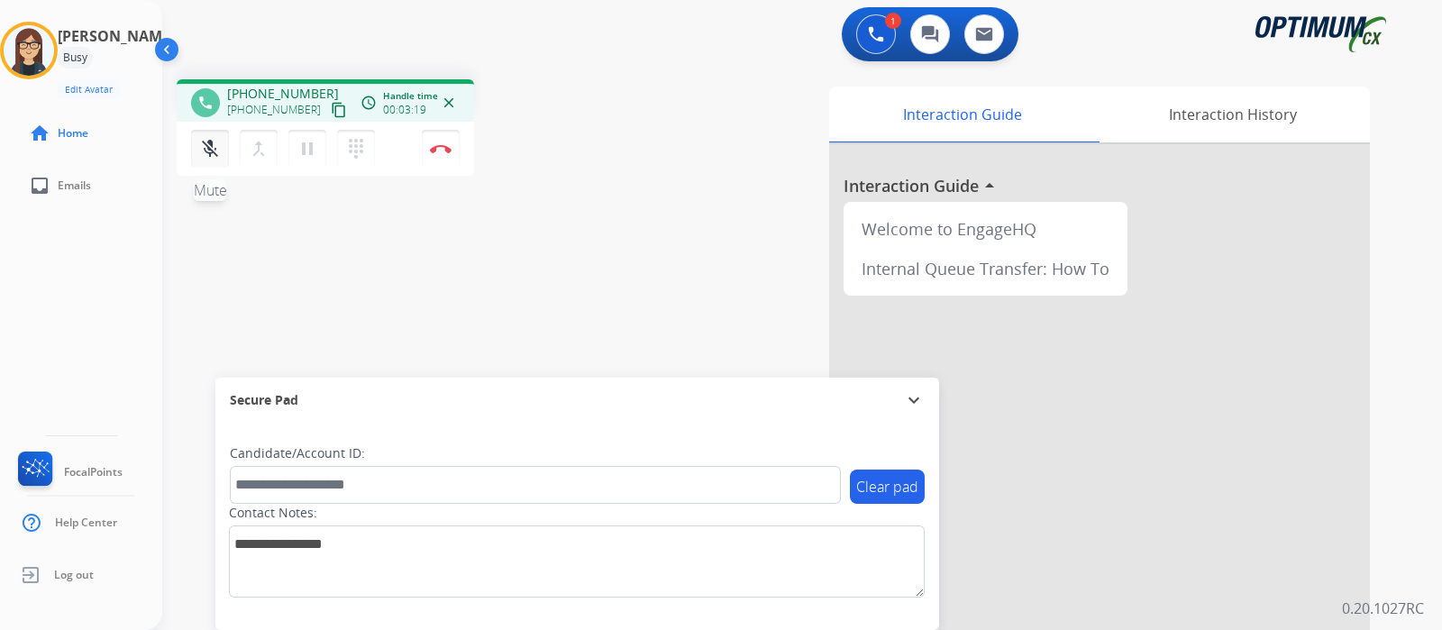
click at [208, 153] on mat-icon "mic_off" at bounding box center [210, 149] width 22 height 22
click at [592, 205] on div "phone [PHONE_NUMBER] [PHONE_NUMBER] content_copy access_time Call metrics Queue…" at bounding box center [780, 441] width 1236 height 752
click at [451, 155] on button "Disconnect" at bounding box center [441, 149] width 38 height 38
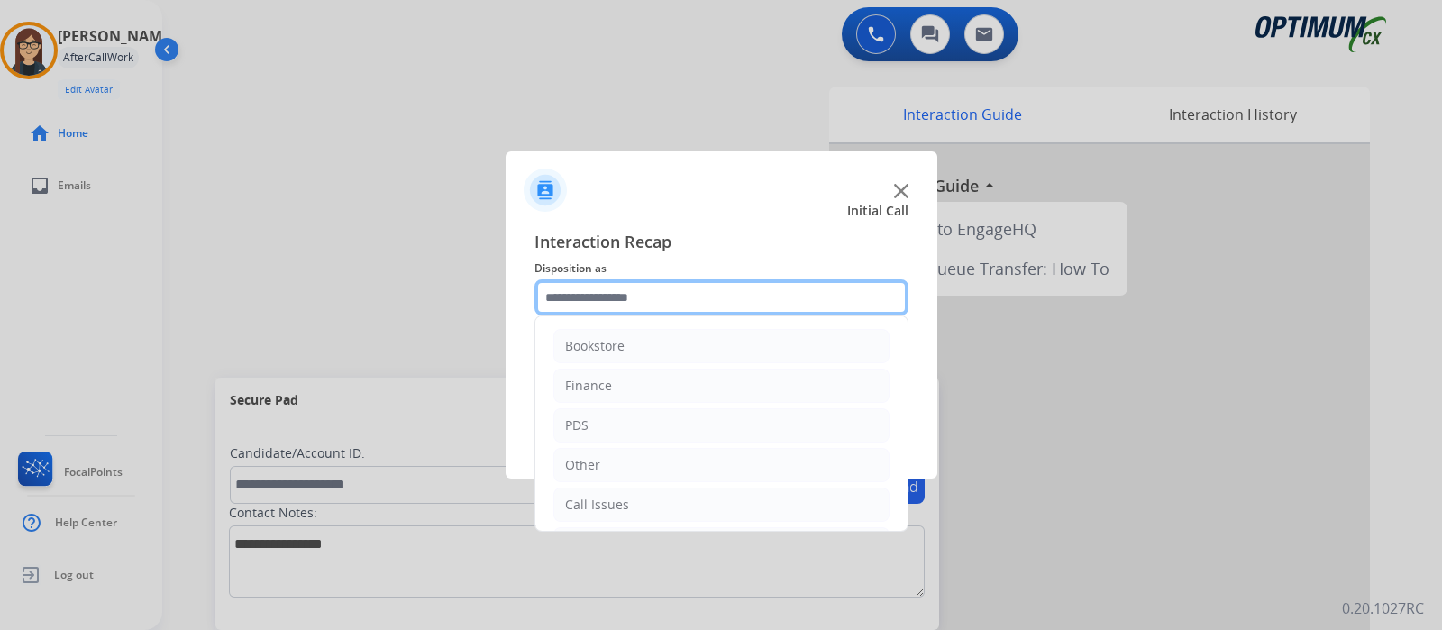
click at [634, 306] on input "text" at bounding box center [721, 297] width 374 height 36
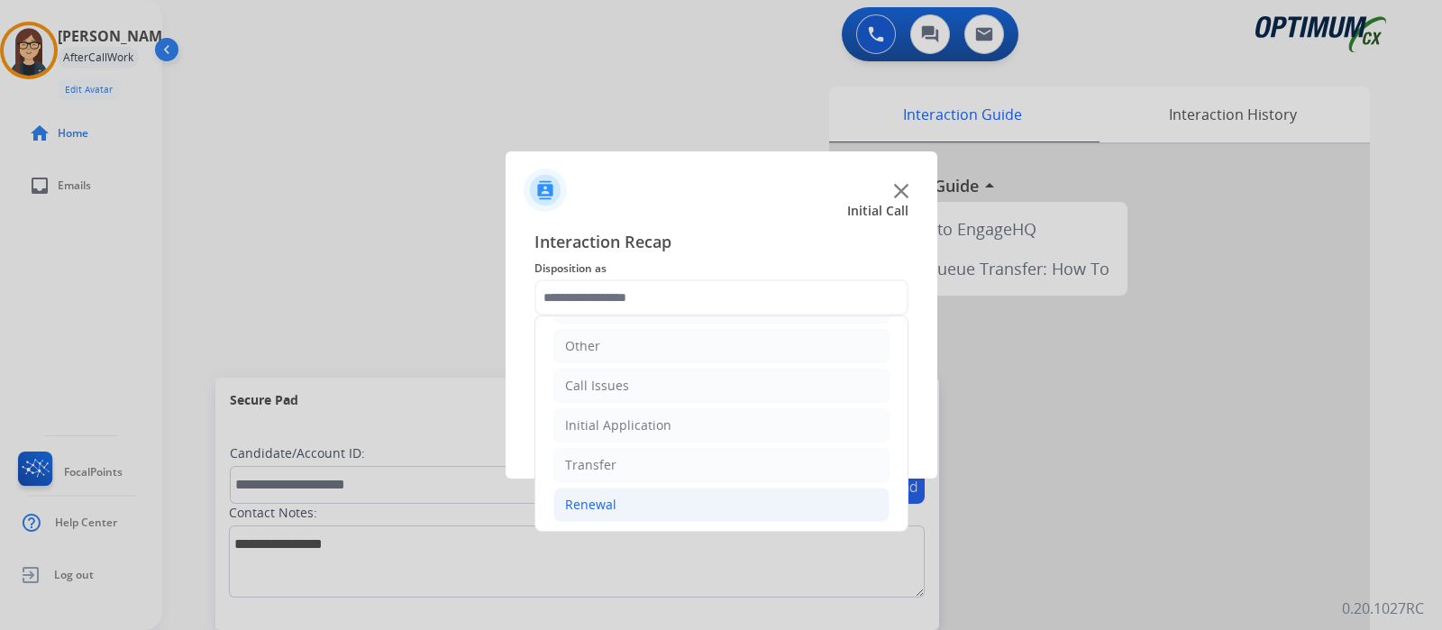
click at [599, 496] on div "Renewal" at bounding box center [590, 505] width 51 height 18
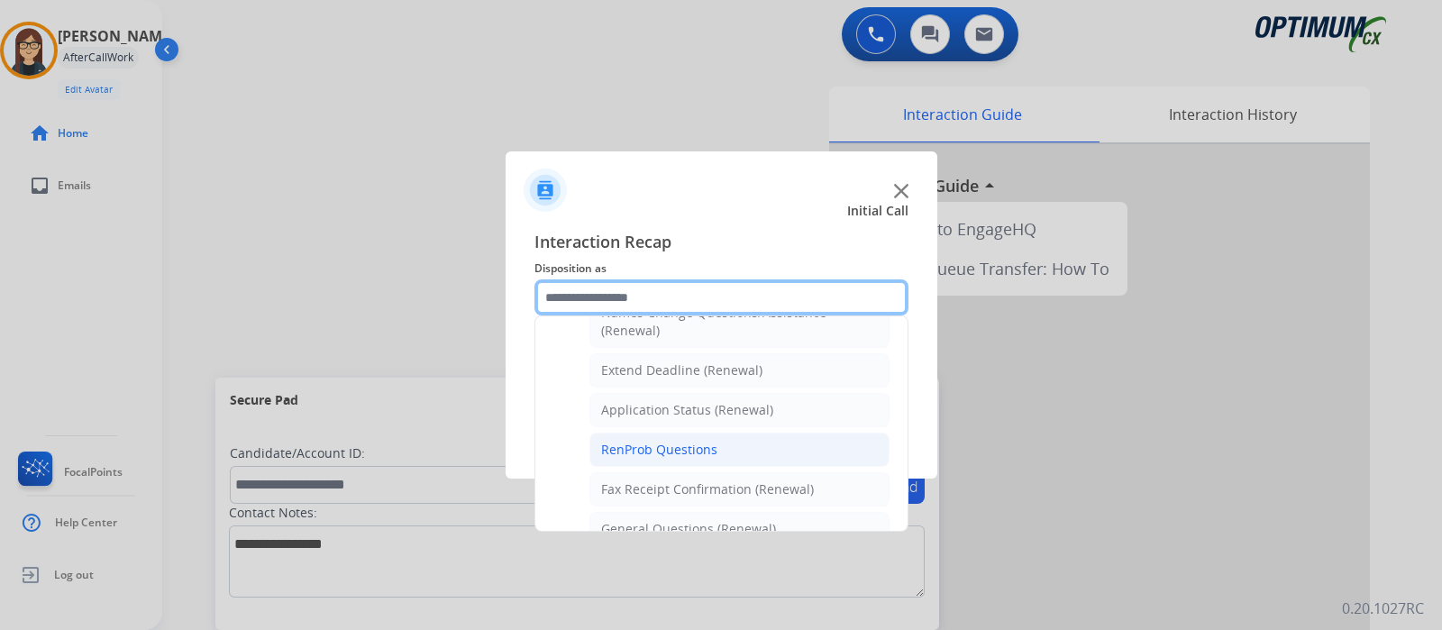
scroll to position [463, 0]
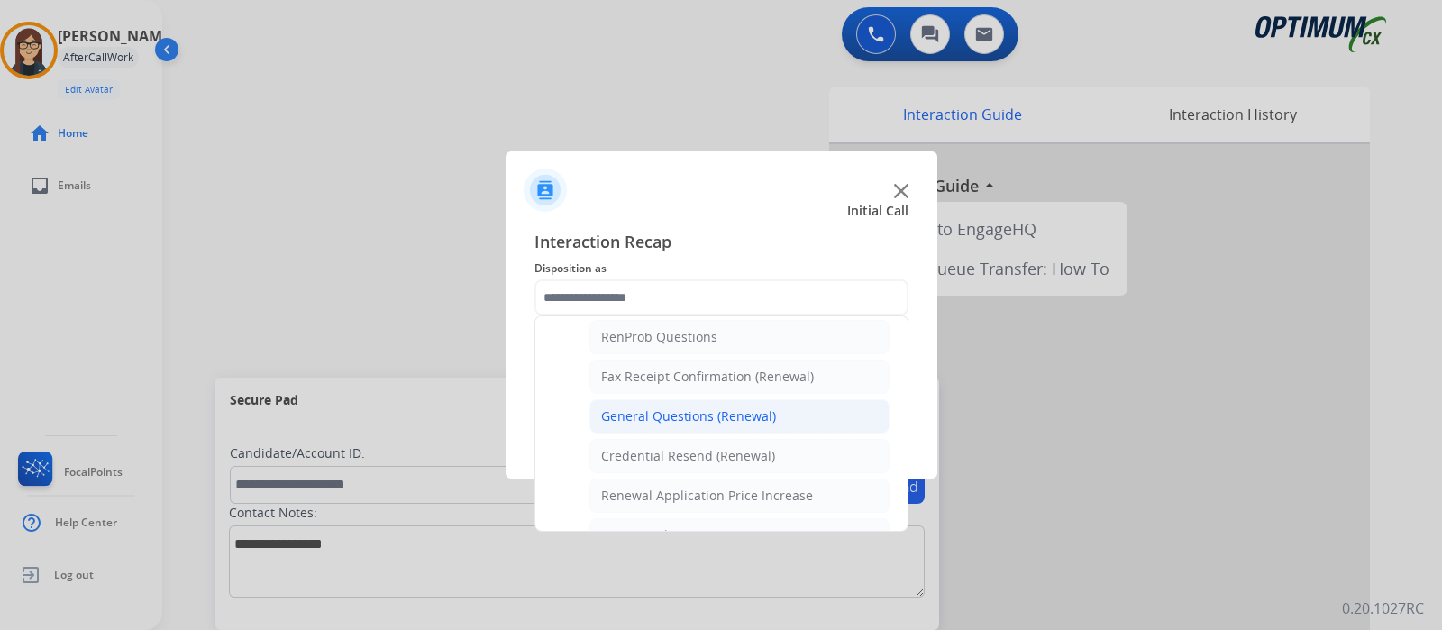
click at [628, 399] on li "General Questions (Renewal)" at bounding box center [739, 416] width 300 height 34
type input "**********"
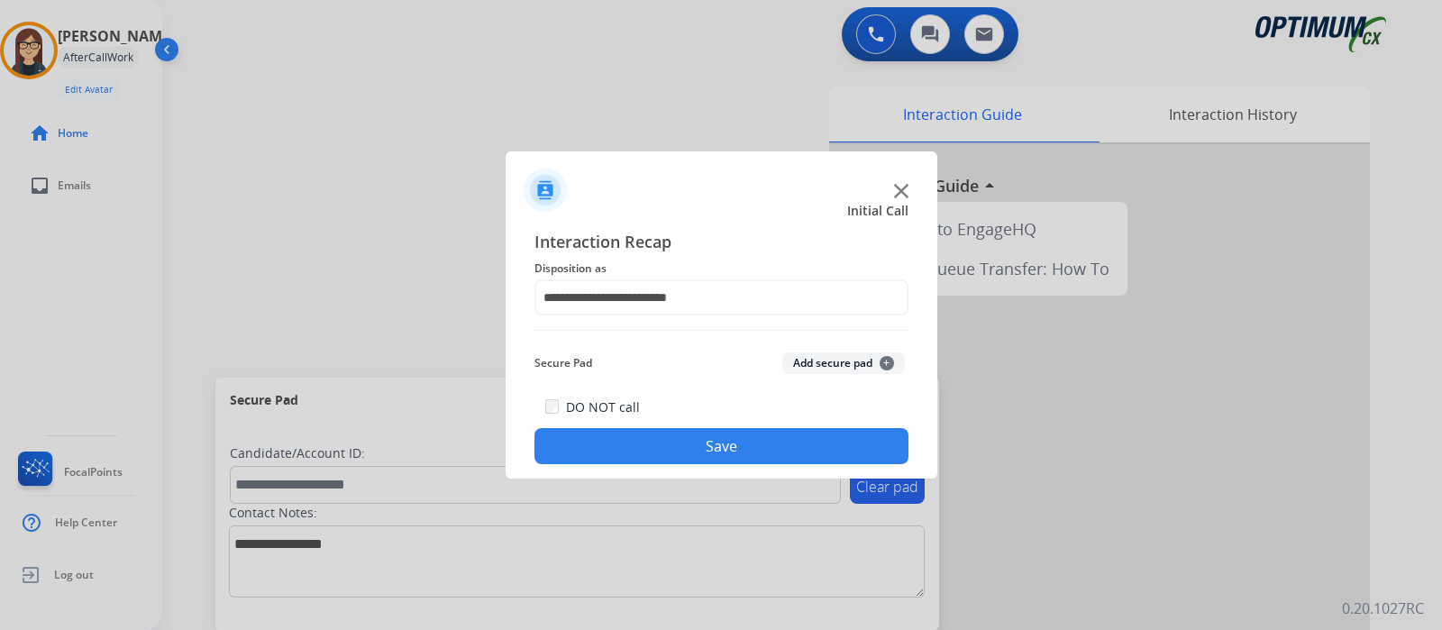
click at [597, 443] on button "Save" at bounding box center [721, 446] width 374 height 36
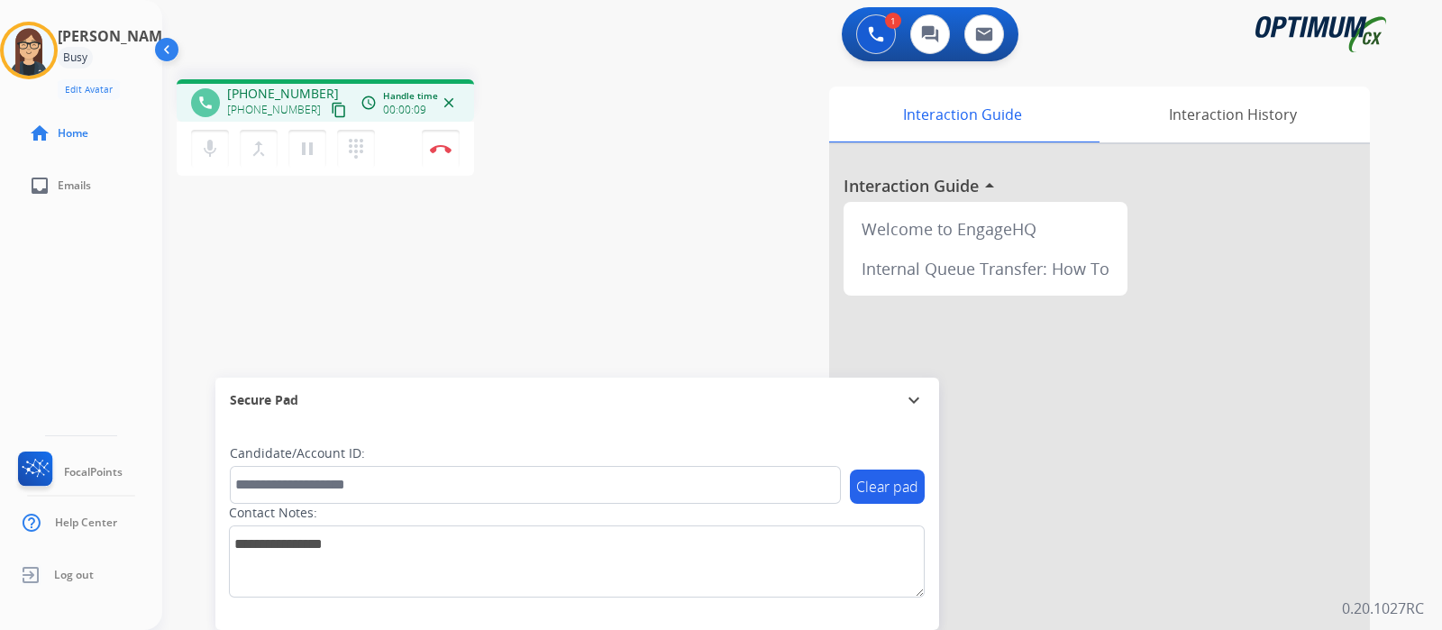
click at [331, 106] on mat-icon "content_copy" at bounding box center [339, 110] width 16 height 16
click at [213, 155] on mat-icon "mic" at bounding box center [210, 149] width 22 height 22
click at [213, 155] on mat-icon "mic_off" at bounding box center [210, 149] width 22 height 22
click at [213, 155] on mat-icon "mic" at bounding box center [210, 149] width 22 height 22
click at [213, 164] on button "mic_off Mute" at bounding box center [210, 149] width 38 height 38
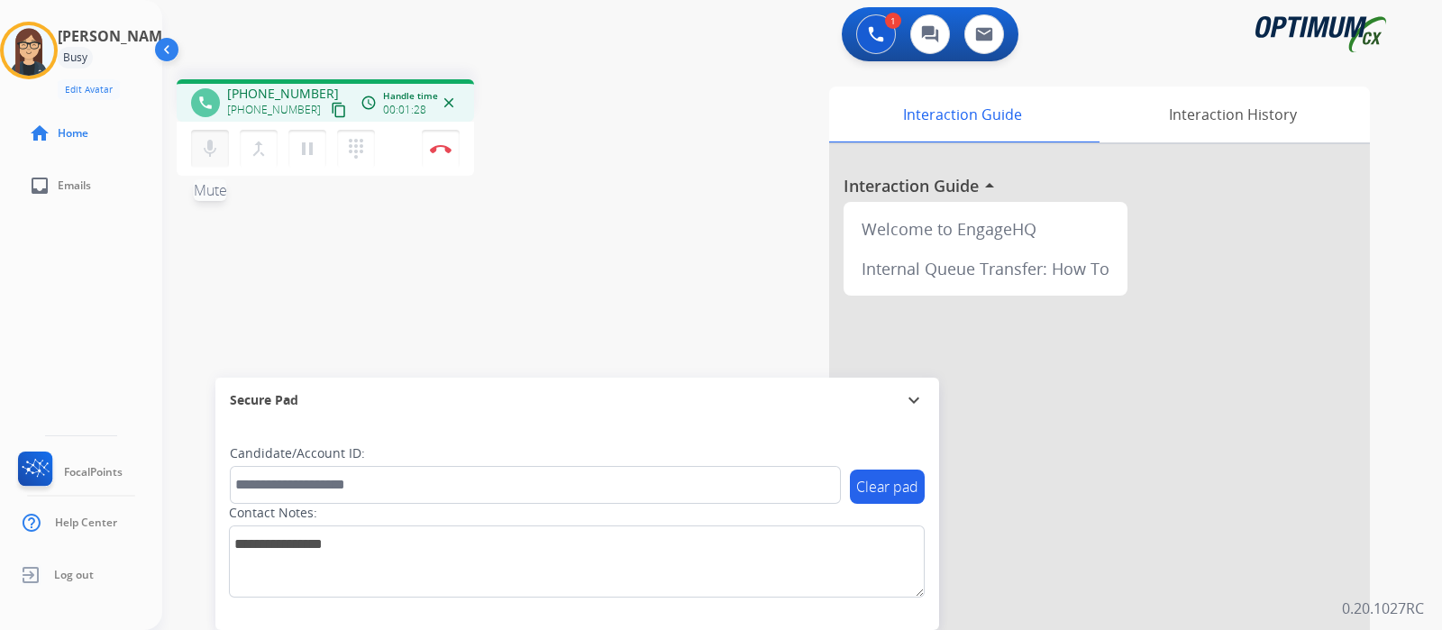
click at [213, 164] on button "mic Mute" at bounding box center [210, 149] width 38 height 38
click at [689, 160] on div "Interaction Guide Interaction History Interaction Guide arrow_drop_up Welcome t…" at bounding box center [1008, 452] width 723 height 730
click at [580, 136] on div "phone [PHONE_NUMBER] [PHONE_NUMBER] content_copy access_time Call metrics Queue…" at bounding box center [408, 130] width 463 height 102
click at [408, 303] on div "phone [PHONE_NUMBER] [PHONE_NUMBER] content_copy access_time Call metrics Queue…" at bounding box center [780, 441] width 1236 height 752
click at [193, 152] on button "mic_off Mute" at bounding box center [210, 149] width 38 height 38
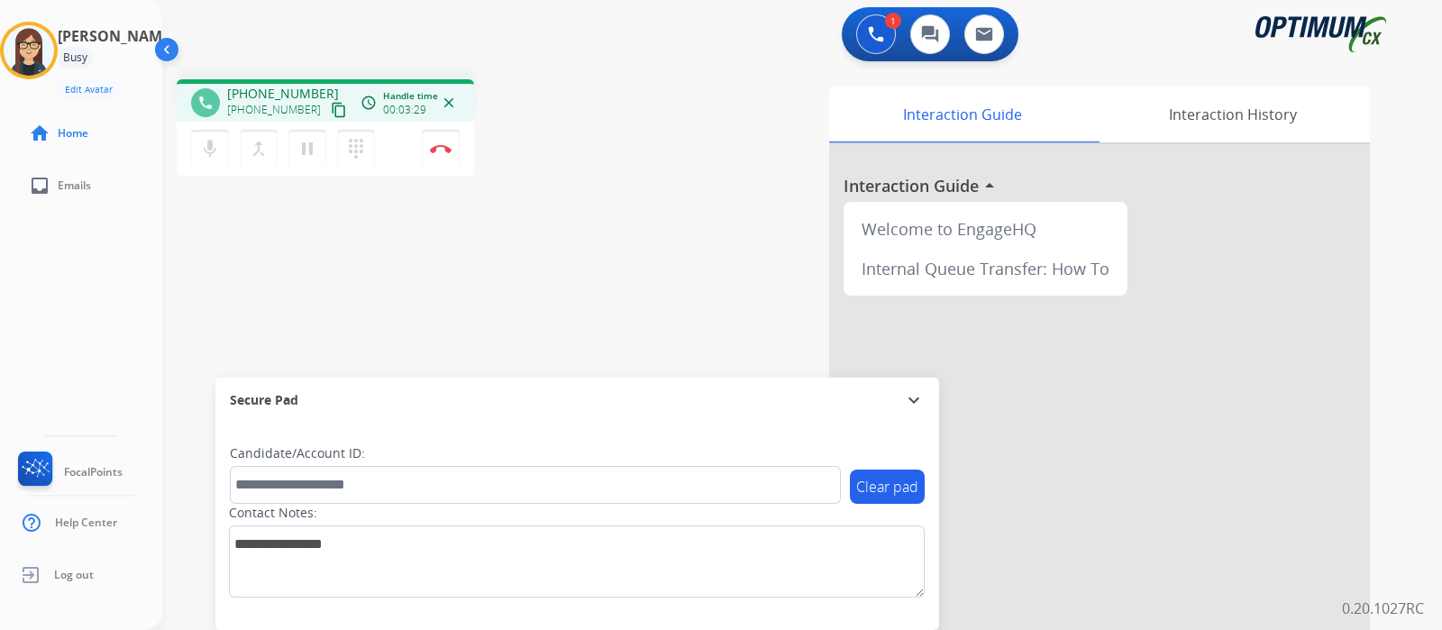
click at [563, 233] on div "phone [PHONE_NUMBER] [PHONE_NUMBER] content_copy access_time Call metrics Queue…" at bounding box center [780, 441] width 1236 height 752
click at [442, 160] on button "Disconnect" at bounding box center [441, 149] width 38 height 38
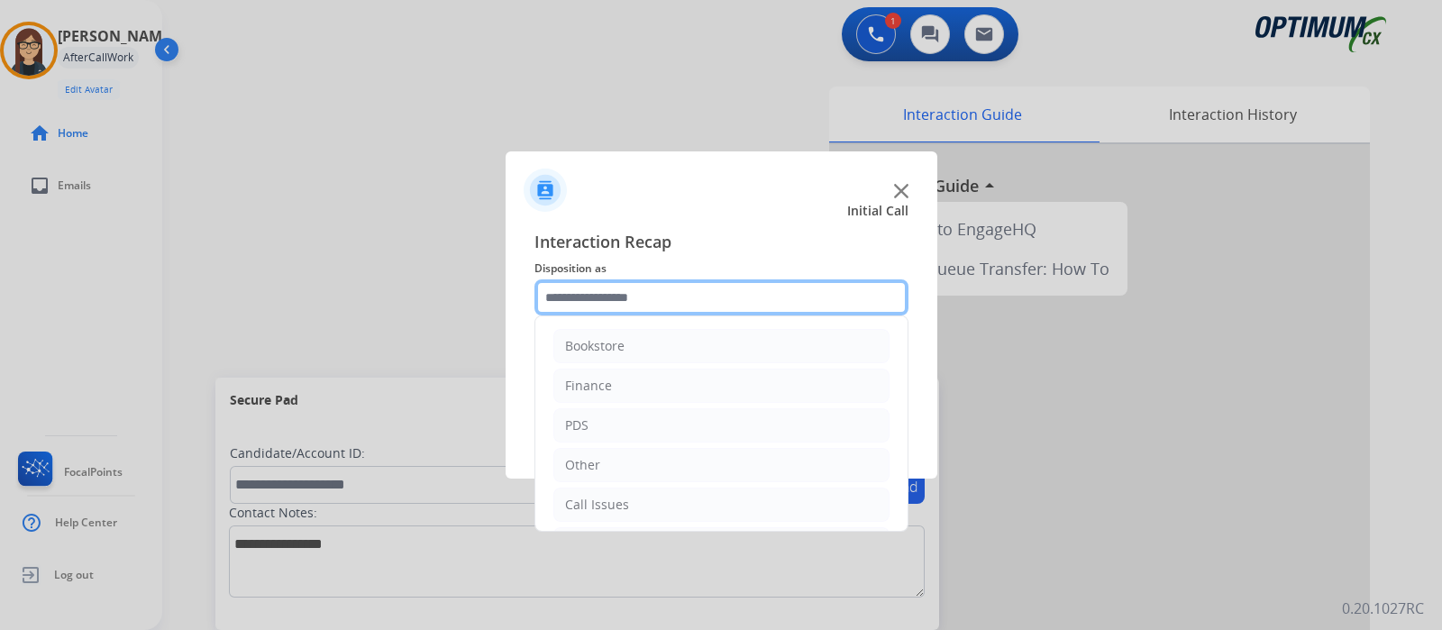
click at [605, 303] on input "text" at bounding box center [721, 297] width 374 height 36
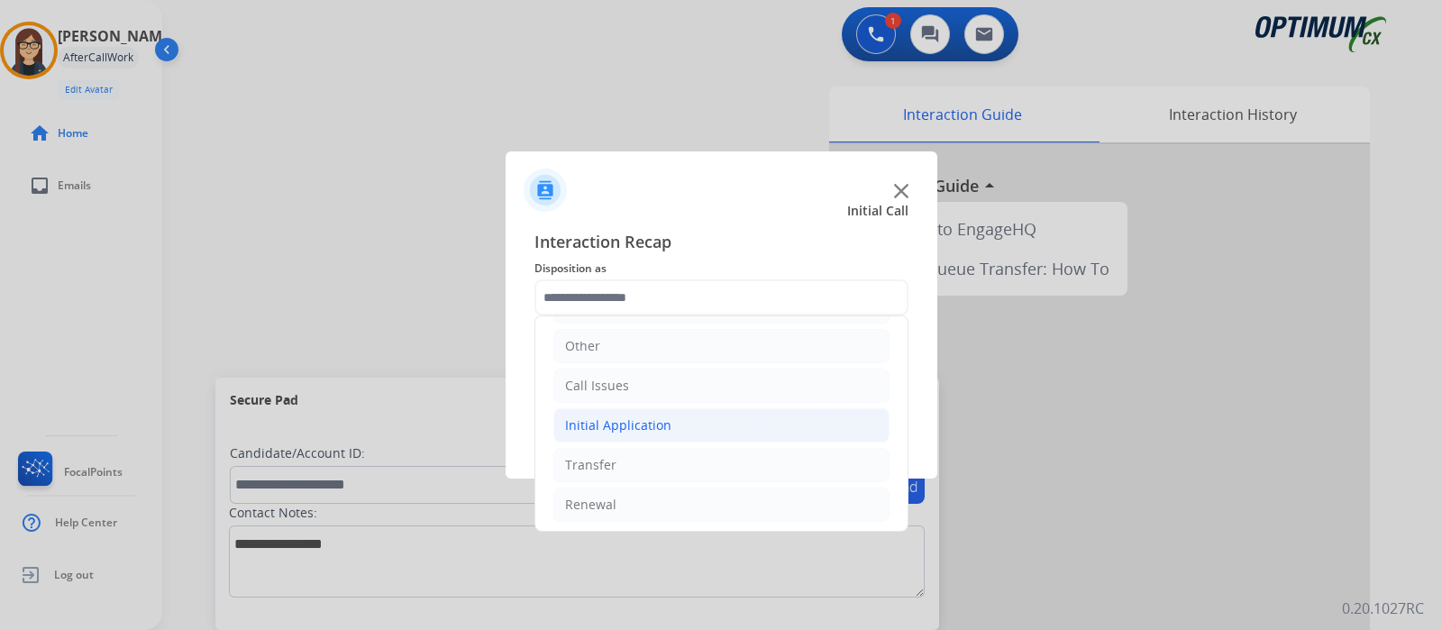
click at [640, 427] on div "Initial Application" at bounding box center [618, 425] width 106 height 18
click at [658, 497] on li "Appeals" at bounding box center [739, 505] width 300 height 34
type input "*******"
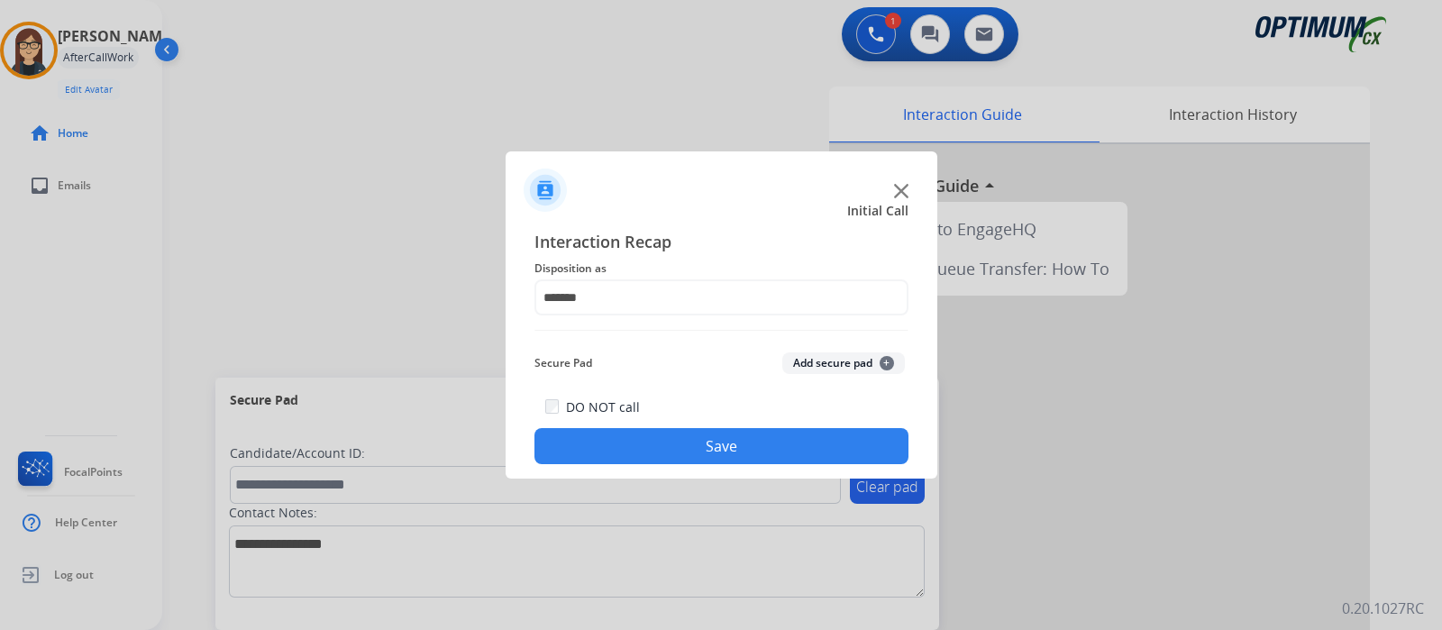
click at [661, 453] on button "Save" at bounding box center [721, 446] width 374 height 36
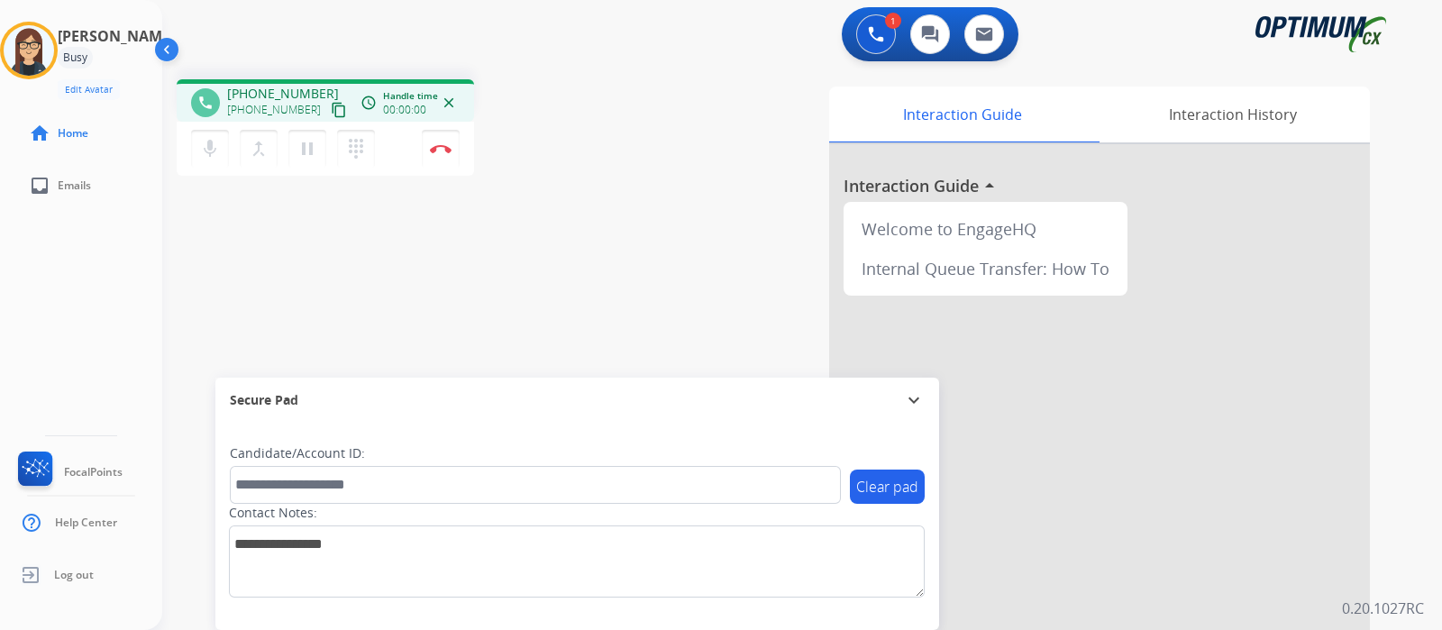
click at [331, 105] on mat-icon "content_copy" at bounding box center [339, 110] width 16 height 16
click at [623, 185] on div "phone [PHONE_NUMBER] [PHONE_NUMBER] content_copy access_time Call metrics Queue…" at bounding box center [780, 441] width 1236 height 752
click at [450, 155] on button "Disconnect" at bounding box center [441, 149] width 38 height 38
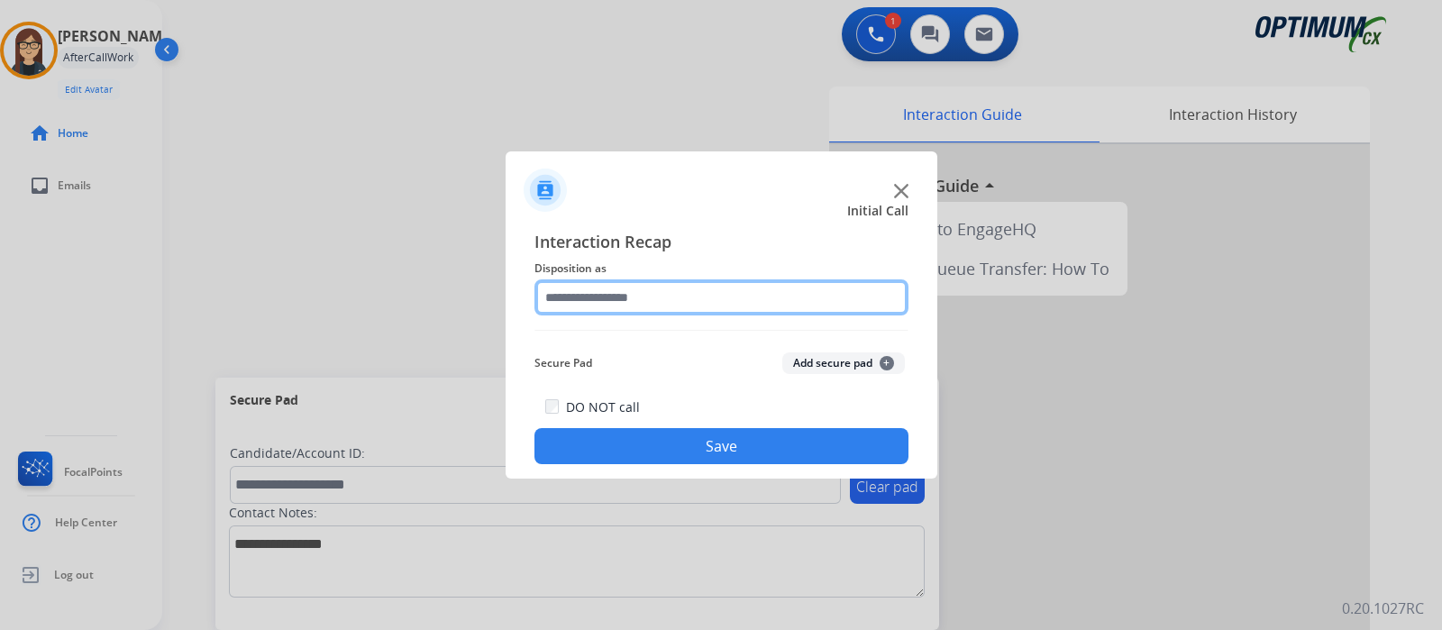
click at [659, 290] on input "text" at bounding box center [721, 297] width 374 height 36
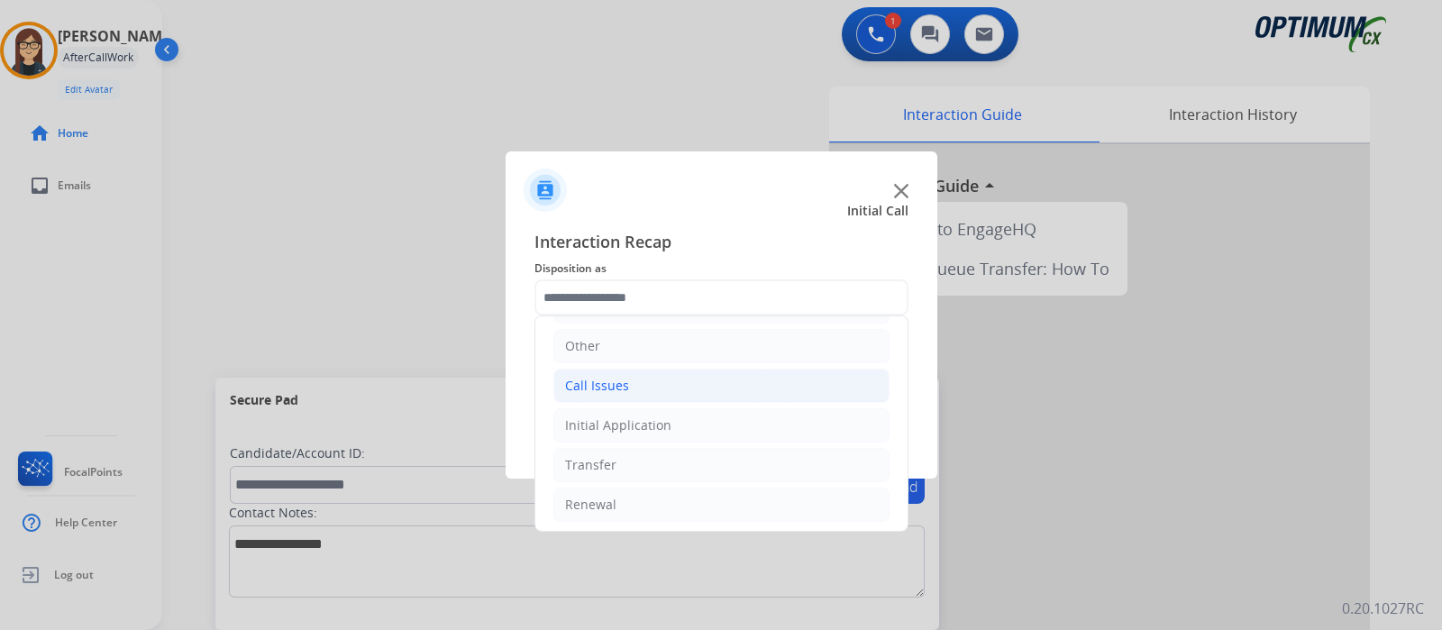
click at [617, 382] on div "Call Issues" at bounding box center [597, 386] width 64 height 18
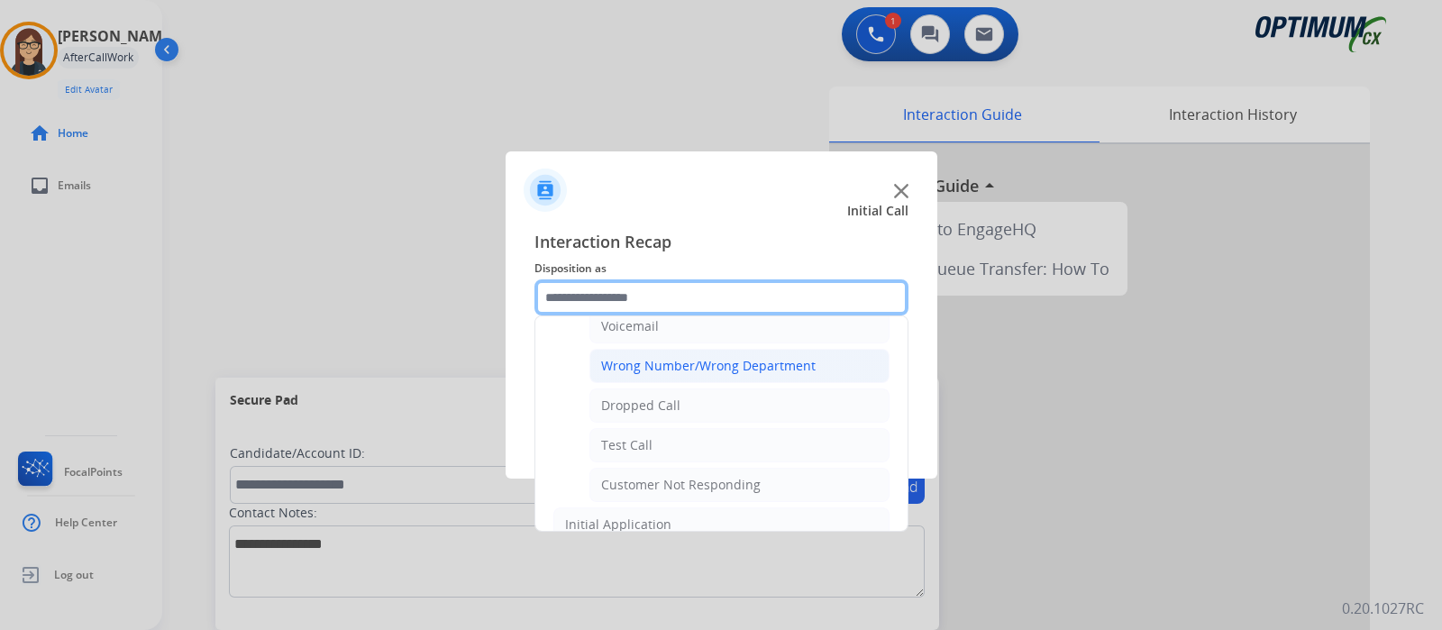
scroll to position [315, 0]
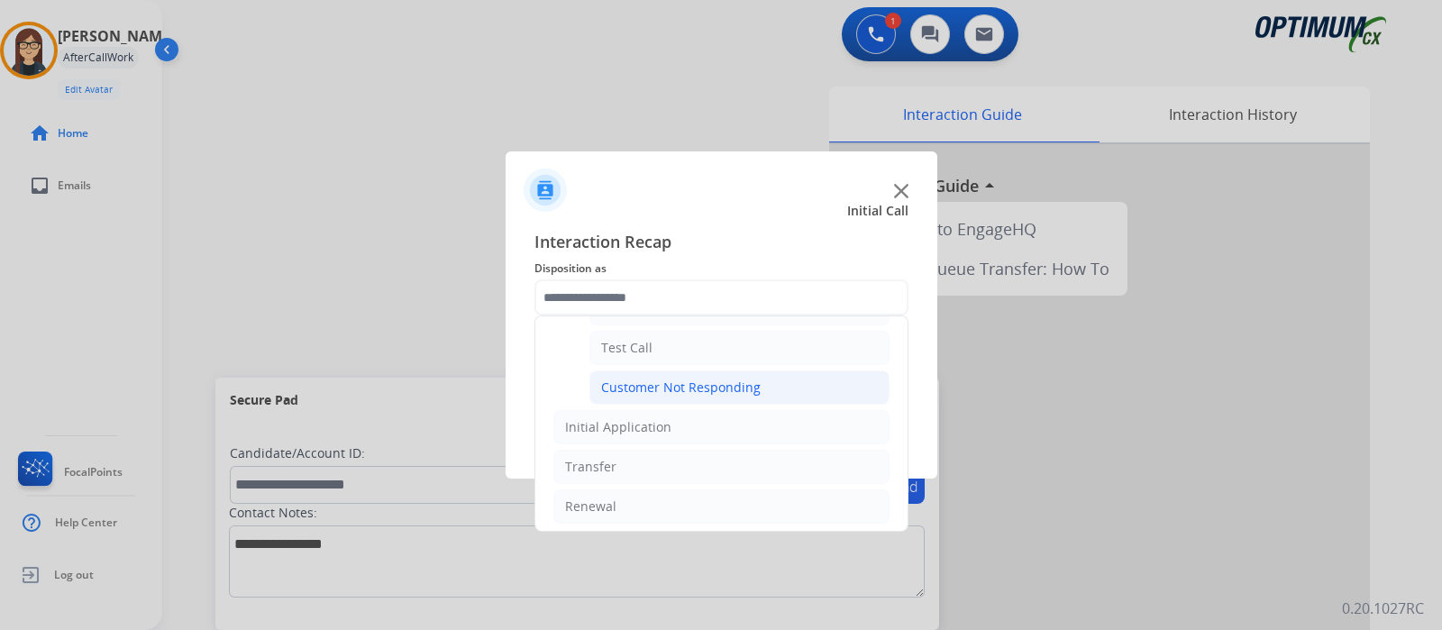
click at [670, 380] on div "Customer Not Responding" at bounding box center [681, 387] width 160 height 18
type input "**********"
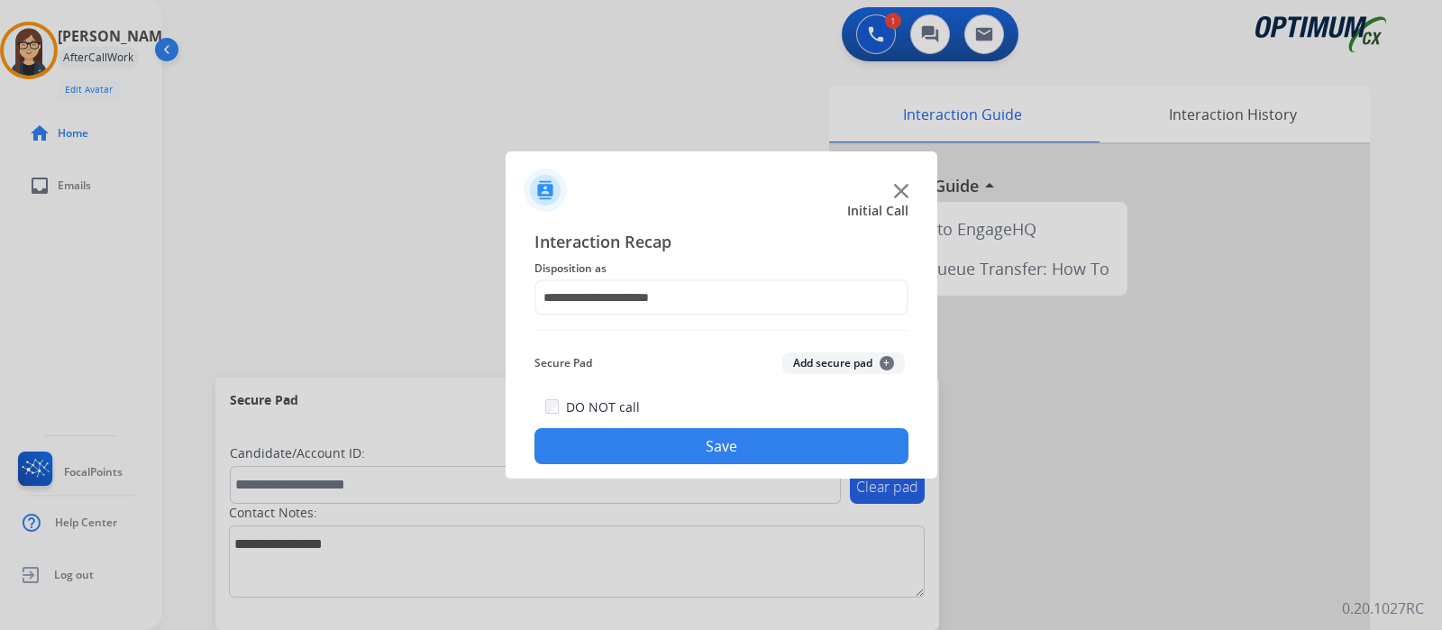
click at [648, 441] on button "Save" at bounding box center [721, 446] width 374 height 36
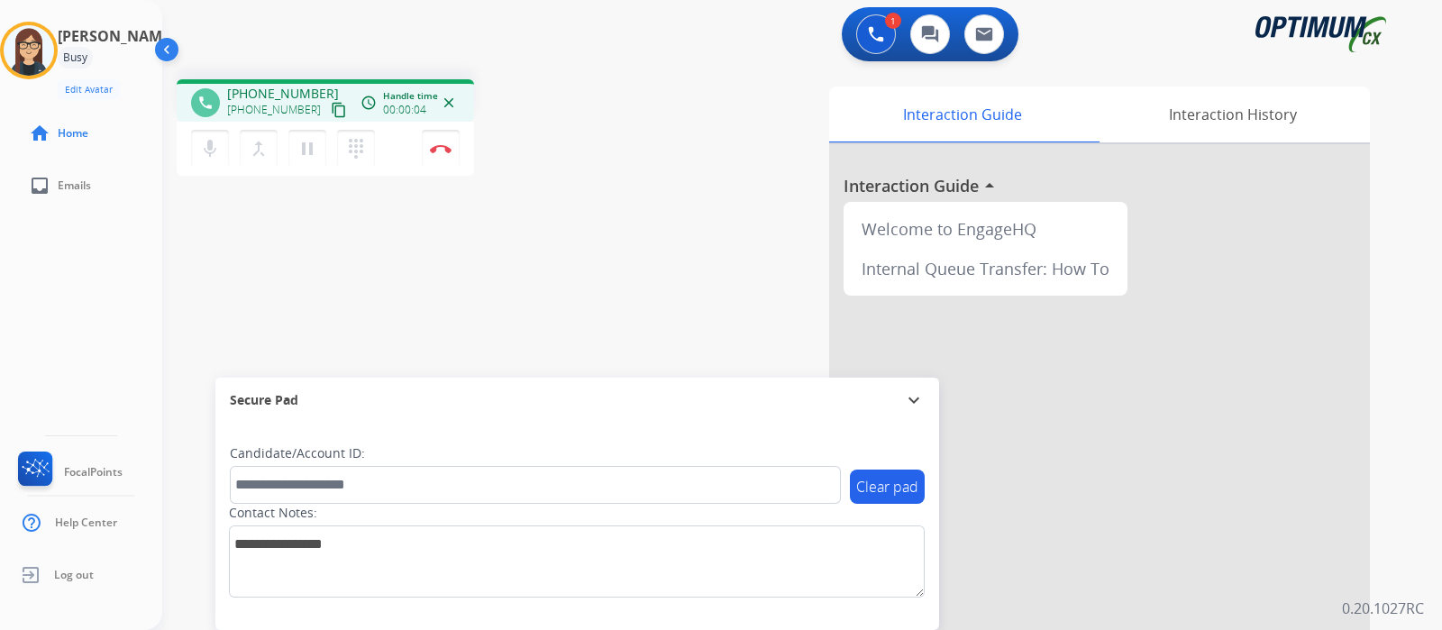
click at [331, 110] on mat-icon "content_copy" at bounding box center [339, 110] width 16 height 16
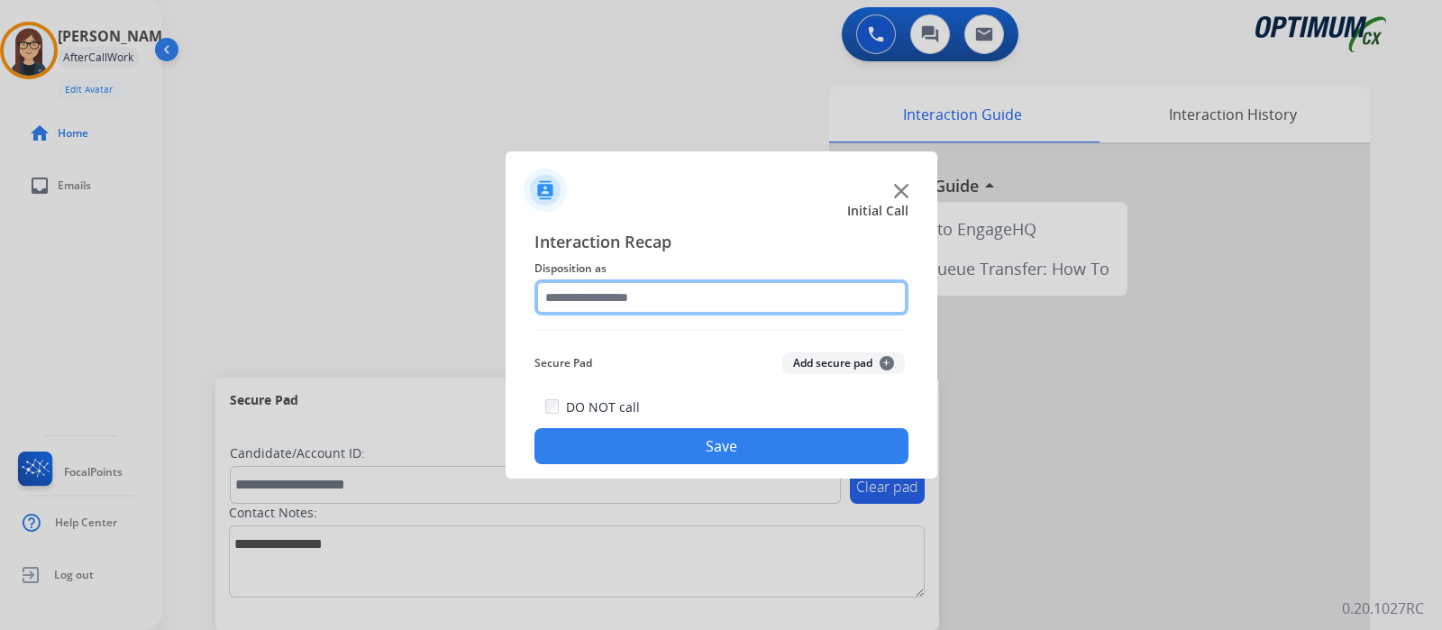
click at [637, 304] on input "text" at bounding box center [721, 297] width 374 height 36
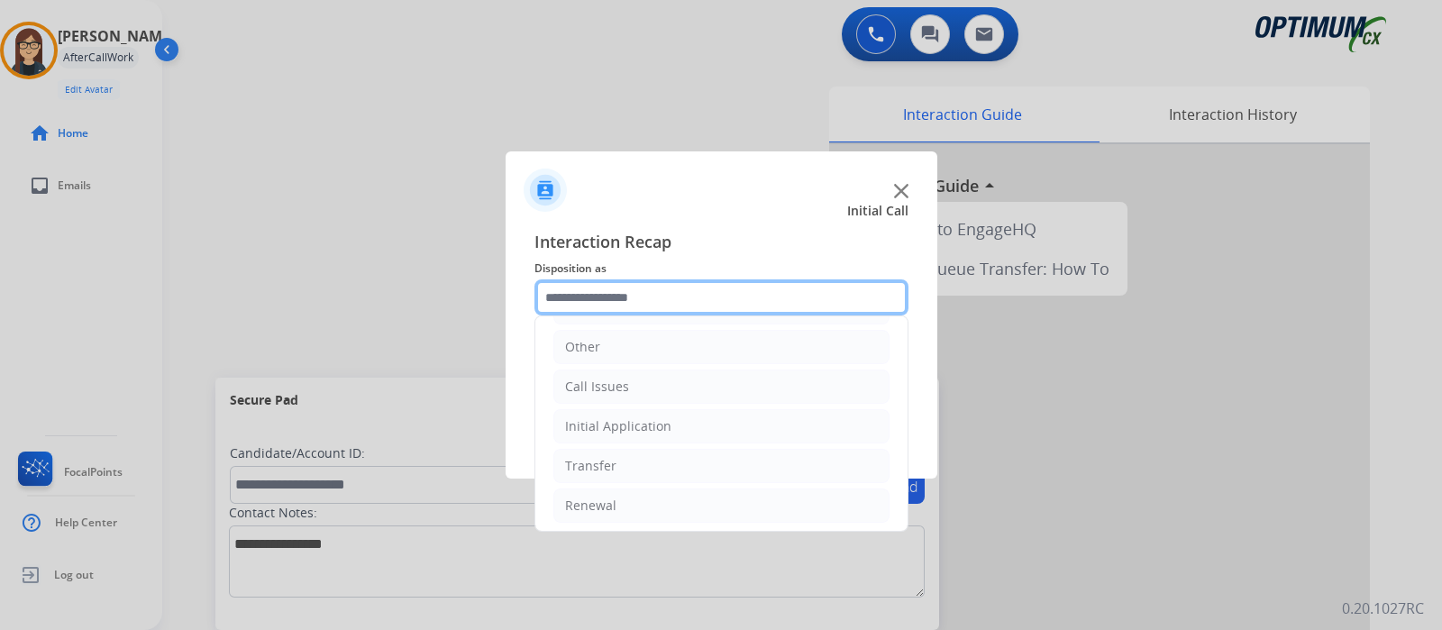
scroll to position [119, 0]
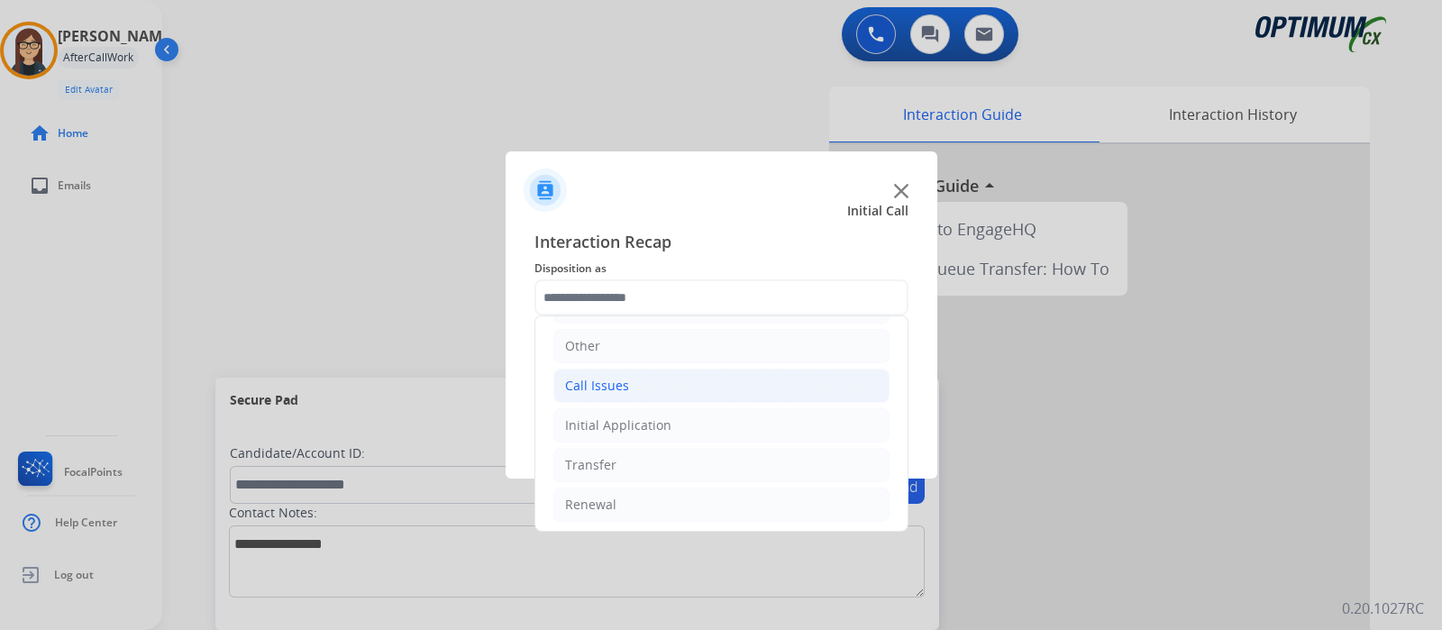
click at [593, 386] on div "Call Issues" at bounding box center [597, 386] width 64 height 18
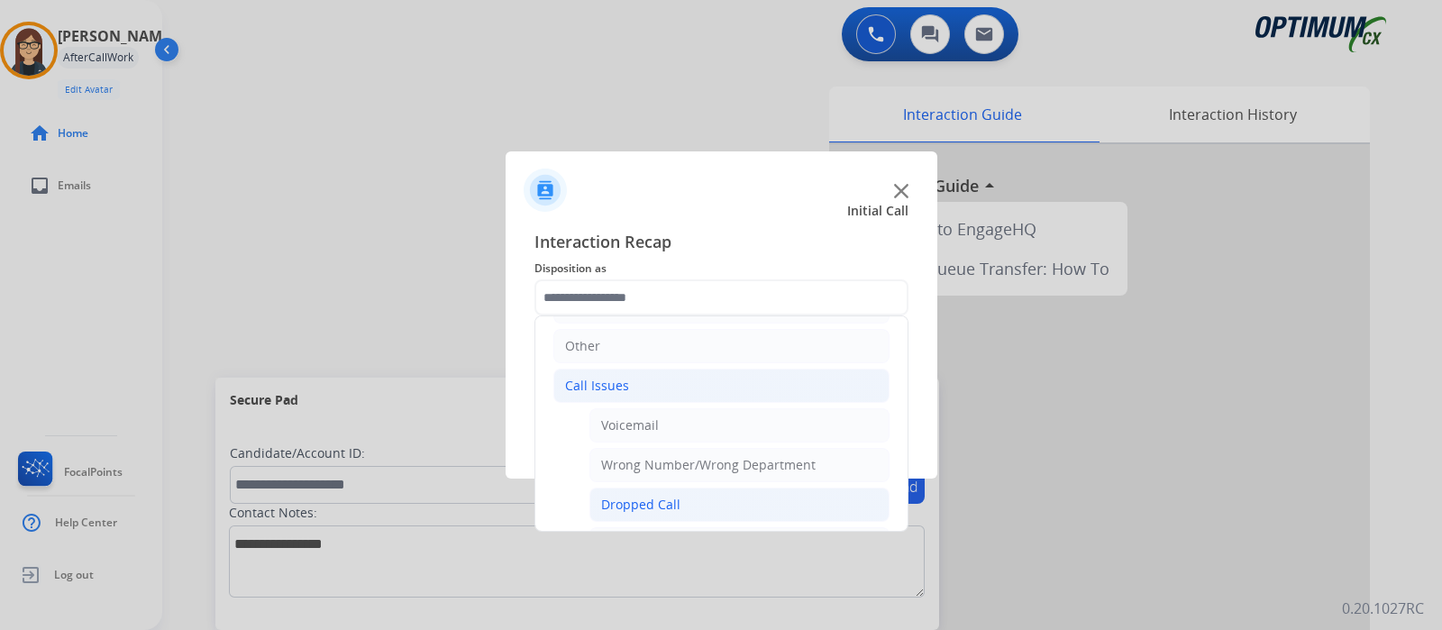
click at [640, 506] on div "Dropped Call" at bounding box center [640, 505] width 79 height 18
type input "**********"
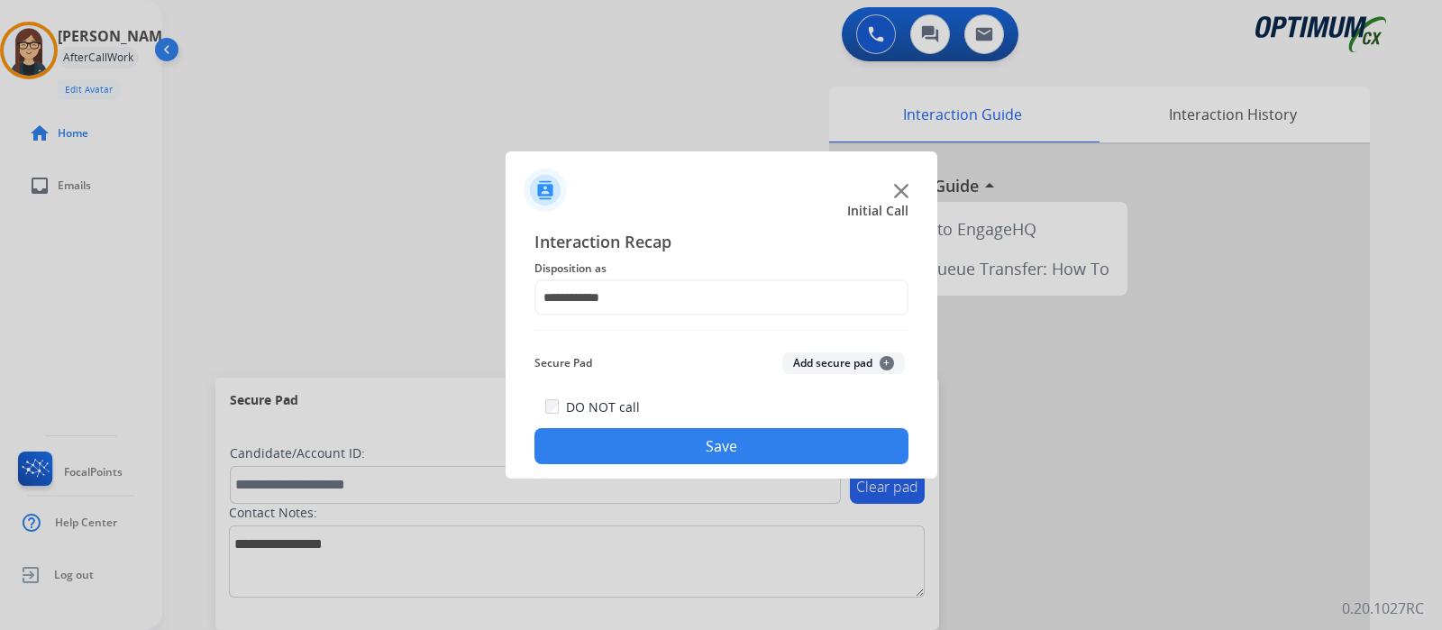
click at [634, 443] on button "Save" at bounding box center [721, 446] width 374 height 36
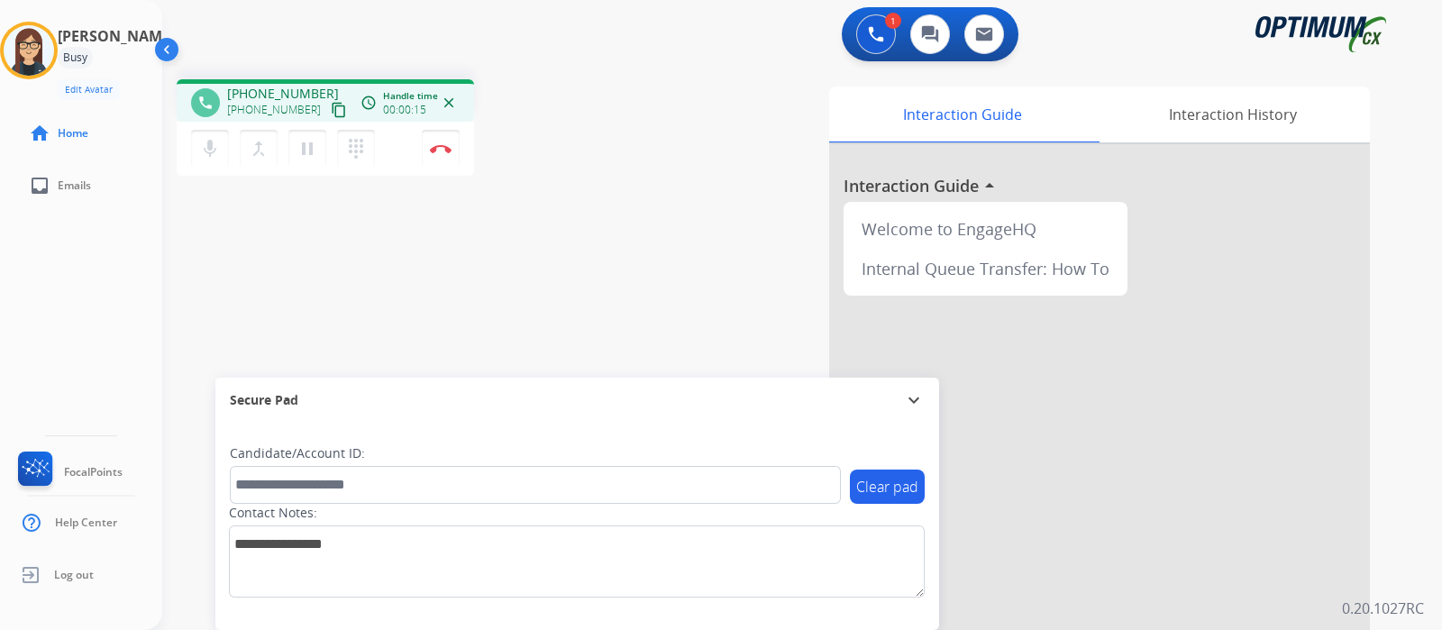
click at [331, 105] on mat-icon "content_copy" at bounding box center [339, 110] width 16 height 16
click at [546, 227] on div "phone [PHONE_NUMBER] [PHONE_NUMBER] content_copy access_time Call metrics Queue…" at bounding box center [780, 441] width 1236 height 752
click at [439, 150] on img at bounding box center [441, 148] width 22 height 9
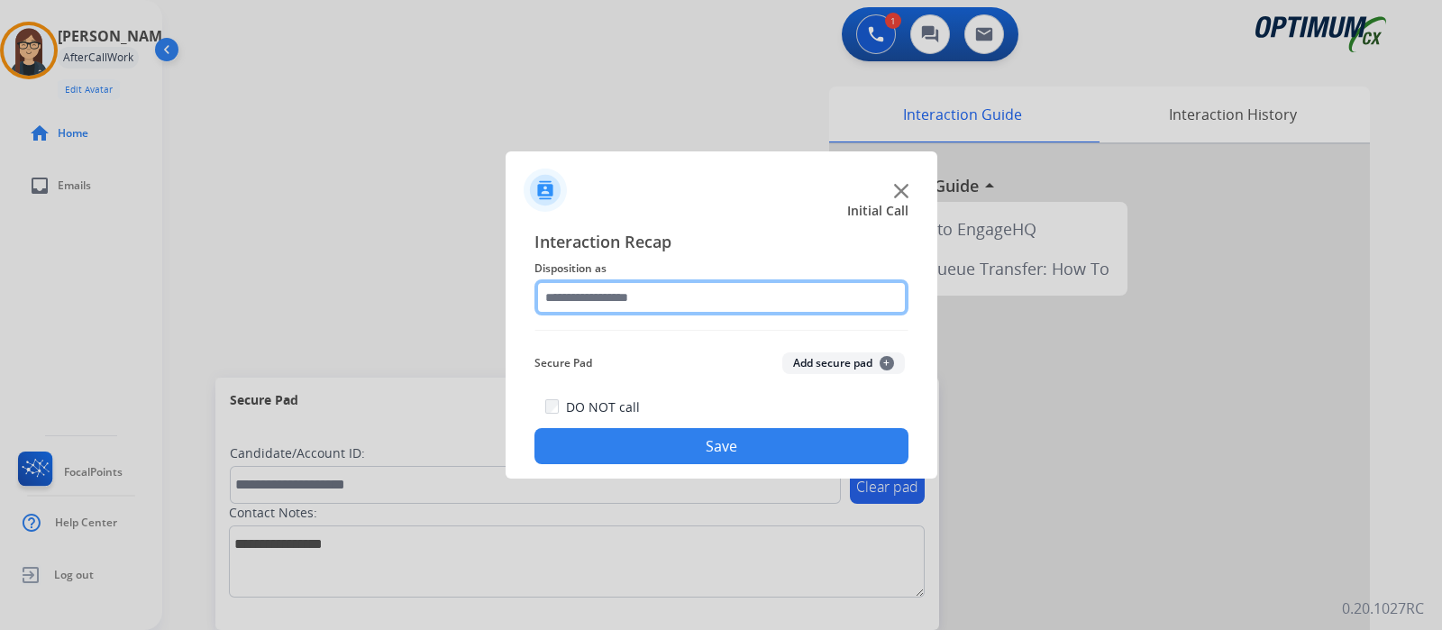
click at [632, 291] on input "text" at bounding box center [721, 297] width 374 height 36
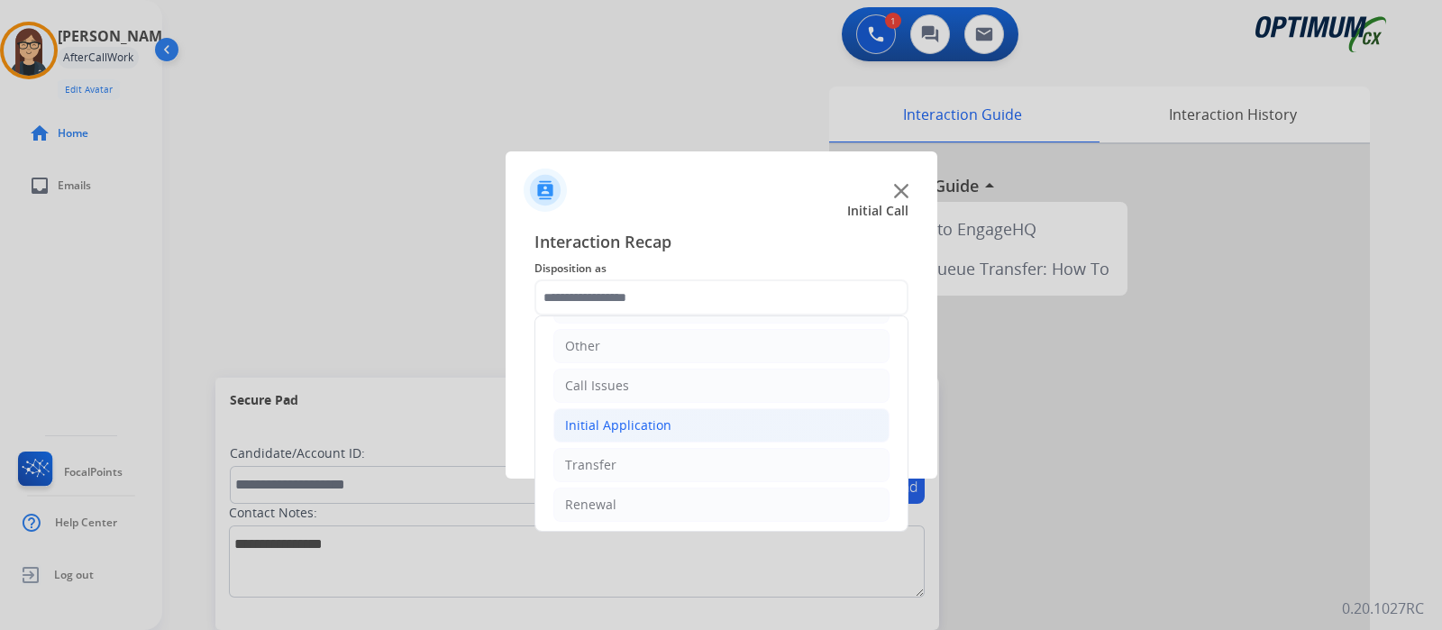
click at [626, 419] on div "Initial Application" at bounding box center [618, 425] width 106 height 18
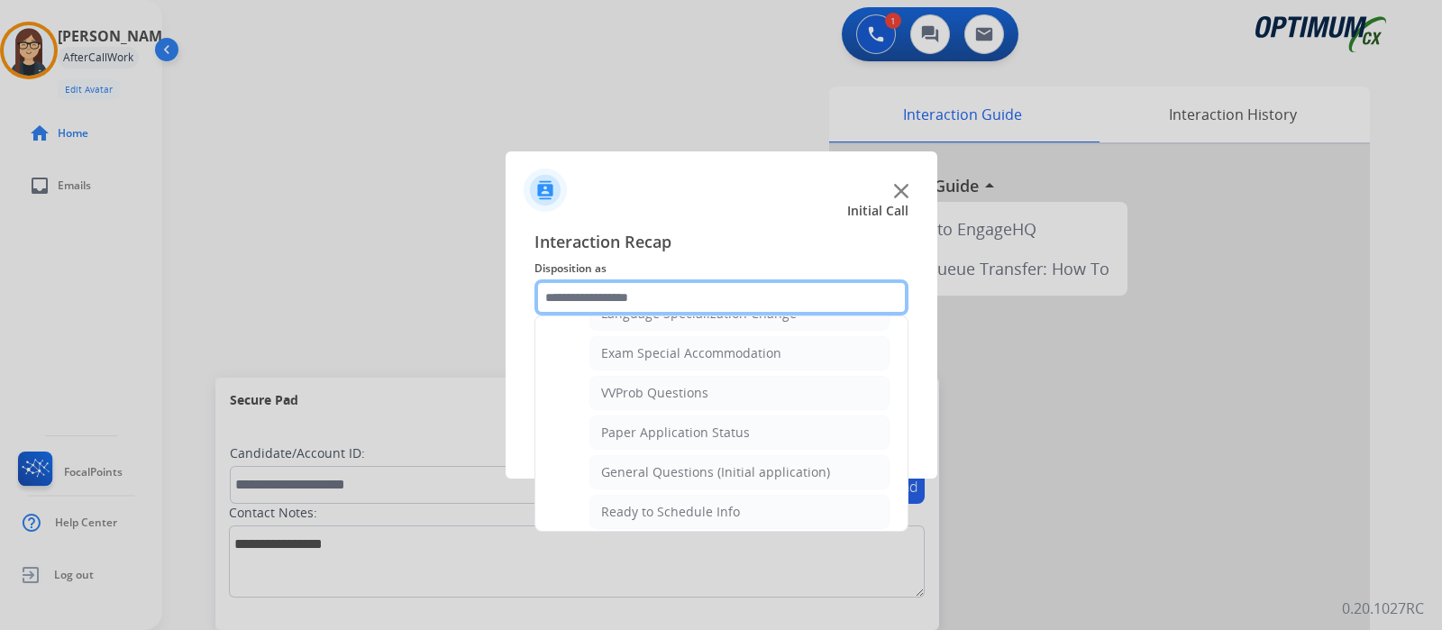
scroll to position [1020, 0]
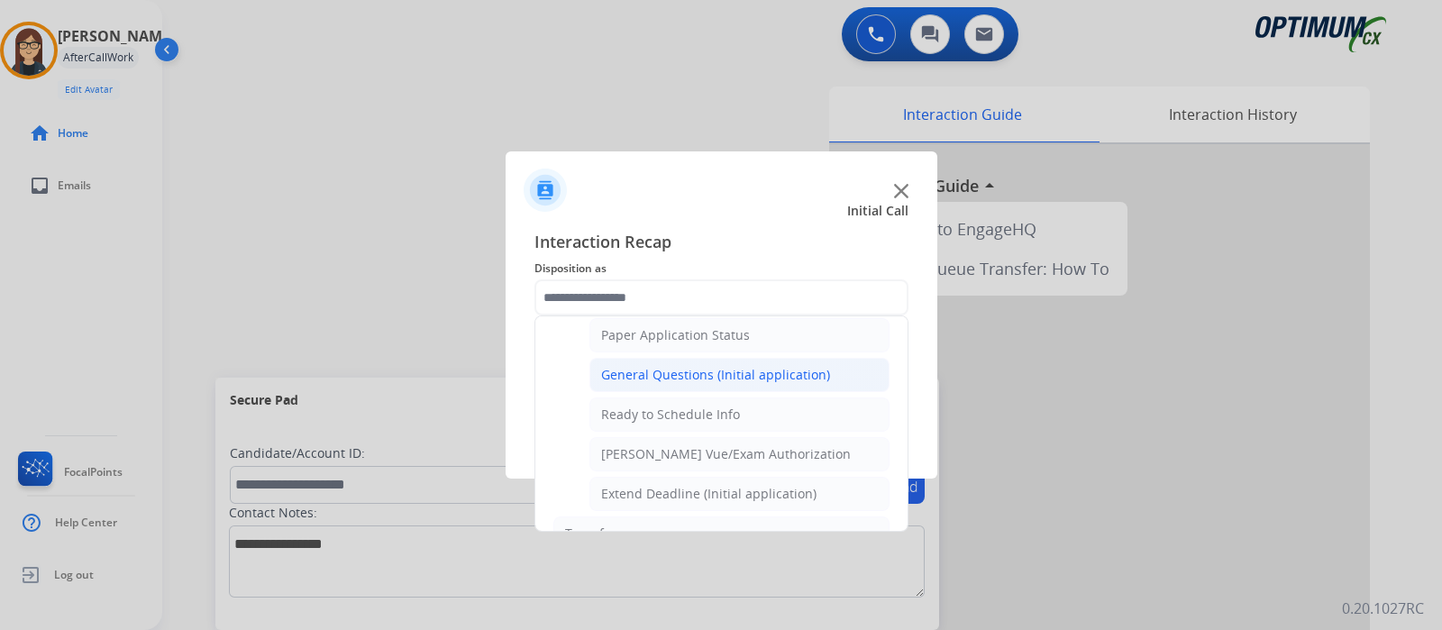
click at [683, 369] on div "General Questions (Initial application)" at bounding box center [715, 375] width 229 height 18
type input "**********"
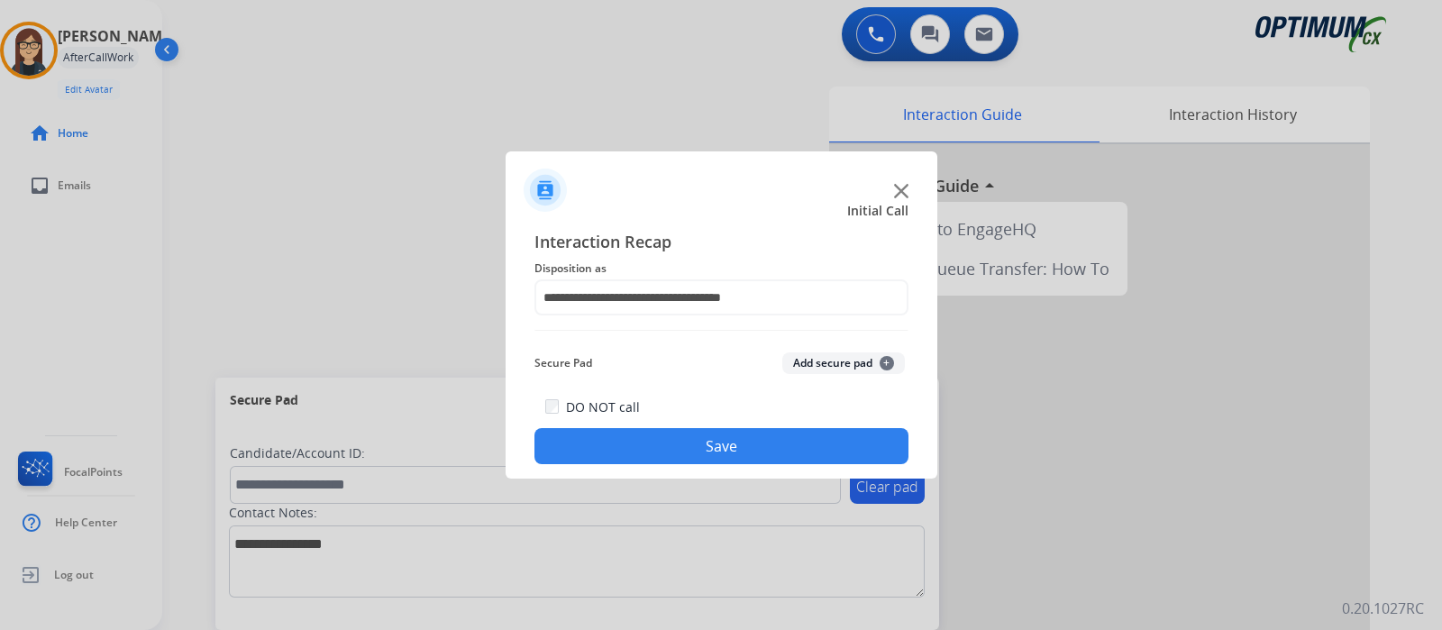
click at [659, 438] on button "Save" at bounding box center [721, 446] width 374 height 36
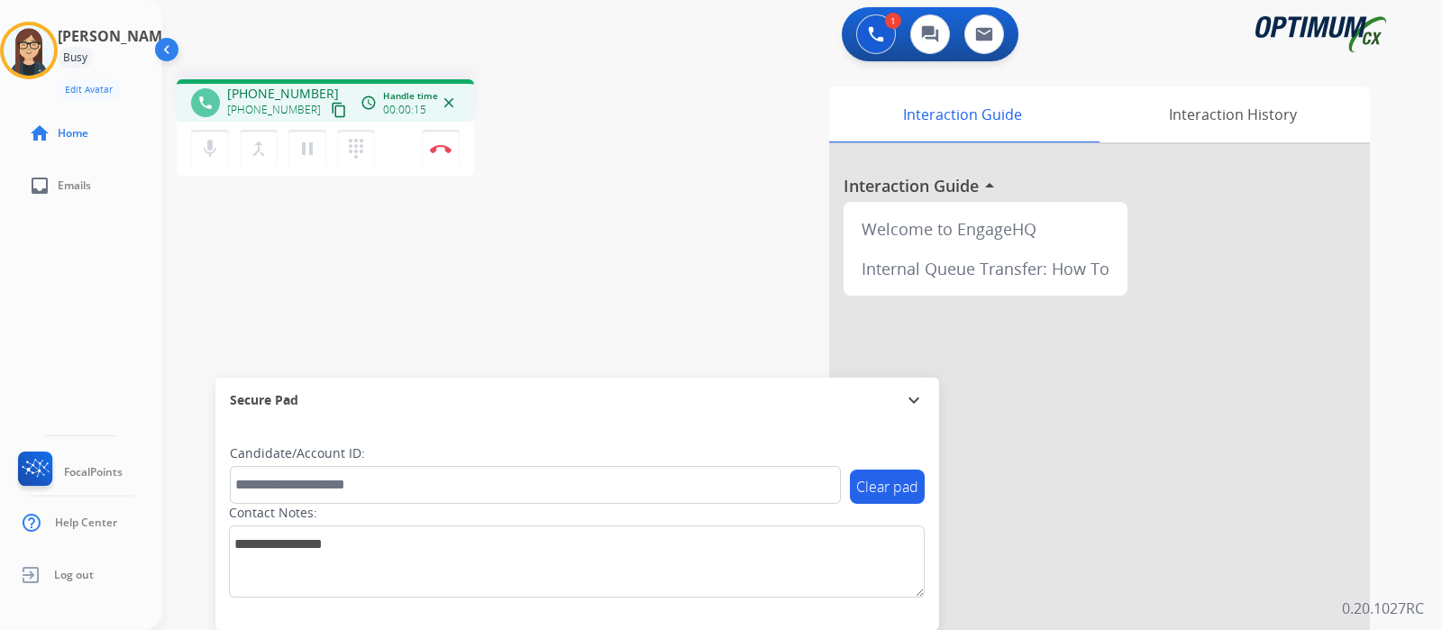
click at [331, 107] on mat-icon "content_copy" at bounding box center [339, 110] width 16 height 16
click at [212, 159] on mat-icon "mic" at bounding box center [210, 149] width 22 height 22
click at [212, 150] on mat-icon "mic_off" at bounding box center [210, 149] width 22 height 22
click at [549, 231] on div "phone [PHONE_NUMBER] [PHONE_NUMBER] content_copy access_time Call metrics Queue…" at bounding box center [780, 441] width 1236 height 752
click at [617, 251] on div "phone [PHONE_NUMBER] [PHONE_NUMBER] content_copy access_time Call metrics Queue…" at bounding box center [780, 441] width 1236 height 752
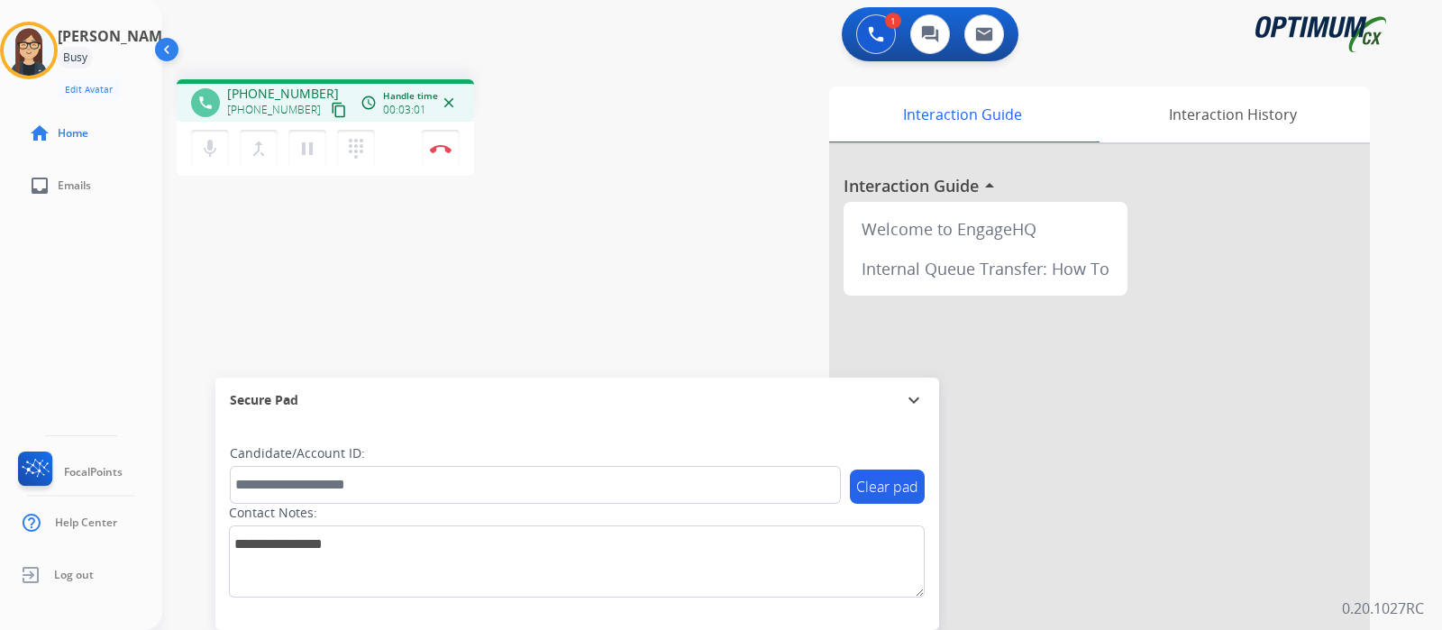
click at [597, 189] on div "phone [PHONE_NUMBER] [PHONE_NUMBER] content_copy access_time Call metrics Queue…" at bounding box center [780, 441] width 1236 height 752
click at [653, 148] on div "Interaction Guide Interaction History Interaction Guide arrow_drop_up Welcome t…" at bounding box center [1008, 452] width 723 height 730
click at [600, 223] on div "phone [PHONE_NUMBER] [PHONE_NUMBER] content_copy access_time Call metrics Queue…" at bounding box center [780, 441] width 1236 height 752
click at [571, 194] on div "phone [PHONE_NUMBER] [PHONE_NUMBER] content_copy access_time Call metrics Queue…" at bounding box center [780, 441] width 1236 height 752
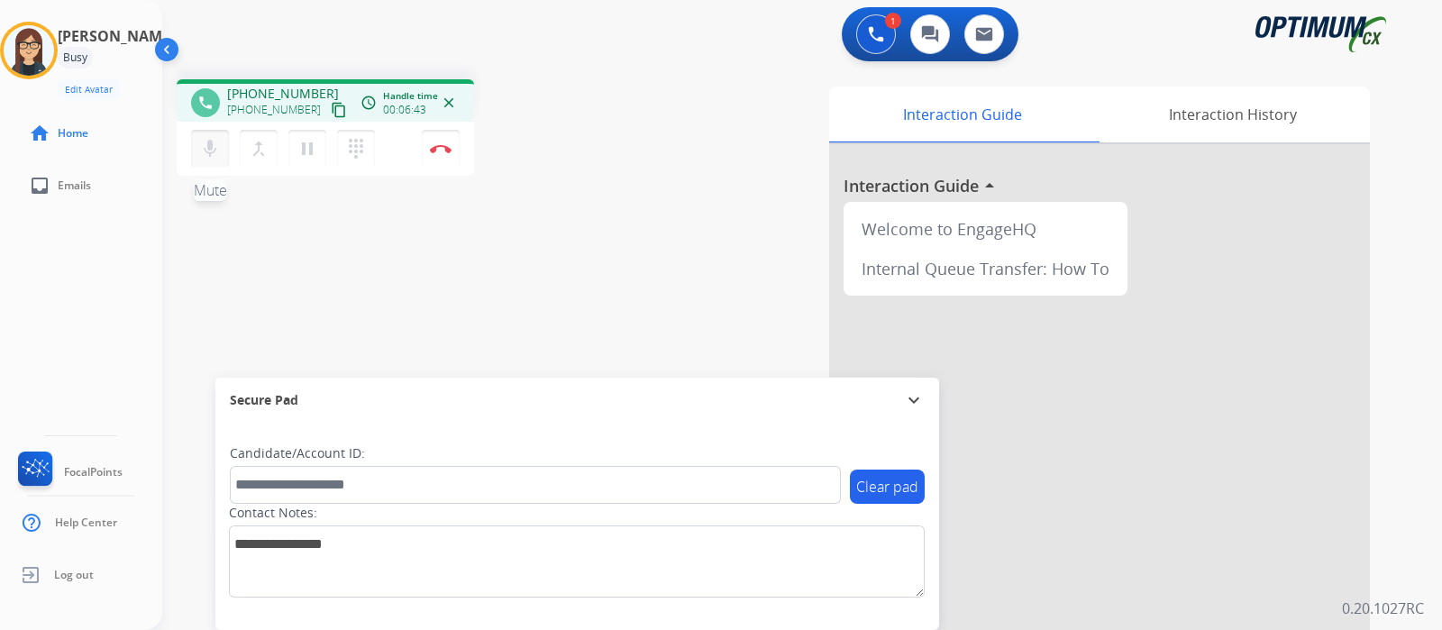
click at [224, 150] on button "mic Mute" at bounding box center [210, 149] width 38 height 38
click at [300, 266] on div "phone [PHONE_NUMBER] [PHONE_NUMBER] content_copy access_time Call metrics Queue…" at bounding box center [780, 441] width 1236 height 752
click at [549, 256] on div "phone [PHONE_NUMBER] [PHONE_NUMBER] content_copy access_time Call metrics Queue…" at bounding box center [780, 441] width 1236 height 752
click at [215, 154] on mat-icon "mic_off" at bounding box center [210, 149] width 22 height 22
click at [207, 158] on mat-icon "mic" at bounding box center [210, 149] width 22 height 22
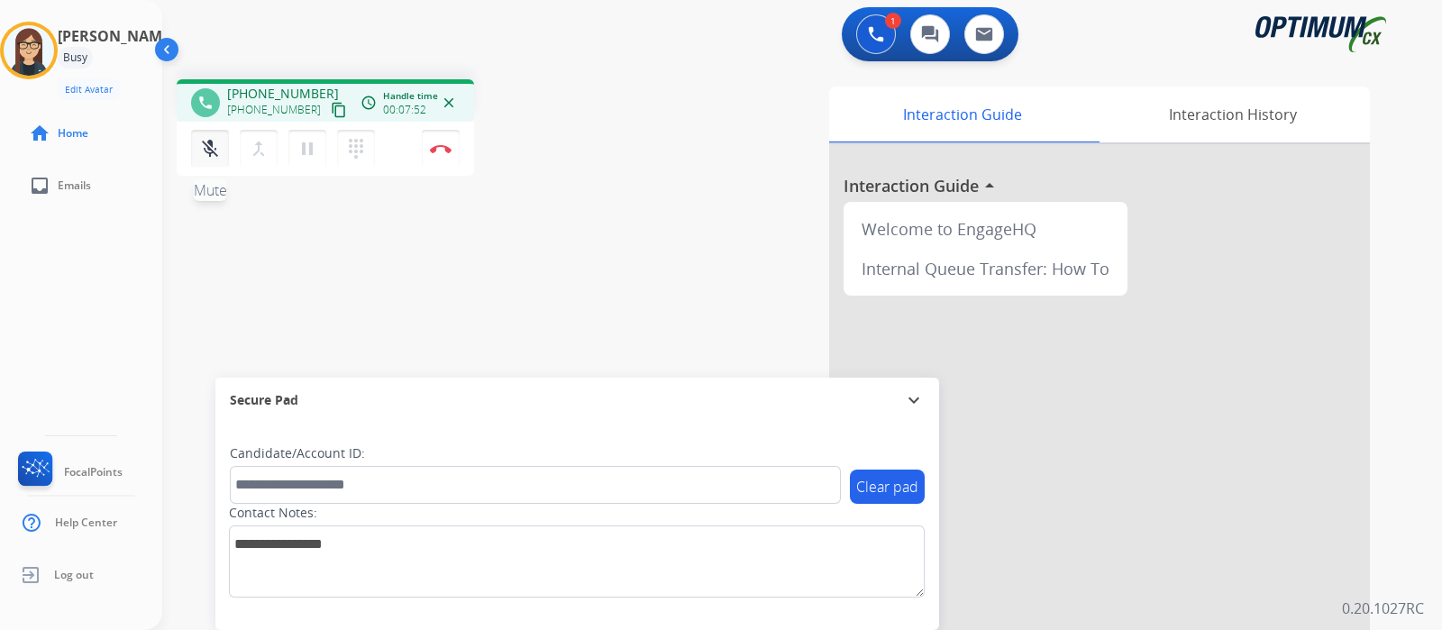
click at [212, 151] on mat-icon "mic_off" at bounding box center [210, 149] width 22 height 22
click at [212, 150] on mat-icon "mic" at bounding box center [210, 149] width 22 height 22
click at [208, 149] on mat-icon "mic_off" at bounding box center [210, 149] width 22 height 22
click at [207, 152] on mat-icon "mic" at bounding box center [210, 149] width 22 height 22
click at [214, 157] on mat-icon "mic_off" at bounding box center [210, 149] width 22 height 22
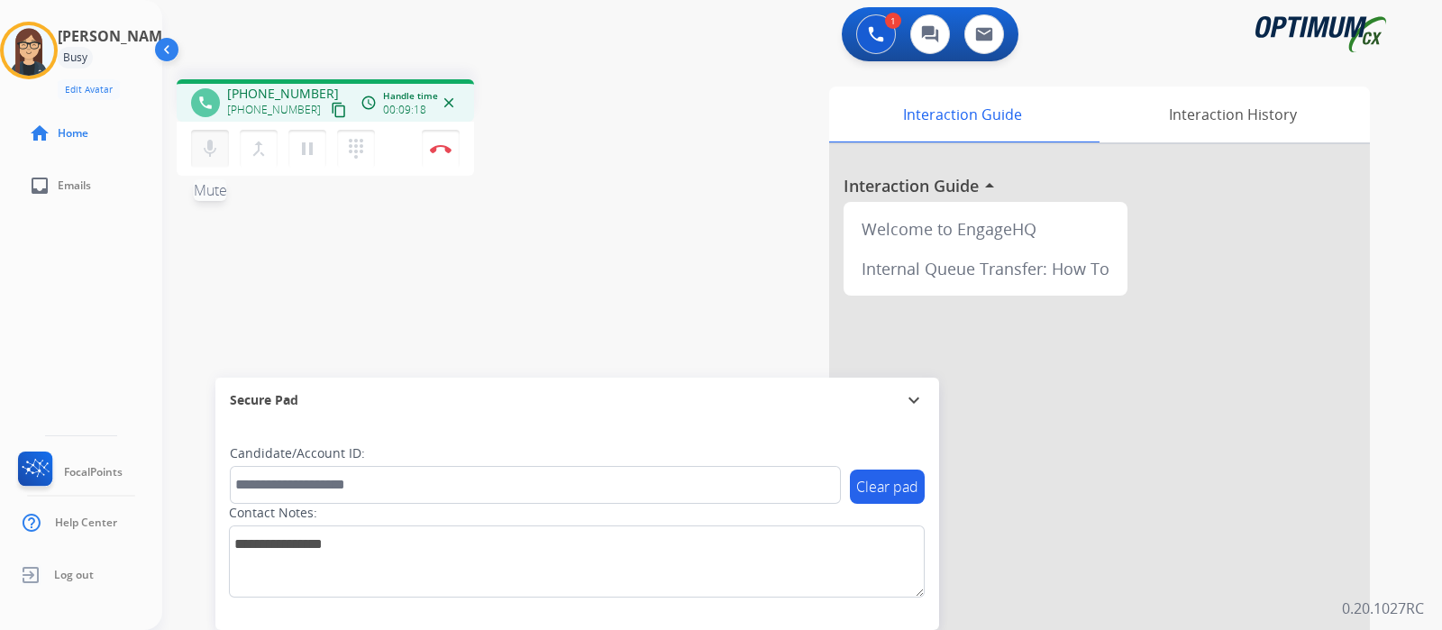
click at [208, 160] on button "mic Mute" at bounding box center [210, 149] width 38 height 38
click at [208, 157] on mat-icon "mic_off" at bounding box center [210, 149] width 22 height 22
click at [440, 149] on img at bounding box center [441, 148] width 22 height 9
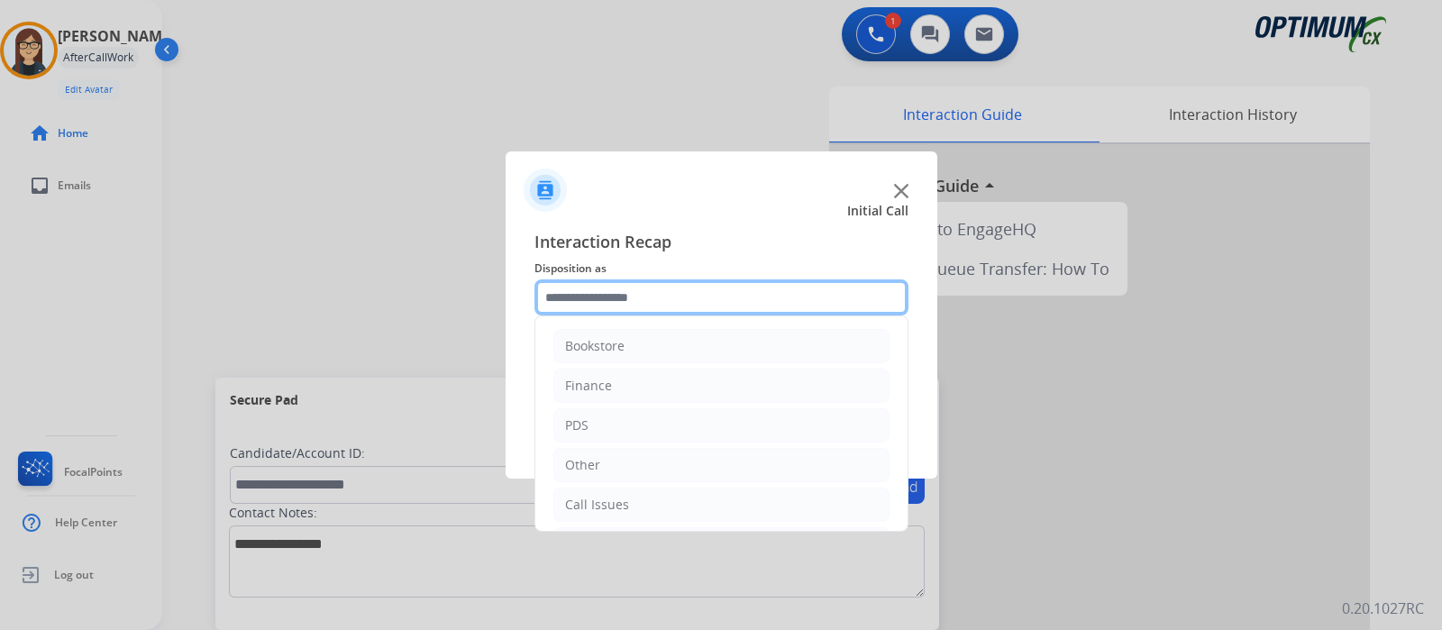
click at [602, 312] on input "text" at bounding box center [721, 297] width 374 height 36
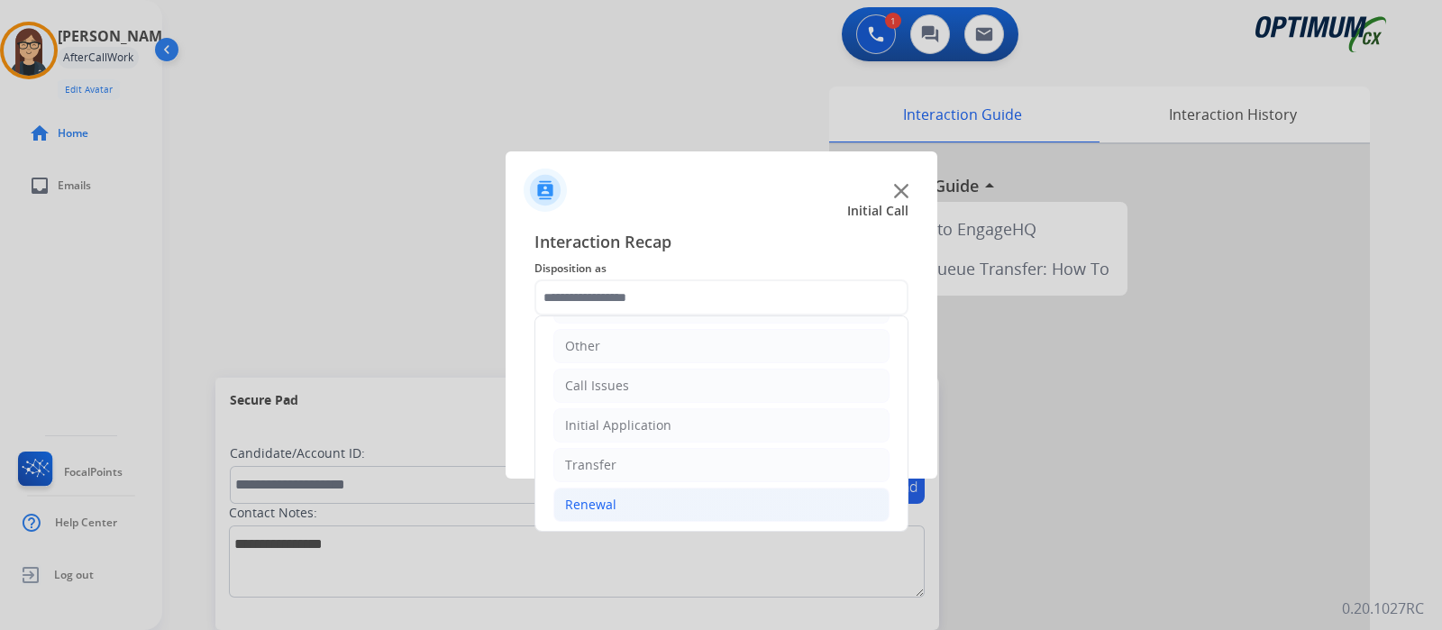
click at [574, 507] on div "Renewal" at bounding box center [590, 505] width 51 height 18
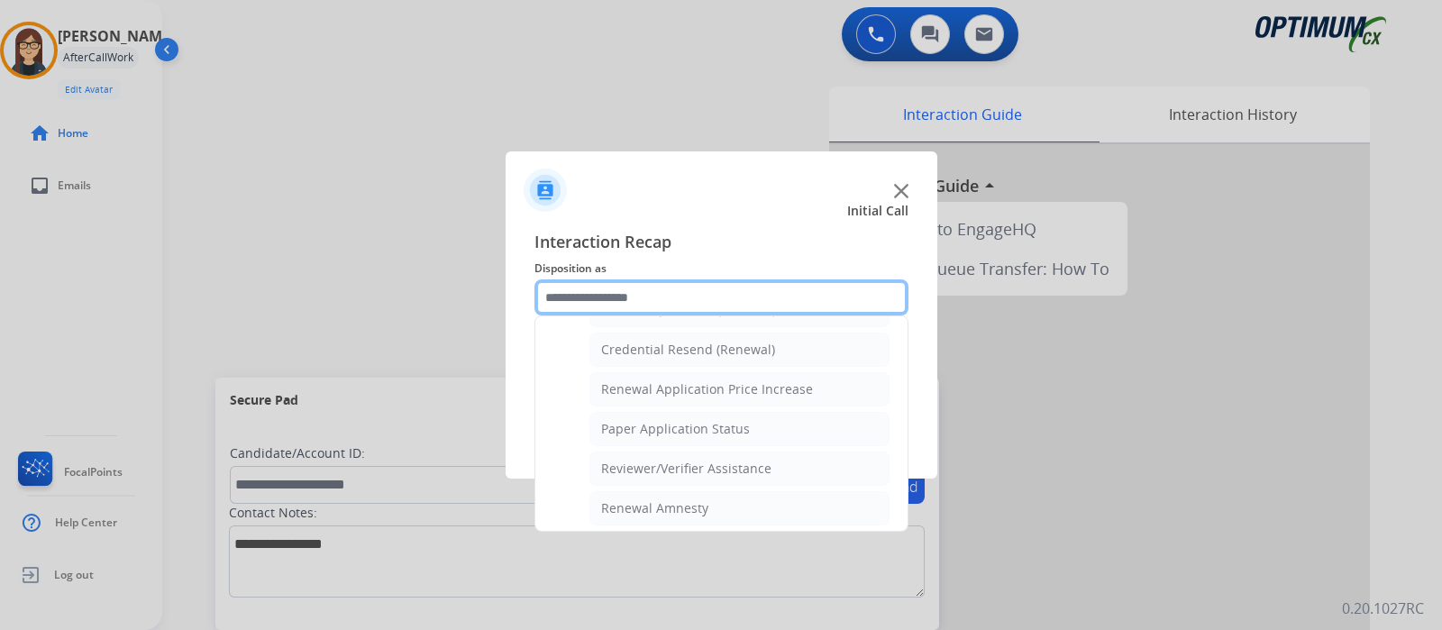
scroll to position [457, 0]
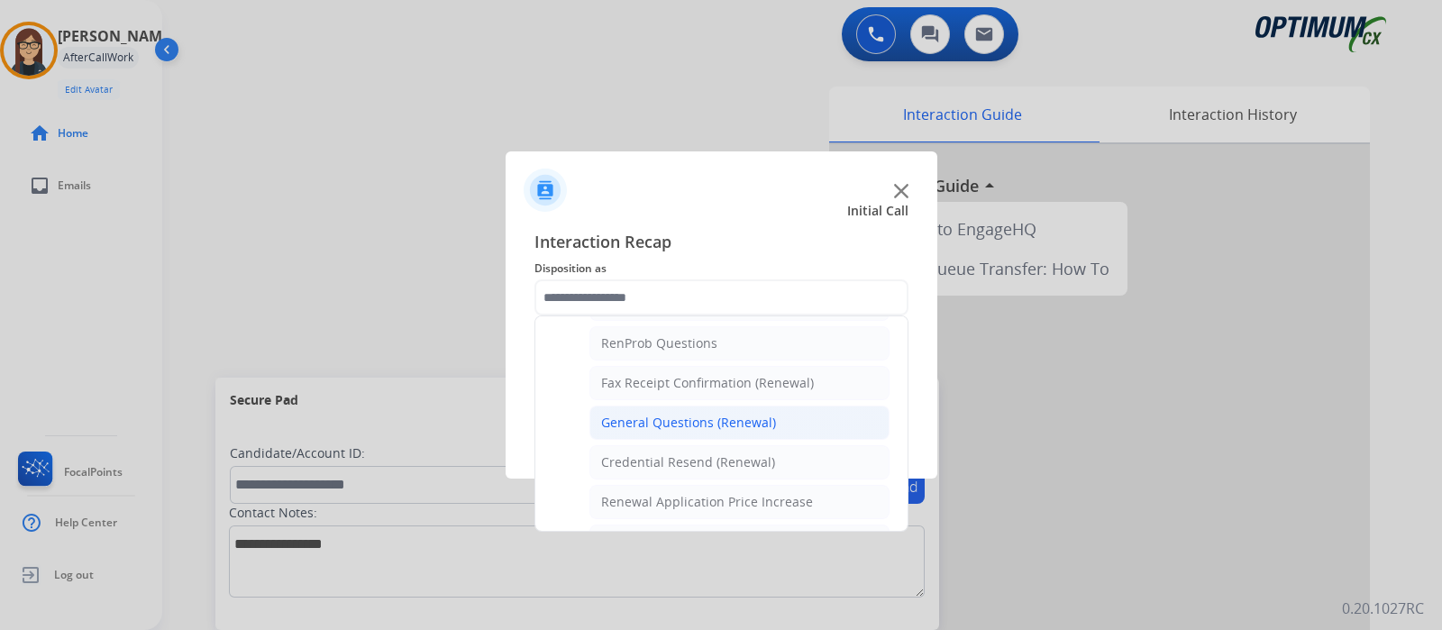
click at [633, 415] on div "General Questions (Renewal)" at bounding box center [688, 423] width 175 height 18
type input "**********"
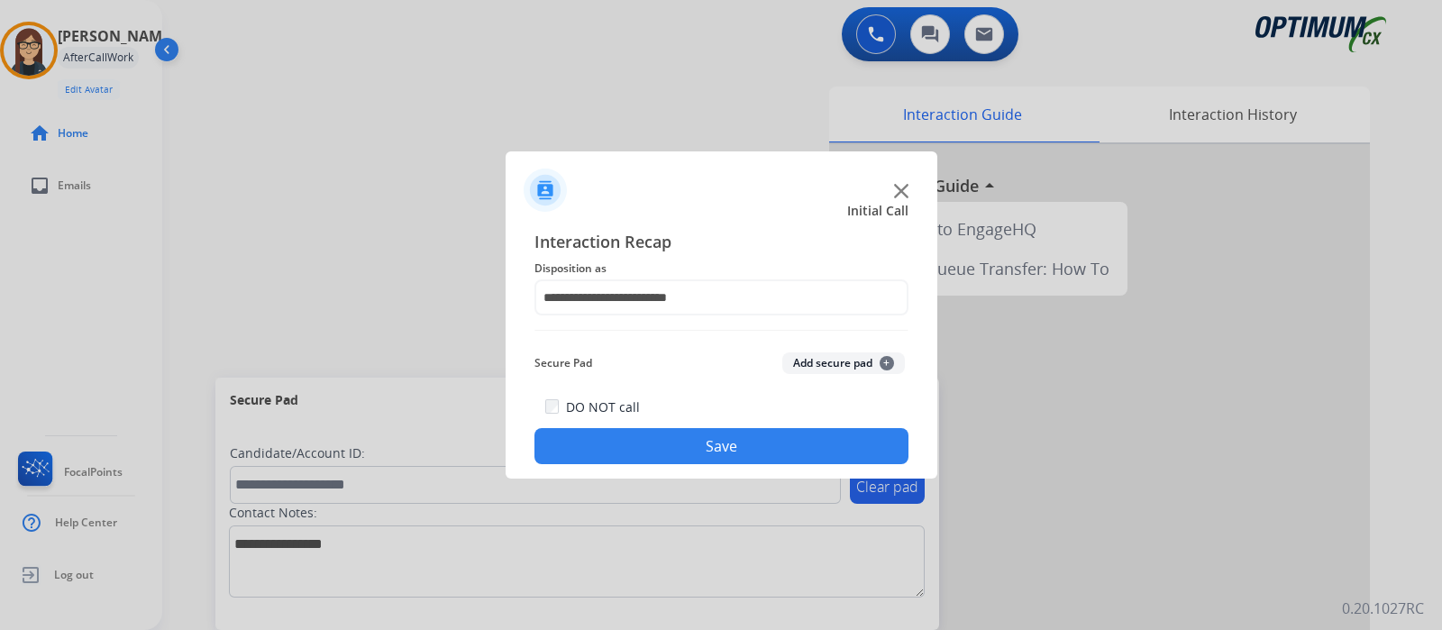
click at [609, 439] on button "Save" at bounding box center [721, 446] width 374 height 36
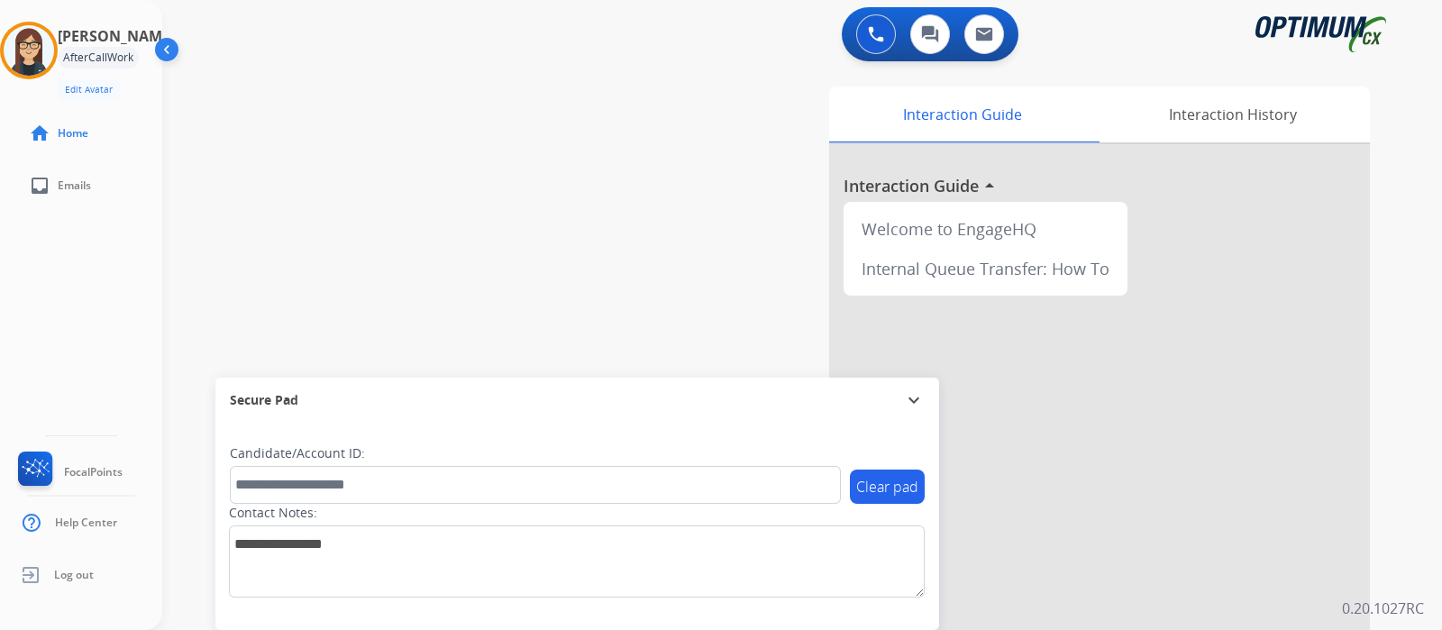
click at [442, 132] on div "swap_horiz Break voice bridge close_fullscreen Connect 3-Way Call merge_type Se…" at bounding box center [780, 441] width 1236 height 752
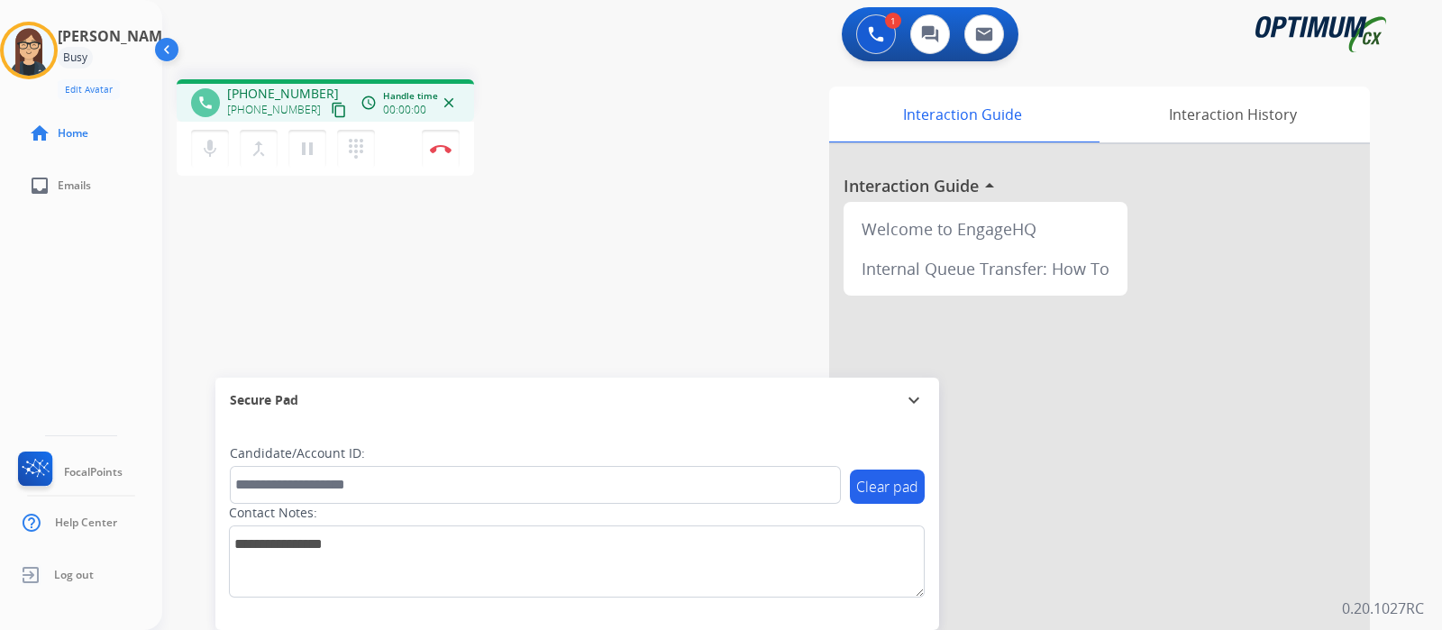
click at [331, 107] on mat-icon "content_copy" at bounding box center [339, 110] width 16 height 16
click at [595, 205] on div "phone [PHONE_NUMBER] [PHONE_NUMBER] content_copy access_time Call metrics Queue…" at bounding box center [780, 441] width 1236 height 752
click at [550, 245] on div "phone [PHONE_NUMBER] [PHONE_NUMBER] content_copy access_time Call metrics Queue…" at bounding box center [780, 441] width 1236 height 752
click at [450, 153] on button "Disconnect" at bounding box center [441, 149] width 38 height 38
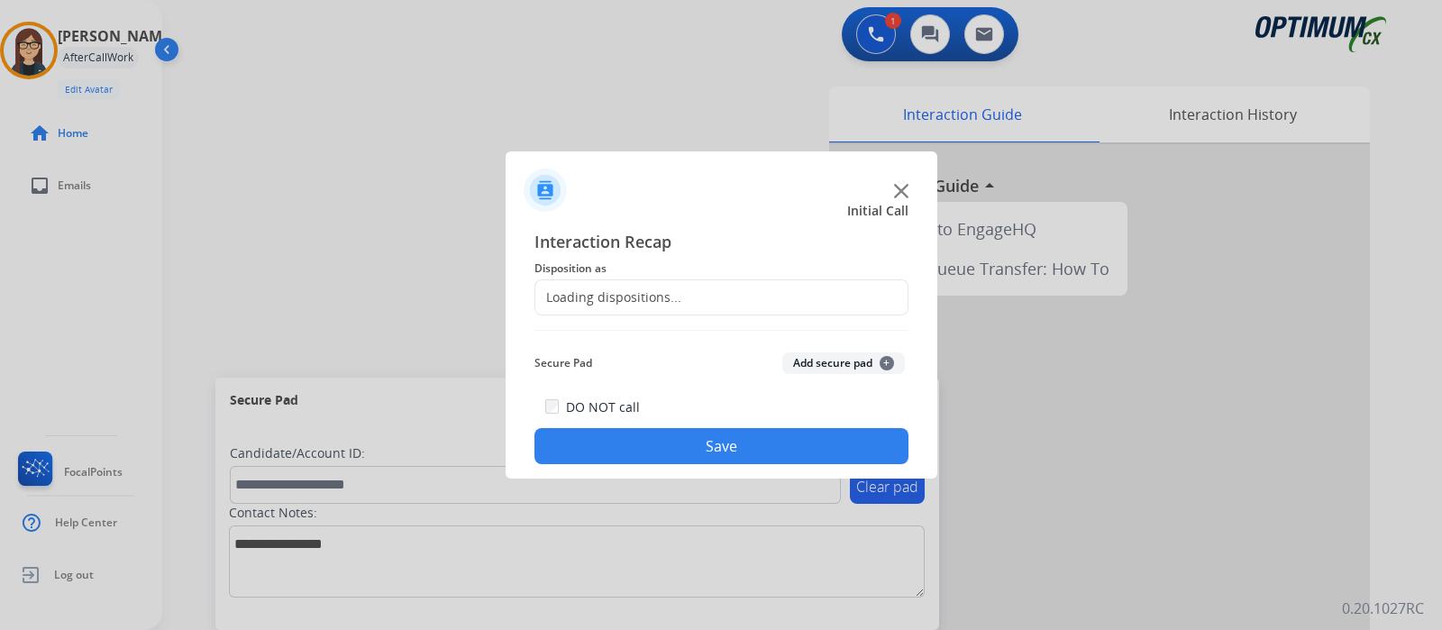
click at [604, 297] on div "Loading dispositions..." at bounding box center [608, 297] width 146 height 18
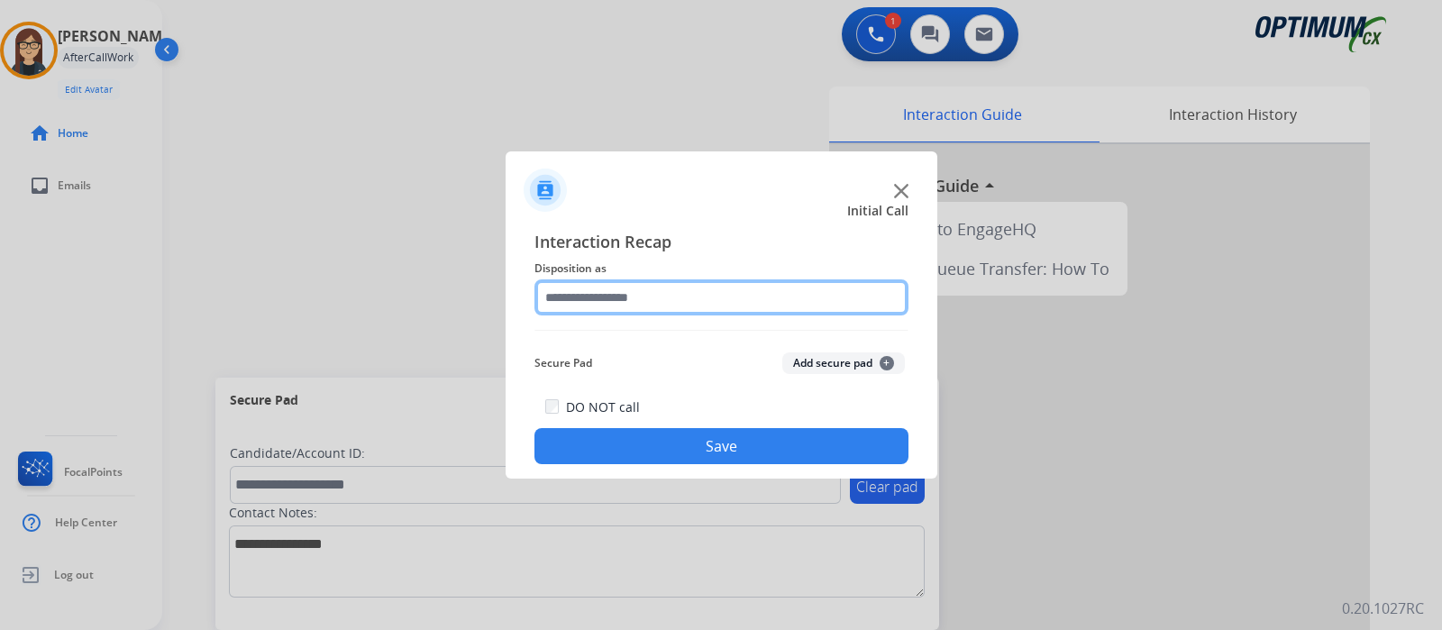
click at [597, 290] on input "text" at bounding box center [721, 297] width 374 height 36
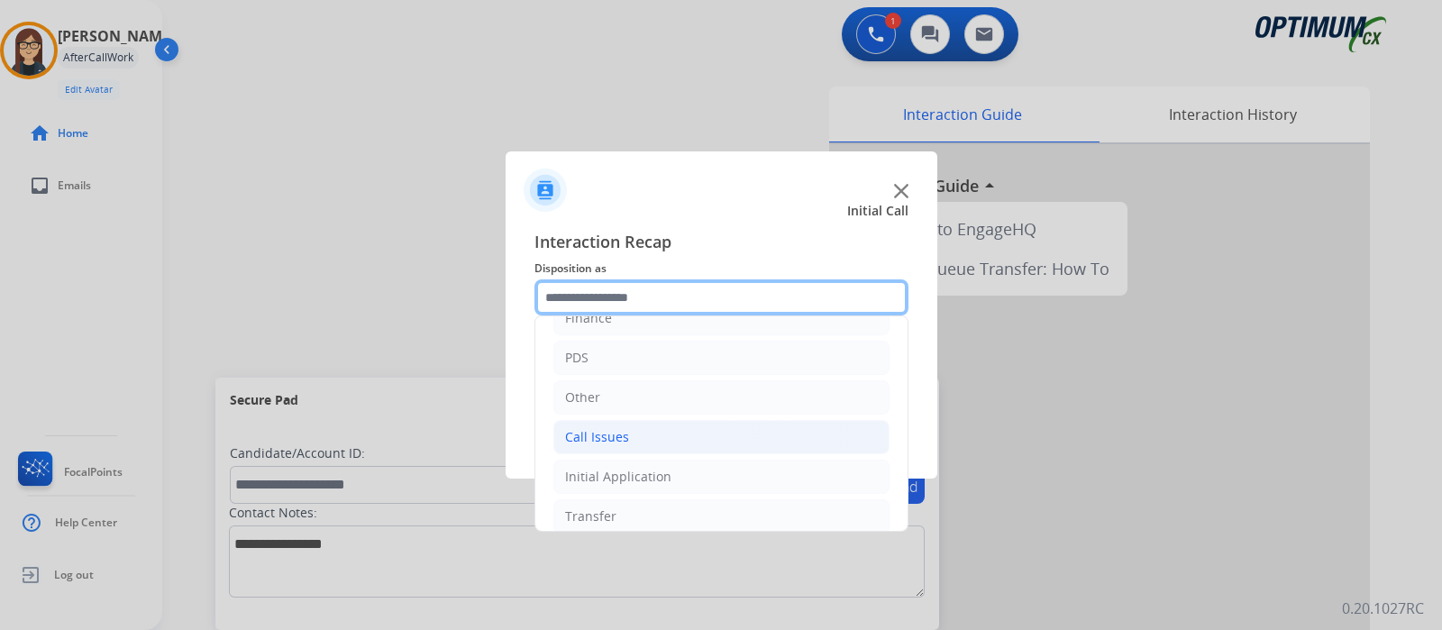
scroll to position [119, 0]
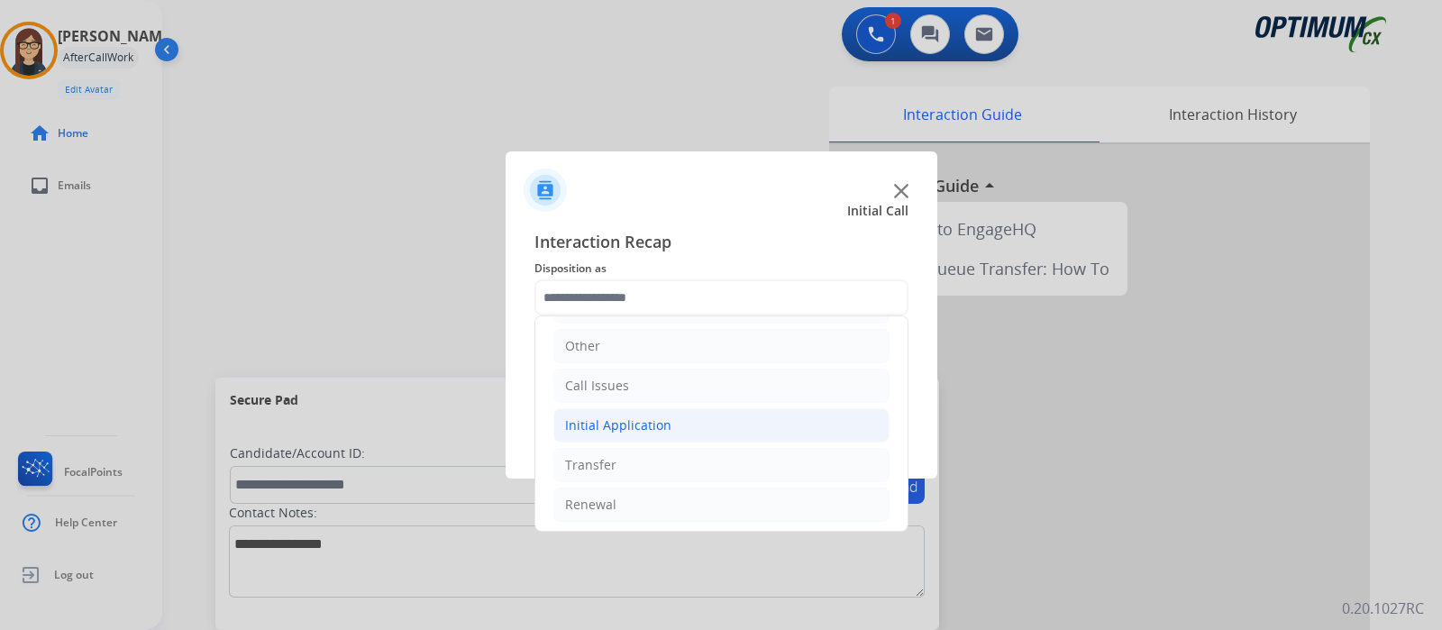
click at [625, 418] on div "Initial Application" at bounding box center [618, 425] width 106 height 18
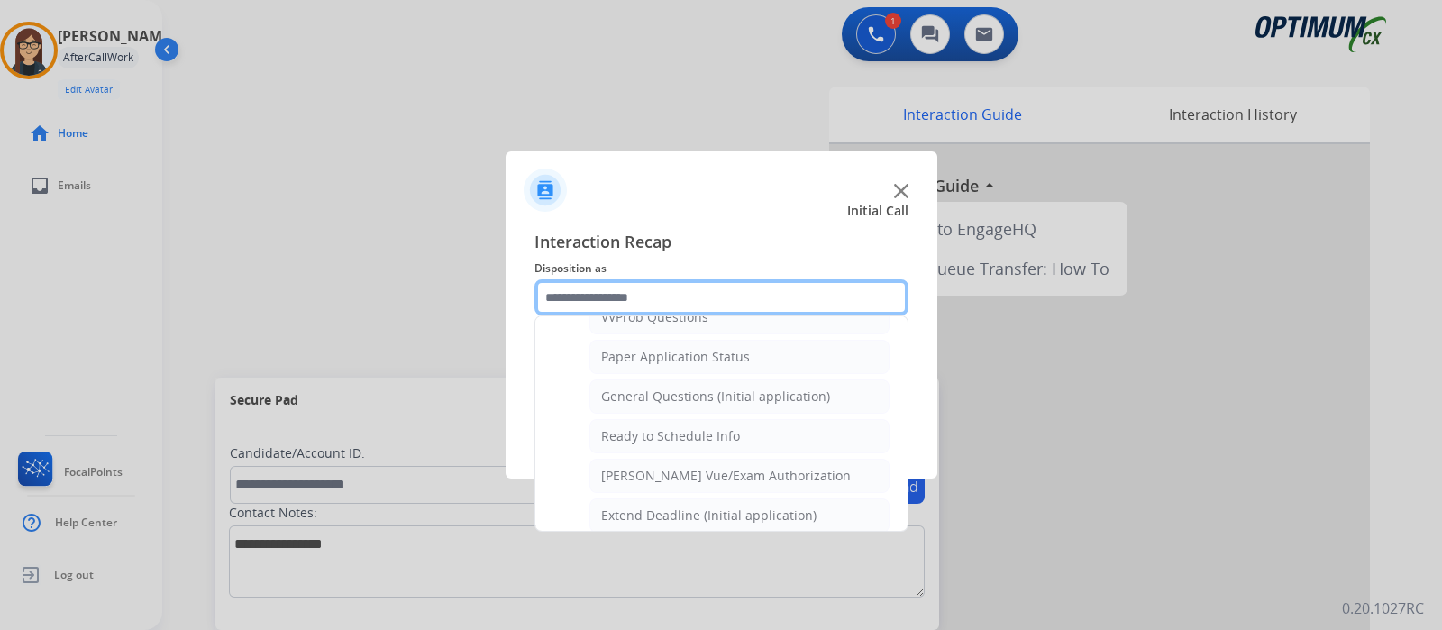
scroll to position [1020, 0]
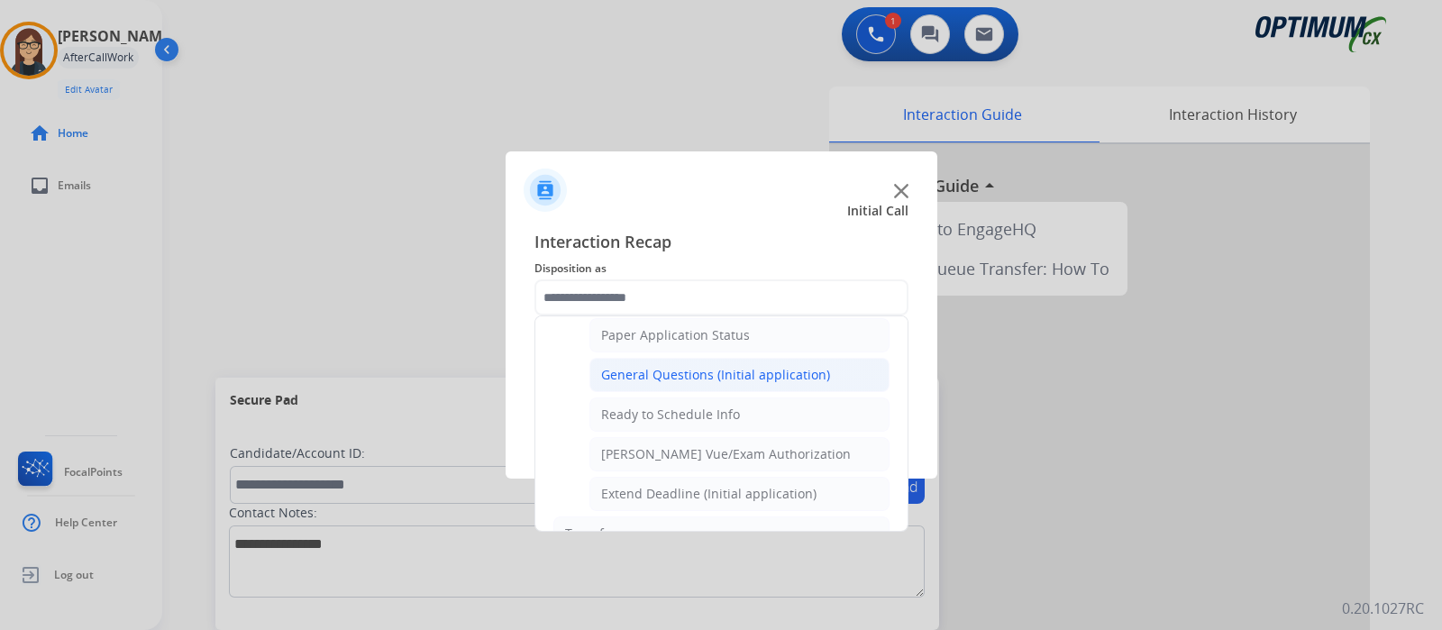
click at [718, 366] on div "General Questions (Initial application)" at bounding box center [715, 375] width 229 height 18
type input "**********"
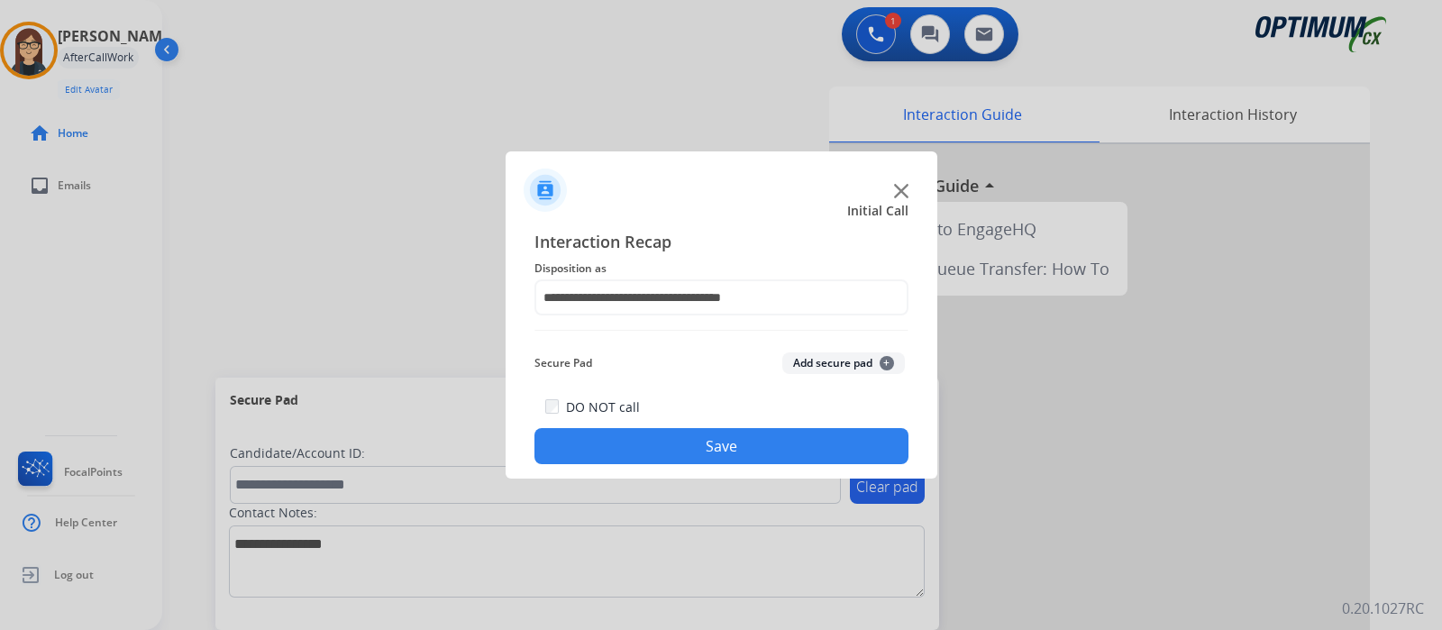
click at [662, 456] on button "Save" at bounding box center [721, 446] width 374 height 36
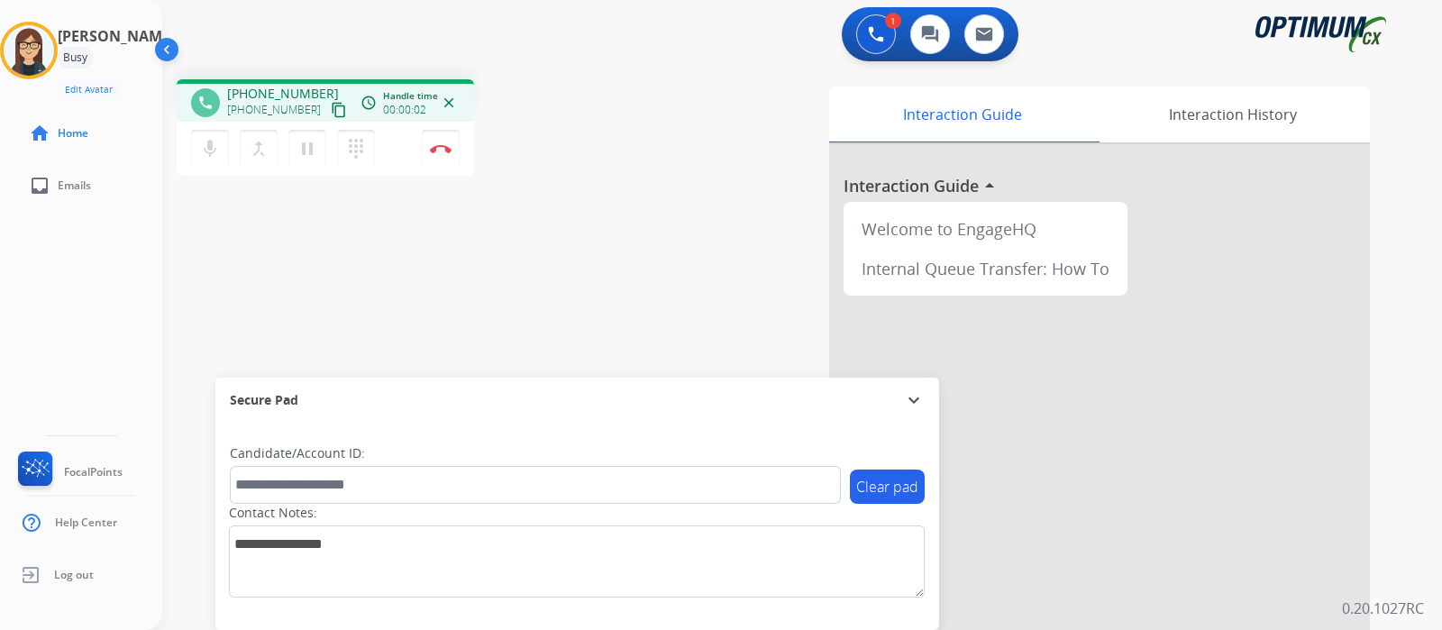
click at [331, 111] on mat-icon "content_copy" at bounding box center [339, 110] width 16 height 16
click at [203, 150] on mat-icon "mic" at bounding box center [210, 149] width 22 height 22
click at [214, 153] on mat-icon "mic_off" at bounding box center [210, 149] width 22 height 22
click at [566, 233] on div "phone [PHONE_NUMBER] [PHONE_NUMBER] content_copy access_time Call metrics Queue…" at bounding box center [780, 441] width 1236 height 752
click at [446, 159] on button "Disconnect" at bounding box center [441, 149] width 38 height 38
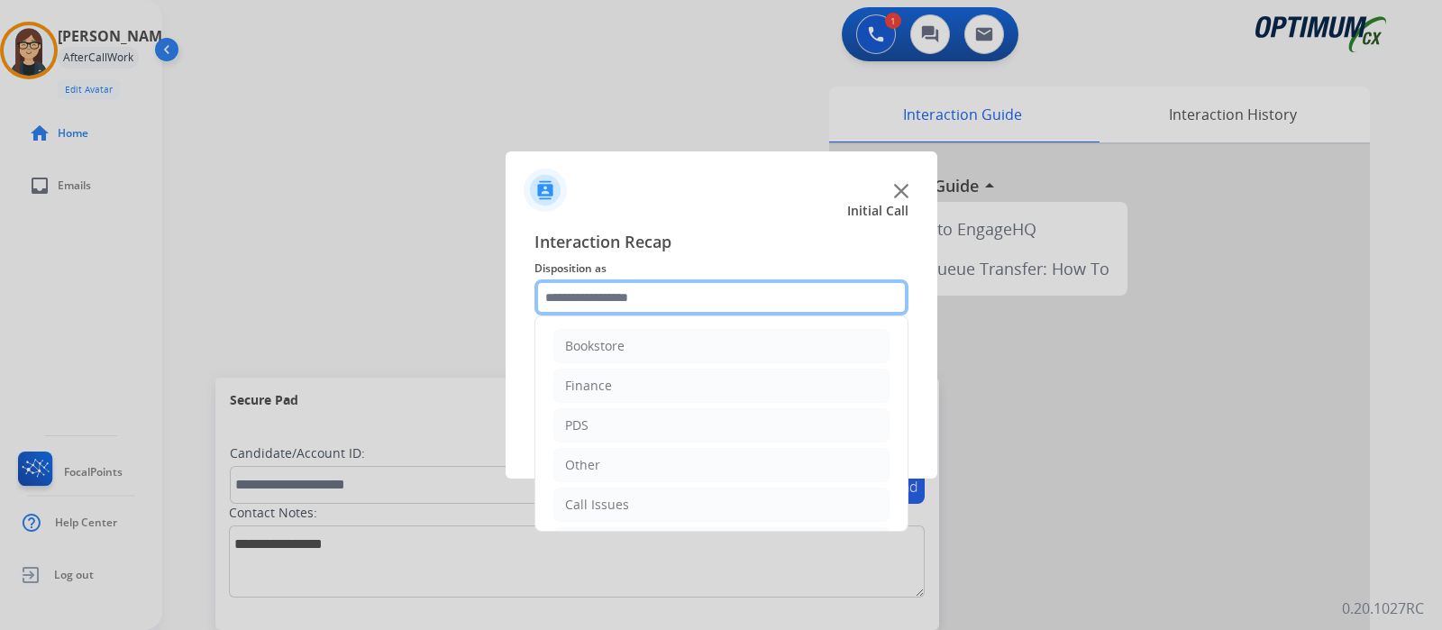
click at [658, 295] on input "text" at bounding box center [721, 297] width 374 height 36
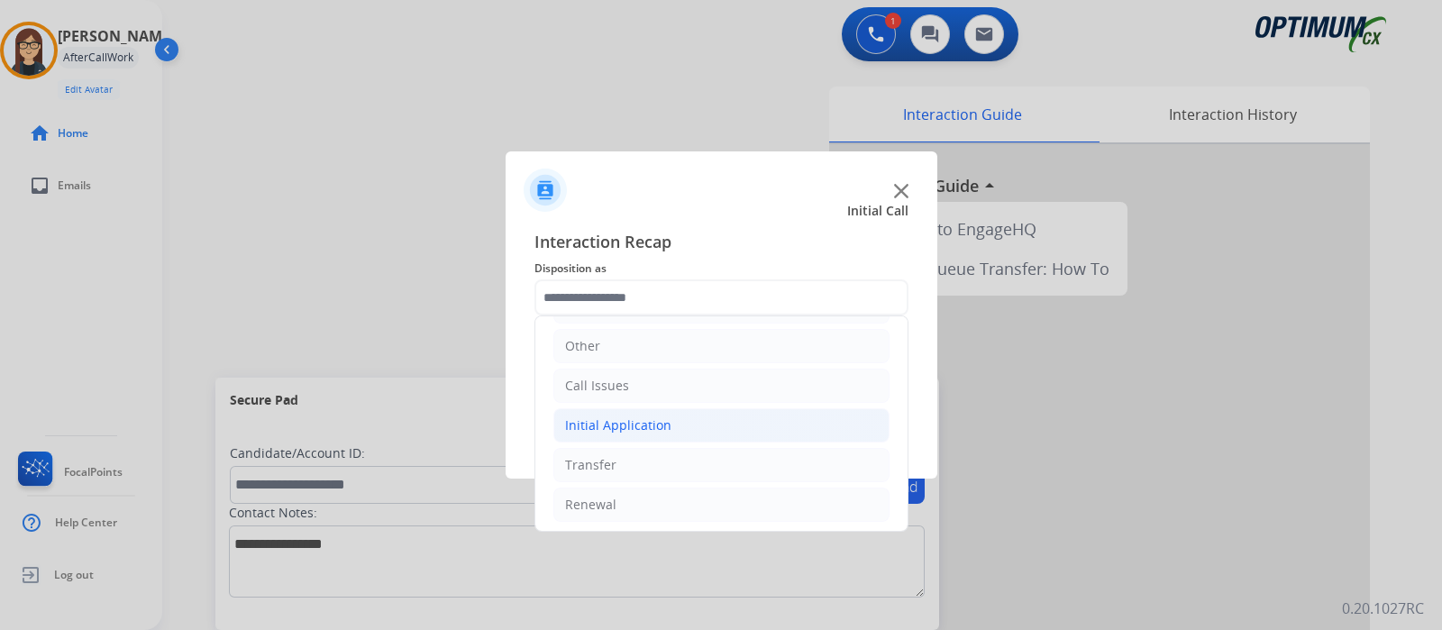
click at [650, 417] on div "Initial Application" at bounding box center [618, 425] width 106 height 18
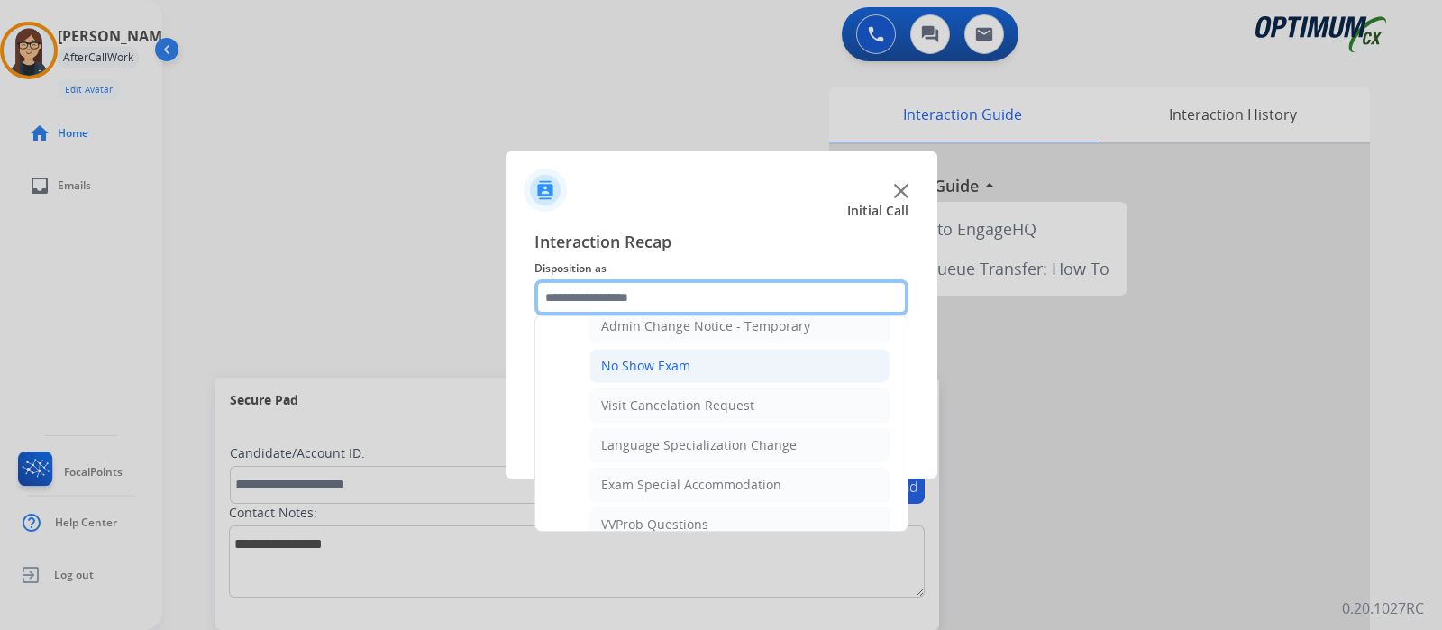
scroll to position [907, 0]
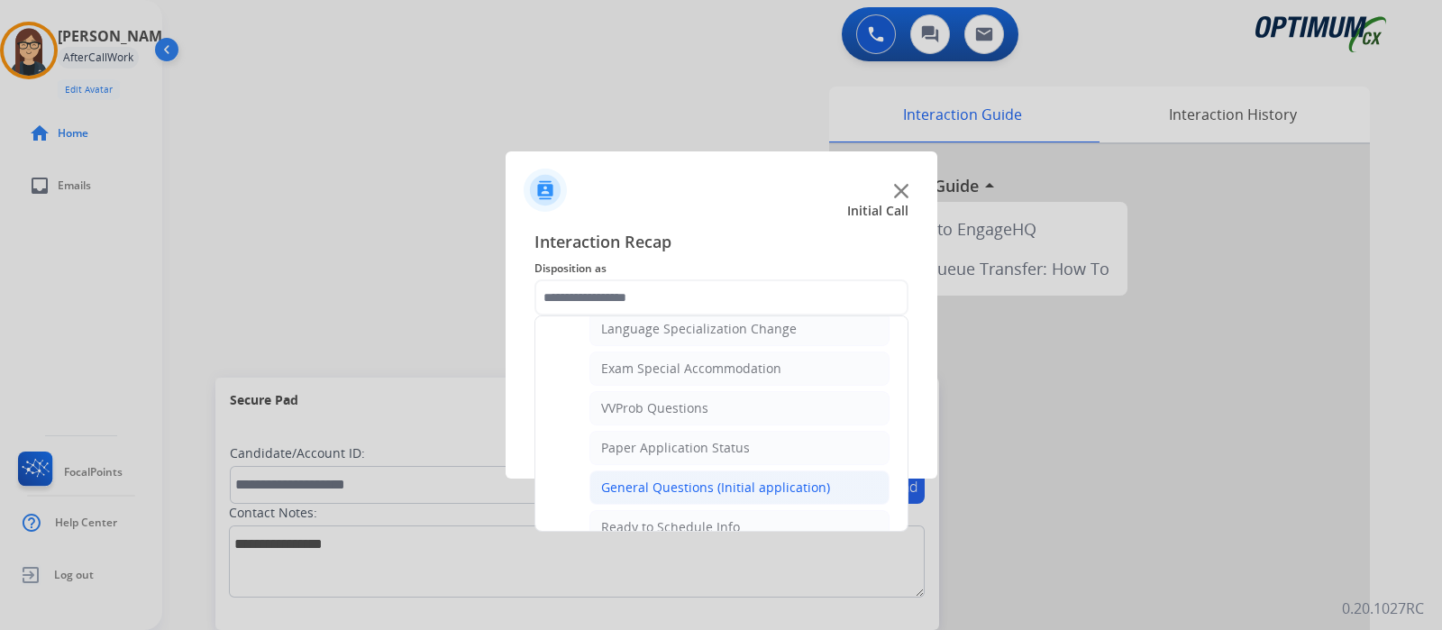
click at [690, 479] on div "General Questions (Initial application)" at bounding box center [715, 488] width 229 height 18
type input "**********"
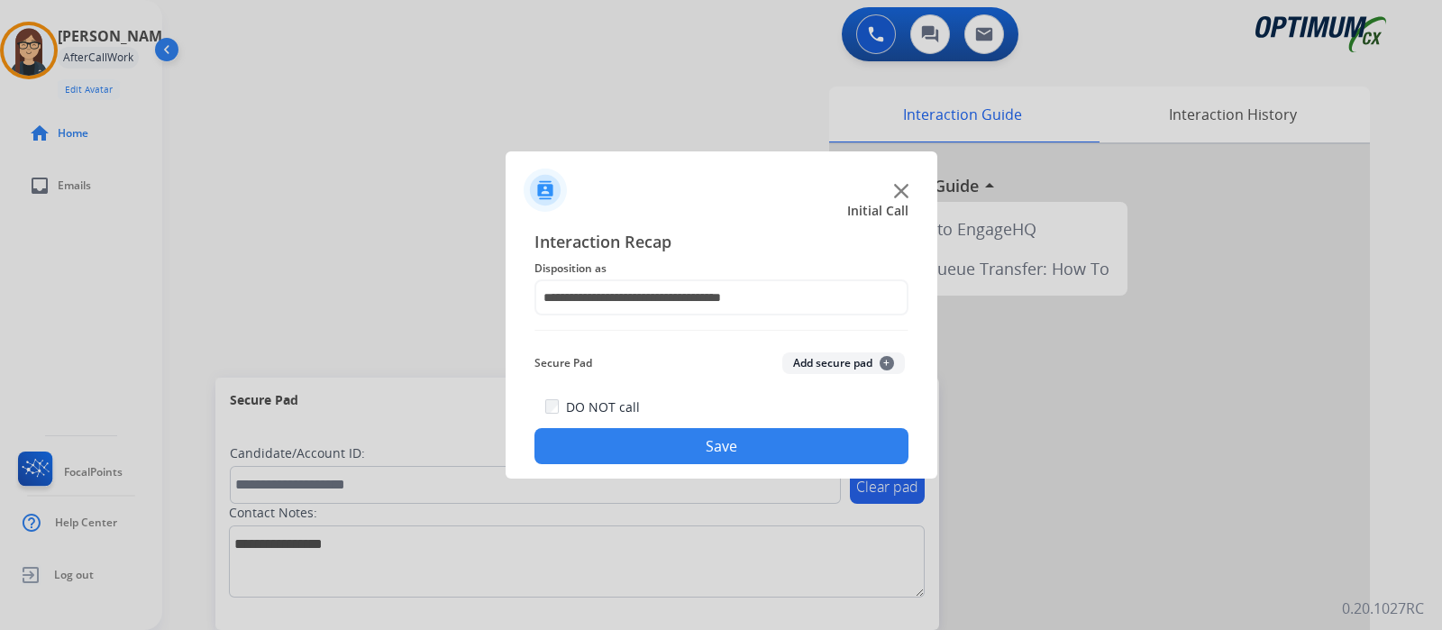
click at [653, 444] on button "Save" at bounding box center [721, 446] width 374 height 36
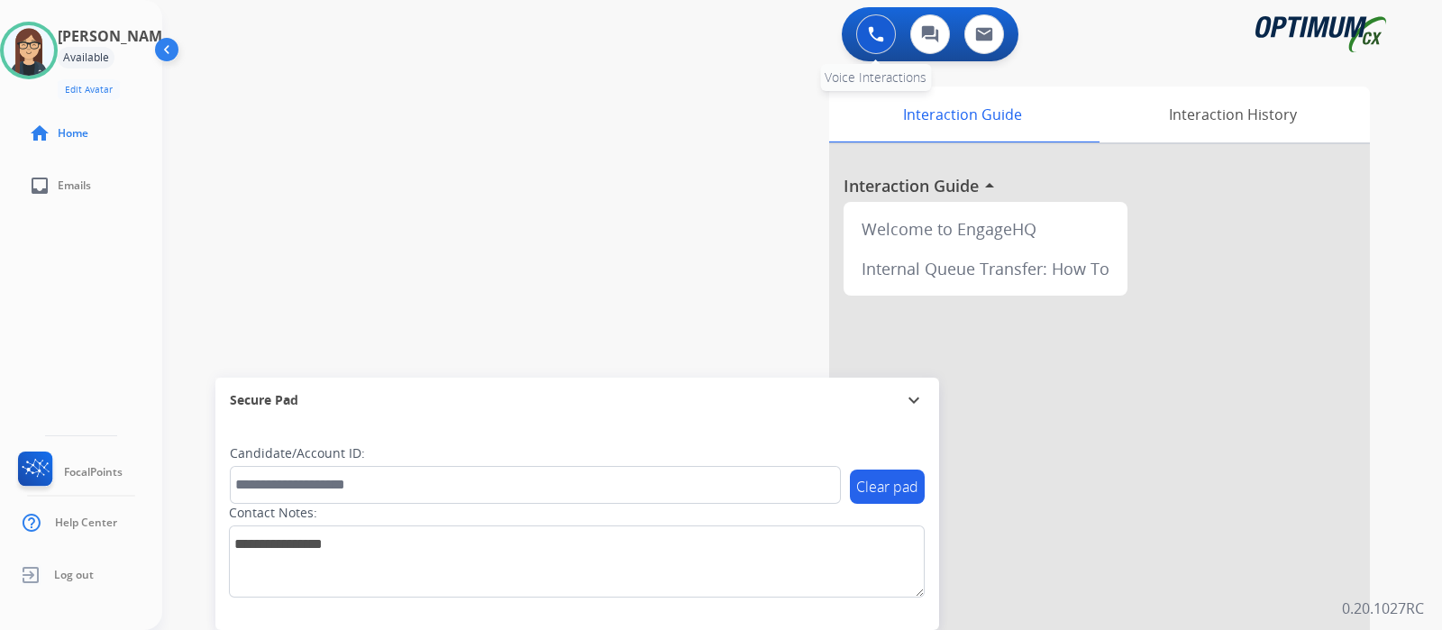
click at [887, 23] on button at bounding box center [876, 34] width 40 height 40
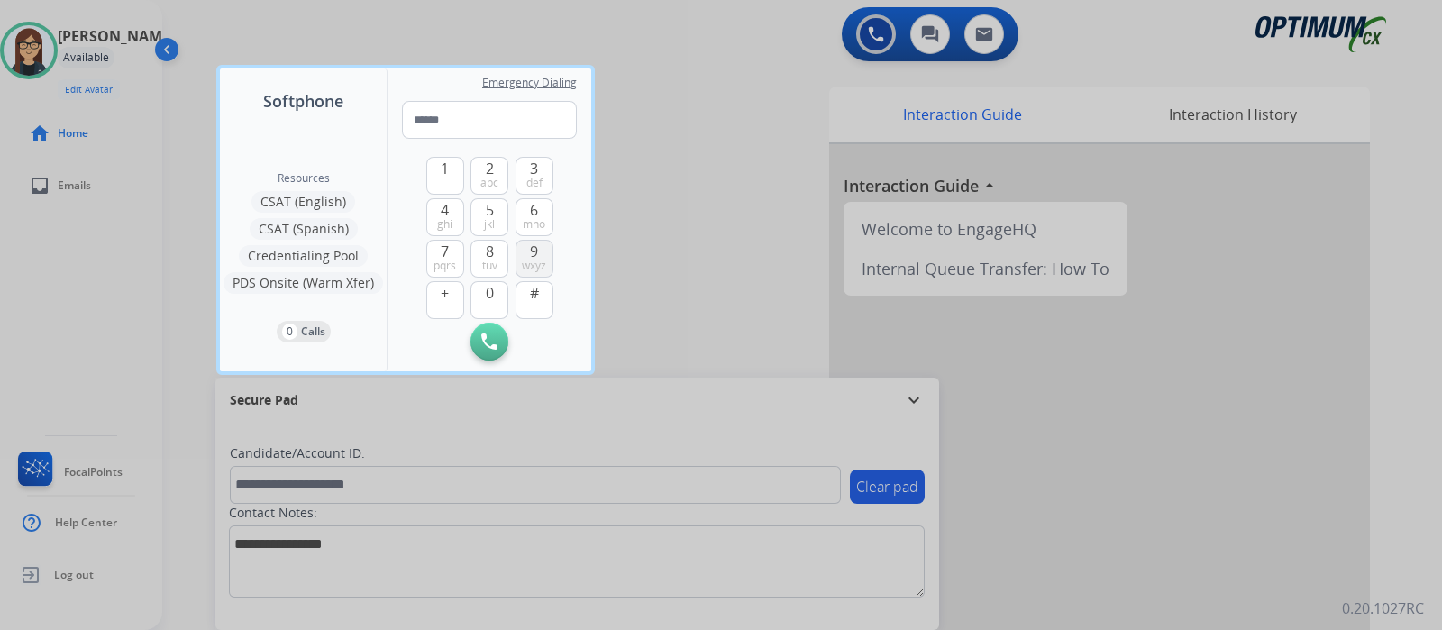
click at [536, 259] on span "wxyz" at bounding box center [534, 266] width 24 height 14
click at [490, 208] on span "5" at bounding box center [490, 210] width 8 height 22
click at [451, 205] on button "4 ghi" at bounding box center [445, 217] width 38 height 38
click at [483, 206] on button "5 jkl" at bounding box center [489, 217] width 38 height 38
click at [450, 210] on button "4 ghi" at bounding box center [445, 217] width 38 height 38
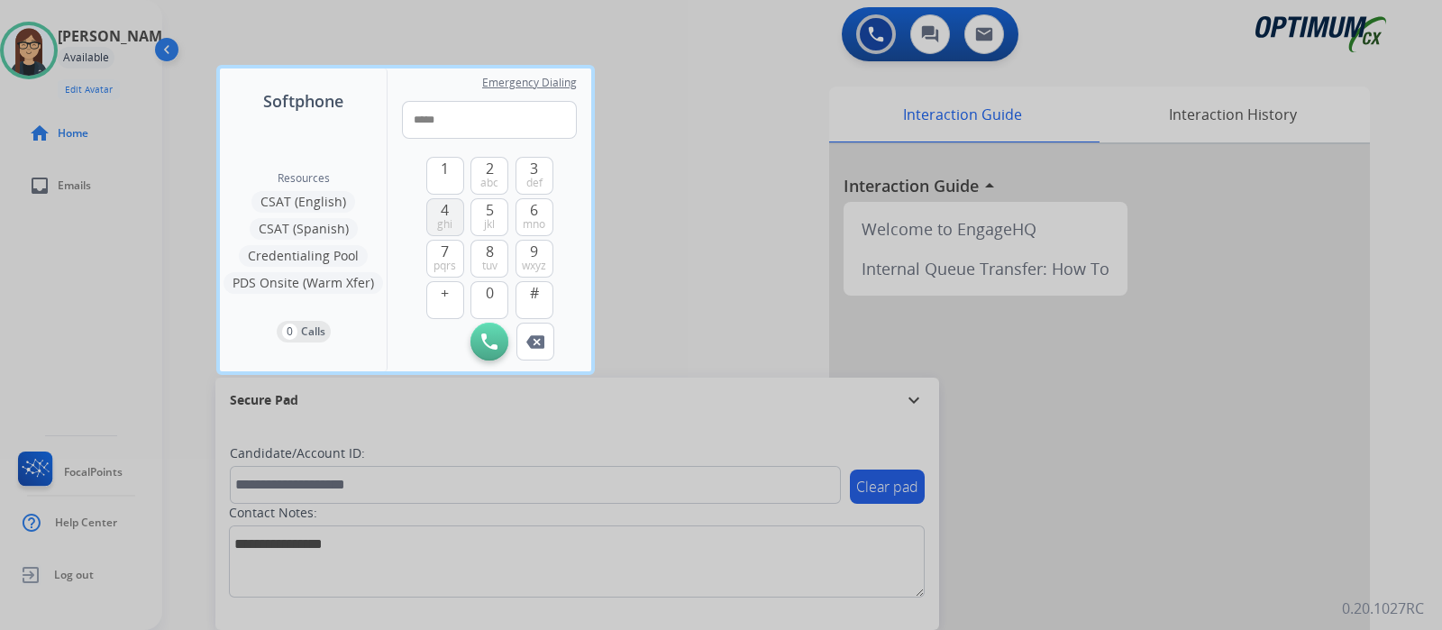
click at [450, 210] on button "4 ghi" at bounding box center [445, 217] width 38 height 38
click at [540, 218] on span "mno" at bounding box center [534, 224] width 23 height 14
click at [496, 246] on button "8 tuv" at bounding box center [489, 259] width 38 height 38
click at [523, 217] on span "mno" at bounding box center [534, 224] width 23 height 14
click at [441, 160] on span "1" at bounding box center [445, 169] width 8 height 22
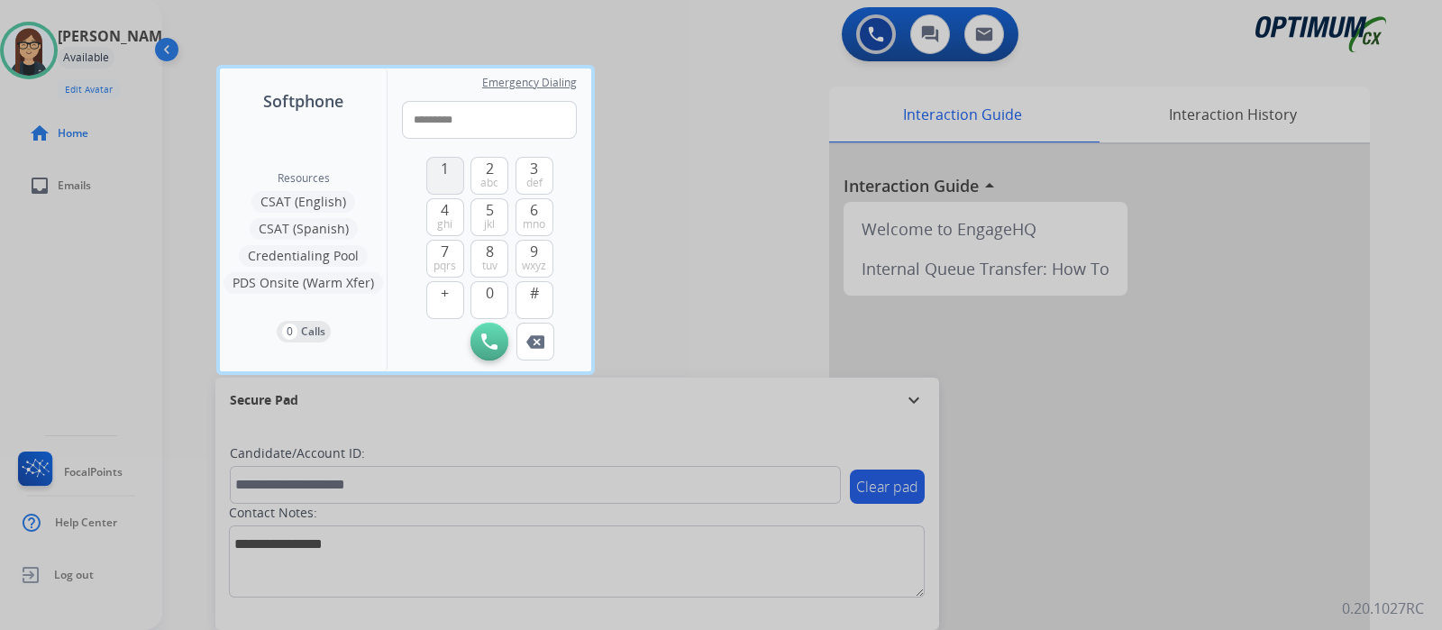
type input "**********"
click at [491, 335] on img at bounding box center [489, 341] width 16 height 16
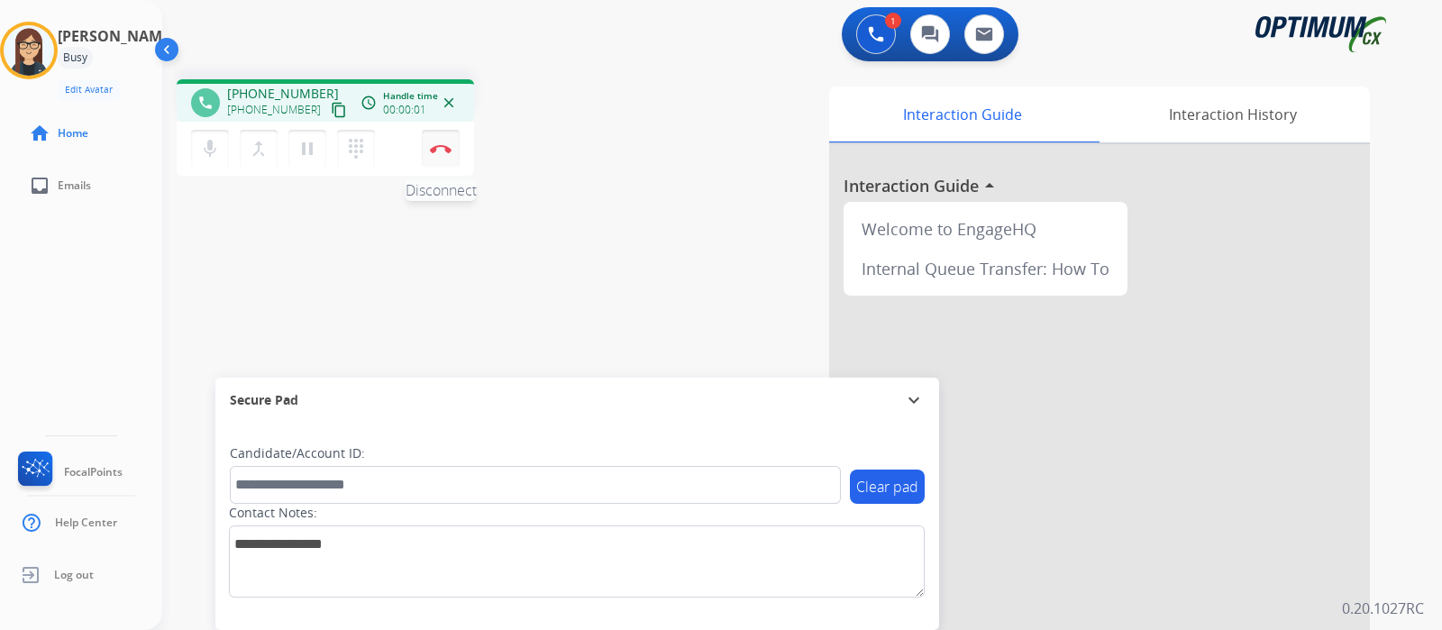
click at [451, 155] on button "Disconnect" at bounding box center [441, 149] width 38 height 38
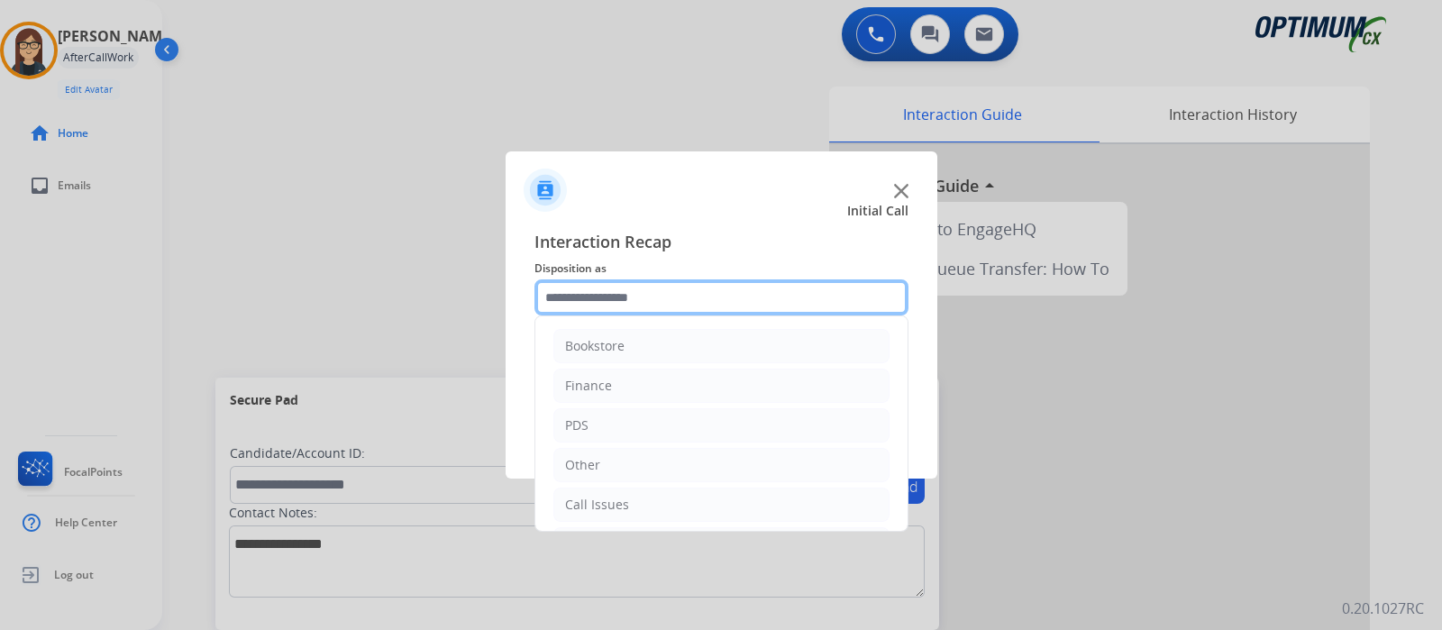
click at [632, 294] on input "text" at bounding box center [721, 297] width 374 height 36
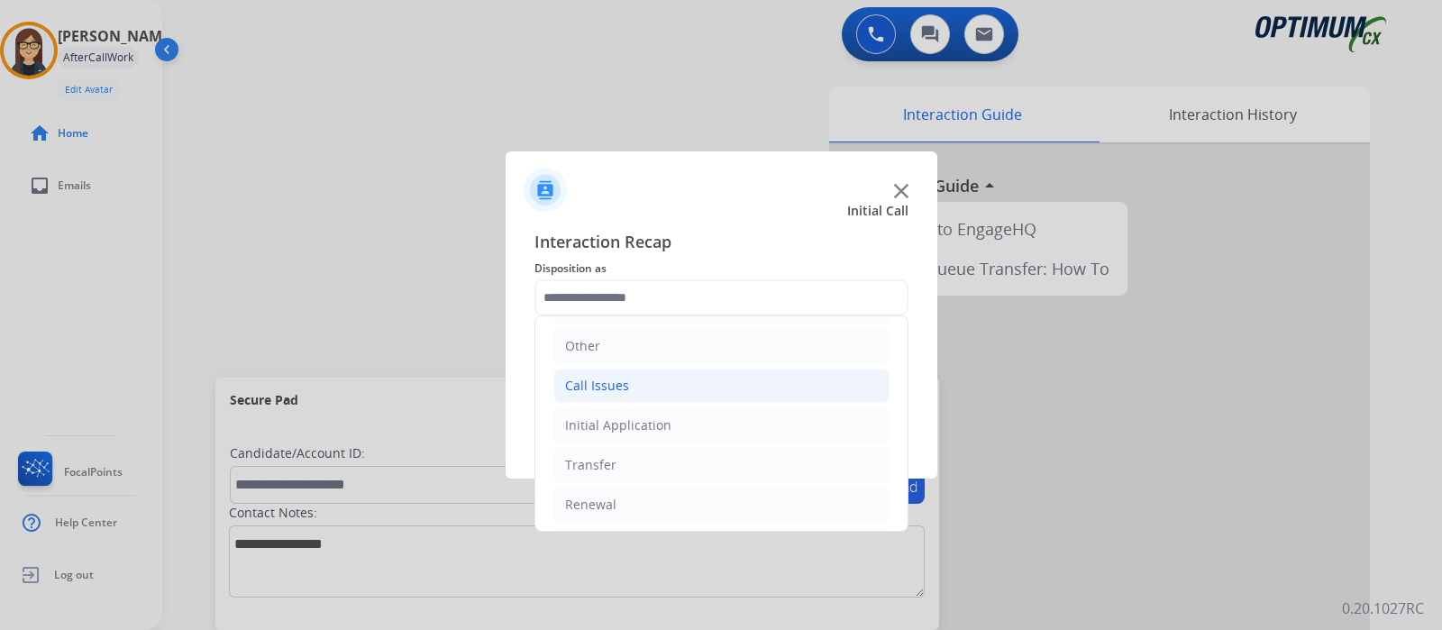
click at [612, 372] on li "Call Issues" at bounding box center [721, 386] width 336 height 34
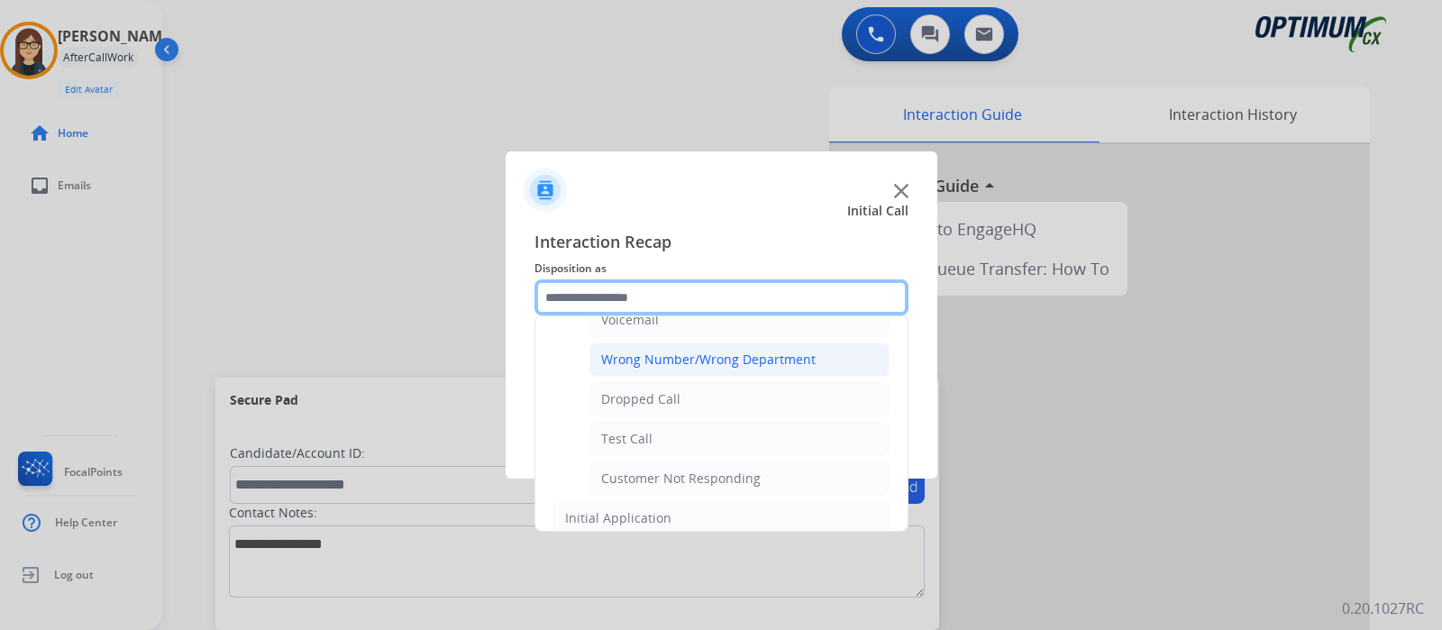
scroll to position [315, 0]
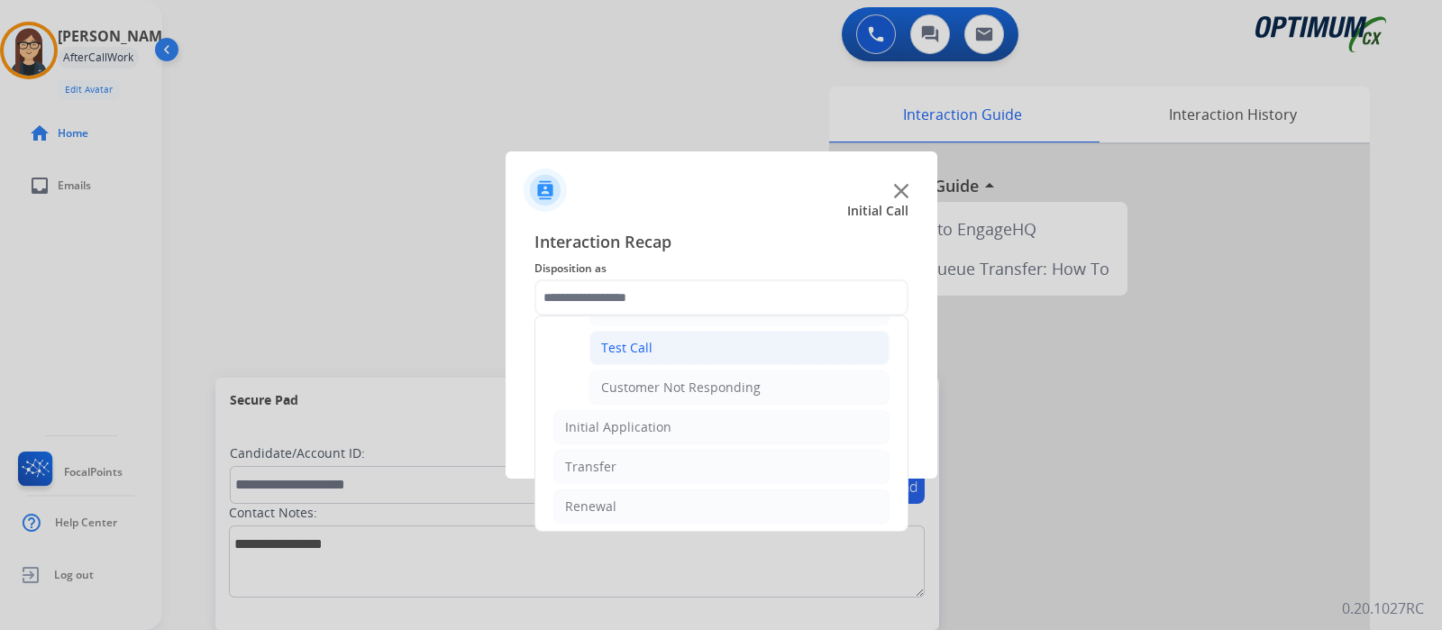
click at [640, 346] on div "Test Call" at bounding box center [626, 348] width 51 height 18
type input "*********"
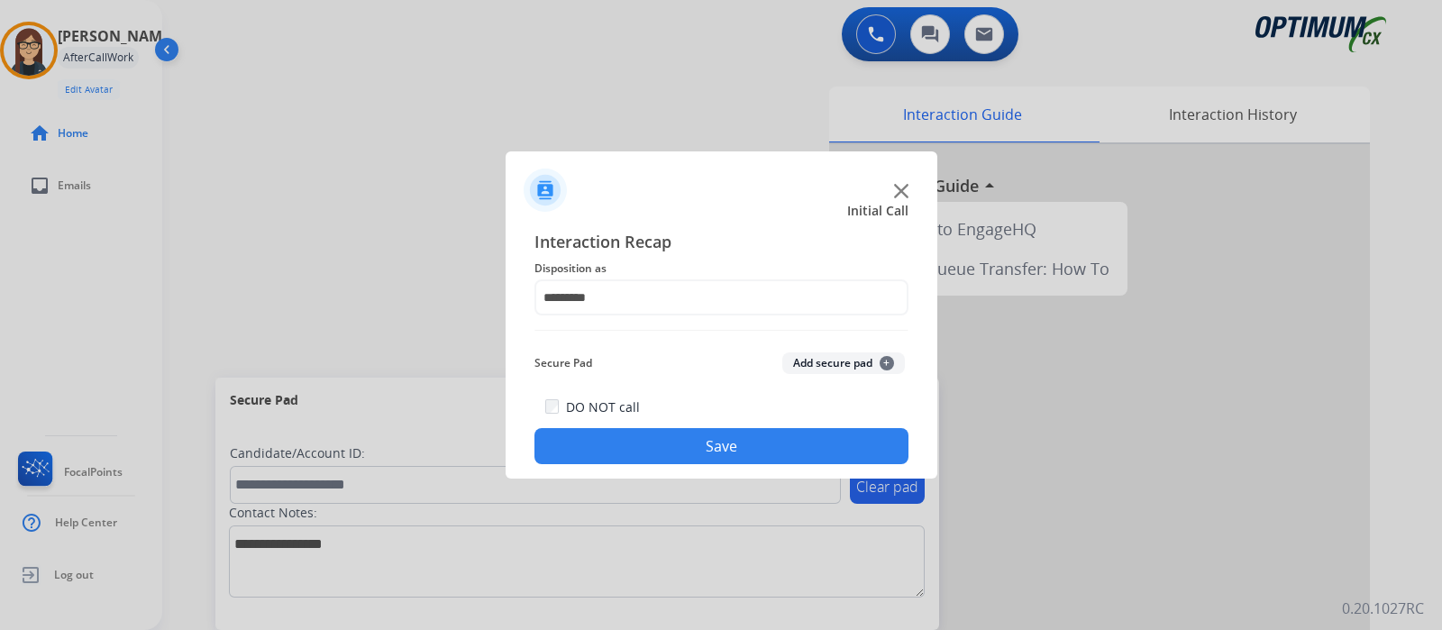
click at [617, 428] on button "Save" at bounding box center [721, 446] width 374 height 36
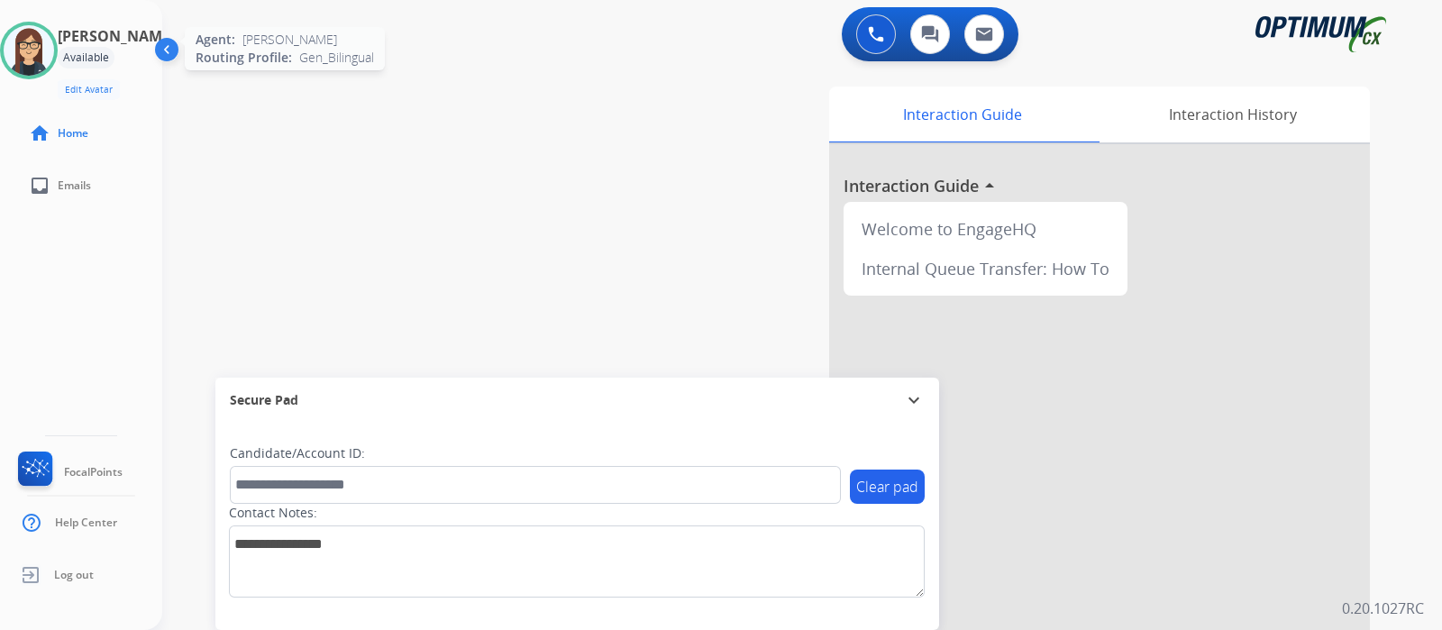
click at [50, 48] on img at bounding box center [29, 50] width 50 height 50
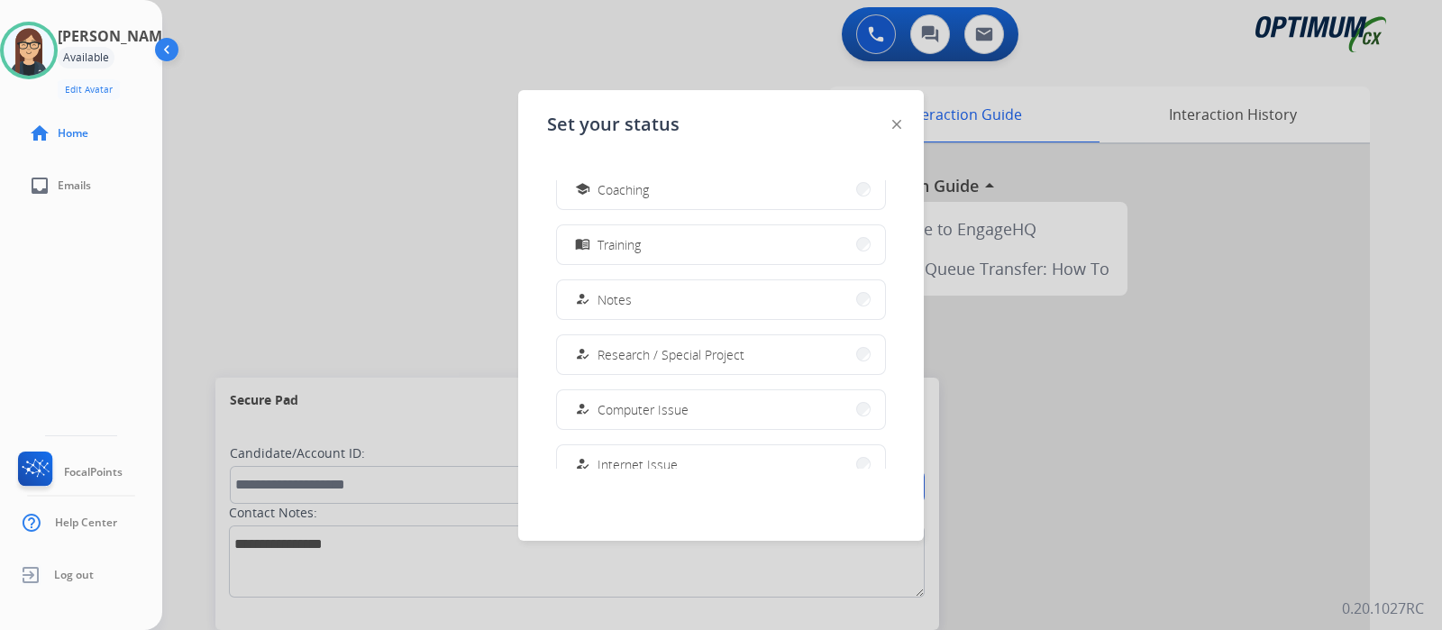
scroll to position [449, 0]
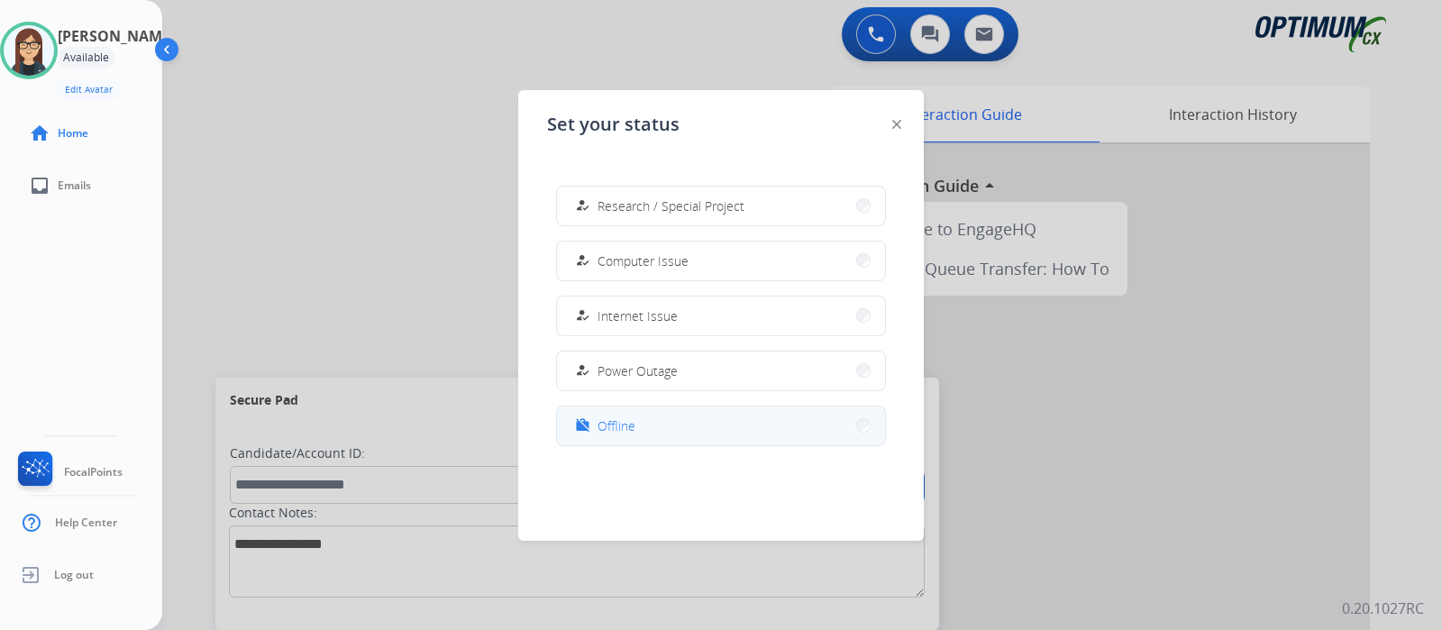
click at [618, 416] on span "Offline" at bounding box center [616, 425] width 38 height 19
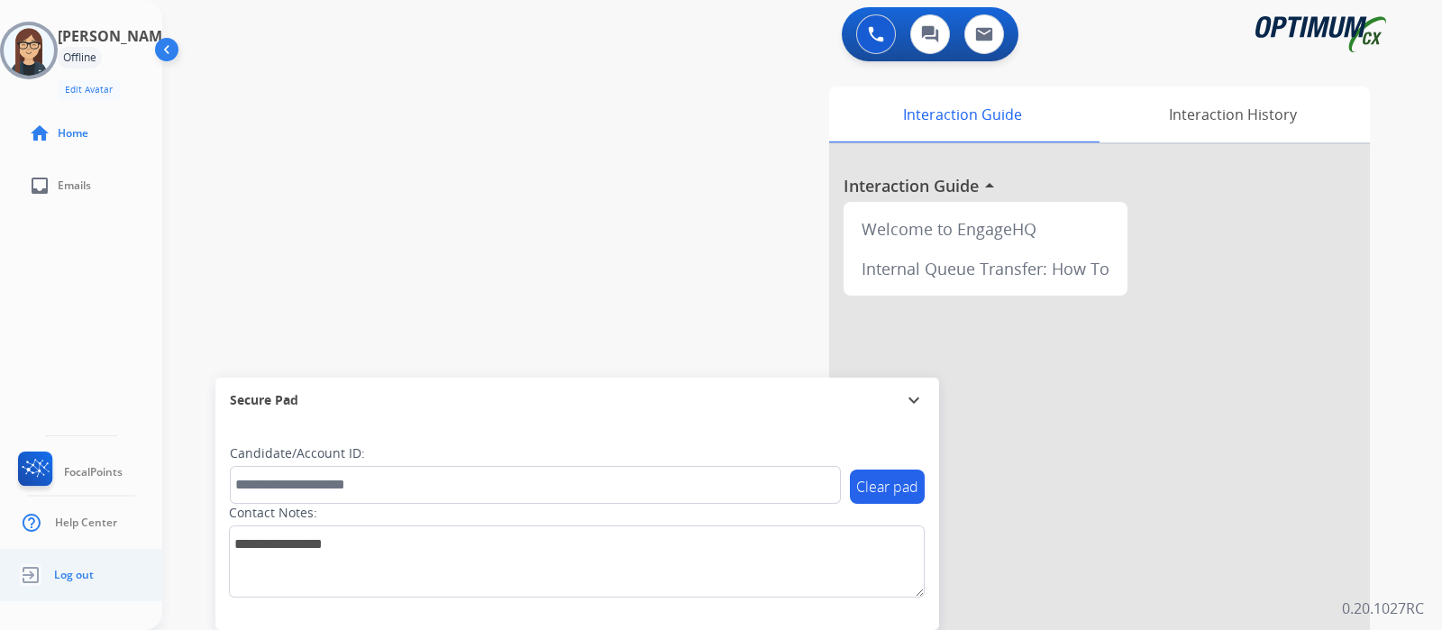
click at [74, 578] on span "Log out" at bounding box center [74, 575] width 40 height 14
